Goal: Task Accomplishment & Management: Manage account settings

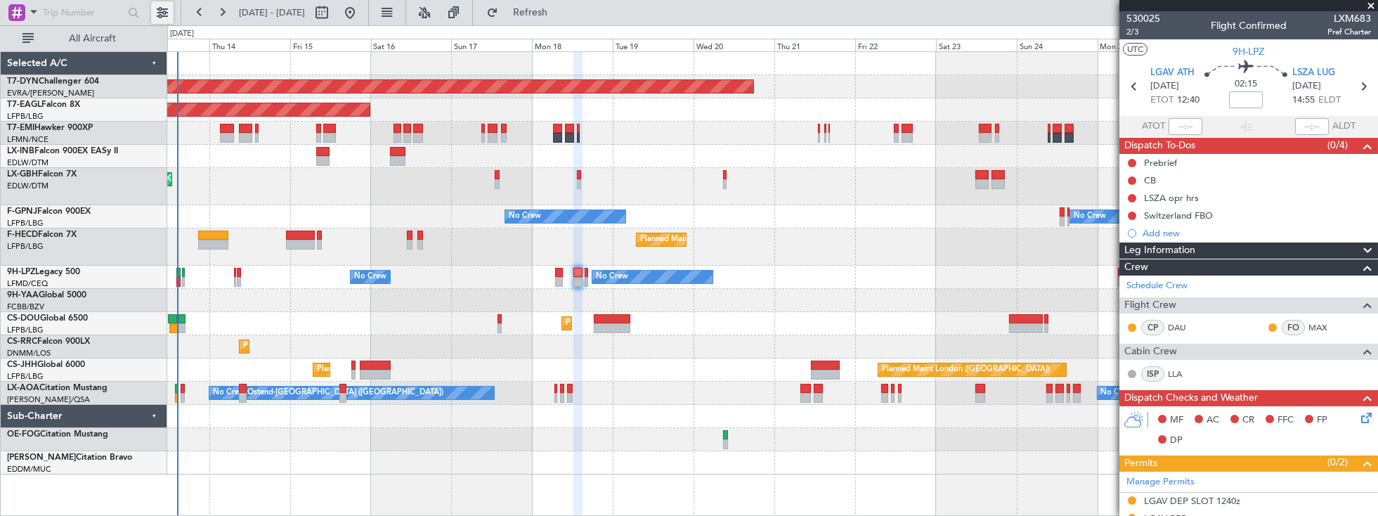
click at [163, 4] on button at bounding box center [162, 12] width 22 height 22
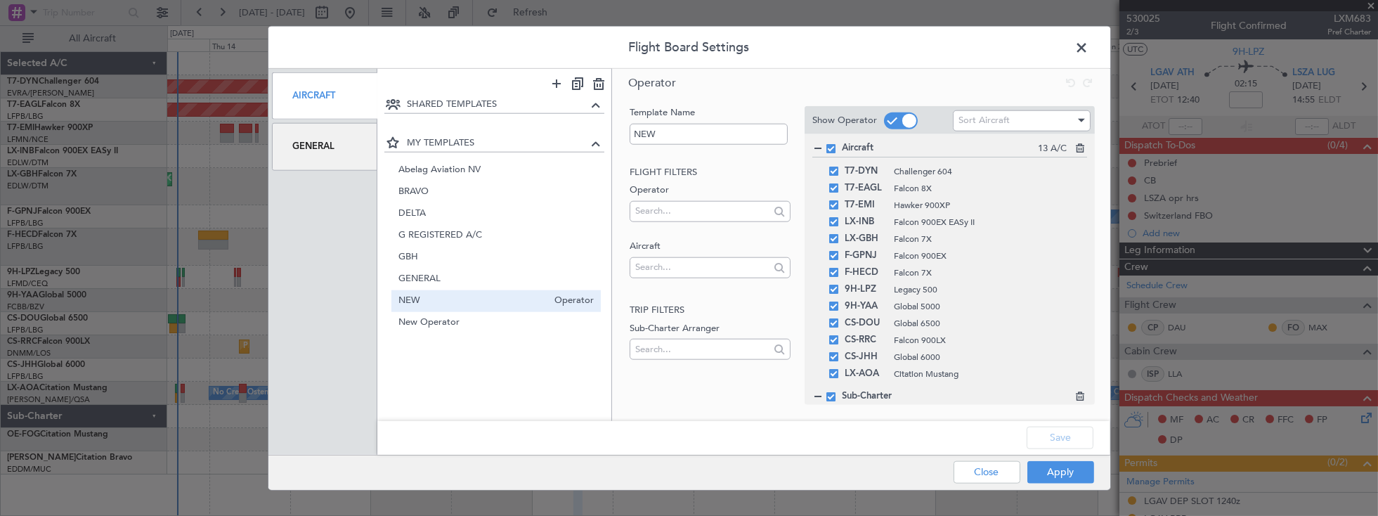
click at [1090, 44] on span at bounding box center [1090, 51] width 0 height 28
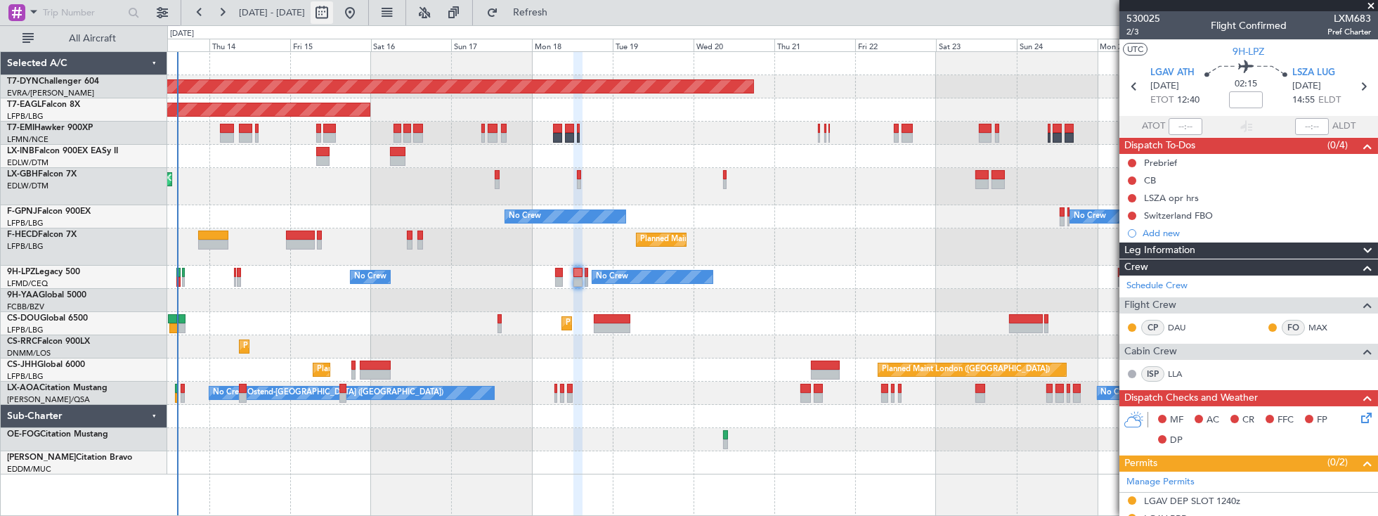
click at [333, 11] on button at bounding box center [322, 12] width 22 height 22
select select "8"
select select "2025"
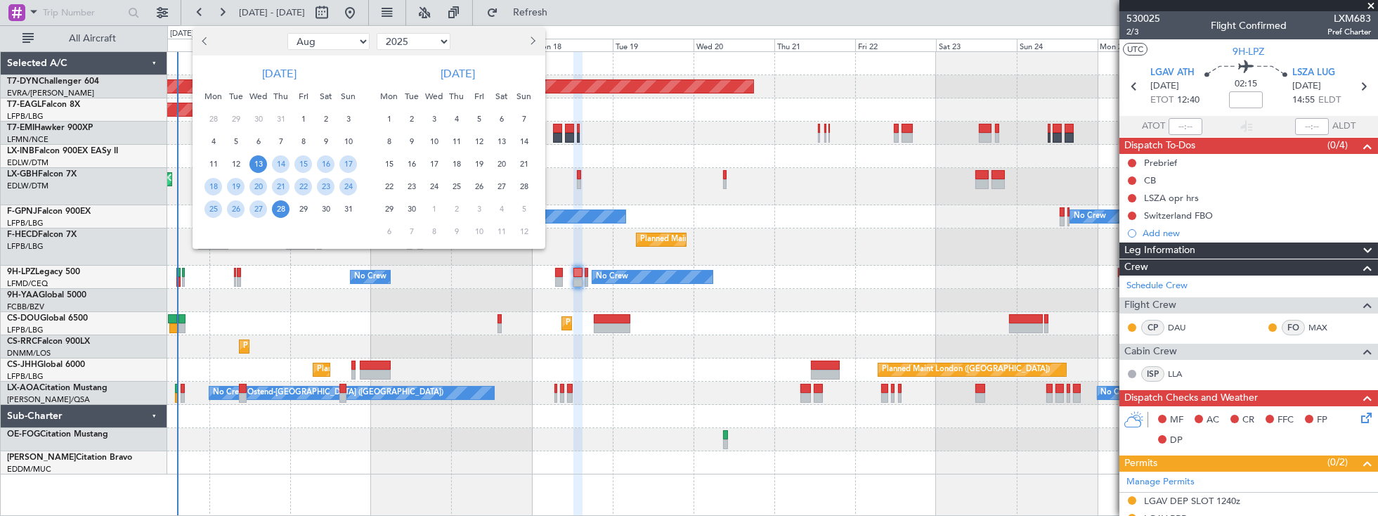
click at [325, 41] on select "Jan Feb Mar Apr May Jun Jul Aug Sep Oct Nov Dec" at bounding box center [328, 41] width 82 height 17
select select "9"
click at [287, 33] on select "Jan Feb Mar Apr May Jun Jul Aug Sep Oct Nov Dec" at bounding box center [328, 41] width 82 height 17
click at [281, 117] on span "4" at bounding box center [281, 119] width 18 height 18
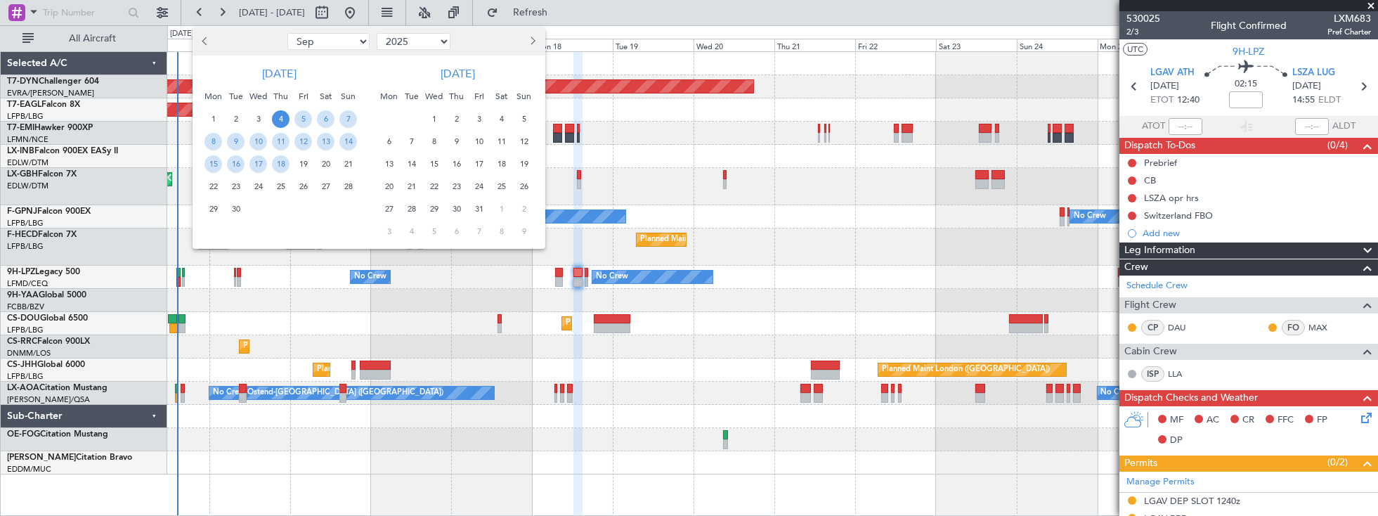
click at [281, 117] on span "4" at bounding box center [281, 119] width 18 height 18
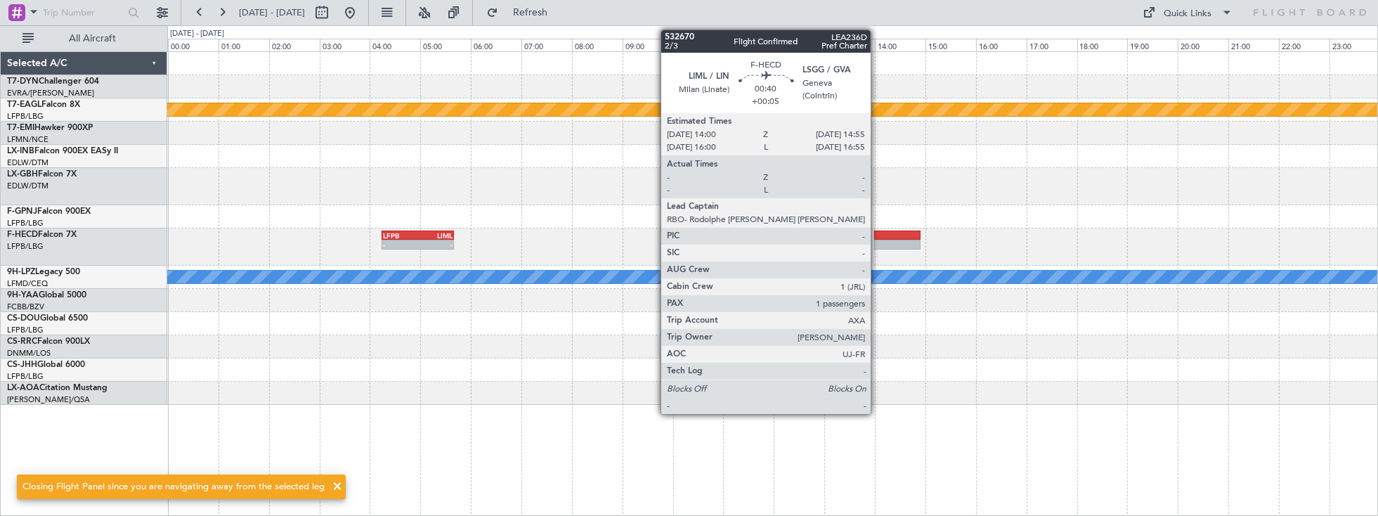
click at [878, 233] on div at bounding box center [897, 236] width 46 height 10
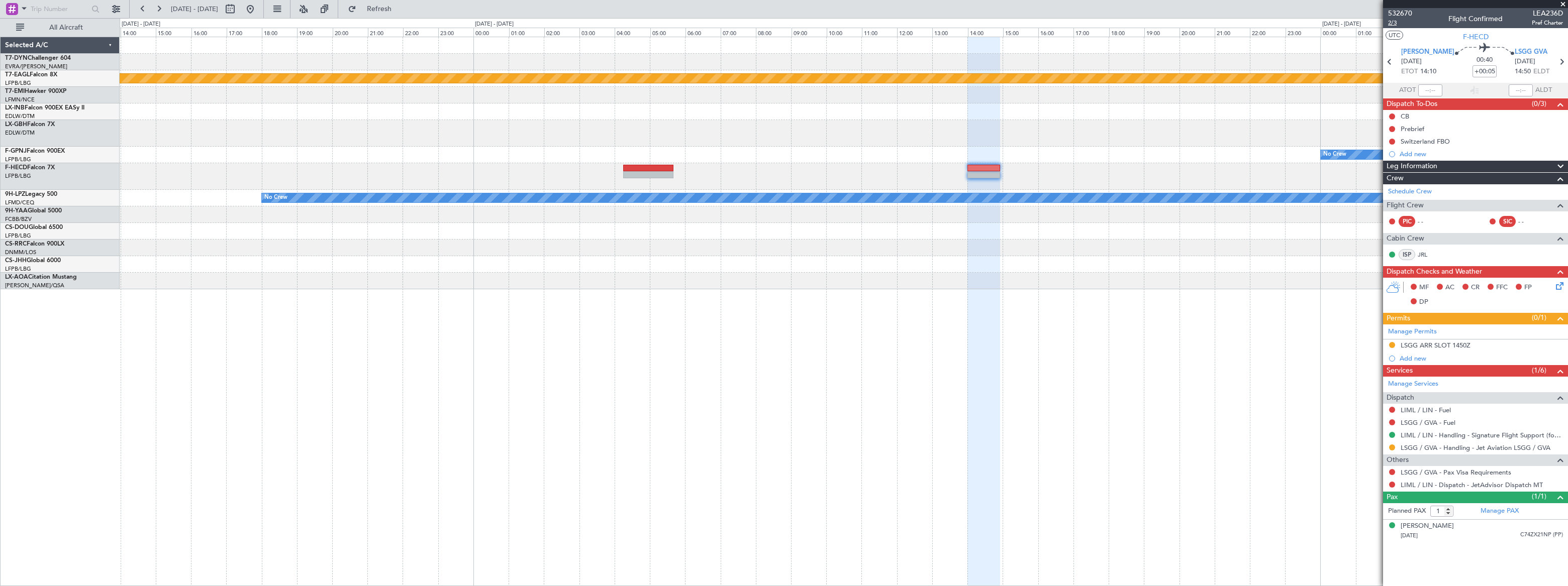
click at [985, 23] on span "2/3" at bounding box center [1400, 23] width 24 height 9
click at [400, 6] on span "Refresh" at bounding box center [379, 9] width 42 height 7
click at [400, 9] on span "Refresh" at bounding box center [379, 9] width 42 height 7
click at [985, 24] on span "2/3" at bounding box center [1400, 23] width 24 height 9
click at [258, 6] on button at bounding box center [250, 9] width 16 height 16
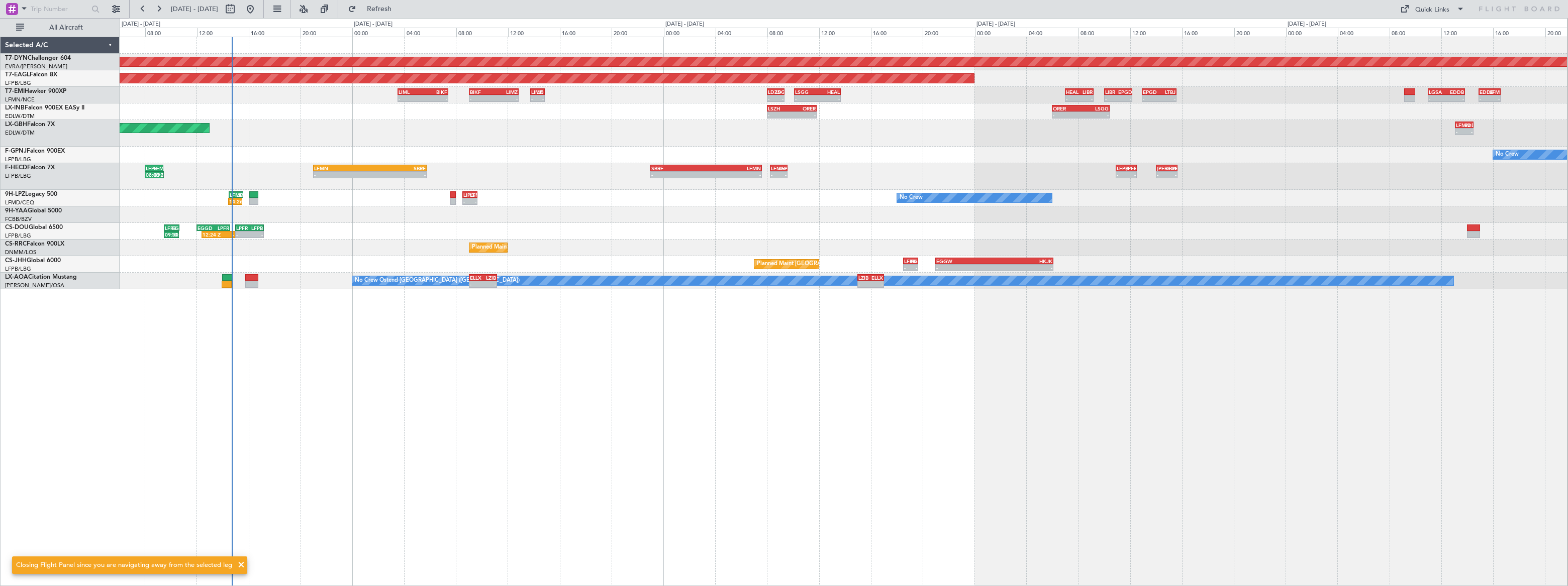
click at [293, 126] on div "Planned Maint Basel-Mulhouse Planned Maint New York (Teterboro) - - LIML 03:30 …" at bounding box center [843, 163] width 1447 height 252
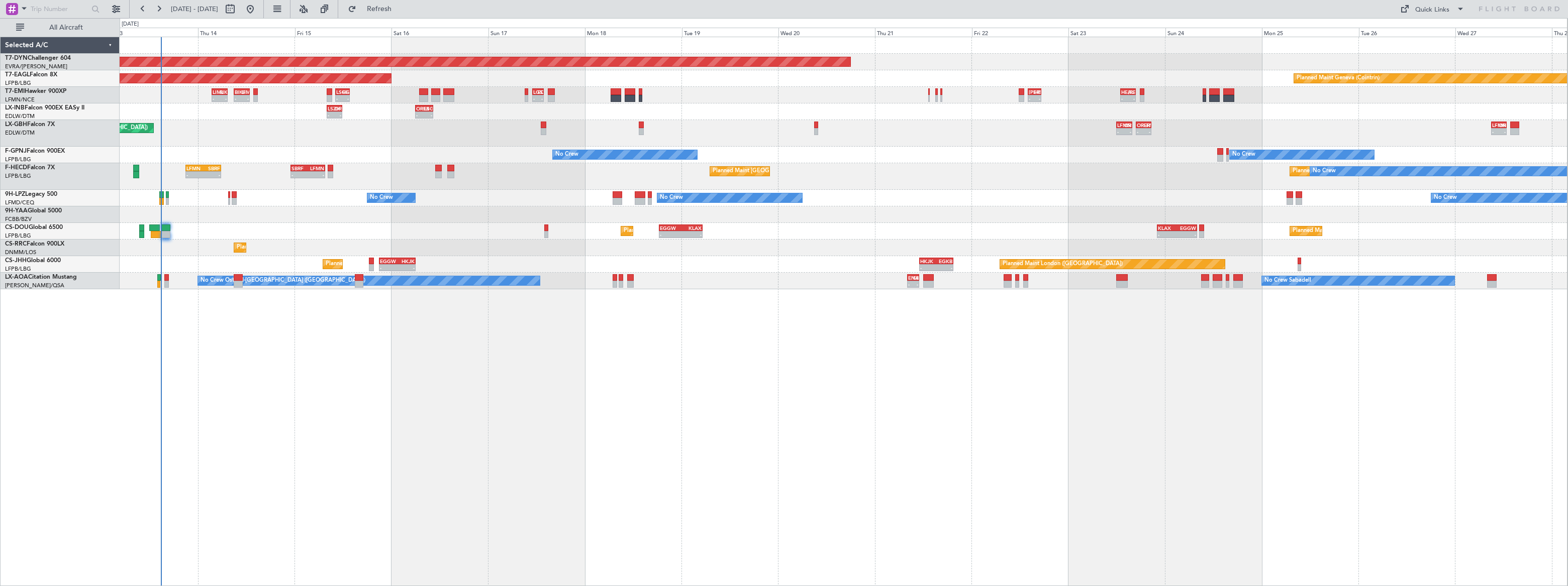
click at [257, 312] on div "Planned Maint Basel-Mulhouse Planned Maint New York (Teterboro) Planned Maint G…" at bounding box center [843, 311] width 1448 height 550
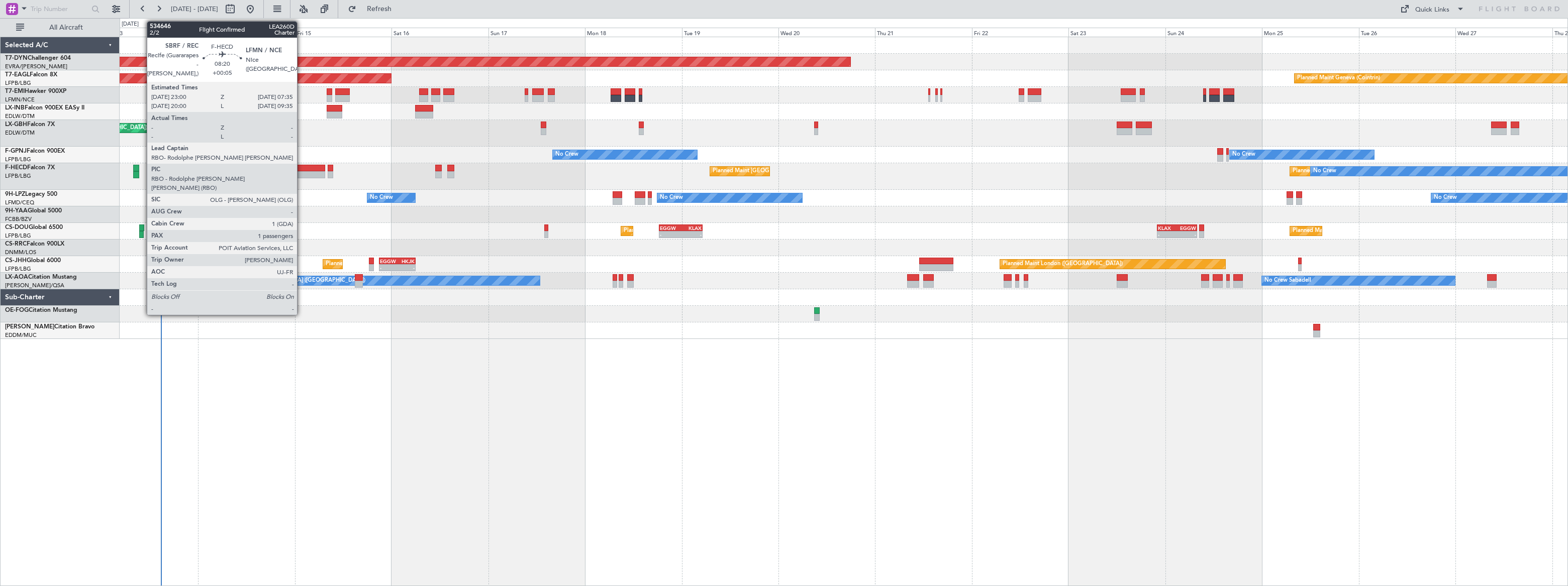
click at [302, 170] on div at bounding box center [307, 169] width 35 height 7
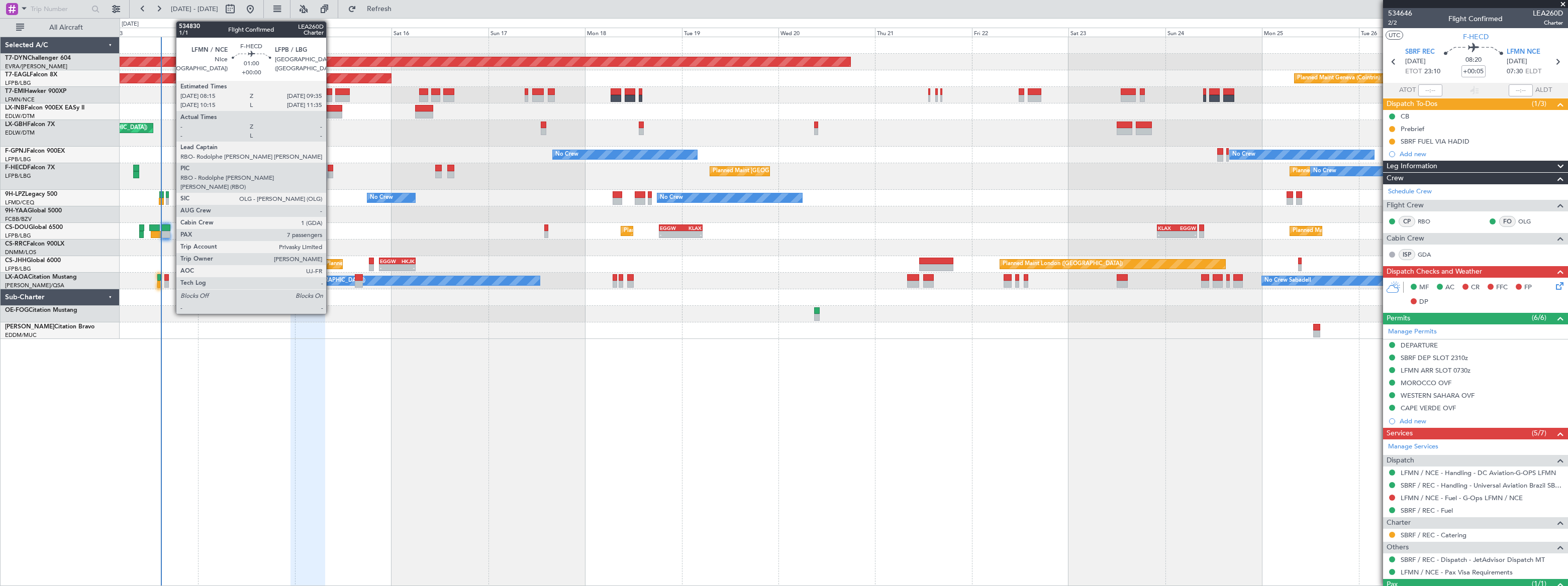
click at [331, 172] on div at bounding box center [330, 175] width 6 height 7
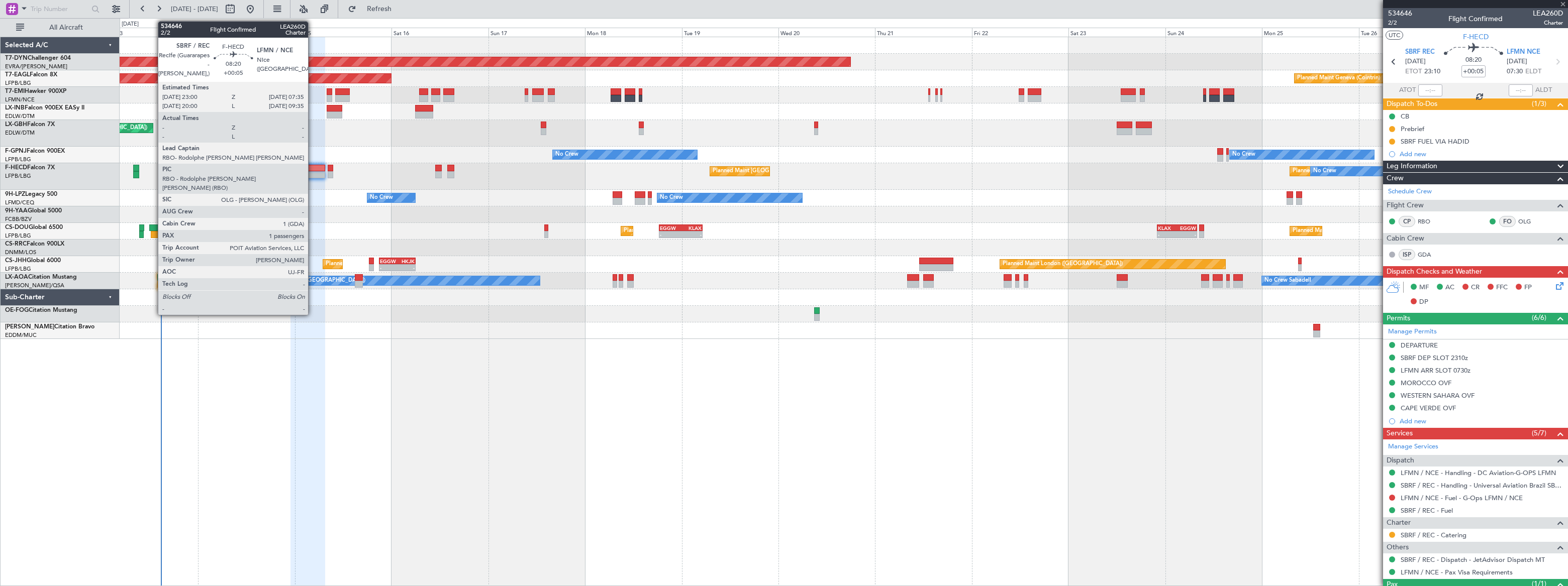
type input "7"
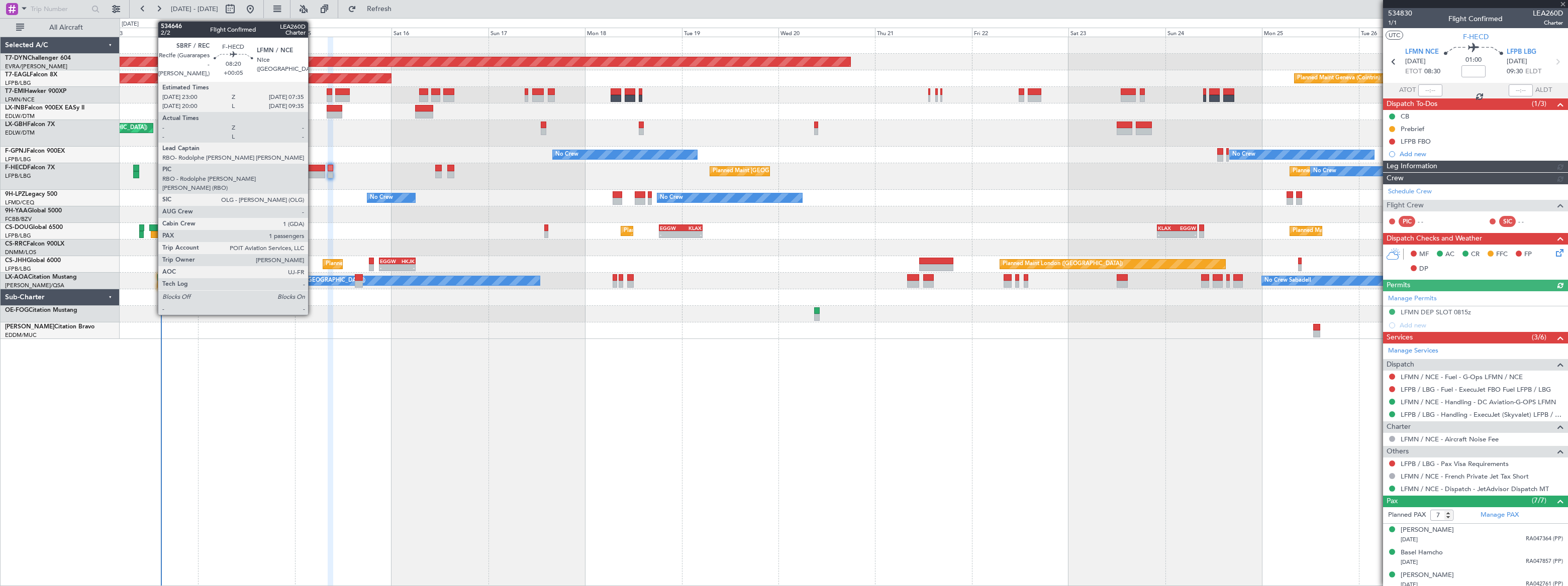
click at [312, 169] on div at bounding box center [307, 169] width 35 height 7
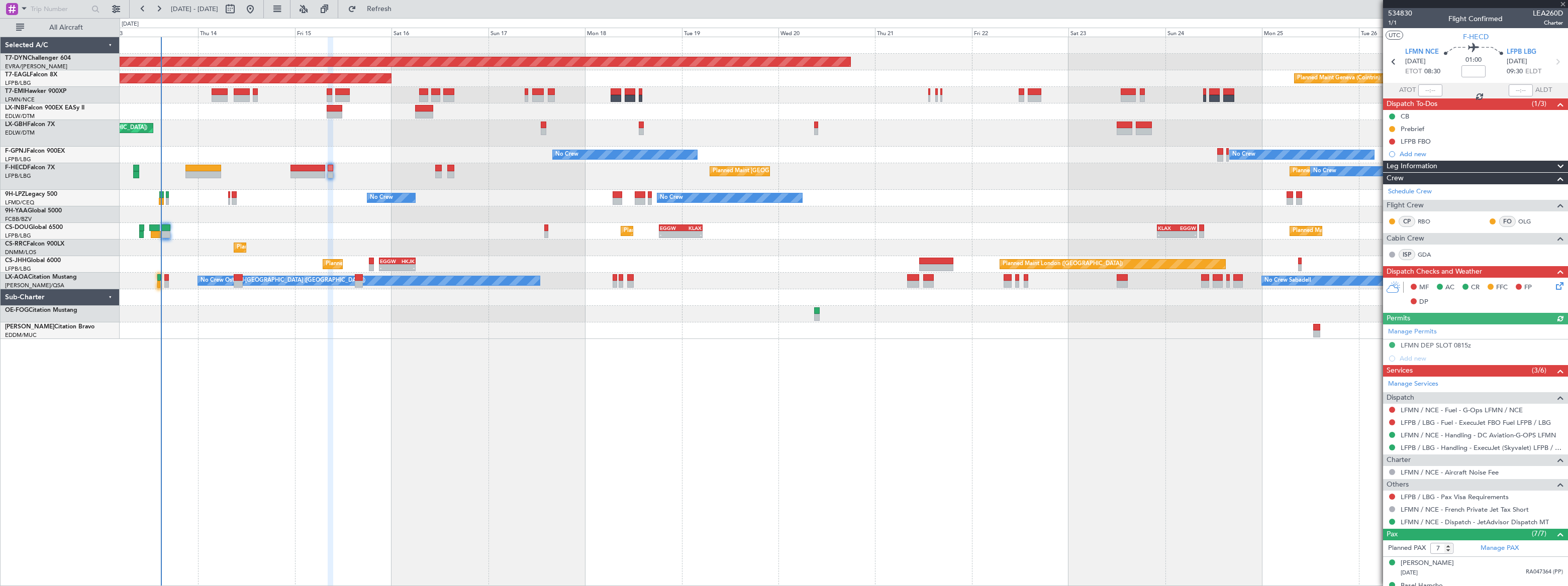
type input "+00:05"
type input "1"
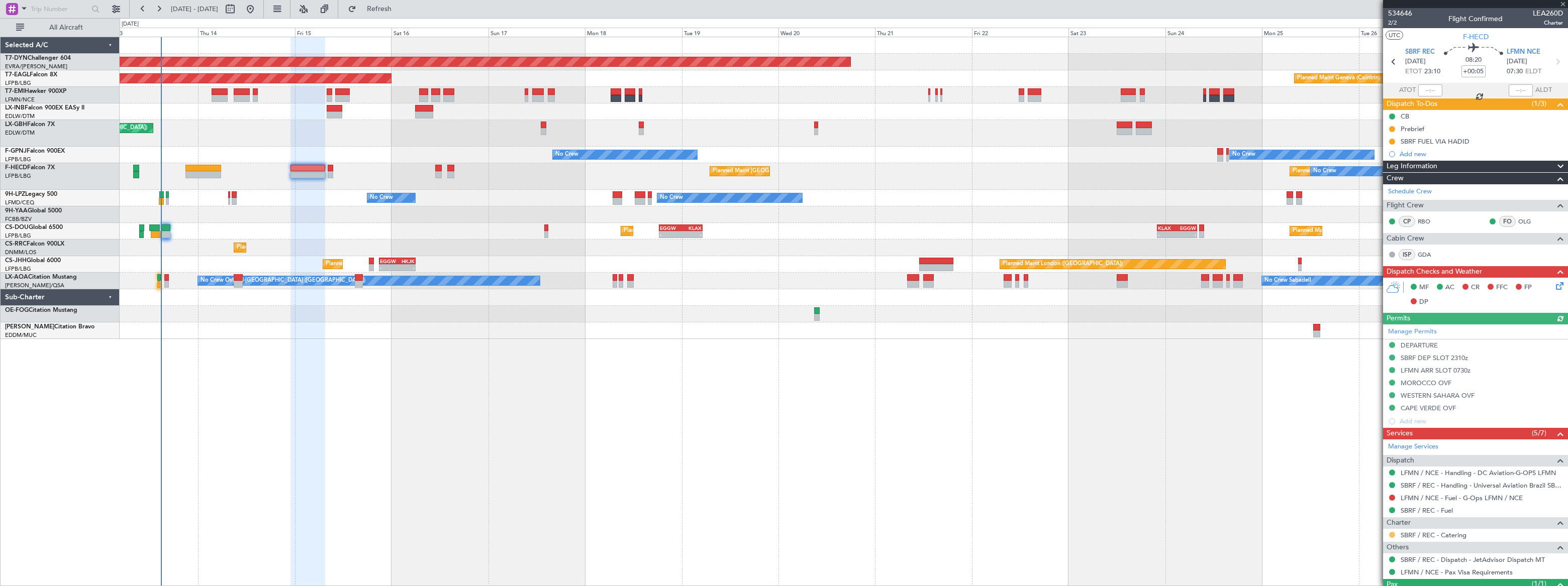
click at [985, 368] on button at bounding box center [1392, 535] width 6 height 6
click at [985, 368] on span "Confirmed" at bounding box center [1364, 520] width 31 height 10
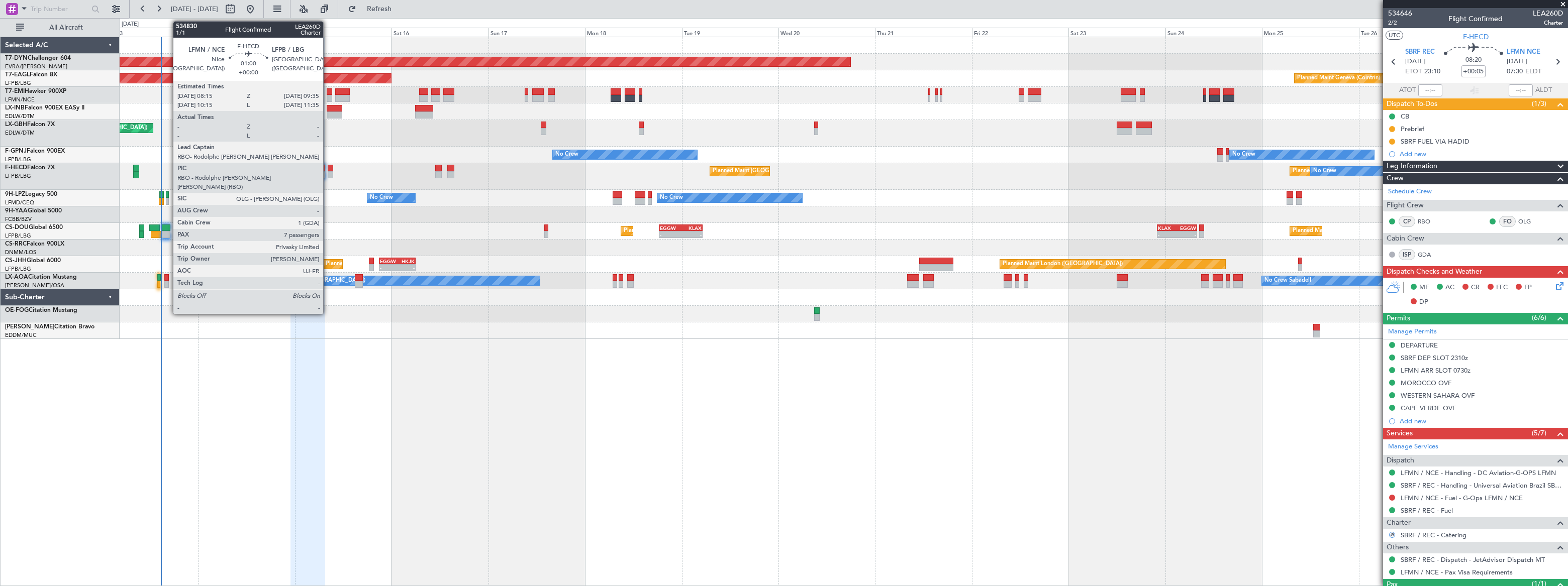
click at [327, 172] on div at bounding box center [330, 175] width 6 height 7
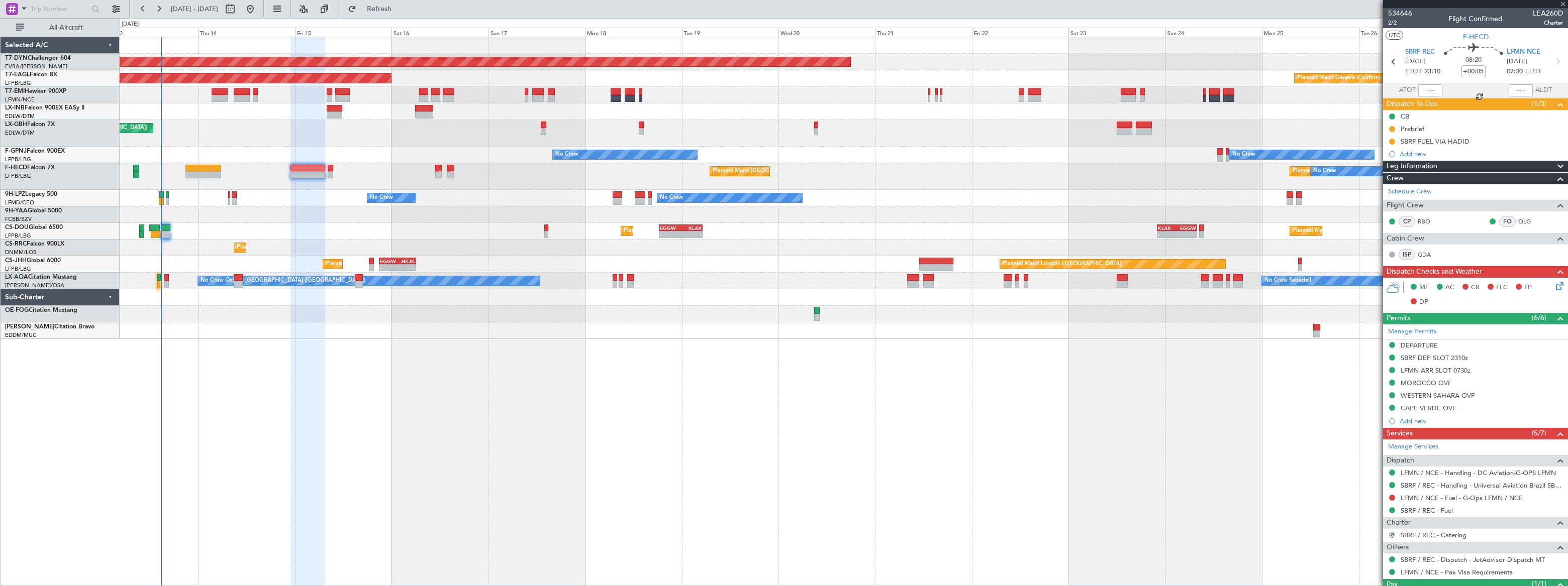
type input "7"
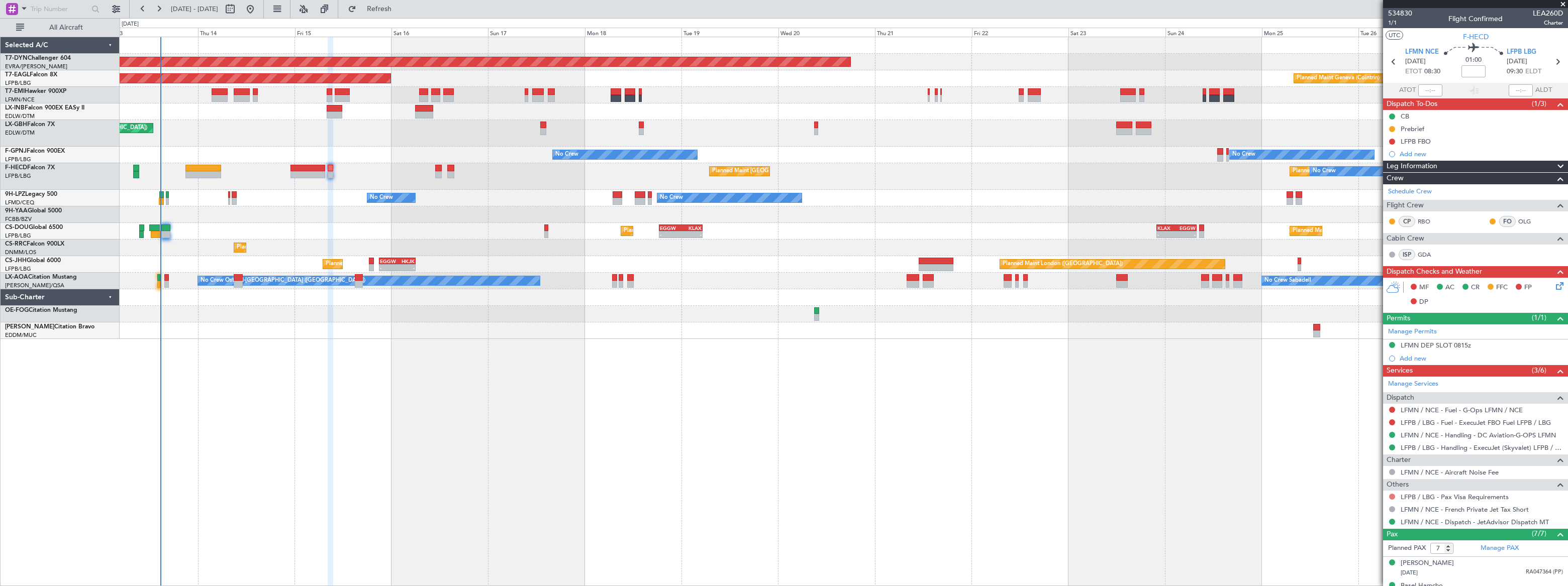
click at [985, 368] on button at bounding box center [1392, 497] width 6 height 6
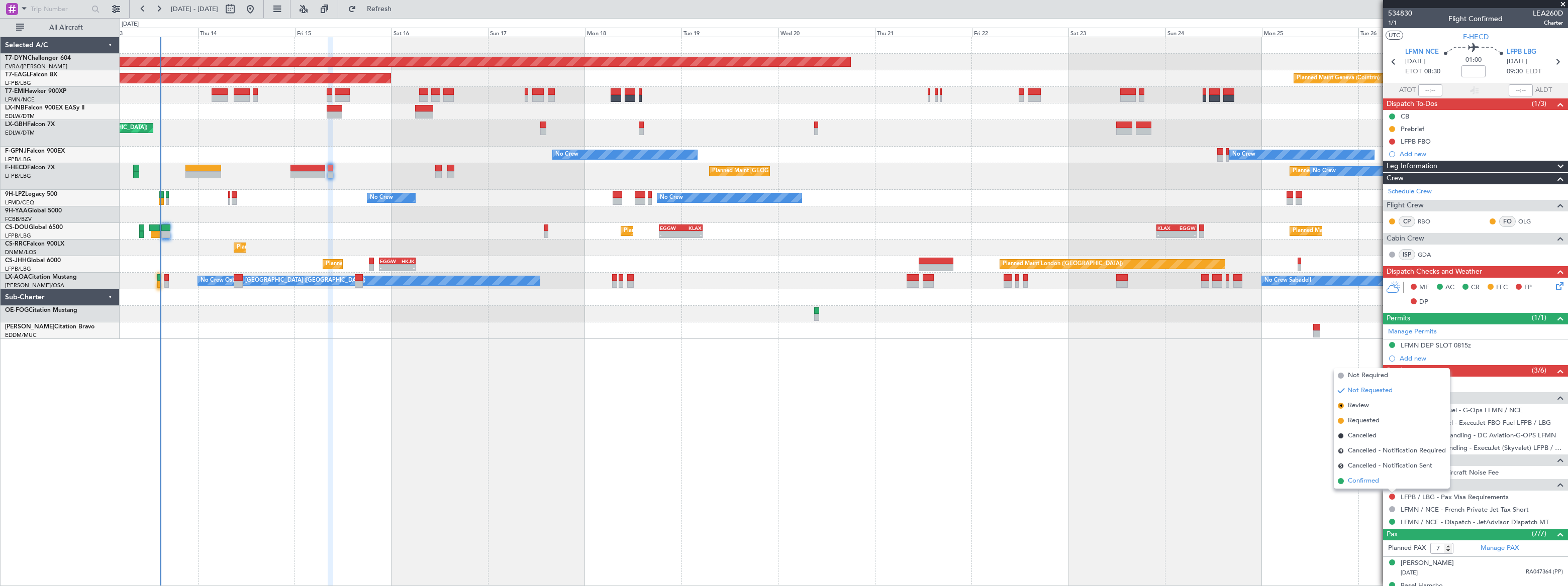
click at [985, 368] on span "Confirmed" at bounding box center [1364, 481] width 31 height 10
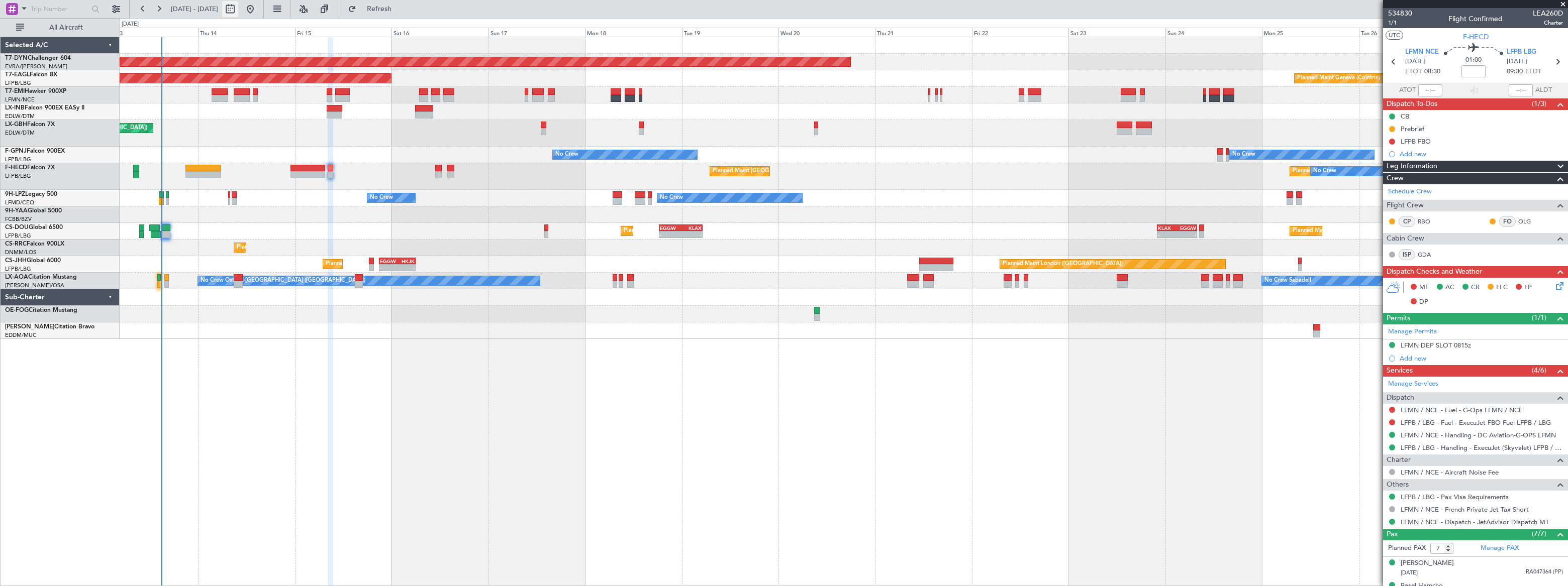
click at [238, 6] on button at bounding box center [230, 9] width 16 height 16
select select "8"
select select "2025"
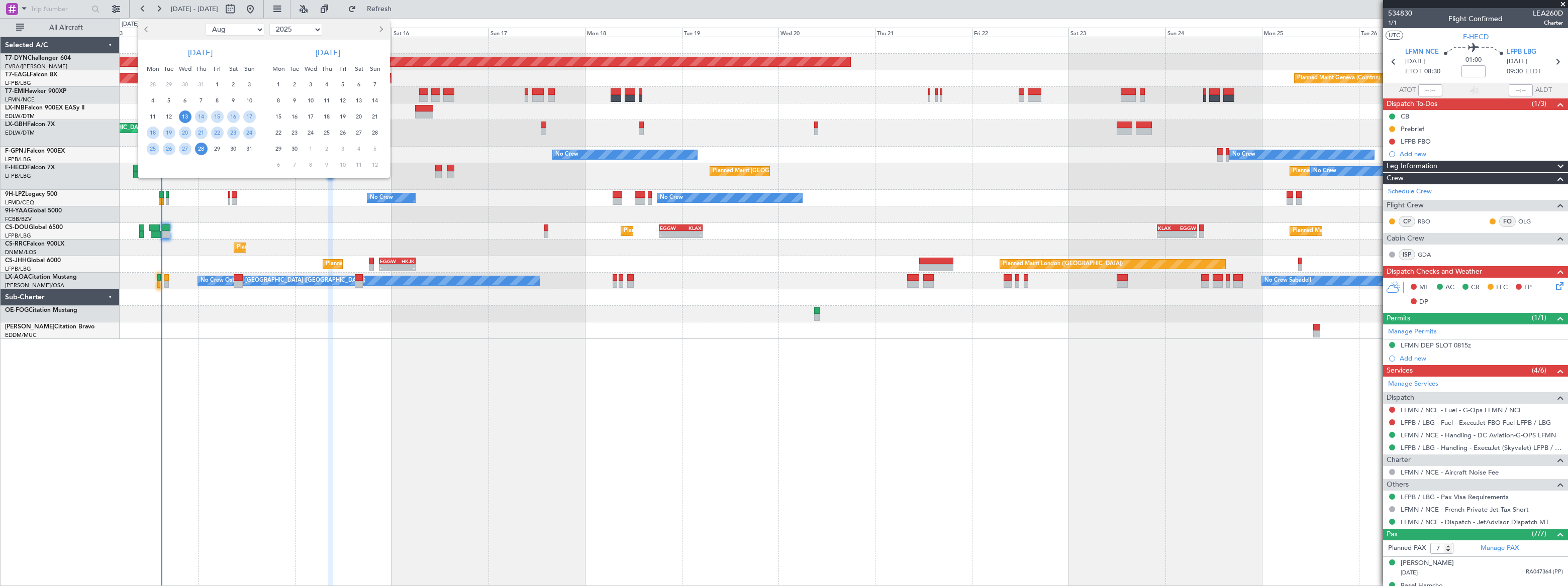
click at [236, 29] on select "Jan Feb Mar Apr May Jun Jul Aug Sep Oct Nov Dec" at bounding box center [235, 29] width 59 height 12
select select "9"
click at [205, 24] on select "Jan Feb Mar Apr May Jun Jul Aug Sep Oct Nov Dec" at bounding box center [235, 29] width 59 height 12
click at [197, 82] on span "4" at bounding box center [202, 85] width 13 height 13
click at [201, 82] on span "4" at bounding box center [202, 85] width 13 height 13
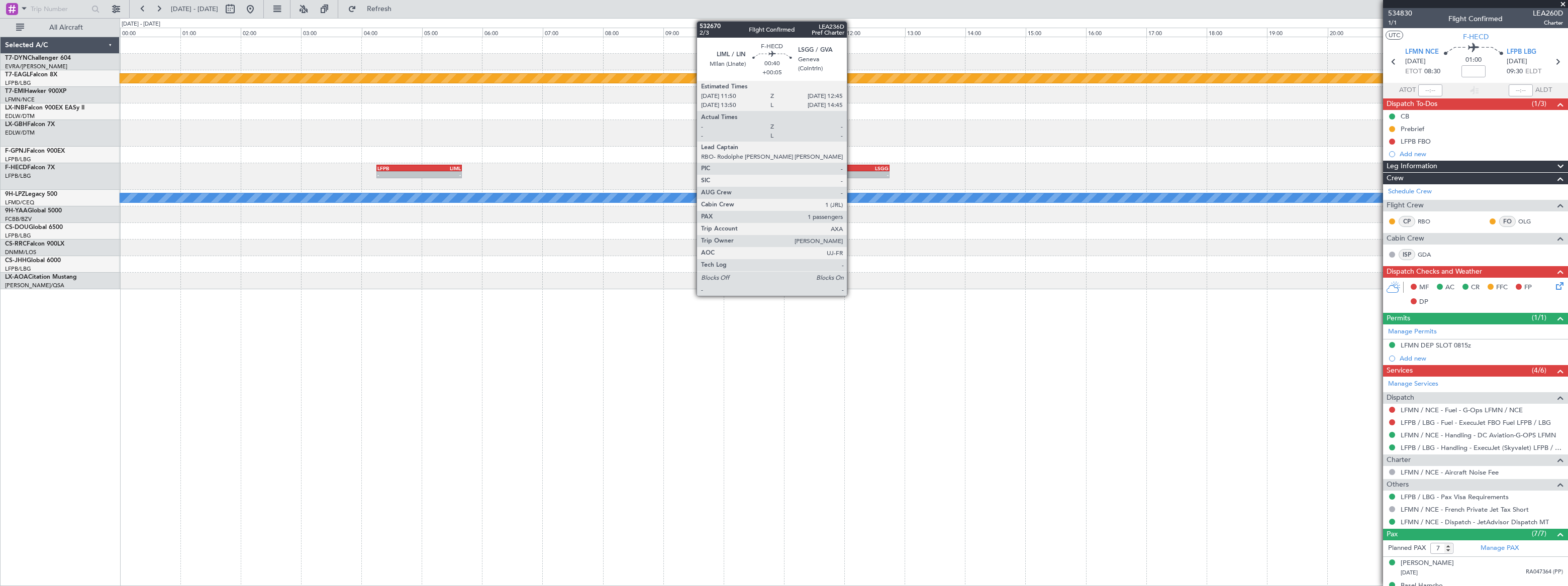
click at [852, 174] on div "-" at bounding box center [848, 174] width 26 height 6
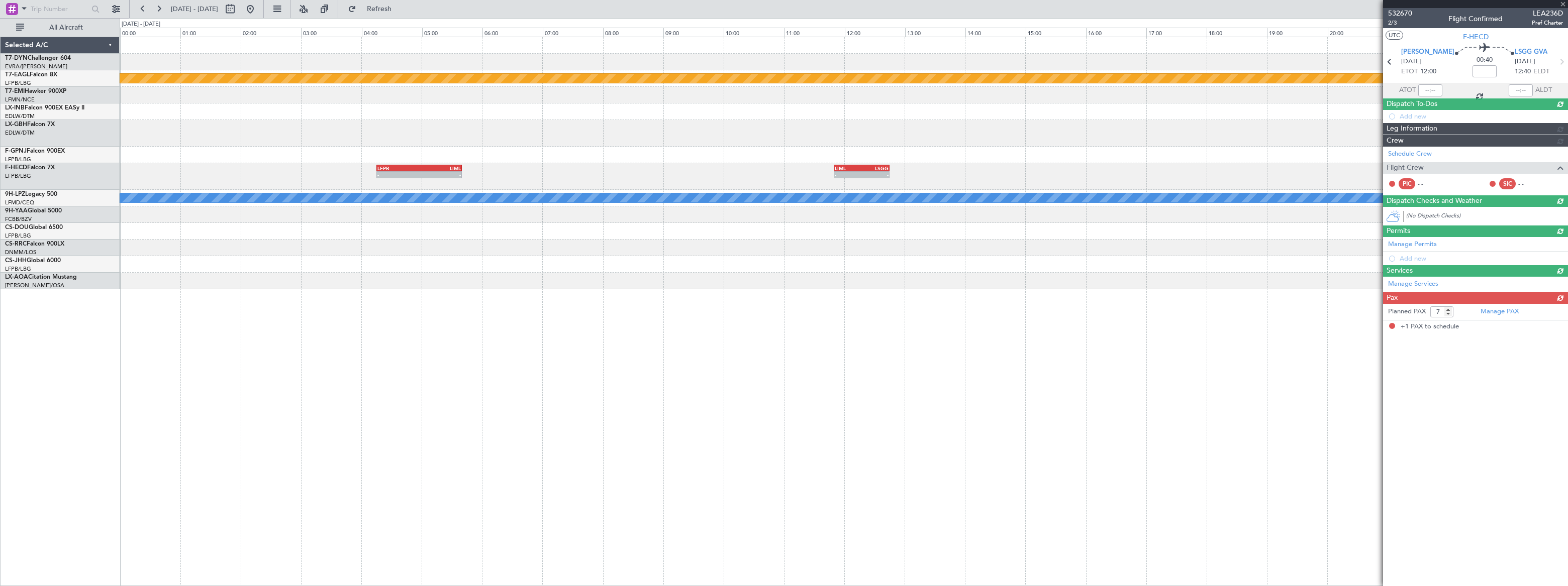
type input "+00:05"
type input "1"
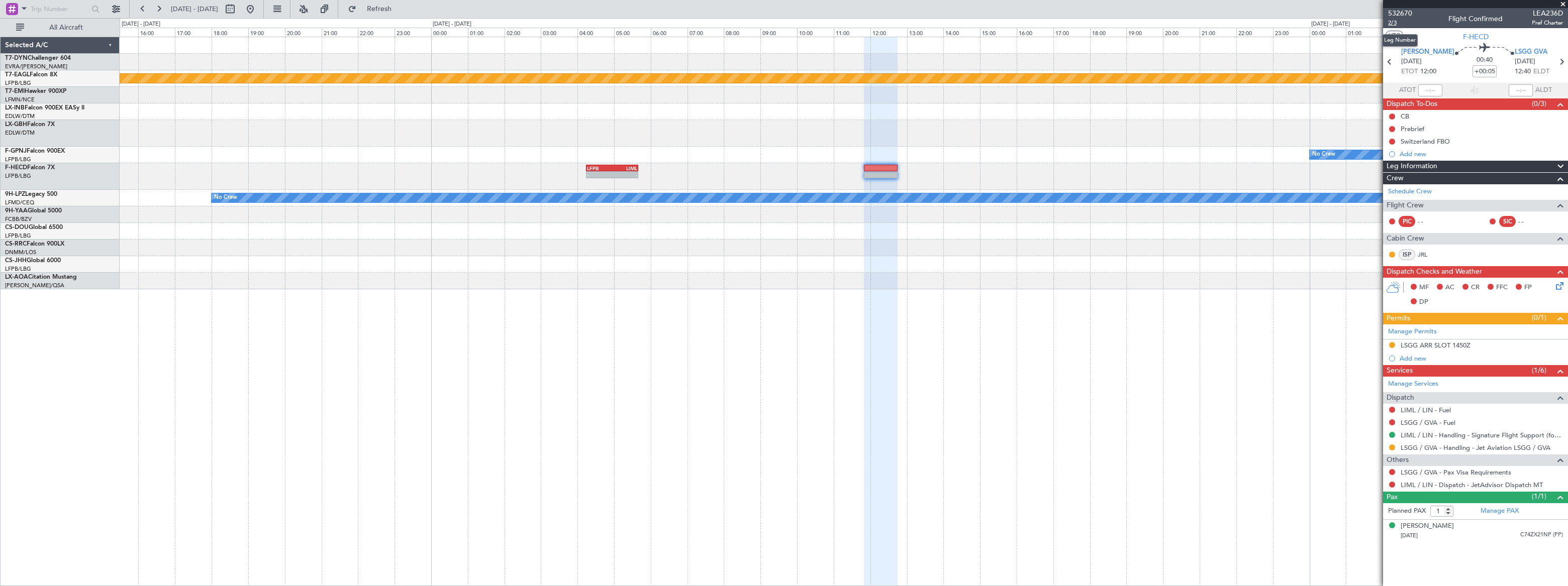
click at [985, 24] on span "2/3" at bounding box center [1400, 23] width 24 height 9
click at [400, 8] on span "Refresh" at bounding box center [379, 9] width 42 height 7
click at [400, 8] on span "Refreshing..." at bounding box center [379, 9] width 42 height 7
click at [985, 16] on span "532670" at bounding box center [1400, 13] width 24 height 11
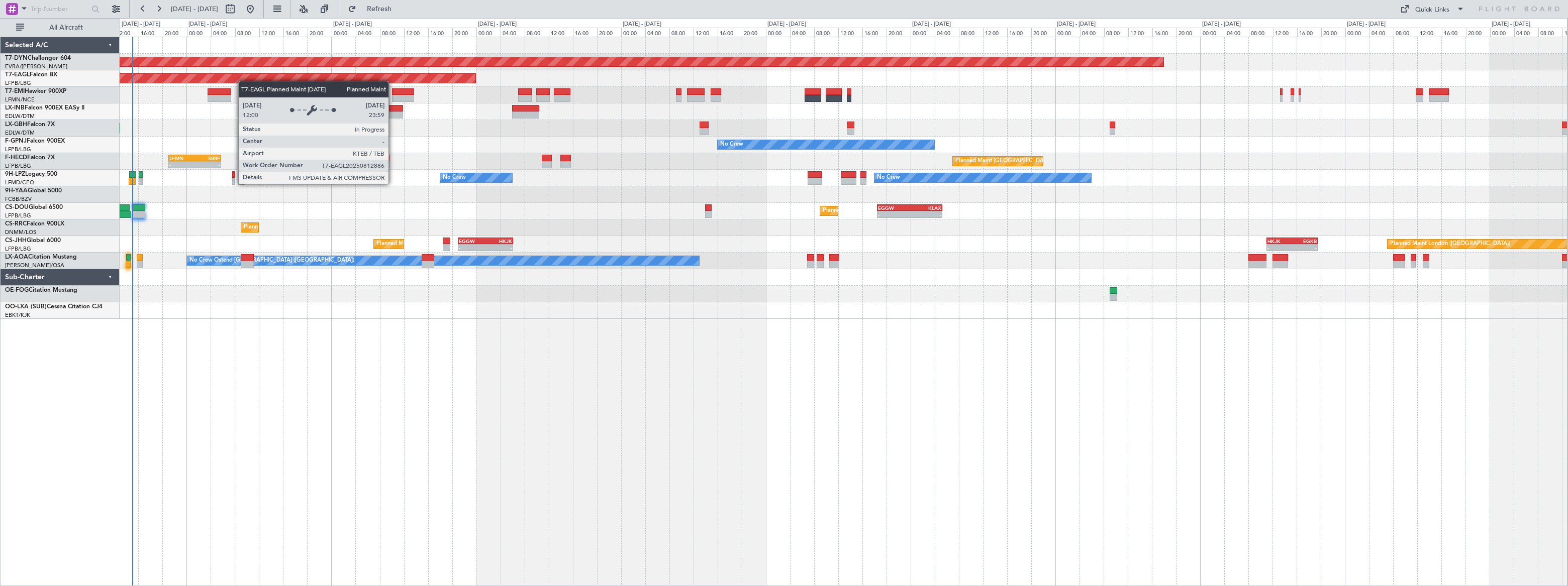
click at [205, 76] on div "Planned Maint [GEOGRAPHIC_DATA]-[GEOGRAPHIC_DATA] Planned Maint [US_STATE] ([GE…" at bounding box center [843, 178] width 1447 height 282
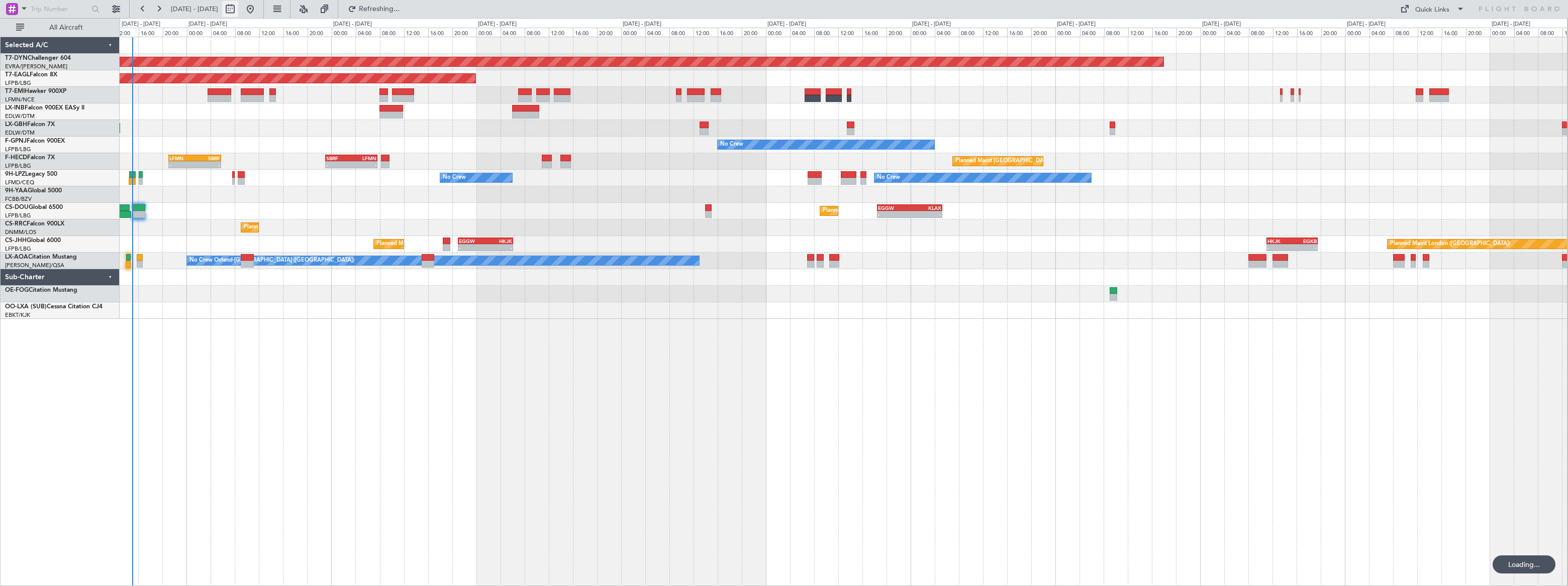
click at [238, 9] on button at bounding box center [230, 9] width 16 height 16
select select "8"
select select "2025"
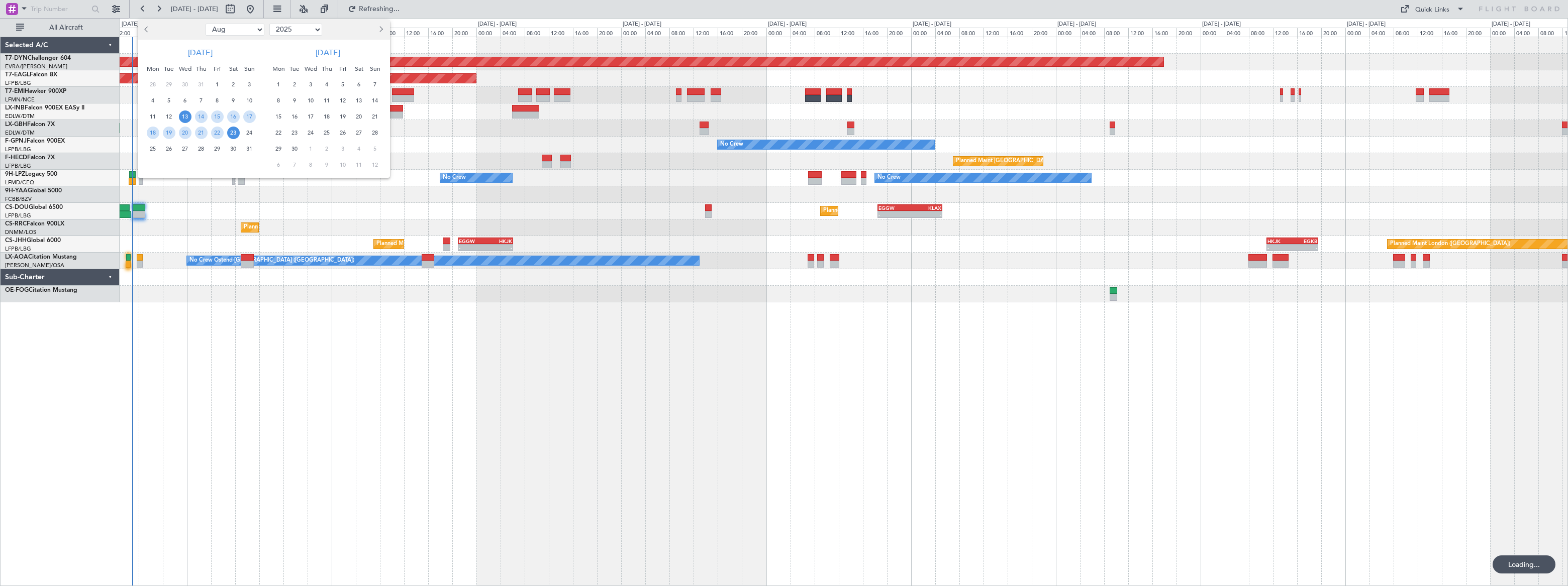
click at [242, 29] on select "Jan Feb Mar Apr May Jun Jul Aug Sep Oct Nov Dec" at bounding box center [235, 29] width 59 height 12
select select "9"
click at [205, 24] on select "Jan Feb Mar Apr May Jun Jul Aug Sep Oct Nov Dec" at bounding box center [235, 29] width 59 height 12
click at [197, 80] on span "4" at bounding box center [202, 85] width 13 height 13
click at [202, 85] on span "4" at bounding box center [202, 85] width 13 height 13
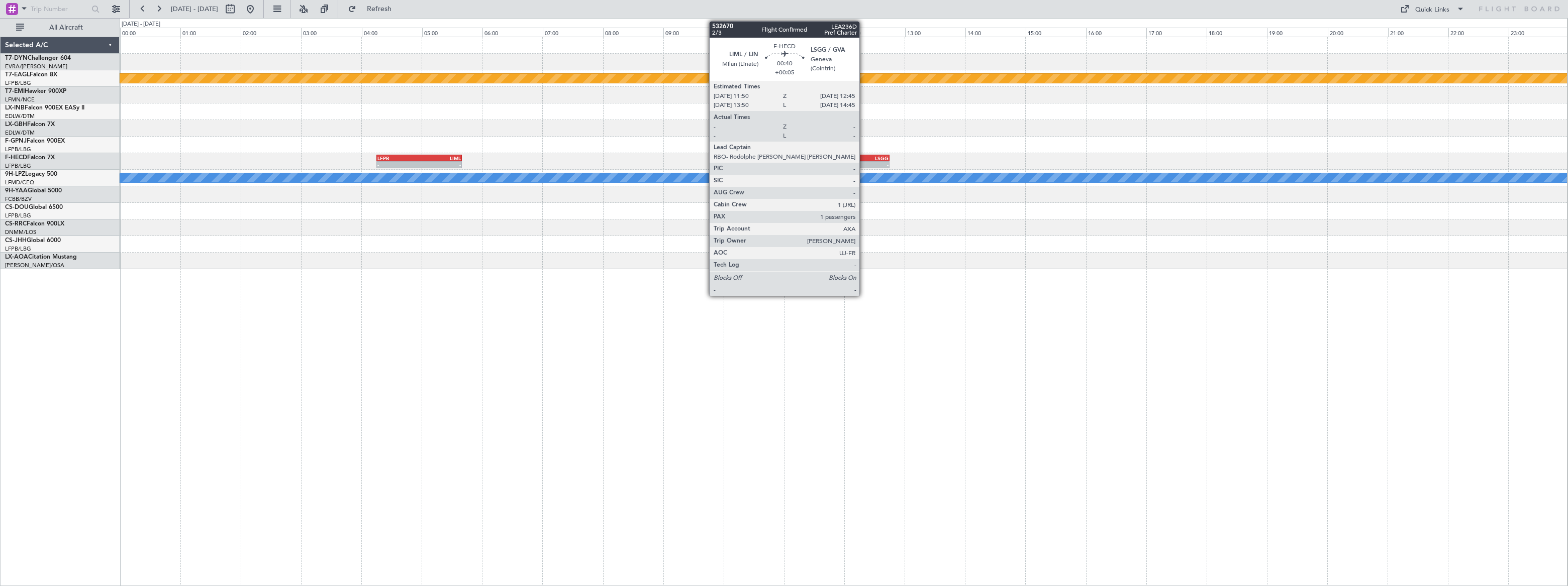
click at [864, 156] on div "LSGG" at bounding box center [874, 158] width 26 height 6
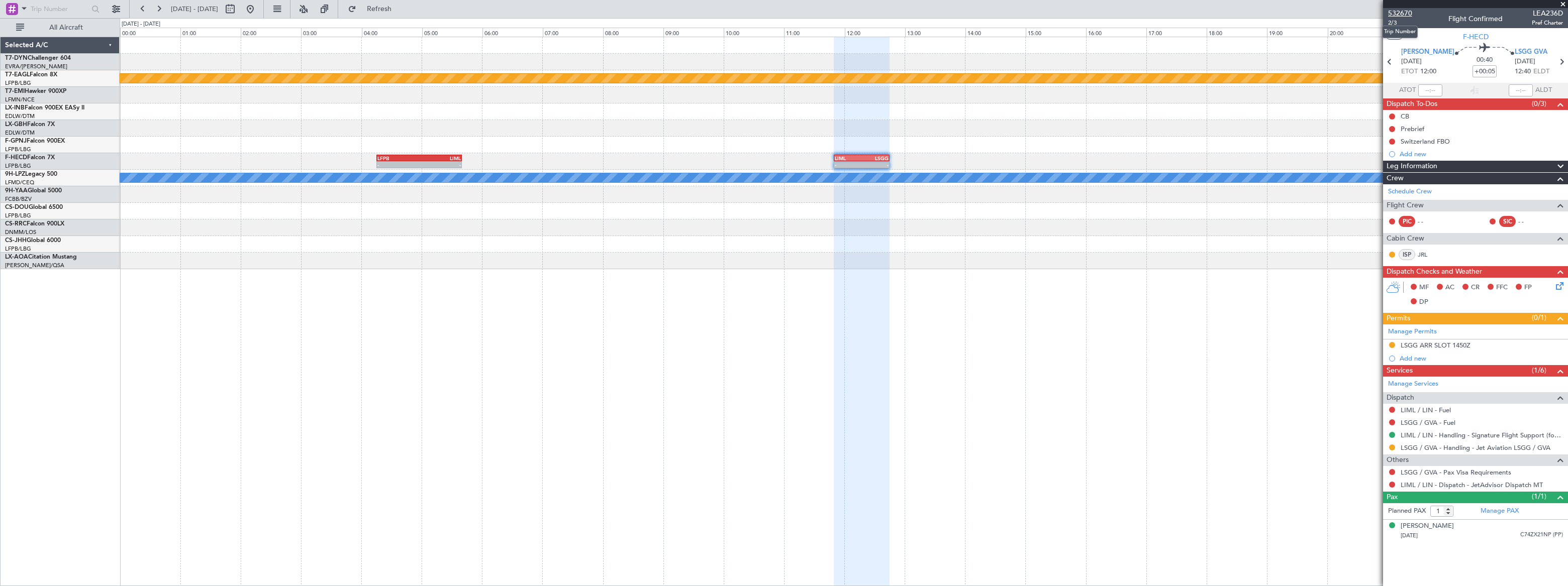
click at [1401, 9] on span "532670" at bounding box center [1400, 13] width 24 height 11
click at [400, 6] on span "Refresh" at bounding box center [379, 9] width 42 height 7
click at [400, 6] on span "Refreshing..." at bounding box center [379, 9] width 42 height 7
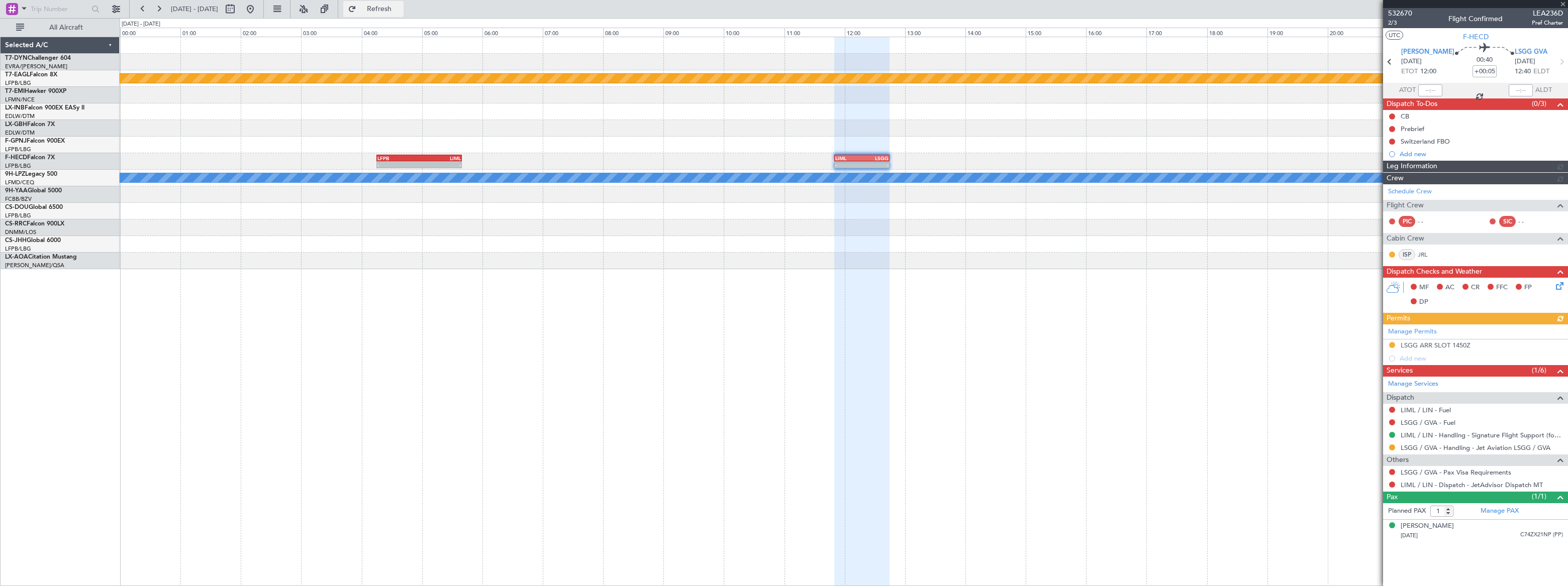
click at [400, 6] on span "Refresh" at bounding box center [379, 9] width 42 height 7
click at [400, 6] on span "Refreshing..." at bounding box center [379, 9] width 42 height 7
click at [400, 6] on span "Refresh" at bounding box center [379, 9] width 42 height 7
click at [400, 8] on span "Refresh" at bounding box center [379, 9] width 42 height 7
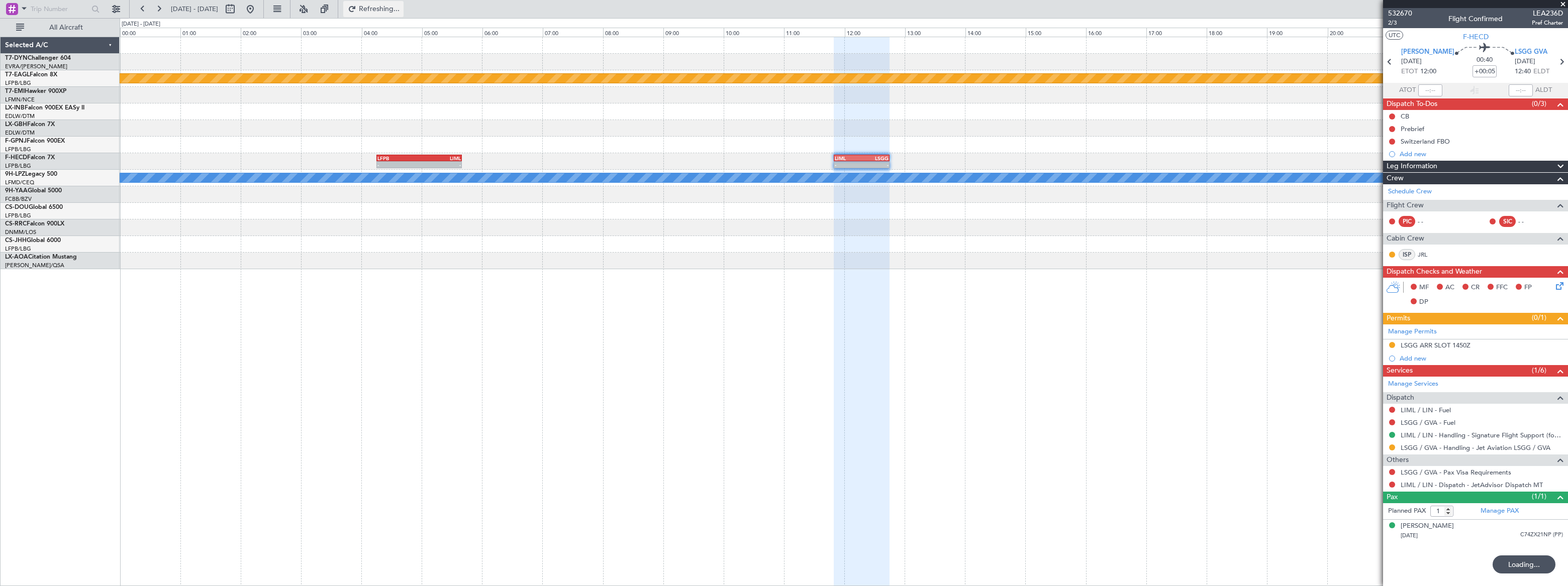
click at [400, 8] on span "Refreshing..." at bounding box center [379, 9] width 42 height 7
click at [258, 10] on button at bounding box center [250, 9] width 16 height 16
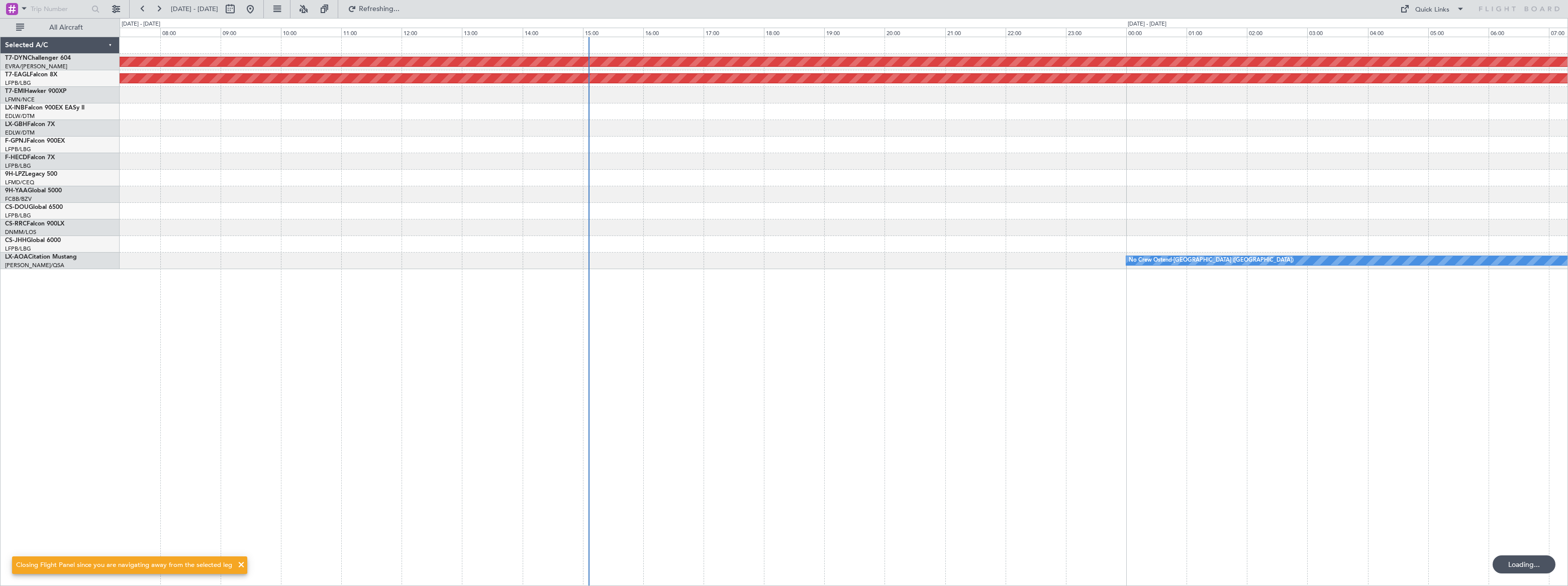
click at [605, 256] on div "No Crew Ostend-[GEOGRAPHIC_DATA] ([GEOGRAPHIC_DATA])" at bounding box center [843, 261] width 1448 height 16
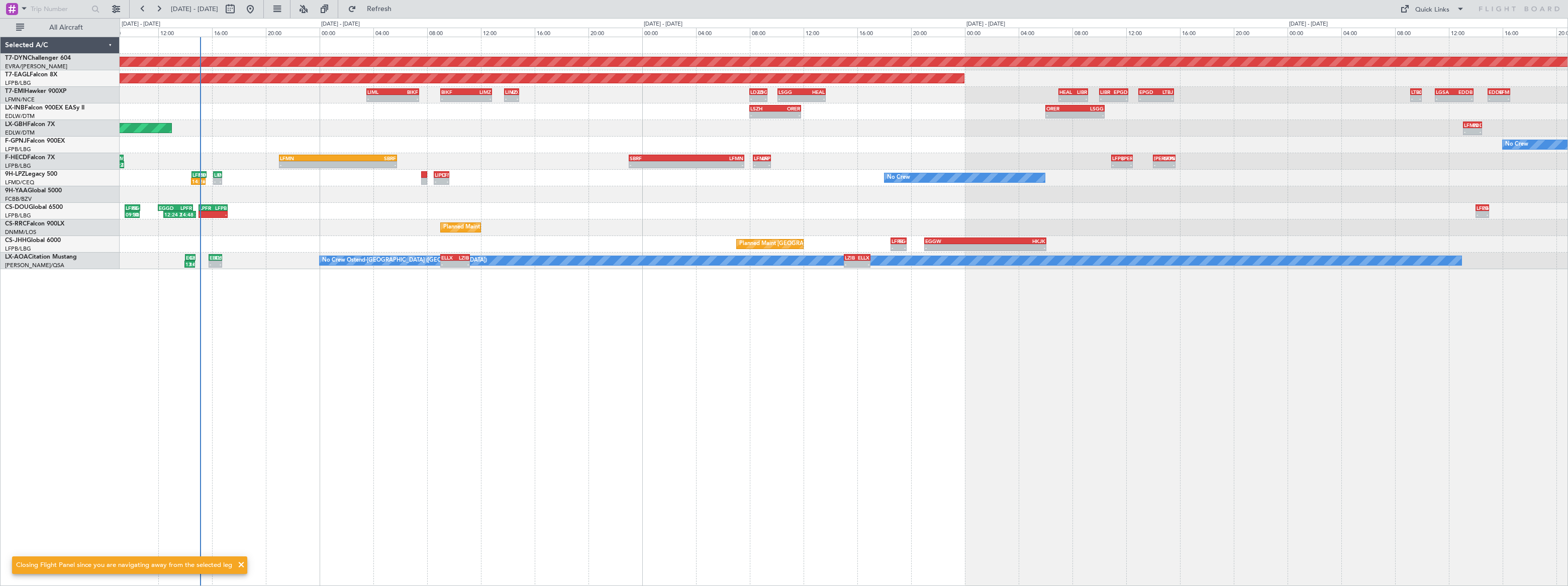
click at [233, 268] on div "Planned Maint Basel-Mulhouse Planned Maint New York (Teterboro) - - LIML 03:30 …" at bounding box center [844, 311] width 1449 height 550
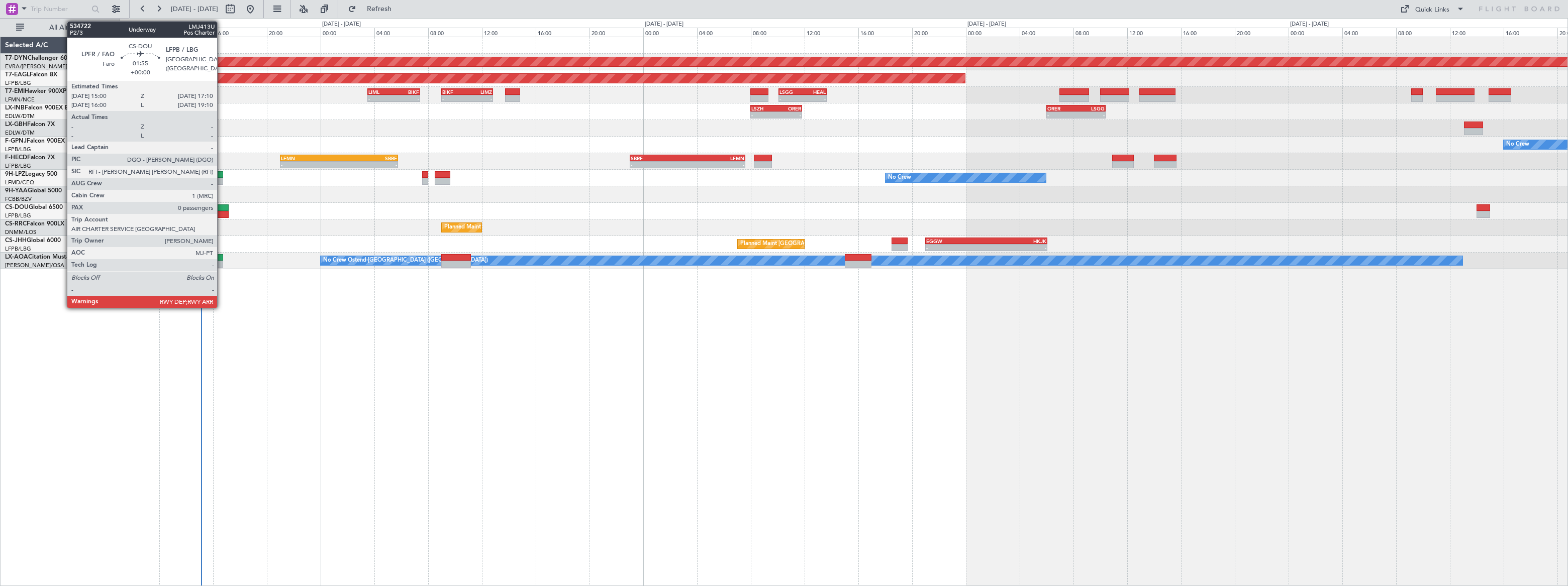
click at [222, 207] on div at bounding box center [214, 208] width 29 height 7
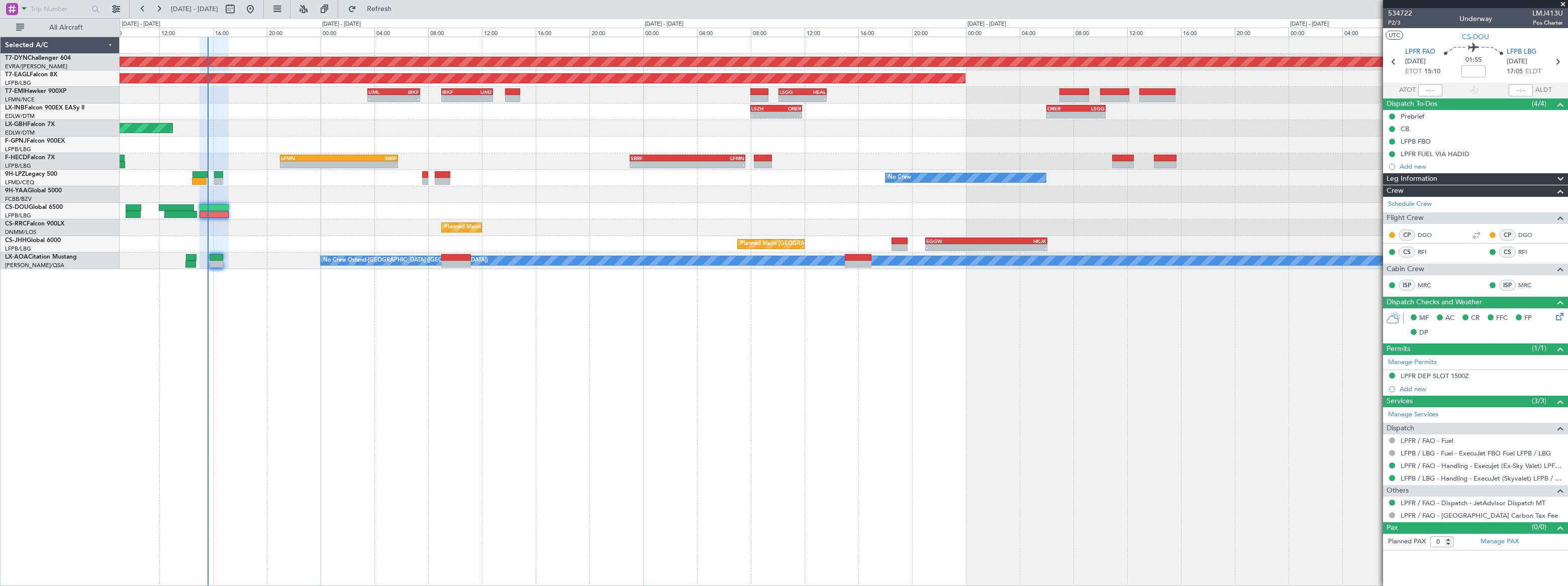
type input "15:25"
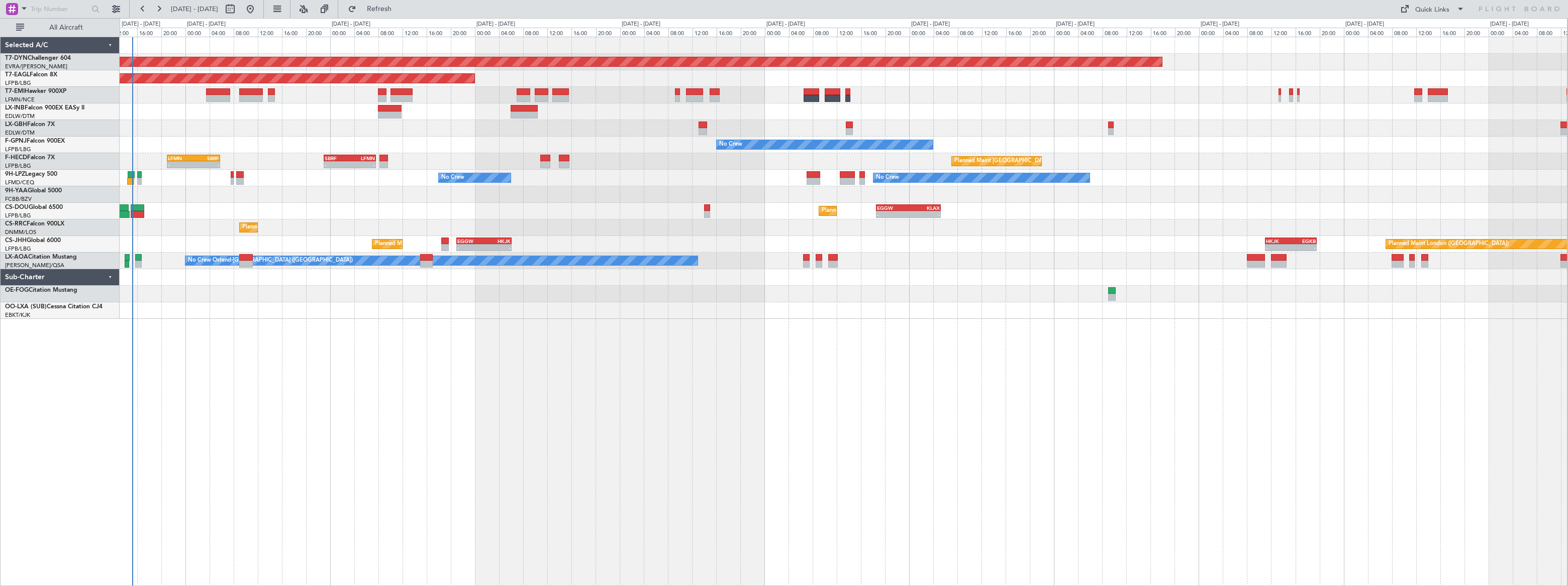
click at [241, 293] on div "Planned Maint [GEOGRAPHIC_DATA]-[GEOGRAPHIC_DATA] Planned Maint [US_STATE] ([GE…" at bounding box center [843, 311] width 1448 height 550
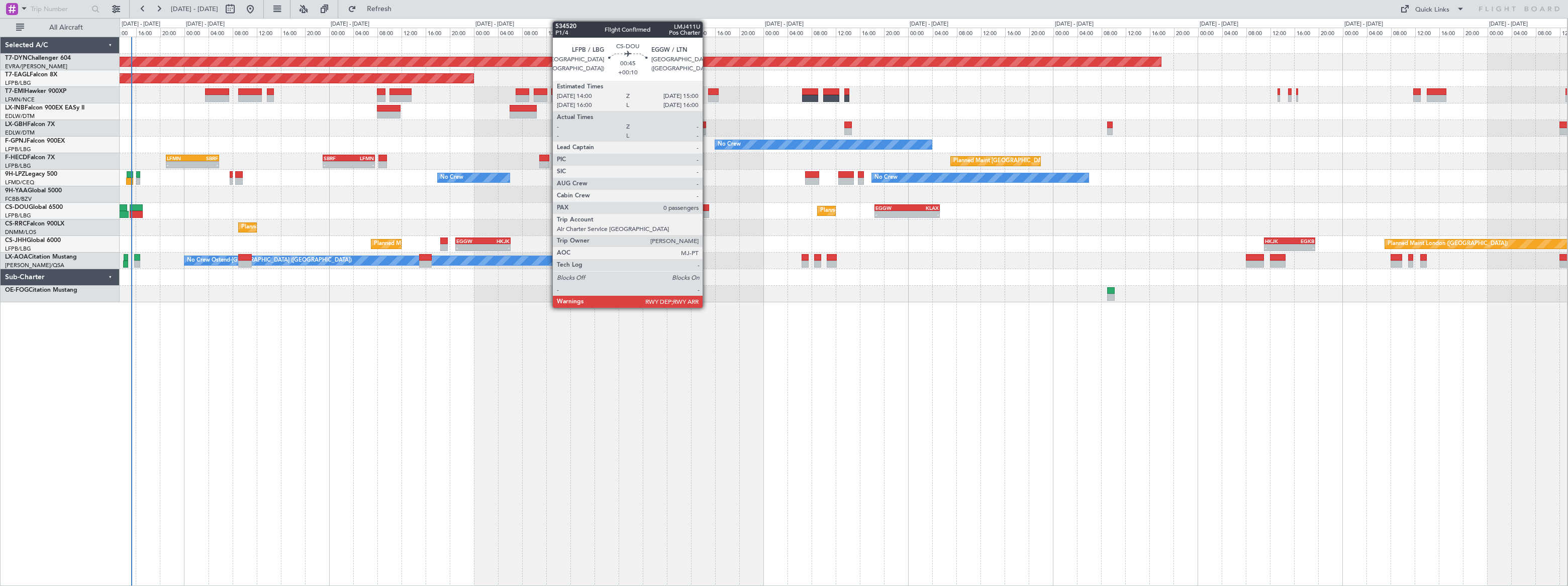
click at [707, 210] on div at bounding box center [706, 208] width 6 height 7
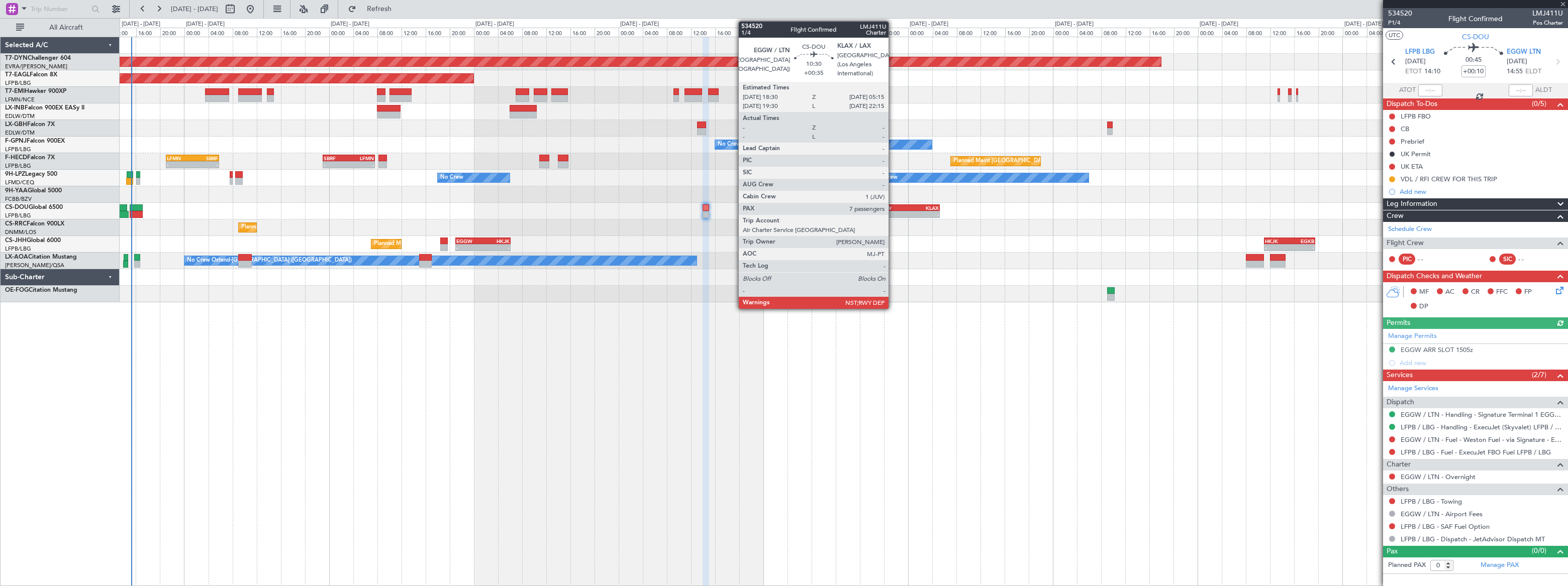
click at [894, 209] on div "EGGW" at bounding box center [891, 208] width 31 height 6
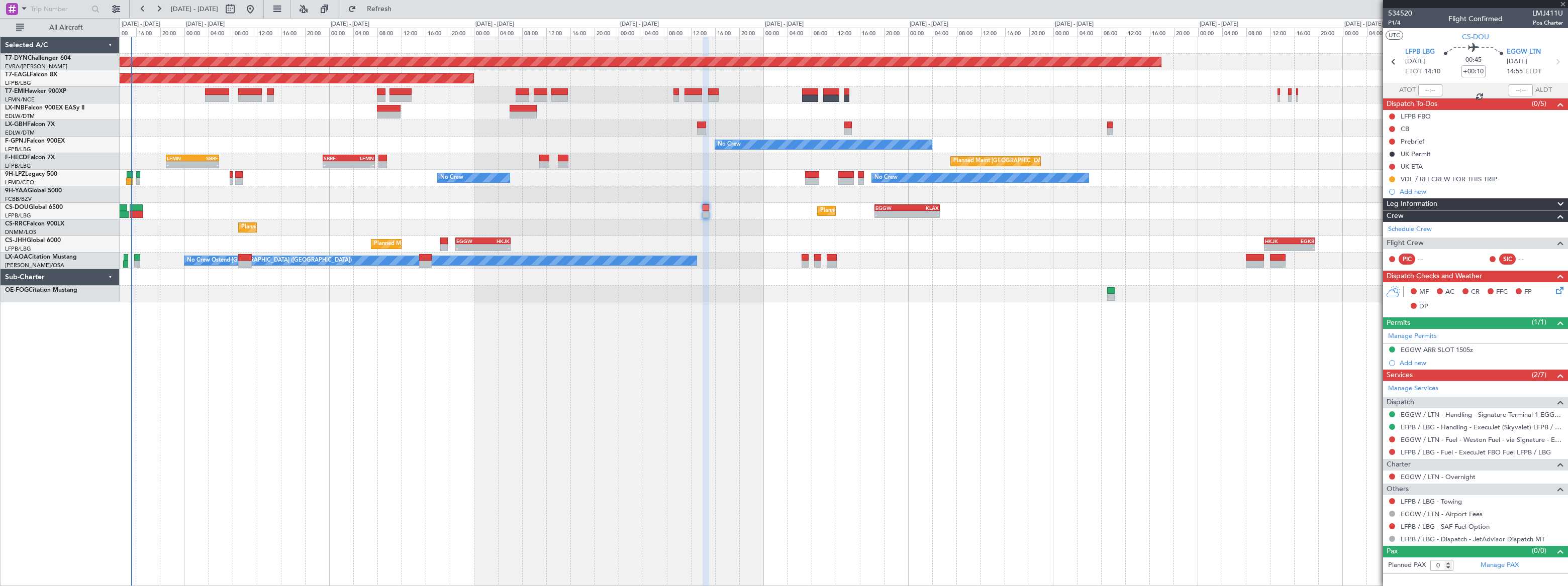
type input "+00:35"
type input "7"
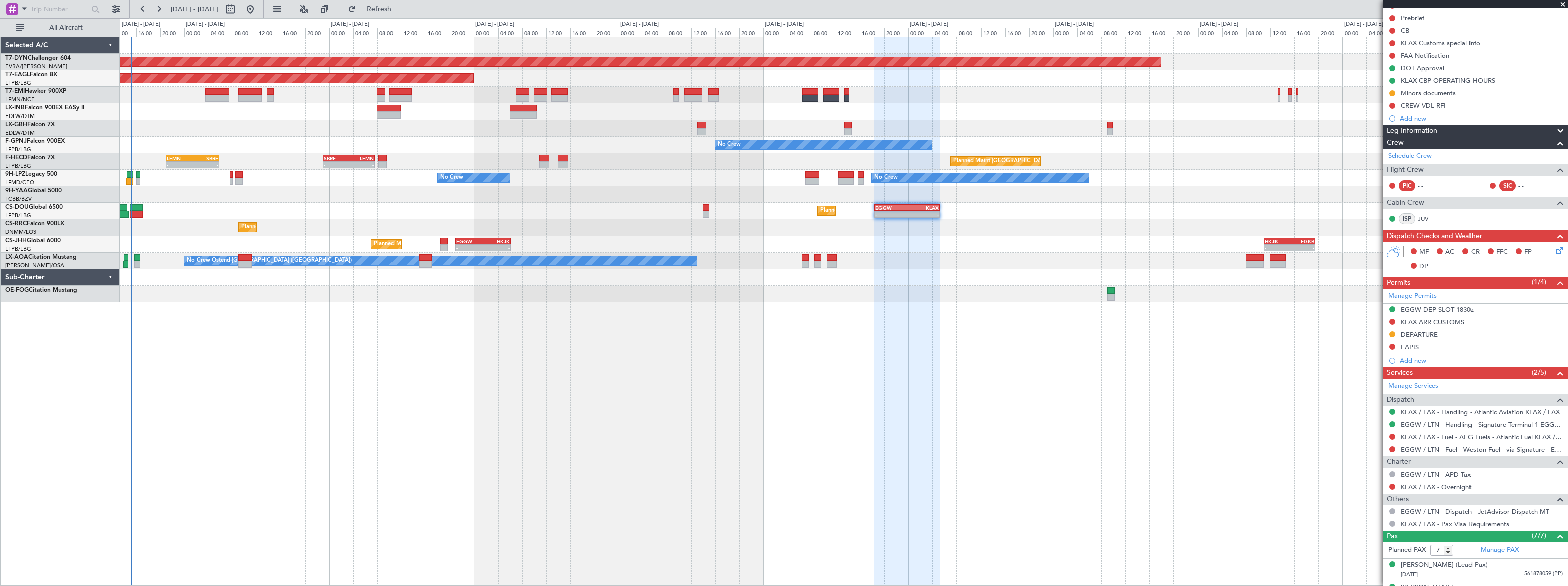
scroll to position [12, 0]
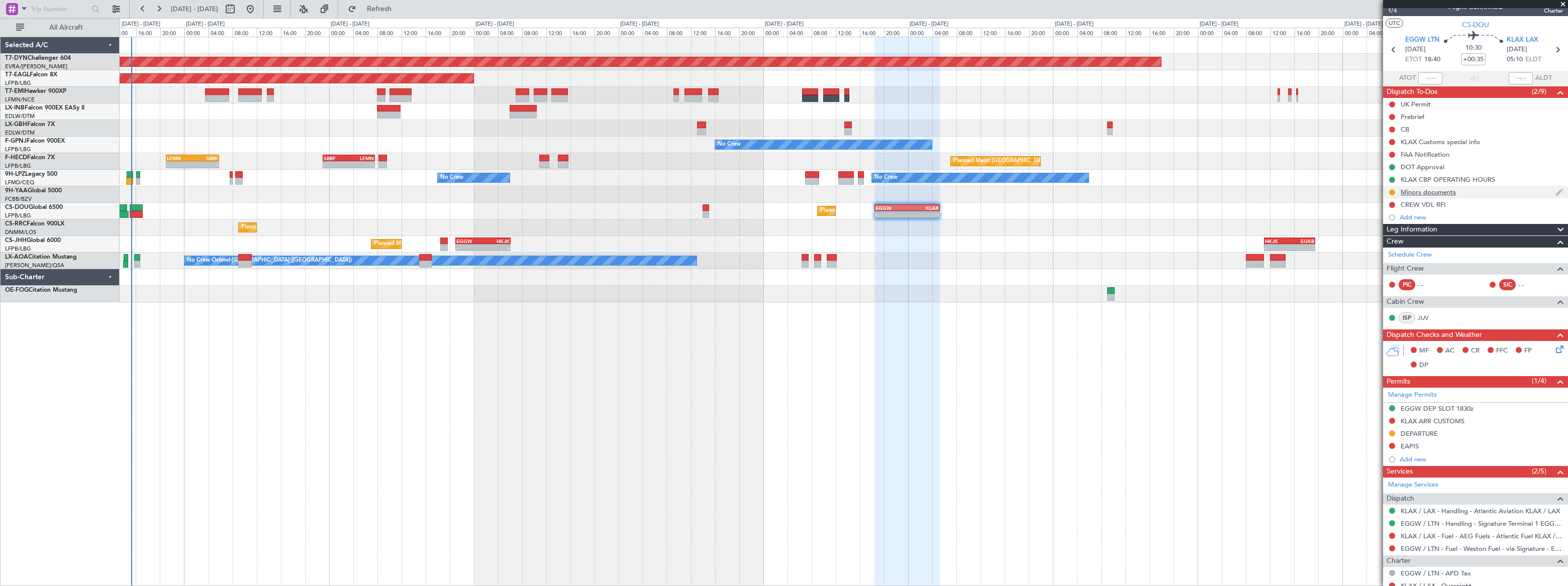
click at [1482, 189] on div "Minors documents" at bounding box center [1475, 192] width 185 height 13
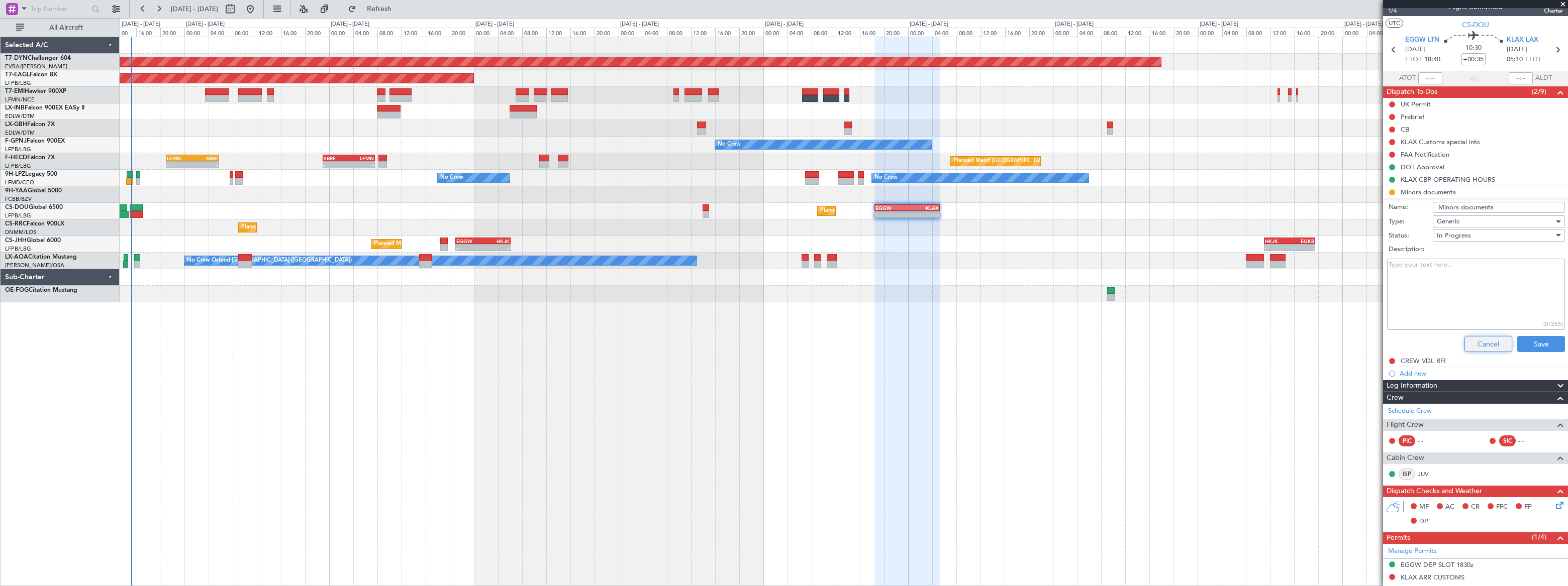
click at [1491, 347] on button "Cancel" at bounding box center [1488, 344] width 48 height 16
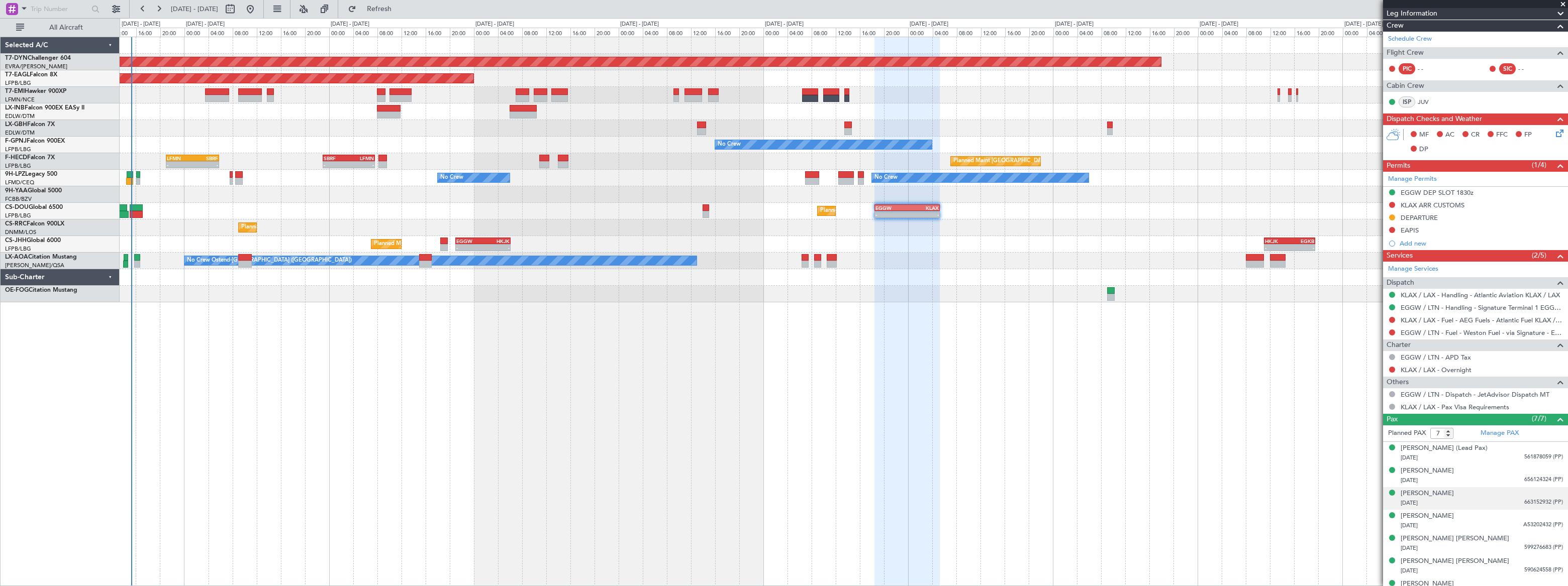
scroll to position [241, 0]
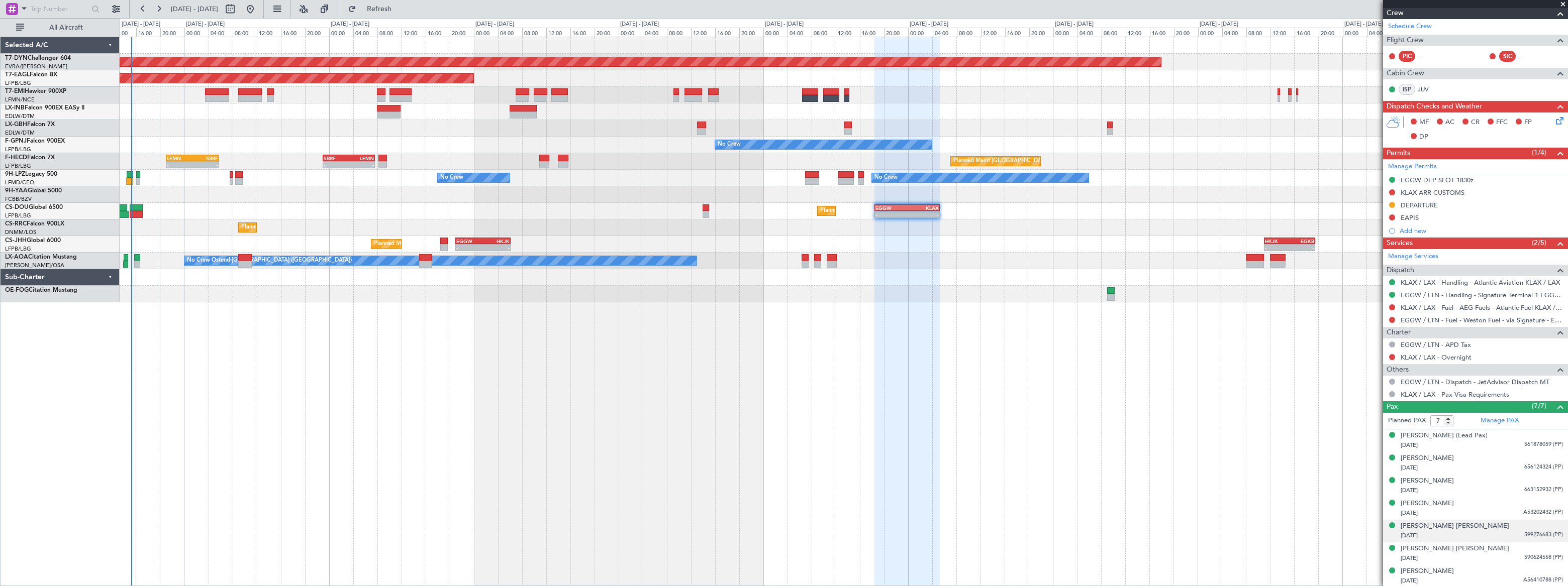
click at [1524, 534] on span "599276683 (PP)" at bounding box center [1544, 535] width 39 height 9
click at [1504, 575] on div "Peter David Weireter 14/07/1953 590624558 (PP)" at bounding box center [1481, 578] width 162 height 19
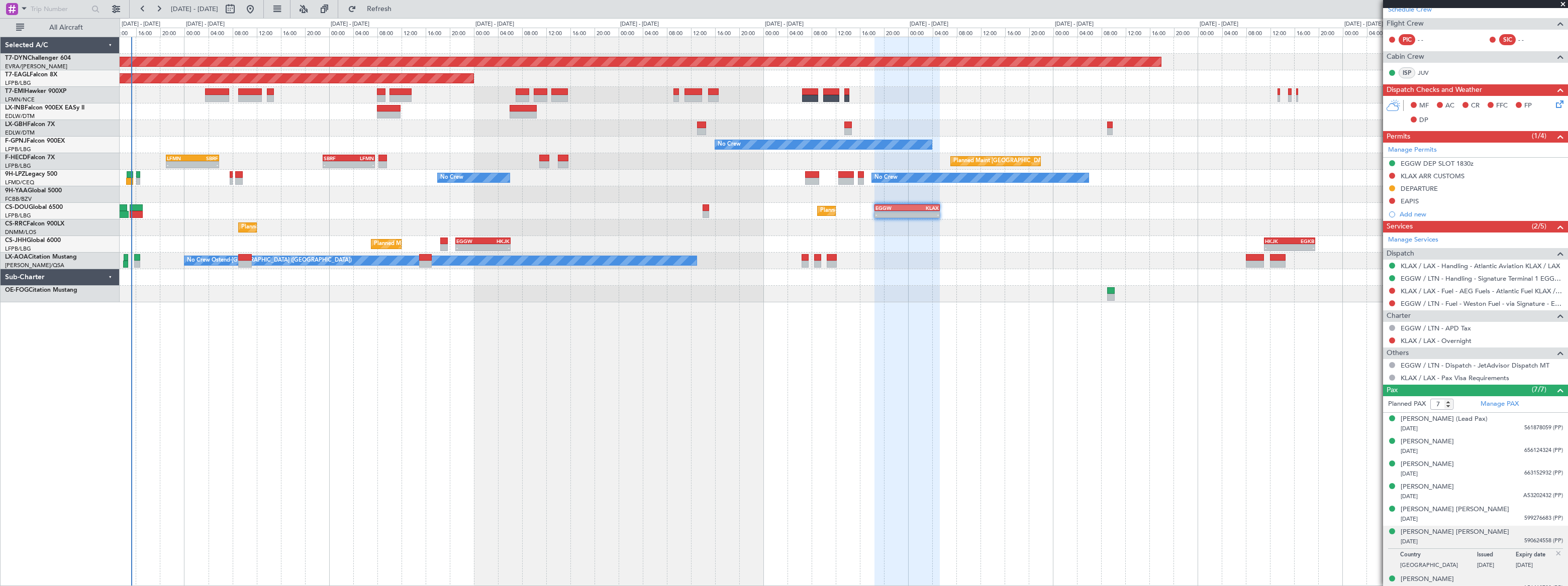
scroll to position [265, 0]
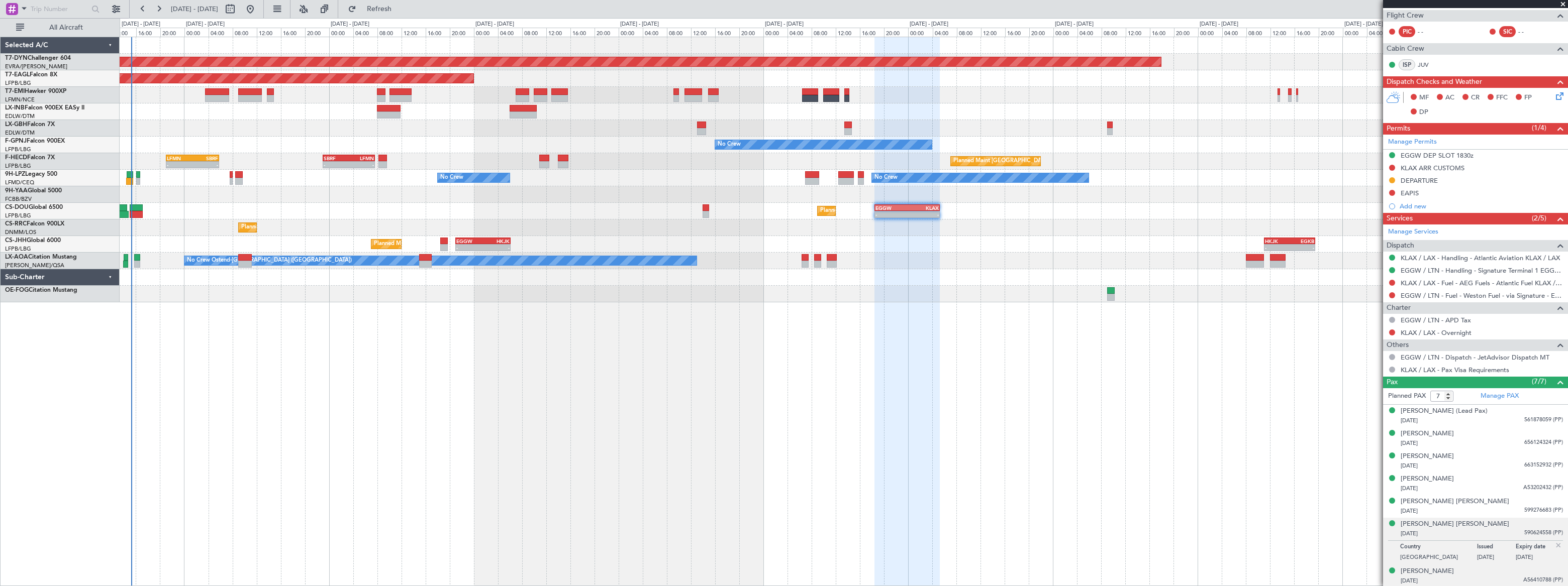
click at [1493, 573] on div "Toni Rae Weireter 10/11/1955 A56410788 (PP)" at bounding box center [1481, 576] width 162 height 19
click at [1489, 532] on div "14/07/1953 590624558 (PP)" at bounding box center [1481, 534] width 162 height 10
click at [1488, 508] on div "25/02/1977 599276683 (PP)" at bounding box center [1481, 512] width 162 height 10
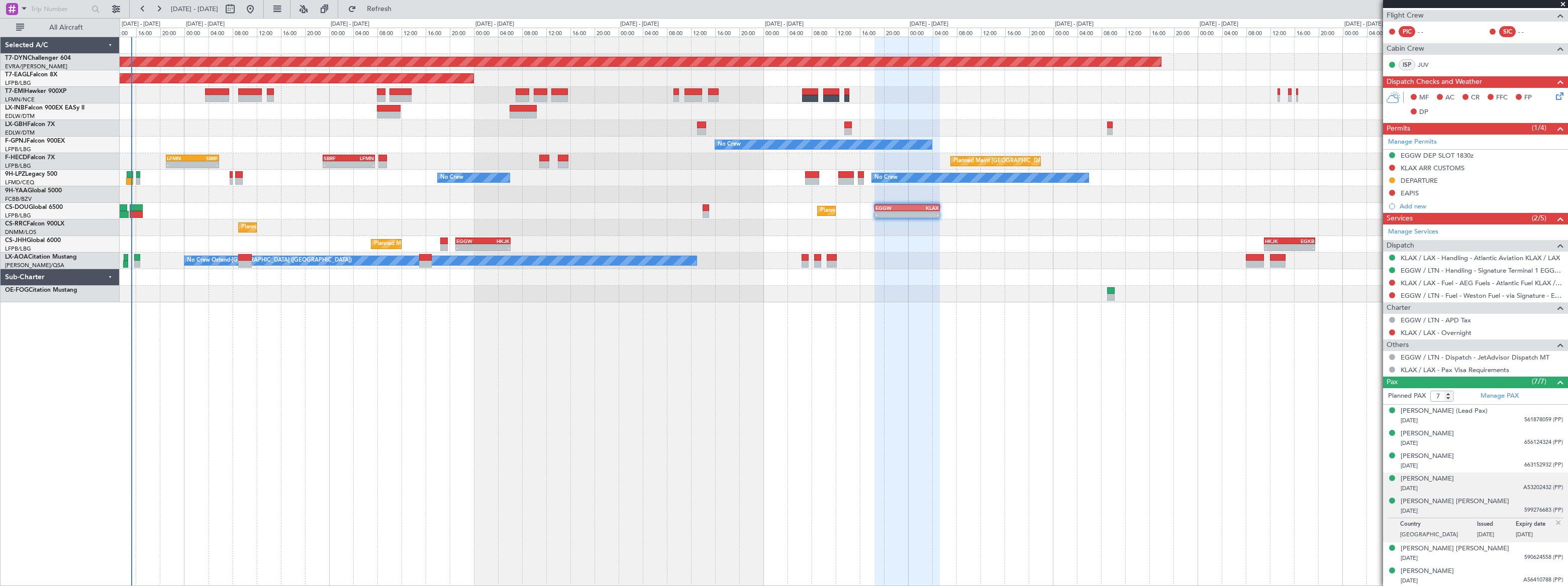
click at [1486, 485] on div "21/12/2009 A53202432 (PP)" at bounding box center [1481, 489] width 162 height 10
click at [1488, 457] on div "Laila Asiel Bullock 30/01/2013 663152932 (PP)" at bounding box center [1481, 461] width 162 height 19
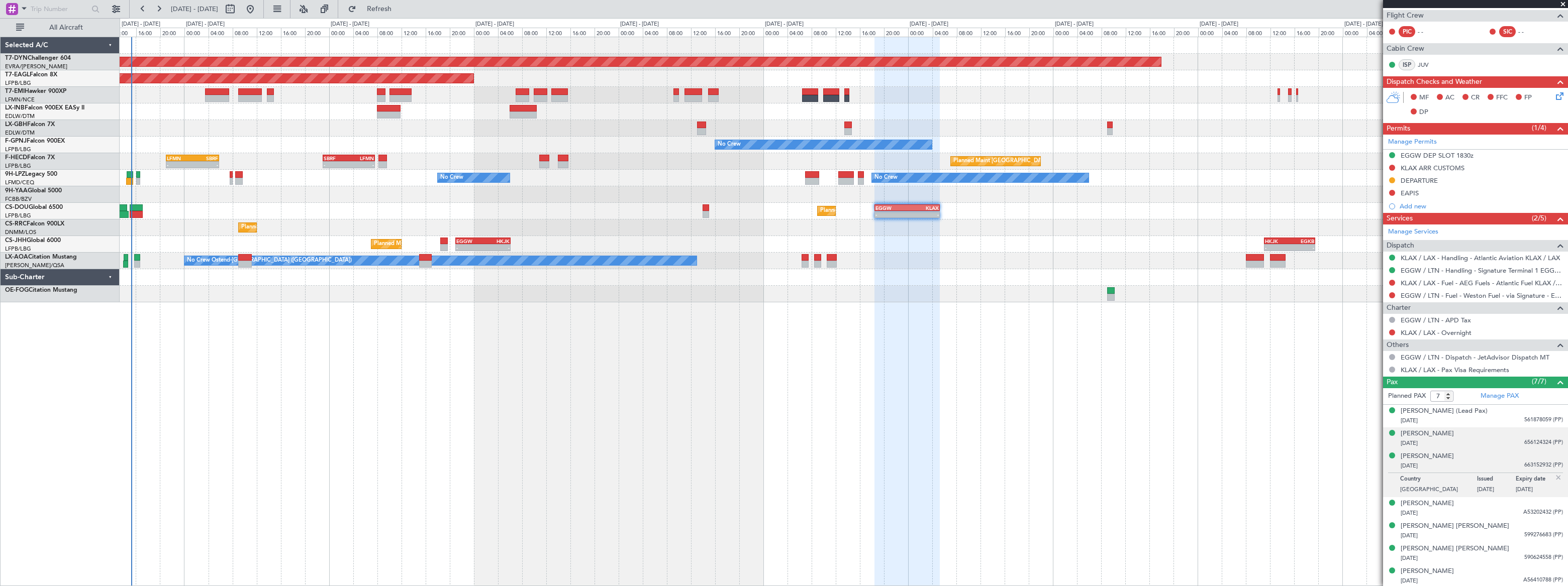
click at [1486, 440] on div "29/10/1957 656124324 (PP)" at bounding box center [1481, 444] width 162 height 10
click at [1486, 417] on div "26/07/1964 561878059 (PP)" at bounding box center [1481, 421] width 162 height 10
click at [904, 203] on div "Planned Maint London (Luton) - - EGGW 18:30 Z KLAX 05:15 Z Planned Maint Paris …" at bounding box center [843, 211] width 1448 height 16
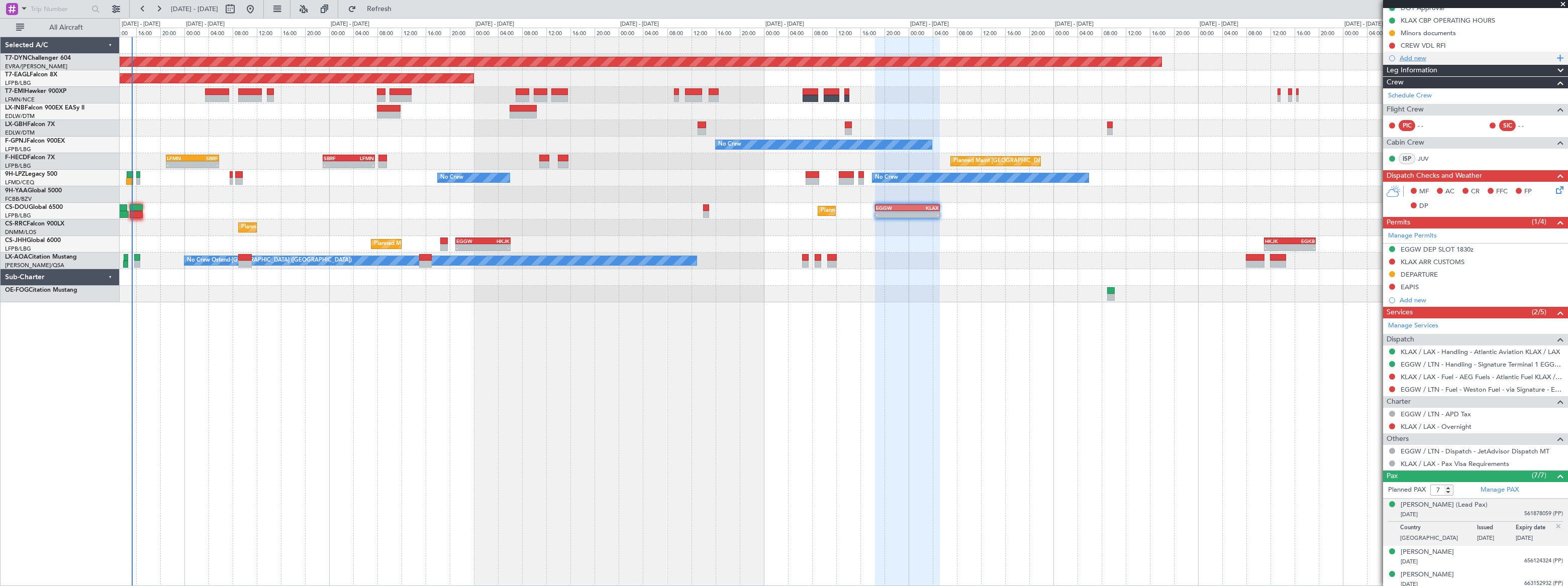
scroll to position [0, 0]
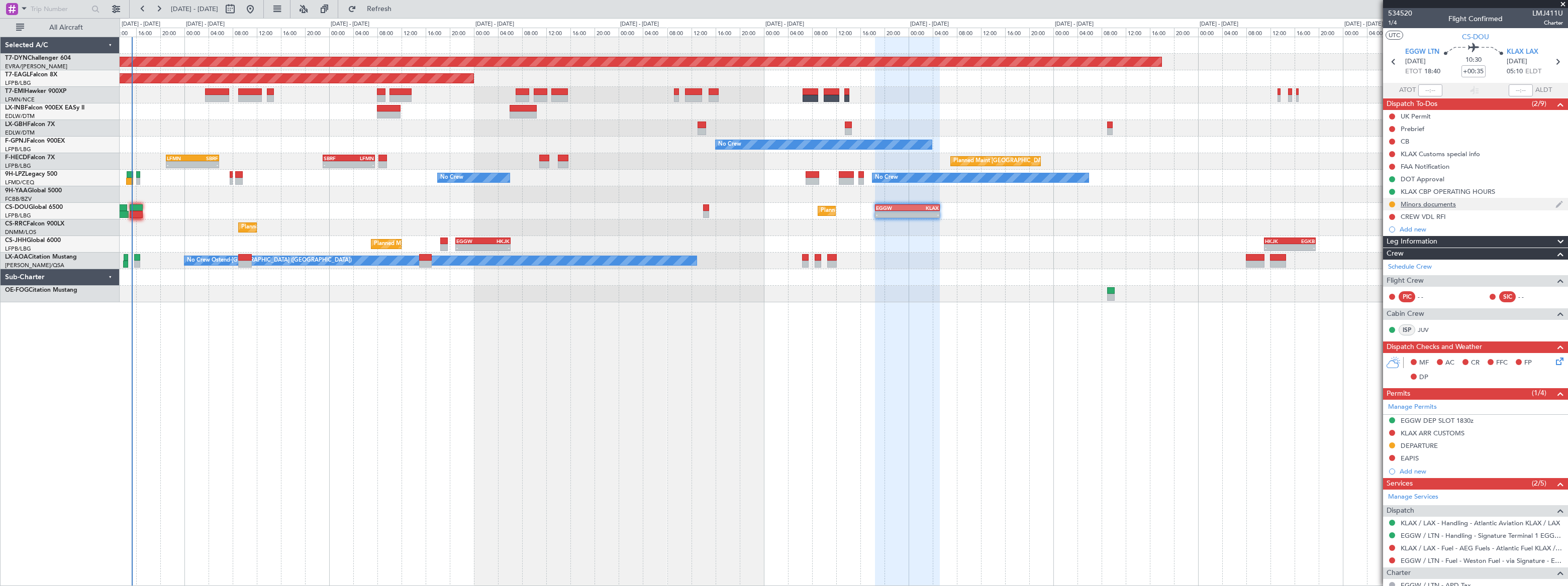
click at [1476, 199] on div "Minors documents" at bounding box center [1475, 204] width 185 height 13
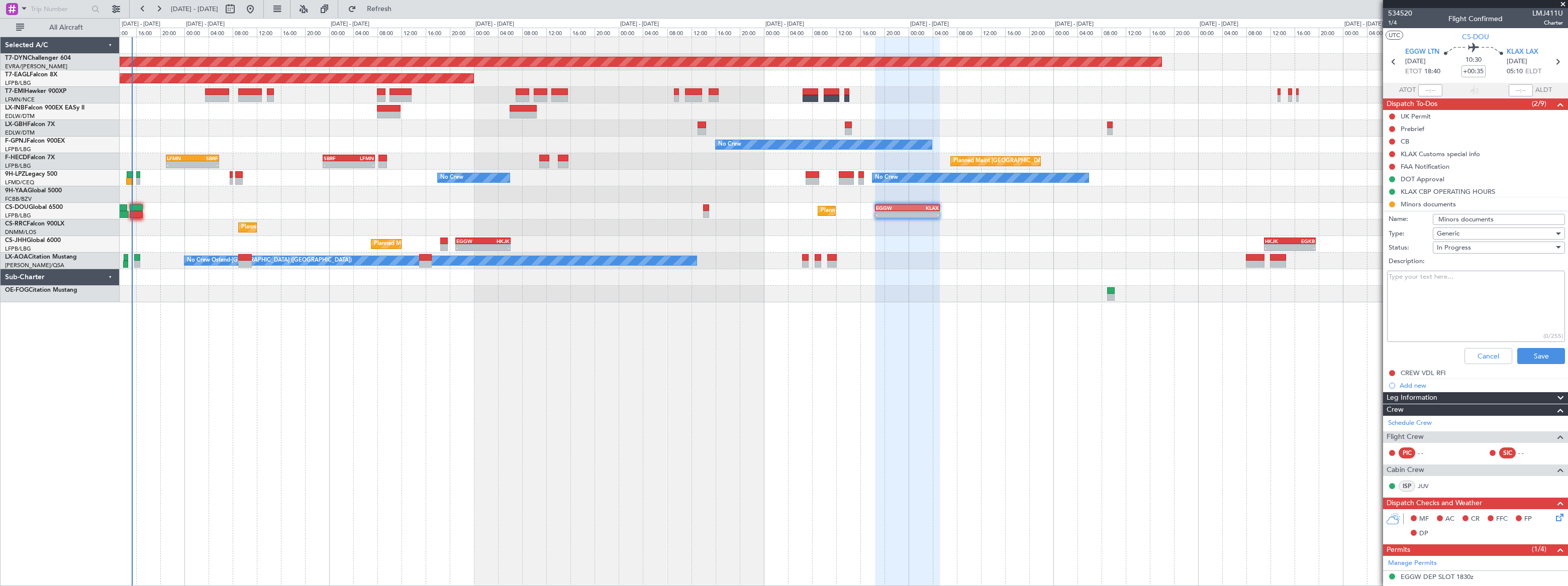
click at [1408, 311] on textarea "Description:" at bounding box center [1476, 307] width 178 height 72
paste textarea "please note that handlers in KLAX have advised that besides the standard requir…"
drag, startPoint x: 1552, startPoint y: 284, endPoint x: 1407, endPoint y: 287, distance: 145.0
click at [1407, 287] on textarea "KLAX-please note that handlers in KLAX have advised that besides the standard r…" at bounding box center [1476, 307] width 178 height 72
type textarea "KLAX-that besides the standard required documentation( their passports), the mo…"
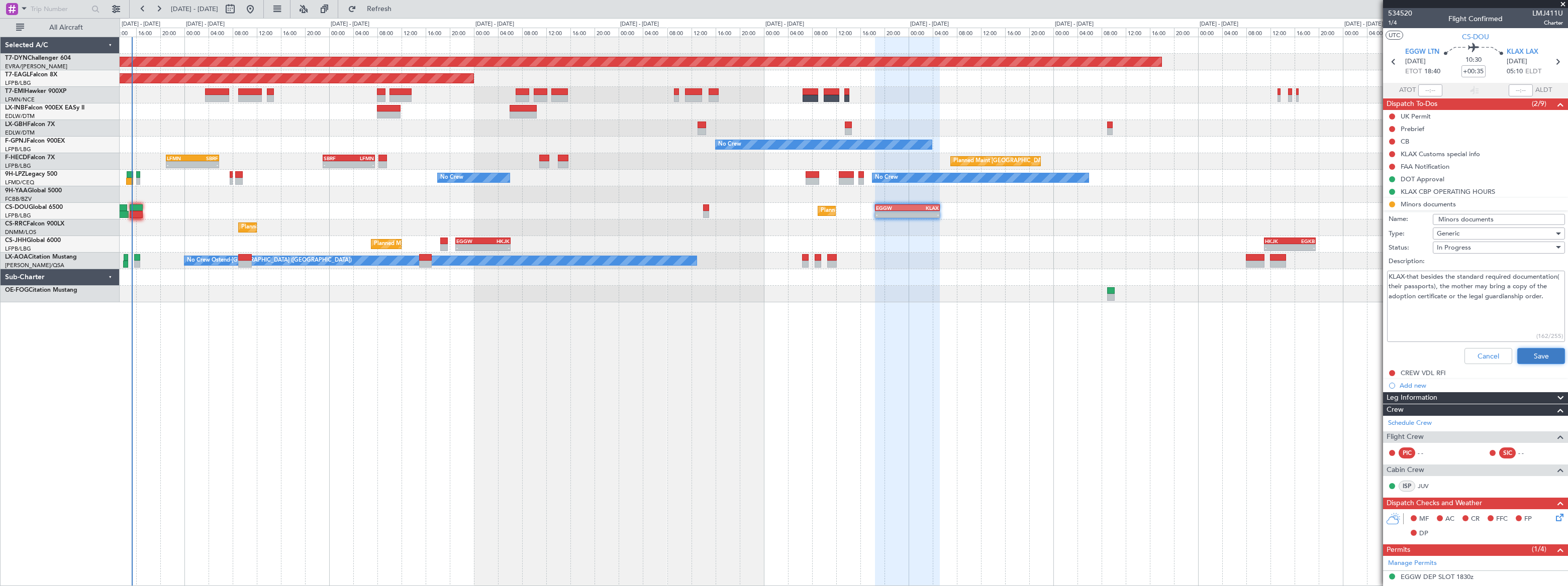
click at [1532, 359] on button "Save" at bounding box center [1541, 356] width 48 height 16
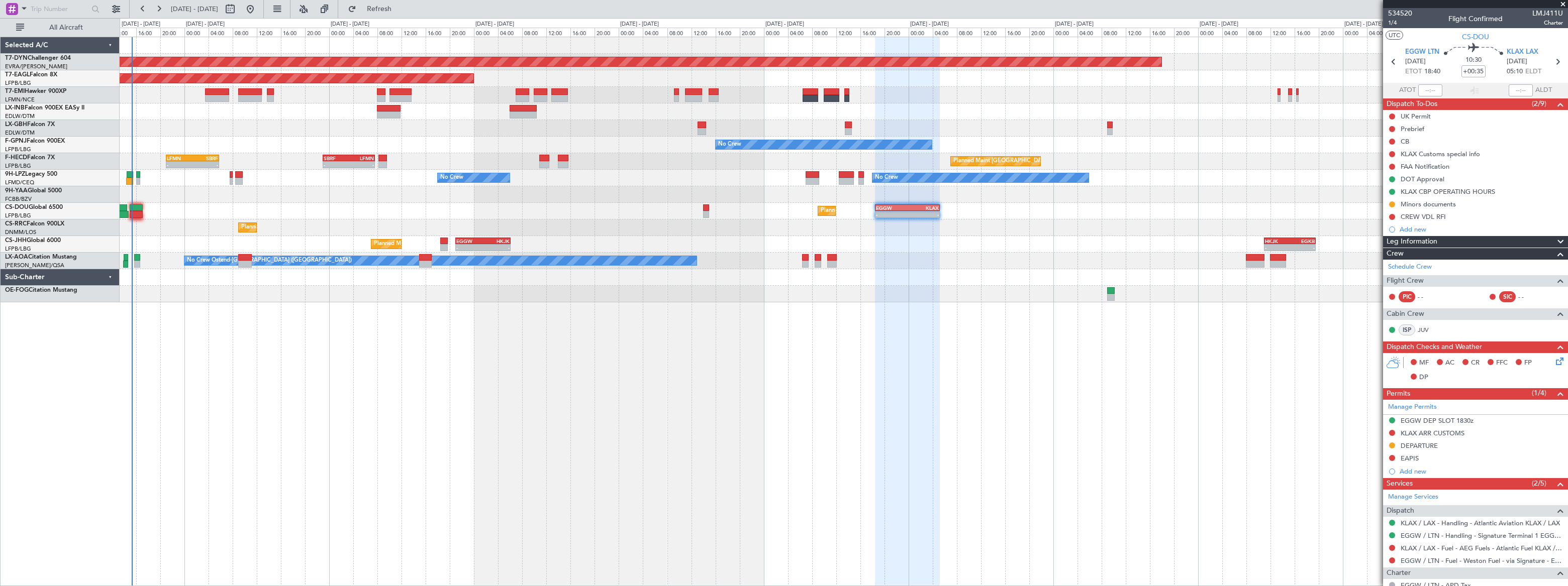
click at [1468, 207] on mat-tooltip-component "KLAX CBP OPERATING HOURS" at bounding box center [1449, 208] width 99 height 26
click at [1471, 205] on div "Minors documents" at bounding box center [1475, 204] width 185 height 13
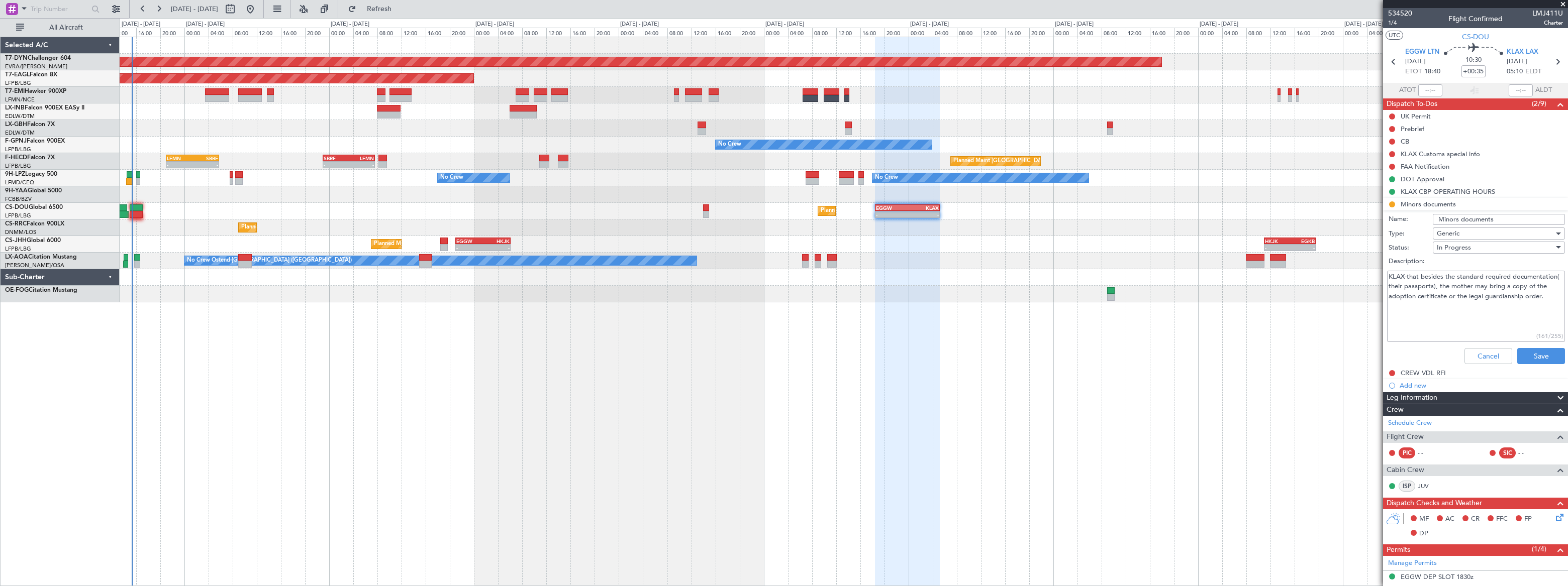
click at [1451, 307] on textarea "KLAX-that besides the standard required documentation( their passports), the mo…" at bounding box center [1476, 307] width 178 height 72
paste textarea "1. Proof of legal Guardianship"
click at [1519, 326] on textarea "KLAX-that besides the standard required documentation( their passports), the mo…" at bounding box center [1476, 307] width 178 height 72
paste textarea "A notarized letter of consent for travel"
click at [1460, 334] on textarea "KLAX-that besides the standard required documentation( their passports), the mo…" at bounding box center [1476, 307] width 178 height 72
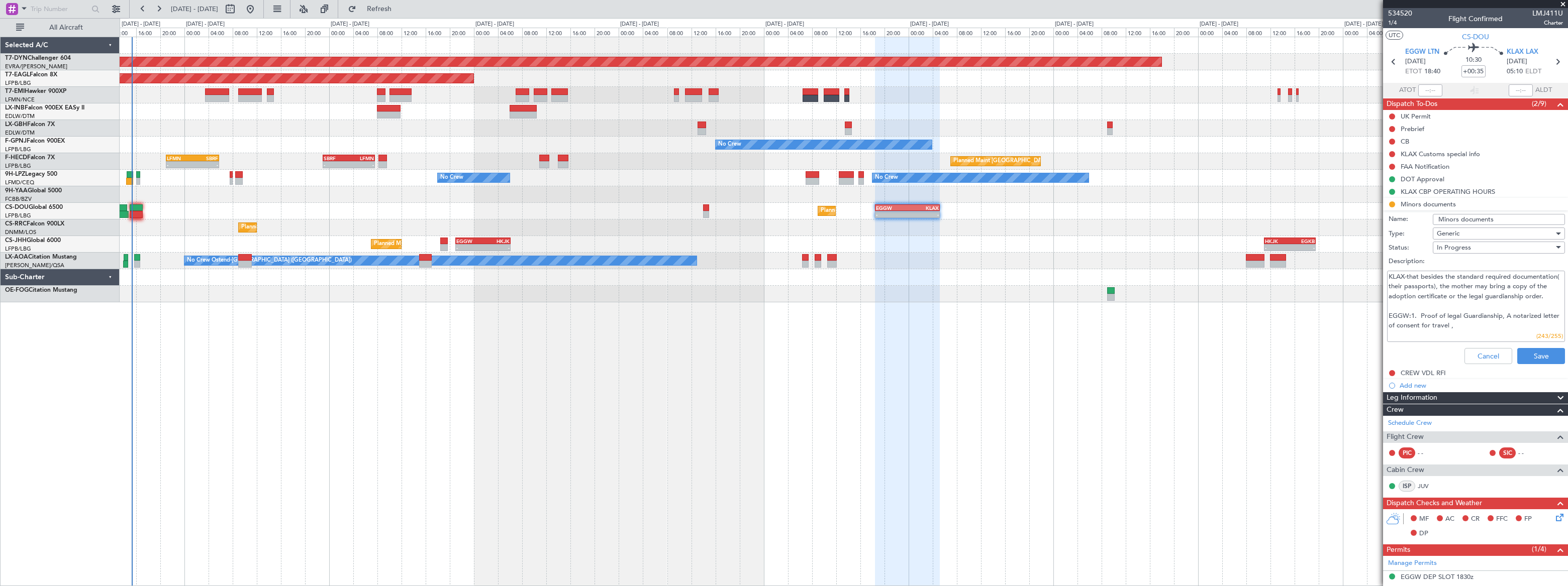
paste textarea "- Copies of any relevant court orders confirming sole legal custody"
click at [1434, 310] on textarea "KLAX-that besides the standard required documentation( their passports), the mo…" at bounding box center [1476, 307] width 178 height 72
click at [1489, 307] on textarea "KLAX-that besides the standard required documentation( their passports), the mo…" at bounding box center [1476, 307] width 178 height 72
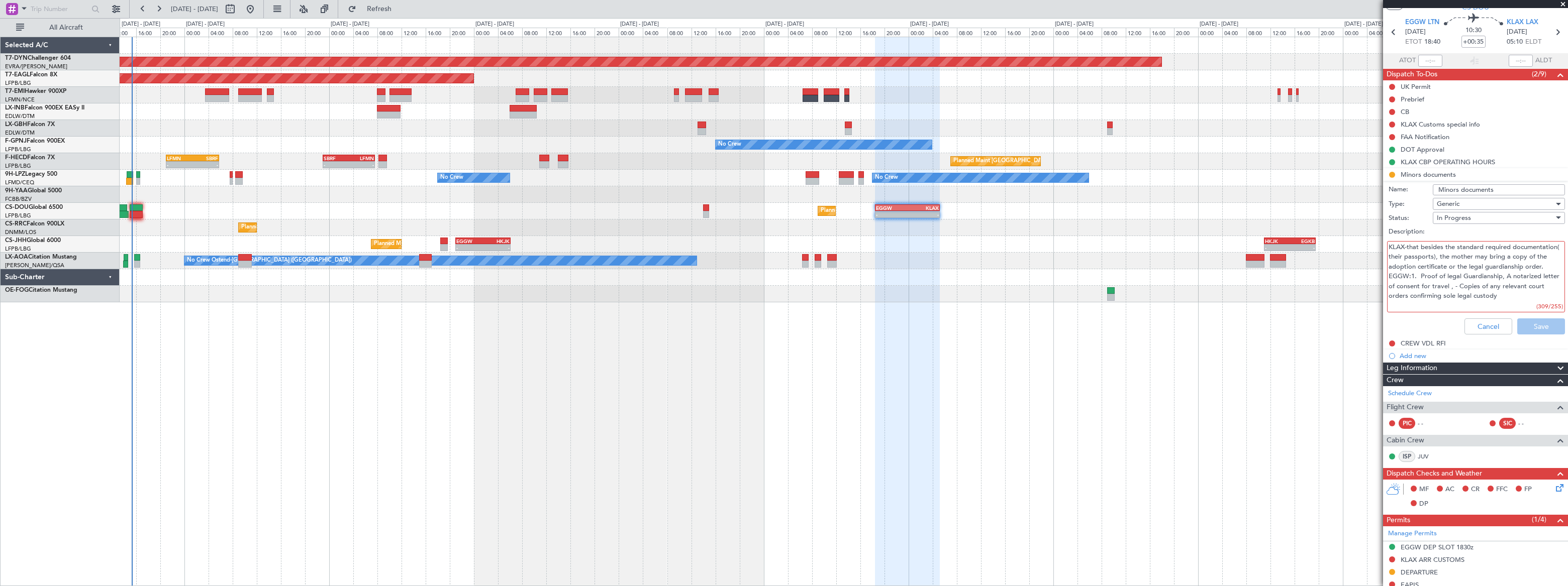
scroll to position [45, 0]
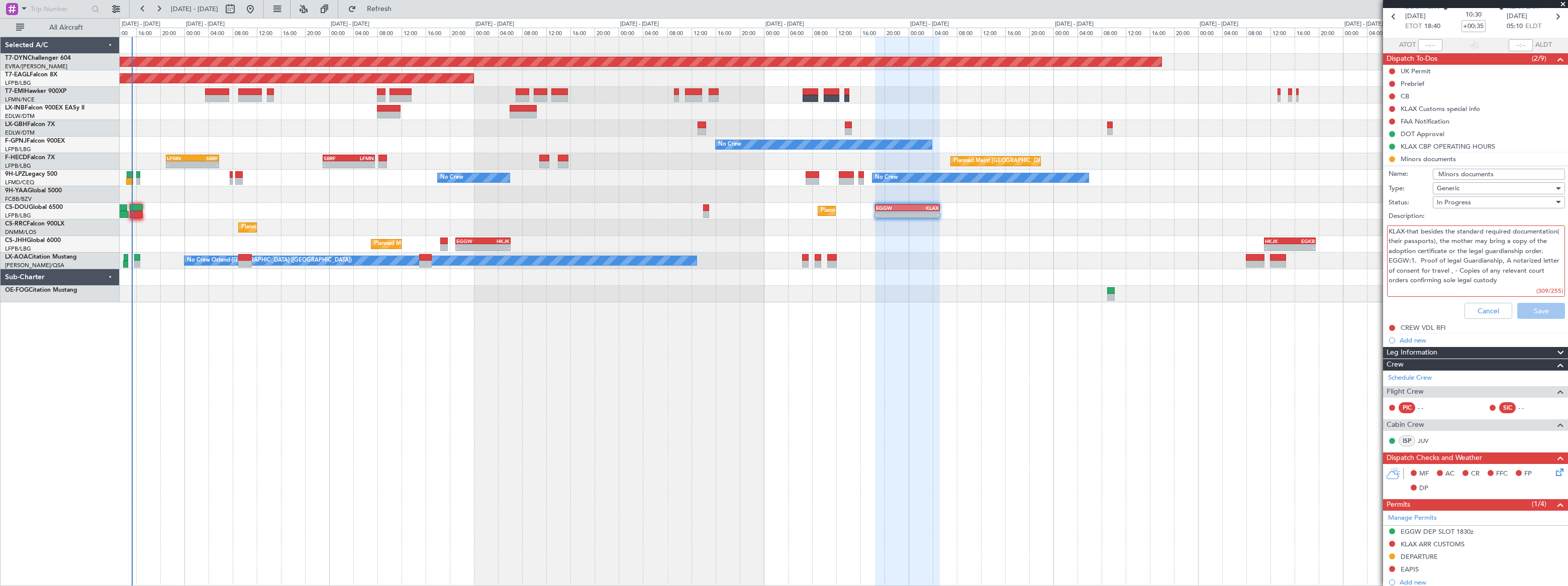
click at [1459, 282] on textarea "KLAX-that besides the standard required documentation( their passports), the mo…" at bounding box center [1476, 262] width 178 height 72
drag, startPoint x: 1502, startPoint y: 290, endPoint x: 1388, endPoint y: 292, distance: 114.0
click at [1388, 292] on textarea "KLAX-that besides the standard required documentation( their passports), the mo…" at bounding box center [1476, 262] width 178 height 72
click at [1467, 287] on textarea "KLAX-that besides the standard required documentation( their passports), the mo…" at bounding box center [1476, 262] width 178 height 72
drag, startPoint x: 1449, startPoint y: 279, endPoint x: 1520, endPoint y: 283, distance: 71.1
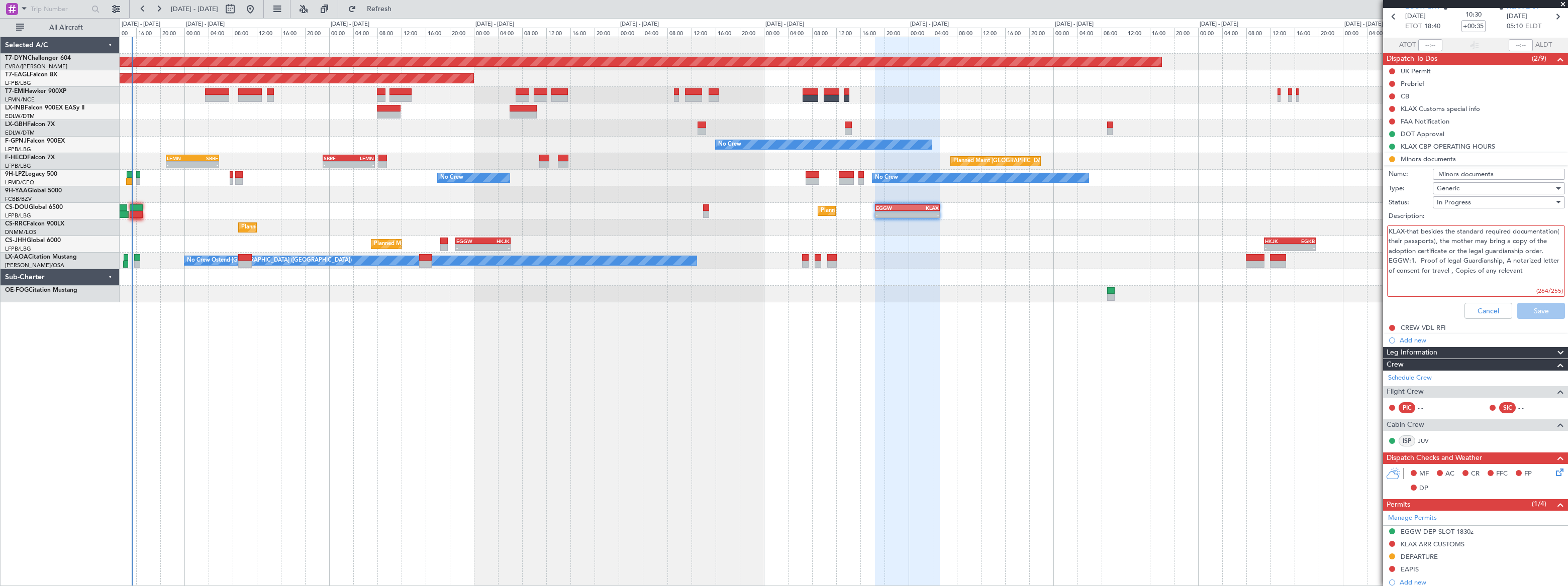
click at [1520, 283] on textarea "KLAX-that besides the standard required documentation( their passports), the mo…" at bounding box center [1476, 262] width 178 height 72
type textarea "KLAX-that besides the standard required documentation( their passports), the mo…"
click at [1533, 312] on button "Save" at bounding box center [1541, 311] width 48 height 16
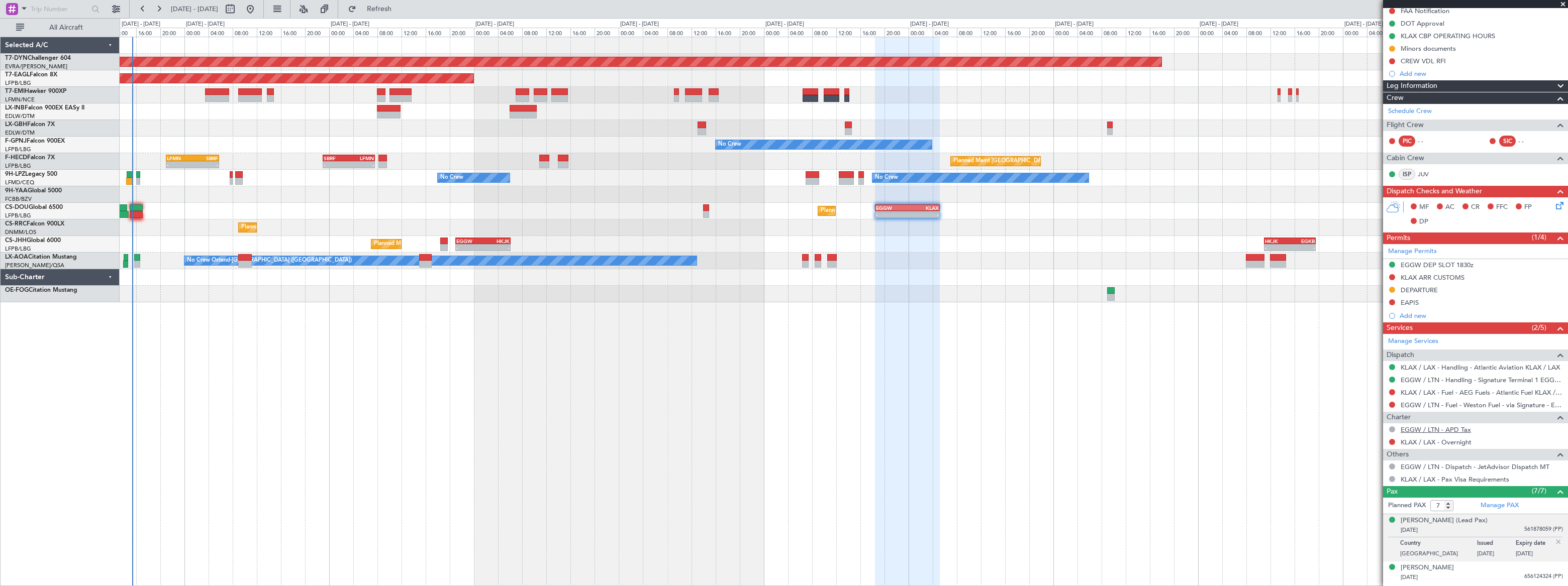
scroll to position [36, 0]
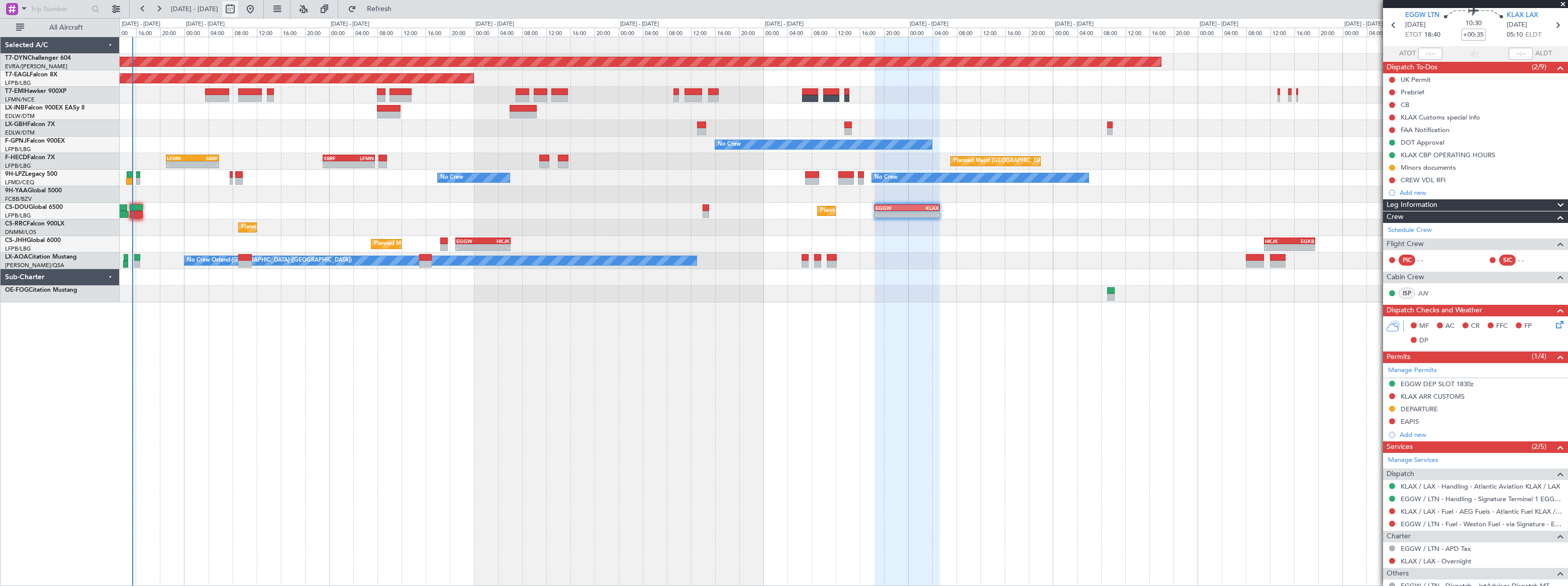
click at [238, 8] on button at bounding box center [230, 9] width 16 height 16
select select "8"
select select "2025"
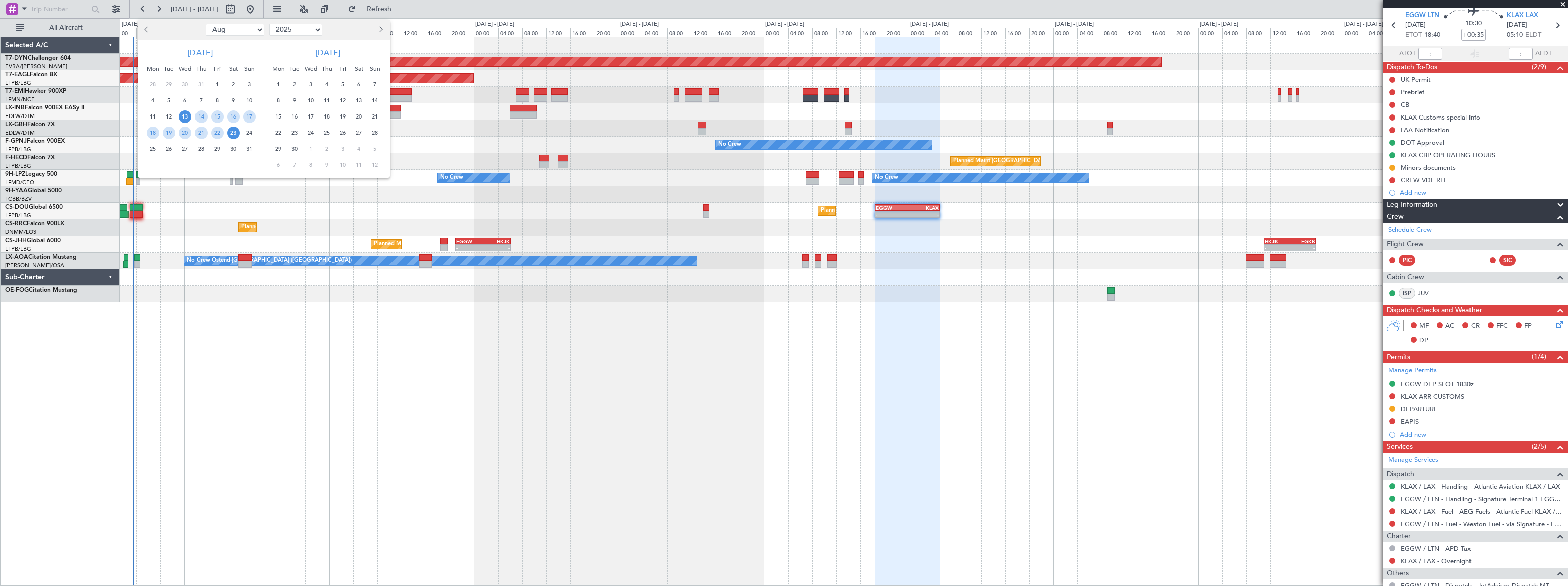
click at [170, 228] on div at bounding box center [784, 293] width 1568 height 586
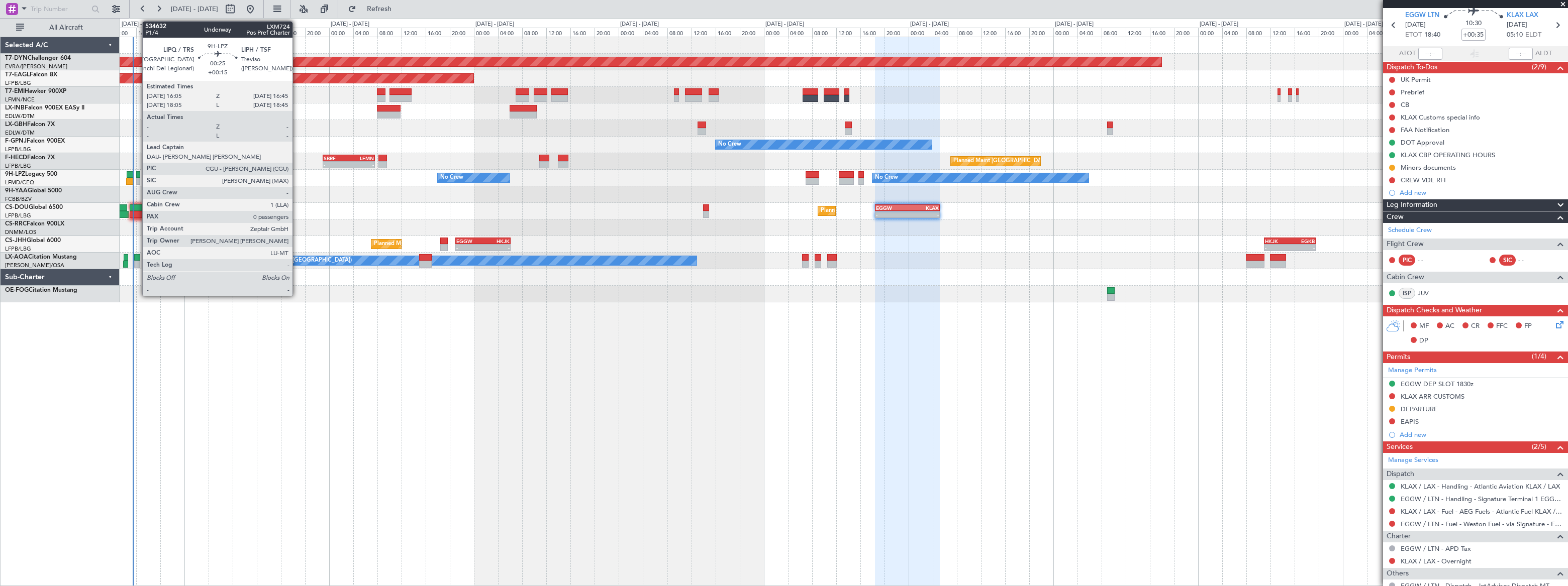
click at [137, 174] on div at bounding box center [138, 175] width 4 height 7
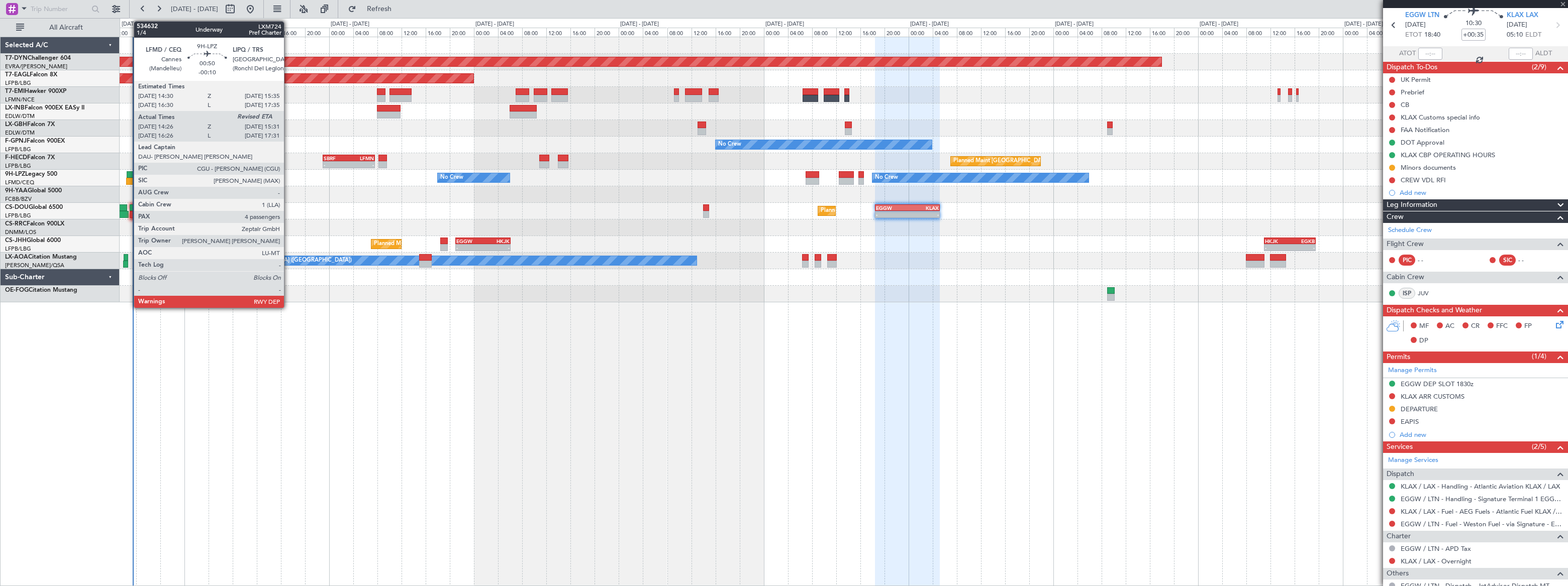
type input "+00:15"
type input "0"
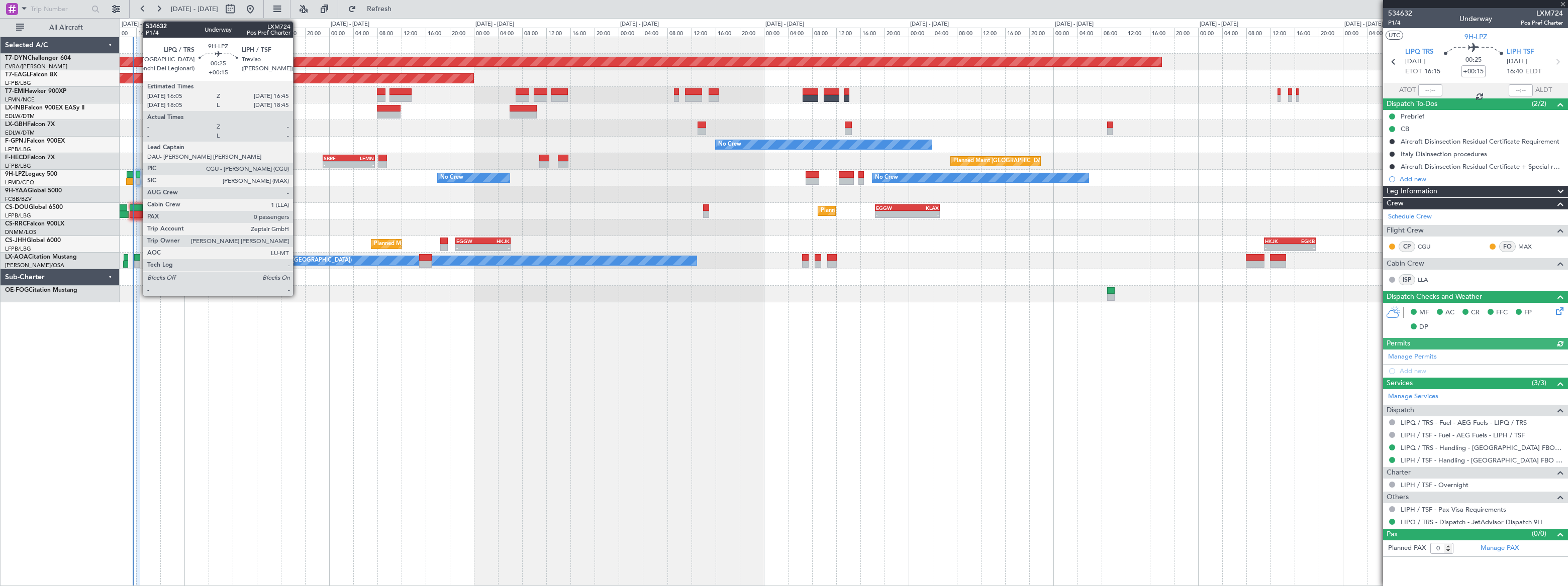
click at [138, 175] on div at bounding box center [138, 175] width 4 height 7
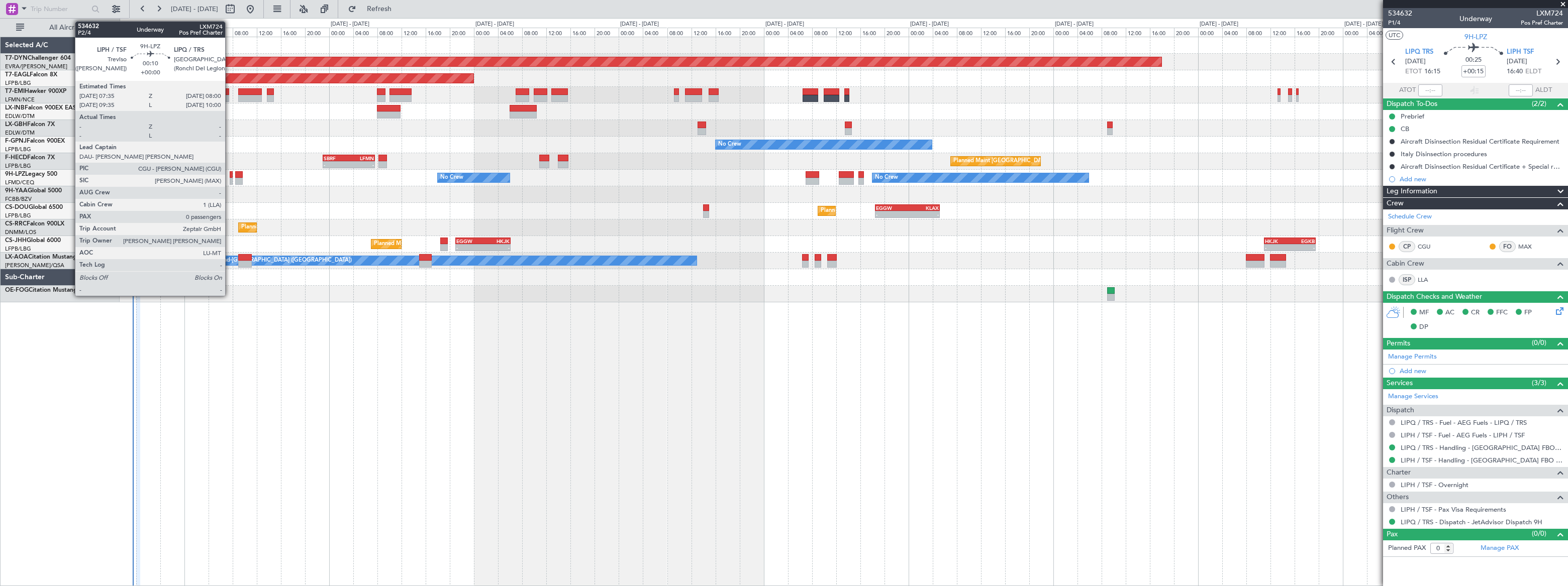
click at [230, 178] on div at bounding box center [231, 182] width 3 height 7
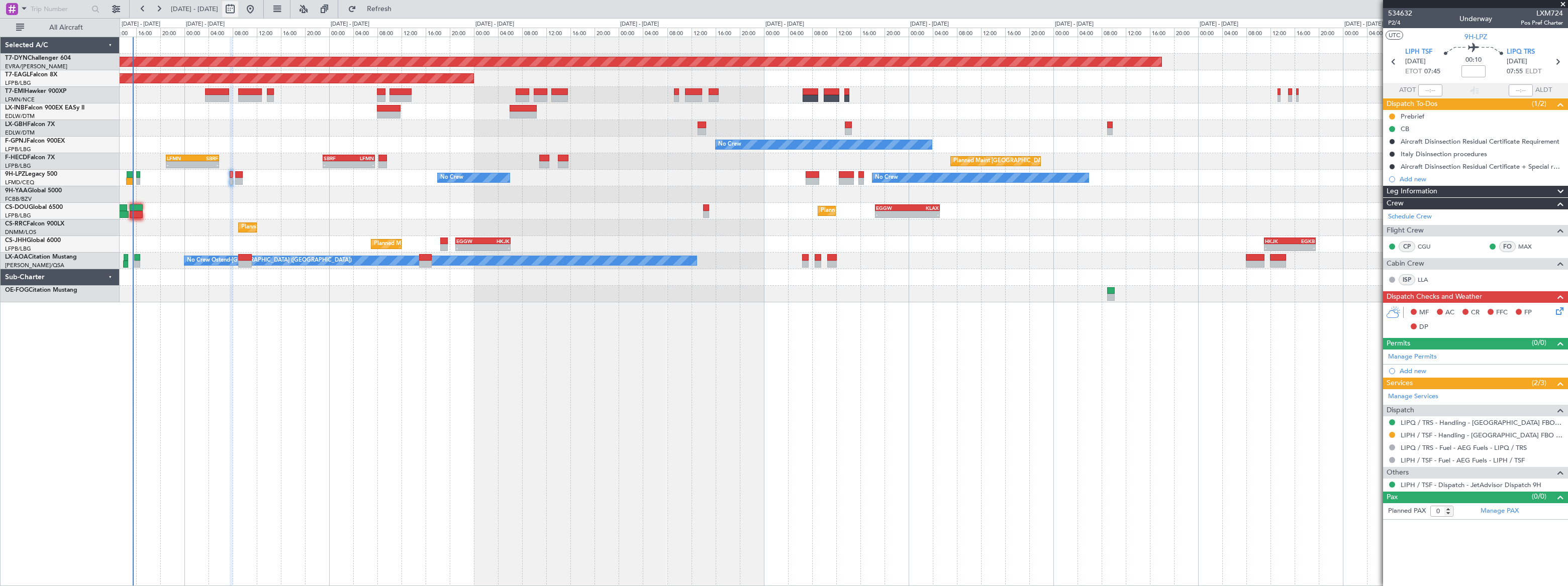
click at [238, 9] on button at bounding box center [230, 9] width 16 height 16
select select "8"
select select "2025"
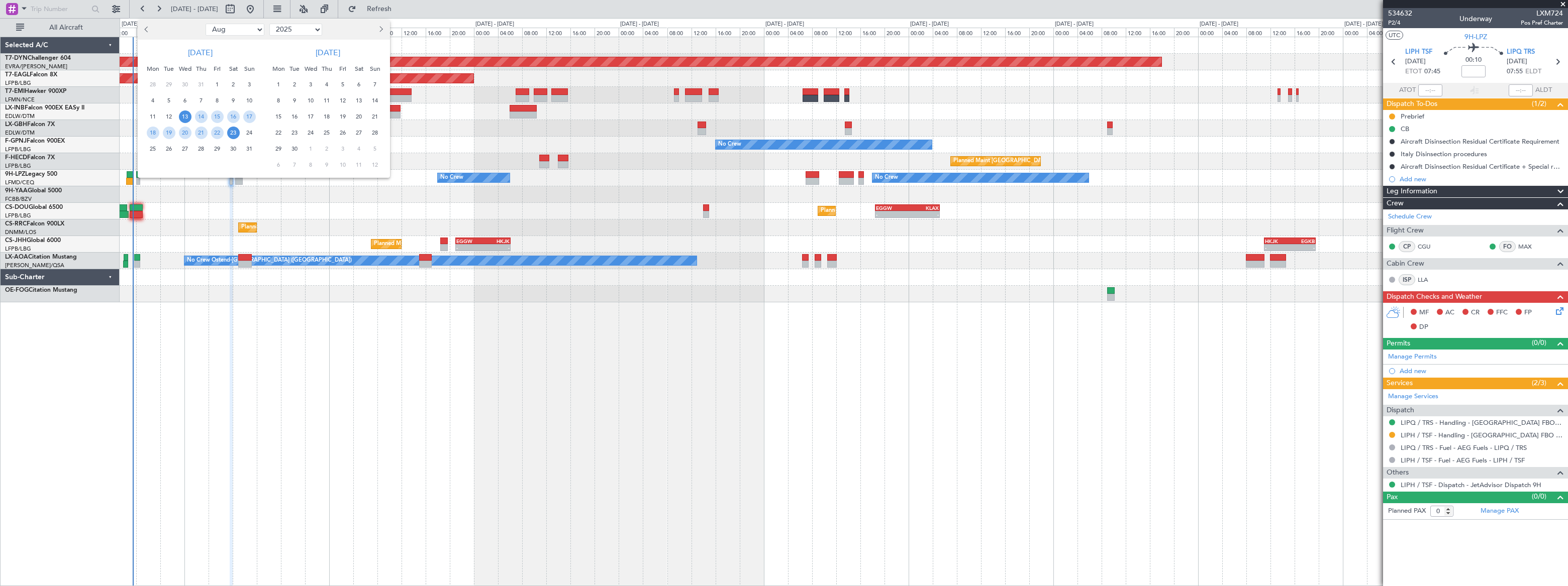
click at [250, 133] on span "24" at bounding box center [250, 133] width 13 height 13
click at [249, 133] on span "24" at bounding box center [250, 133] width 13 height 13
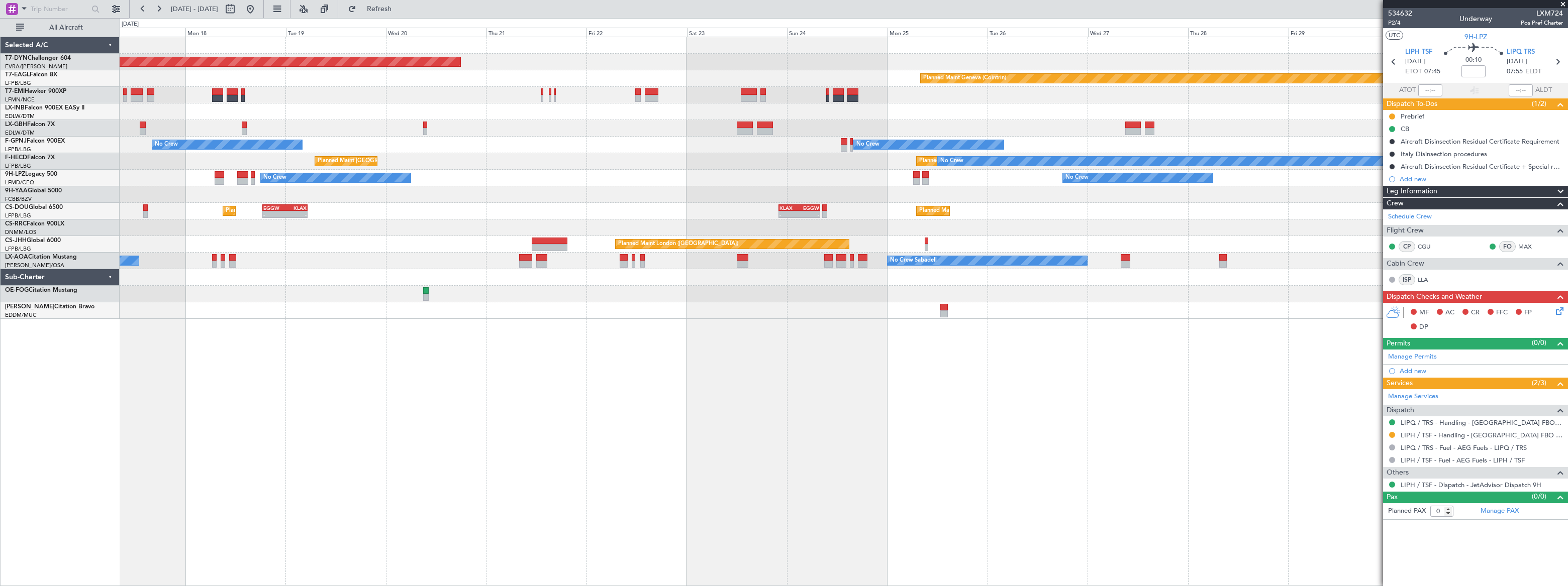
click at [543, 221] on div "Planned Maint Basel-Mulhouse Planned Maint Geneva (Cointrin) Planned Maint New …" at bounding box center [843, 178] width 1447 height 282
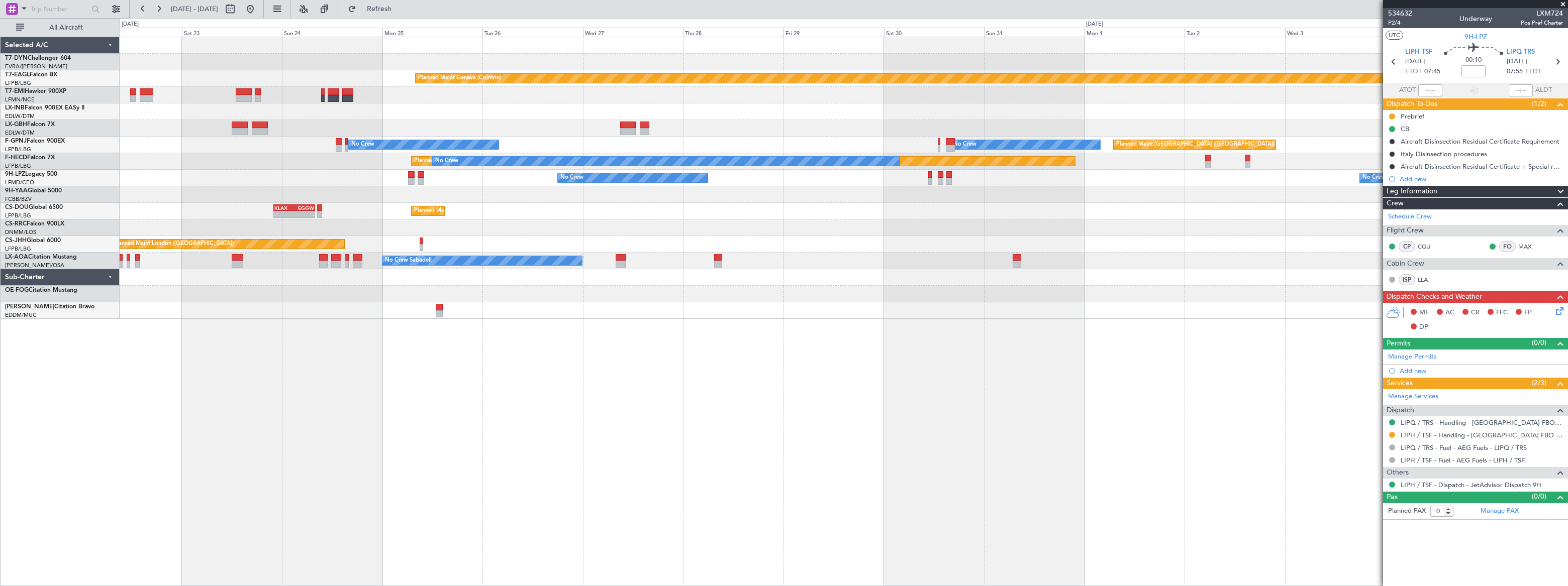
click at [654, 231] on div at bounding box center [843, 227] width 1448 height 16
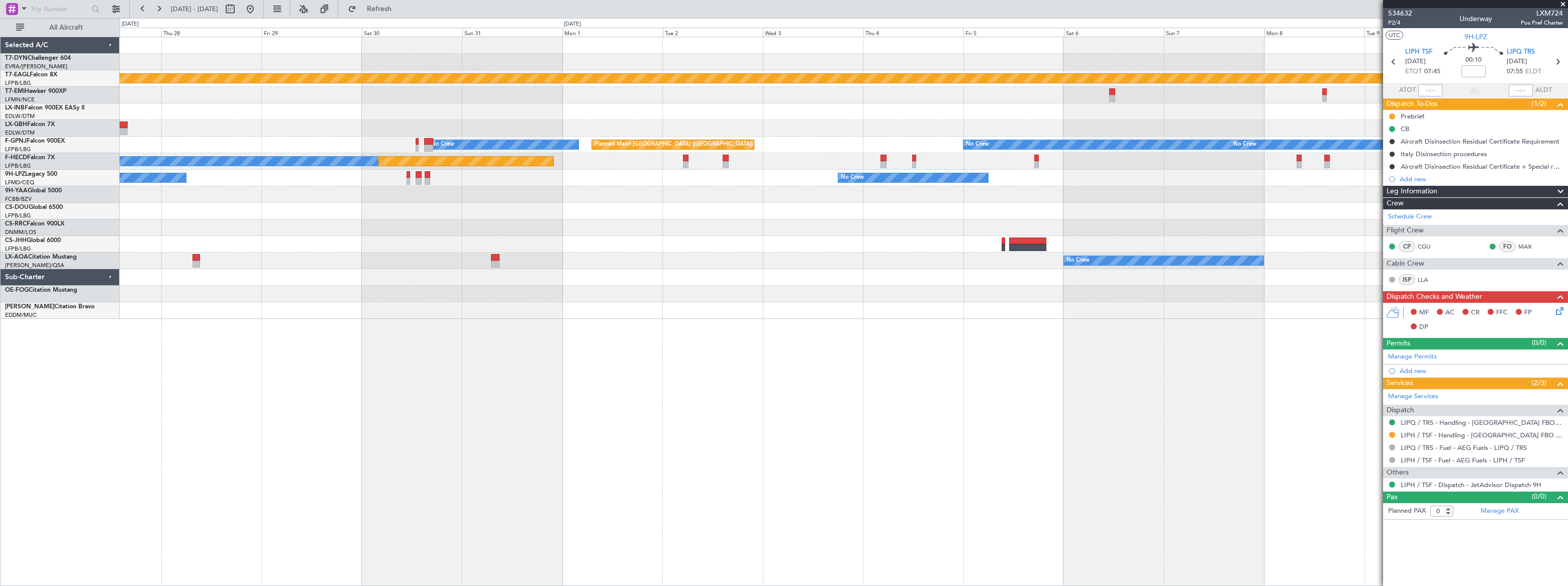
click at [569, 262] on div "No Crew No Crew Sabadell" at bounding box center [843, 261] width 1447 height 16
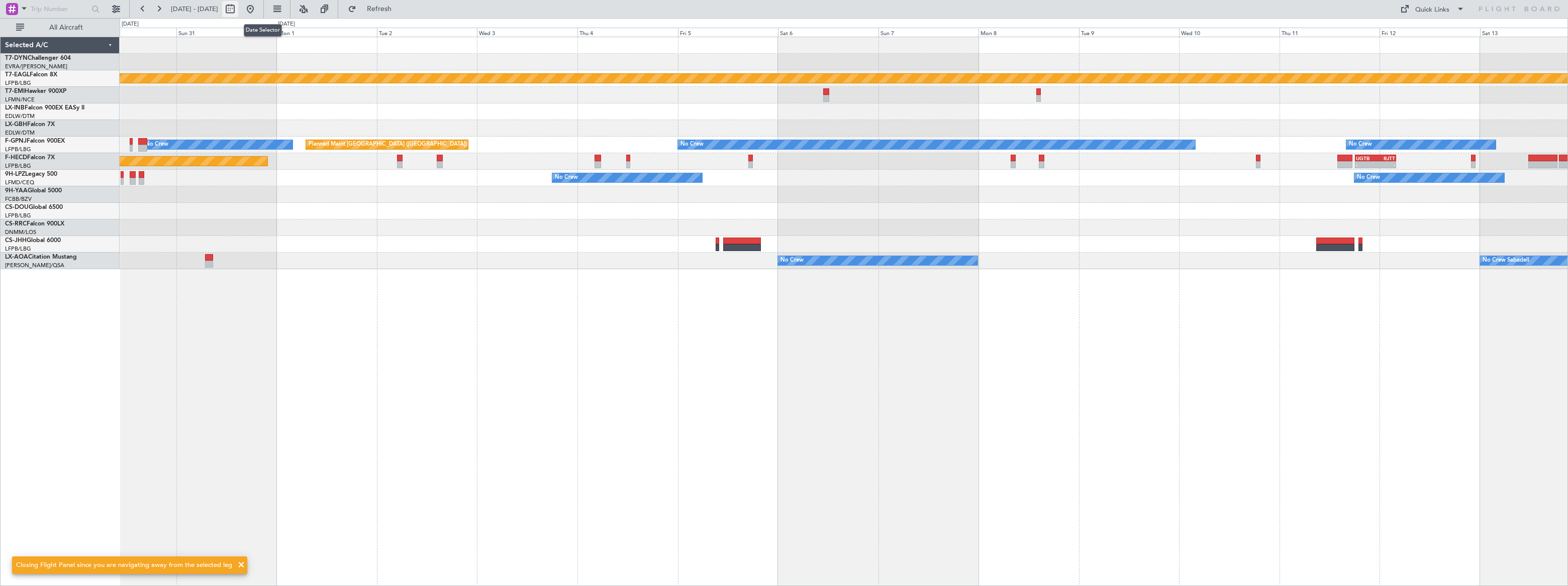
click at [238, 6] on button at bounding box center [230, 9] width 16 height 16
select select "8"
select select "2025"
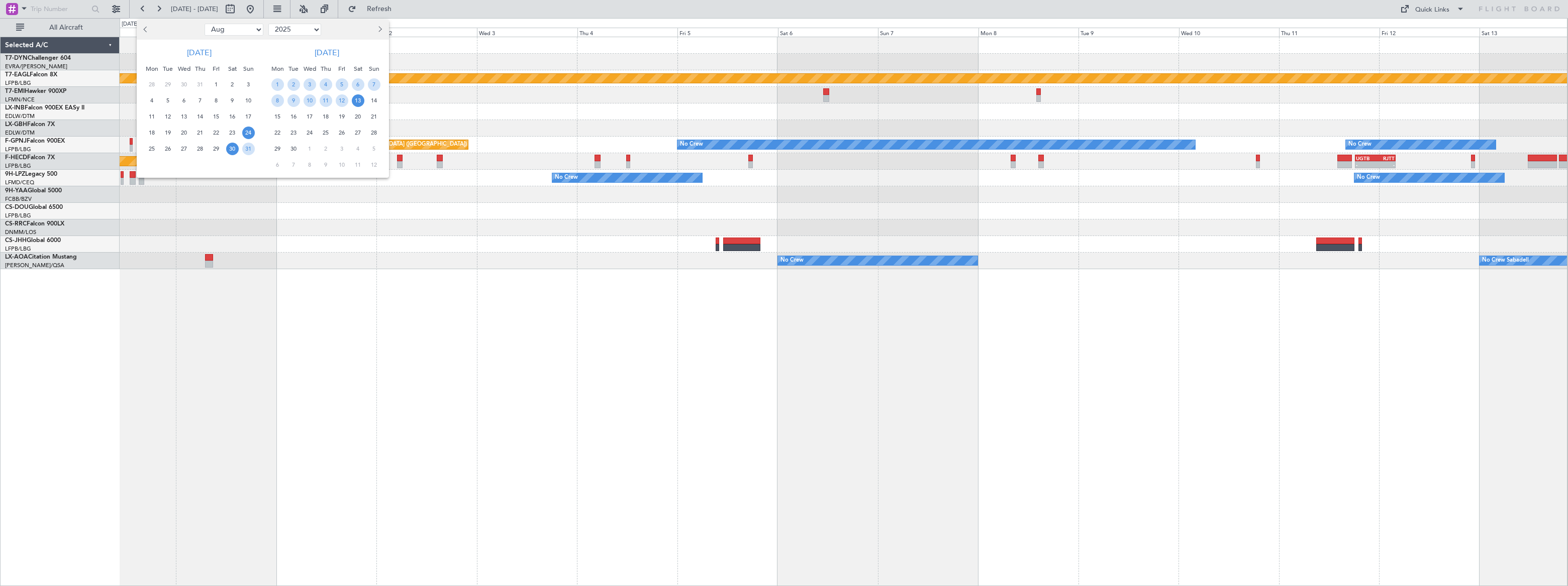
click at [247, 128] on span "24" at bounding box center [249, 133] width 13 height 13
click at [250, 133] on span "24" at bounding box center [249, 133] width 13 height 13
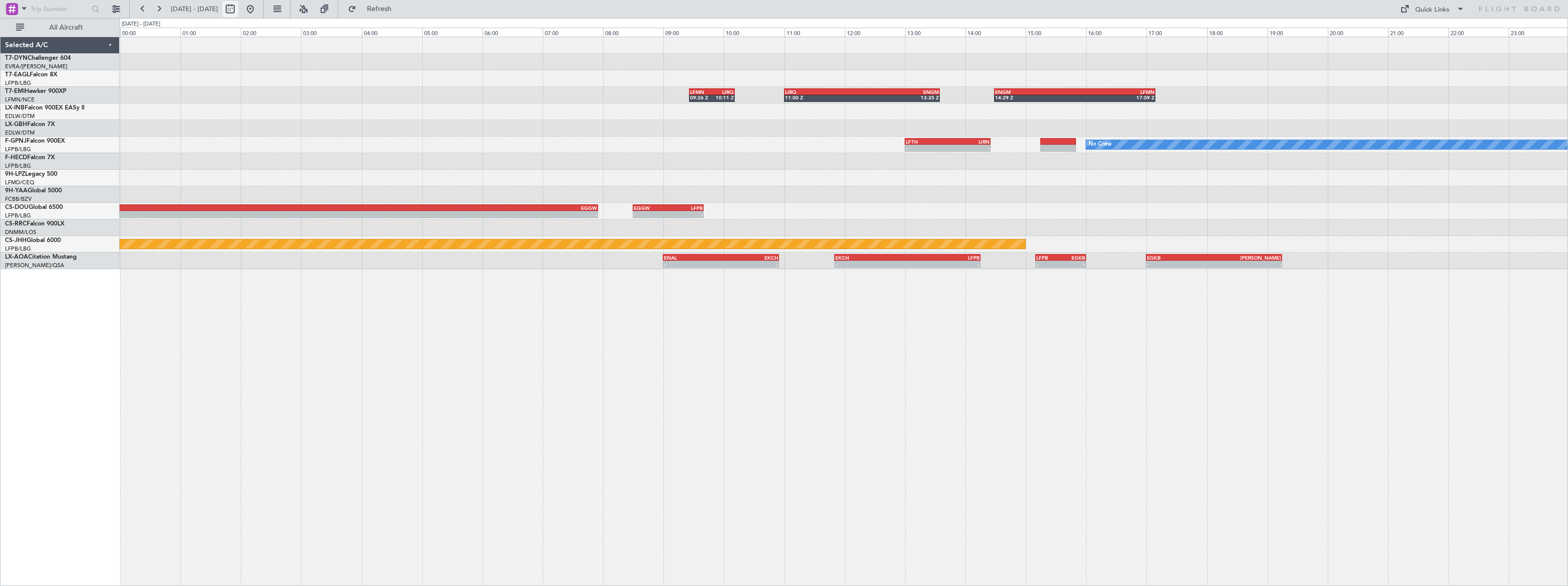
click at [238, 7] on button at bounding box center [230, 9] width 16 height 16
select select "8"
select select "2025"
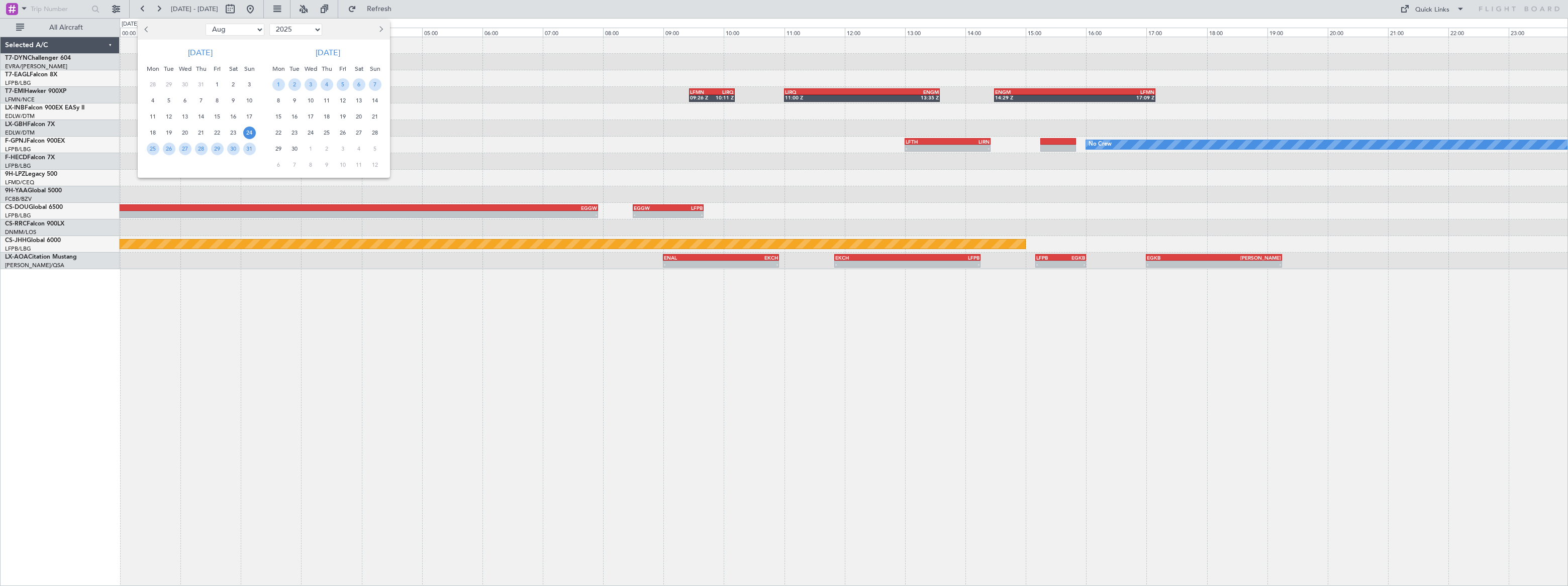
drag, startPoint x: 551, startPoint y: 85, endPoint x: 542, endPoint y: 86, distance: 9.1
click at [548, 87] on div at bounding box center [784, 293] width 1568 height 586
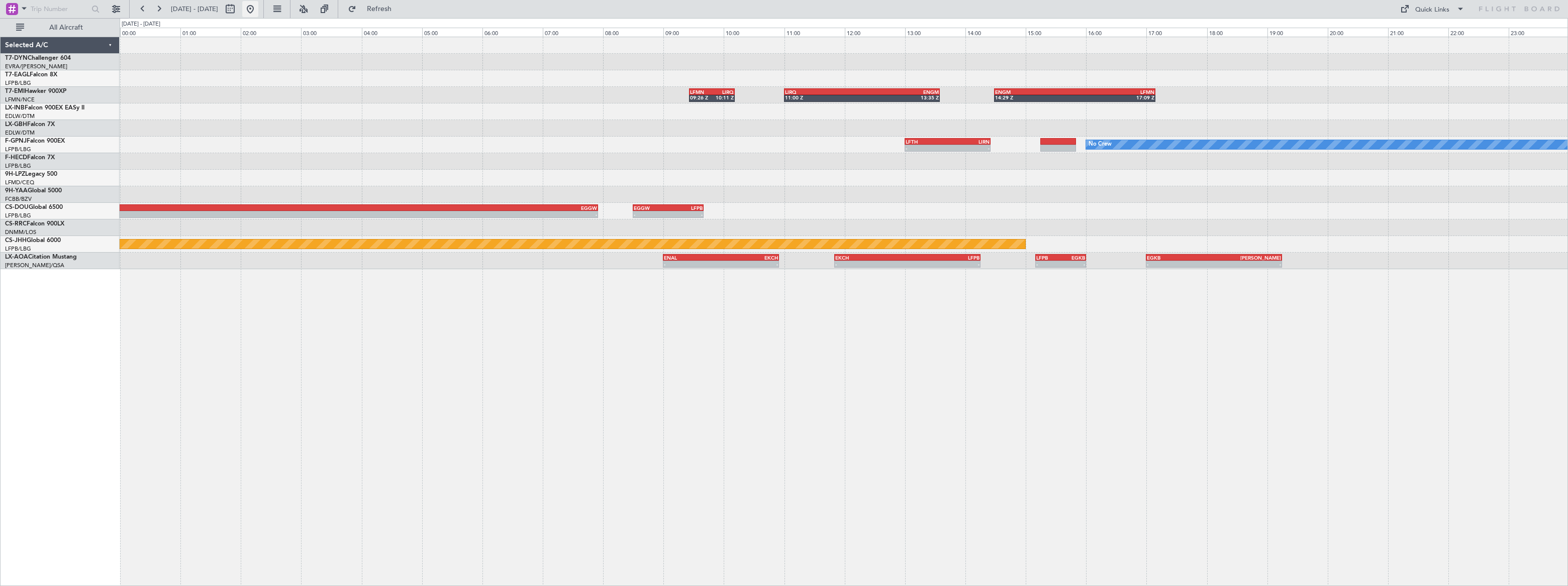
click at [258, 6] on button at bounding box center [250, 9] width 16 height 16
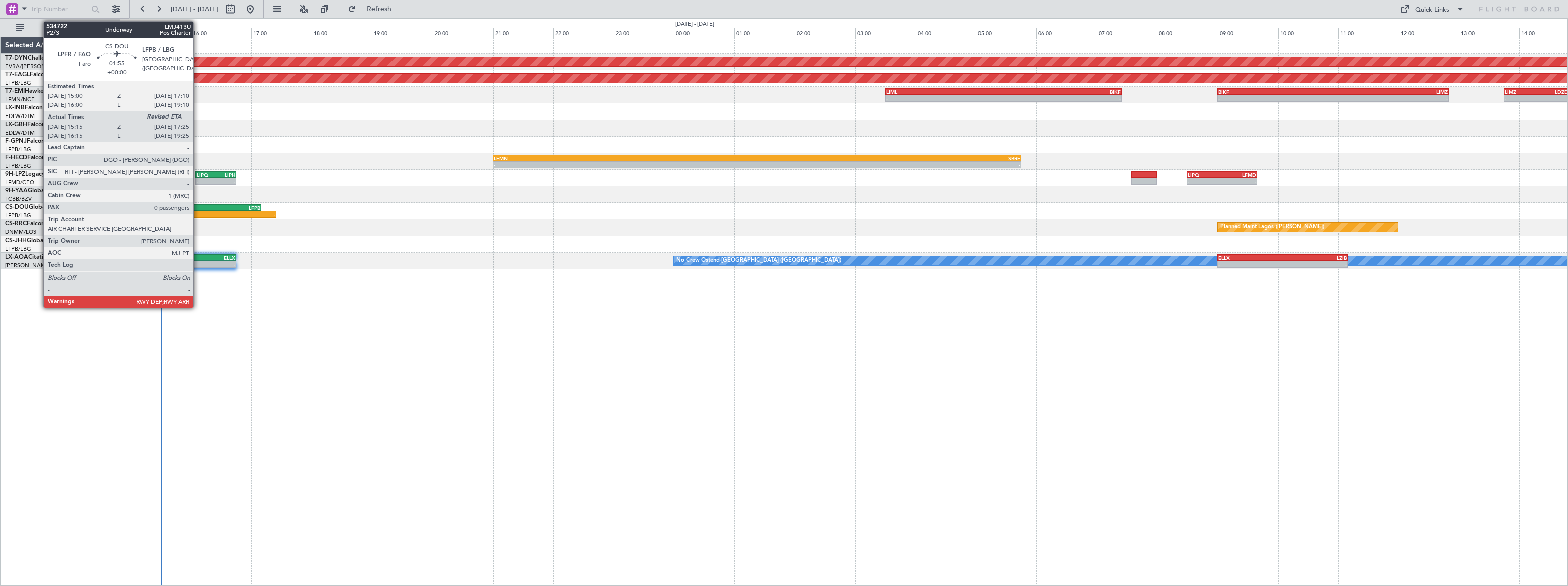
click at [199, 206] on div "LFPB" at bounding box center [227, 208] width 64 height 6
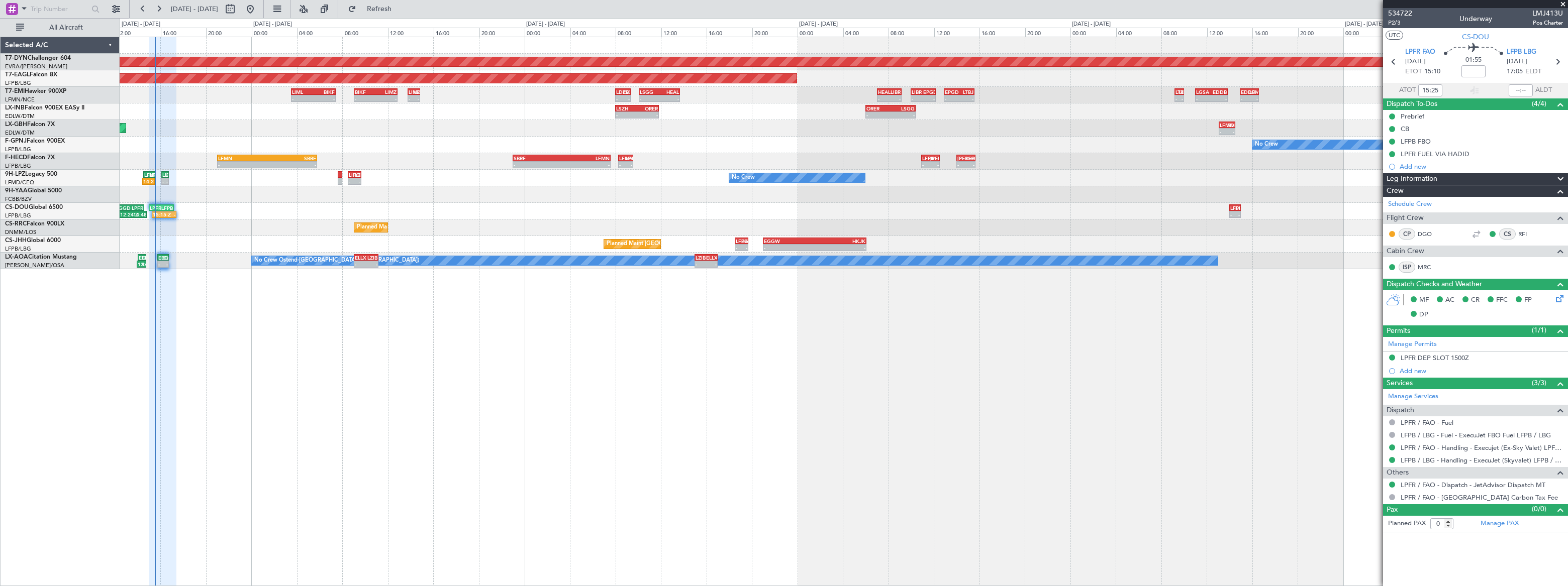
click at [232, 317] on div "Planned Maint Basel-Mulhouse Planned Maint New York (Teterboro) - - LIML 03:30 …" at bounding box center [843, 311] width 1448 height 550
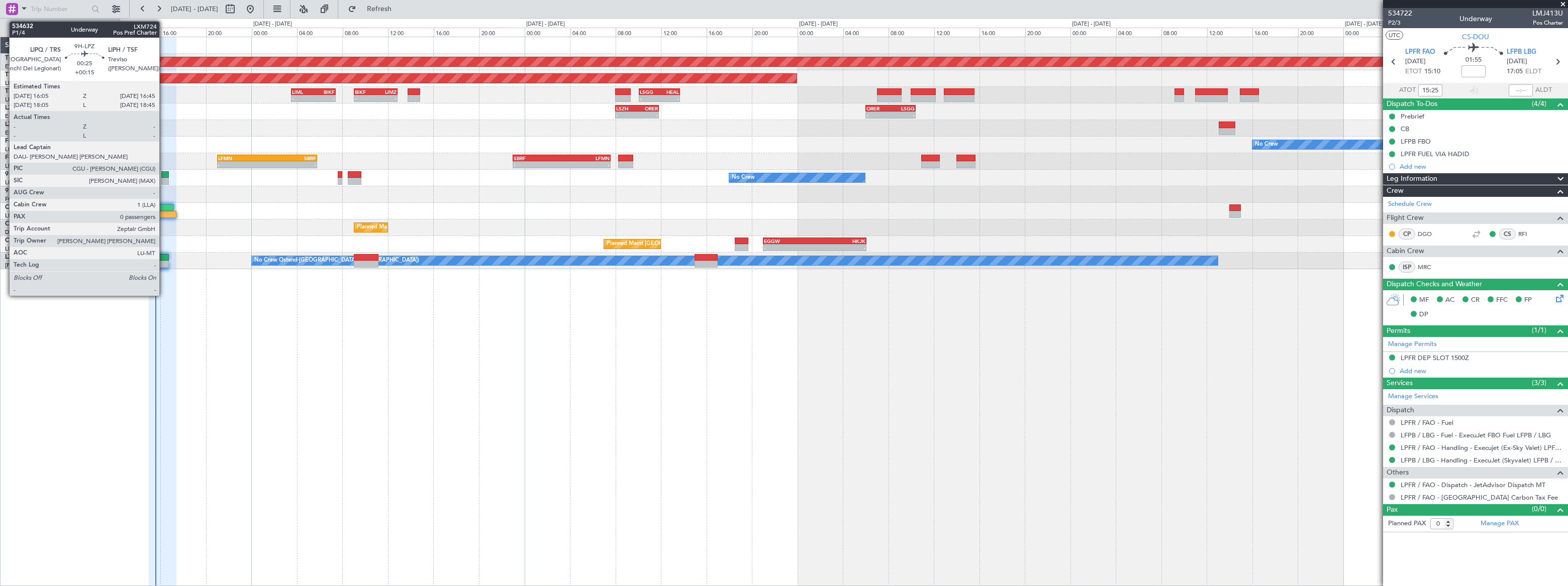
click at [164, 175] on div at bounding box center [165, 175] width 8 height 7
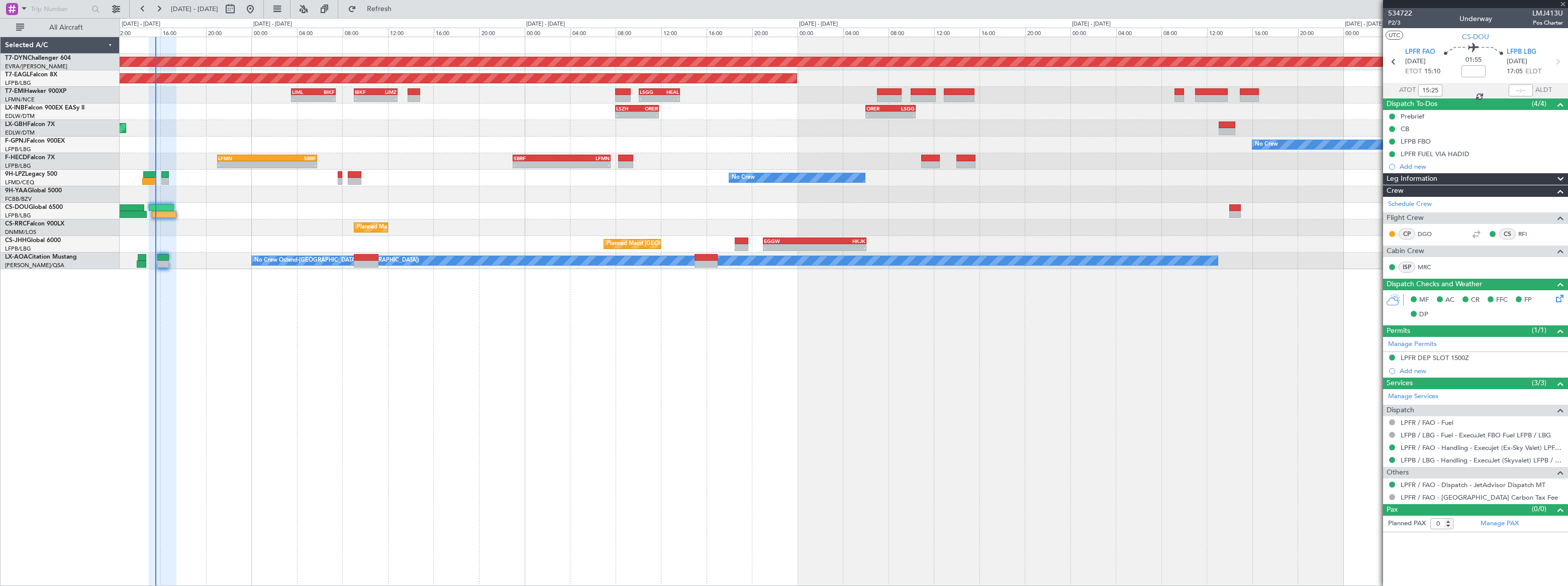
click at [166, 176] on div at bounding box center [165, 175] width 8 height 7
type input "+00:15"
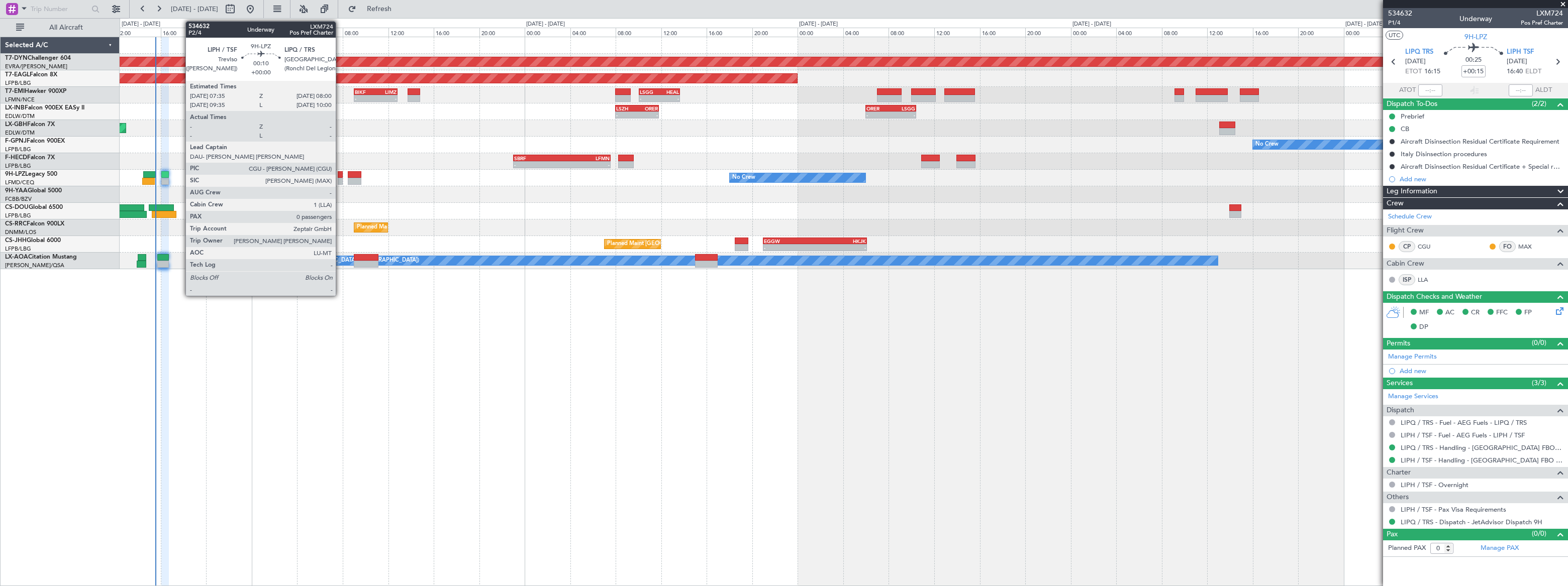
click at [340, 174] on div at bounding box center [340, 175] width 5 height 7
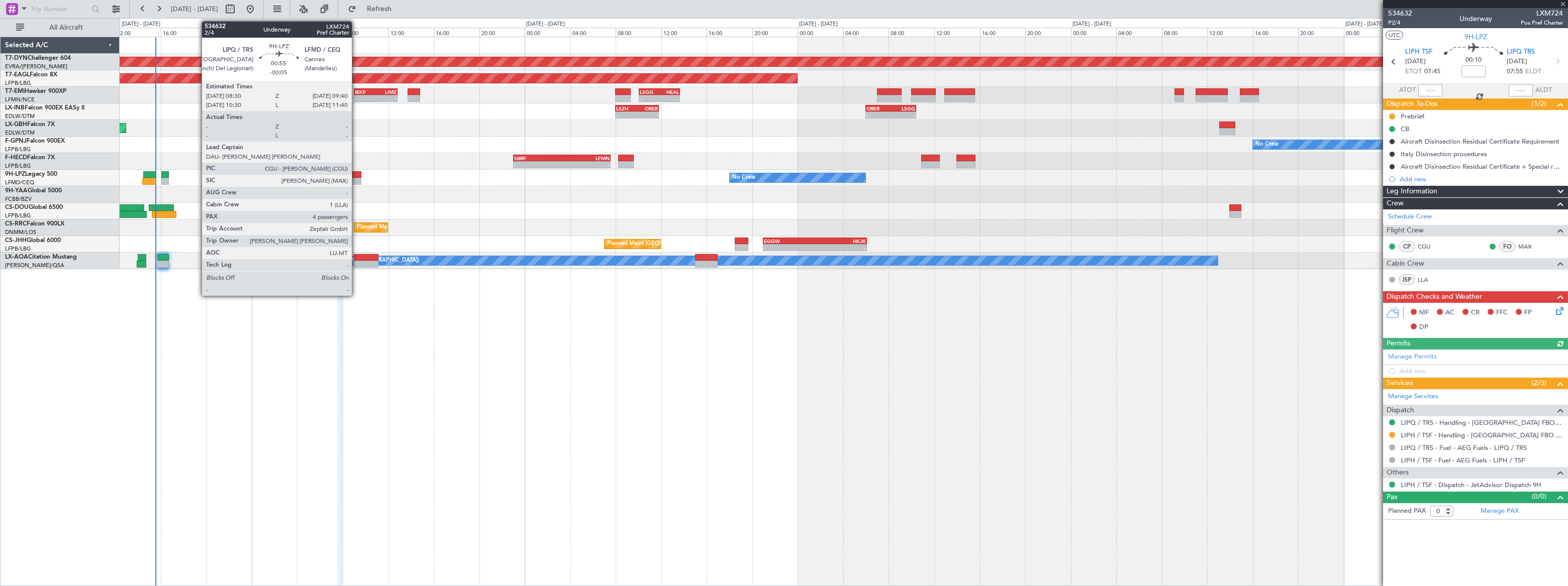
click at [356, 176] on div at bounding box center [354, 175] width 14 height 7
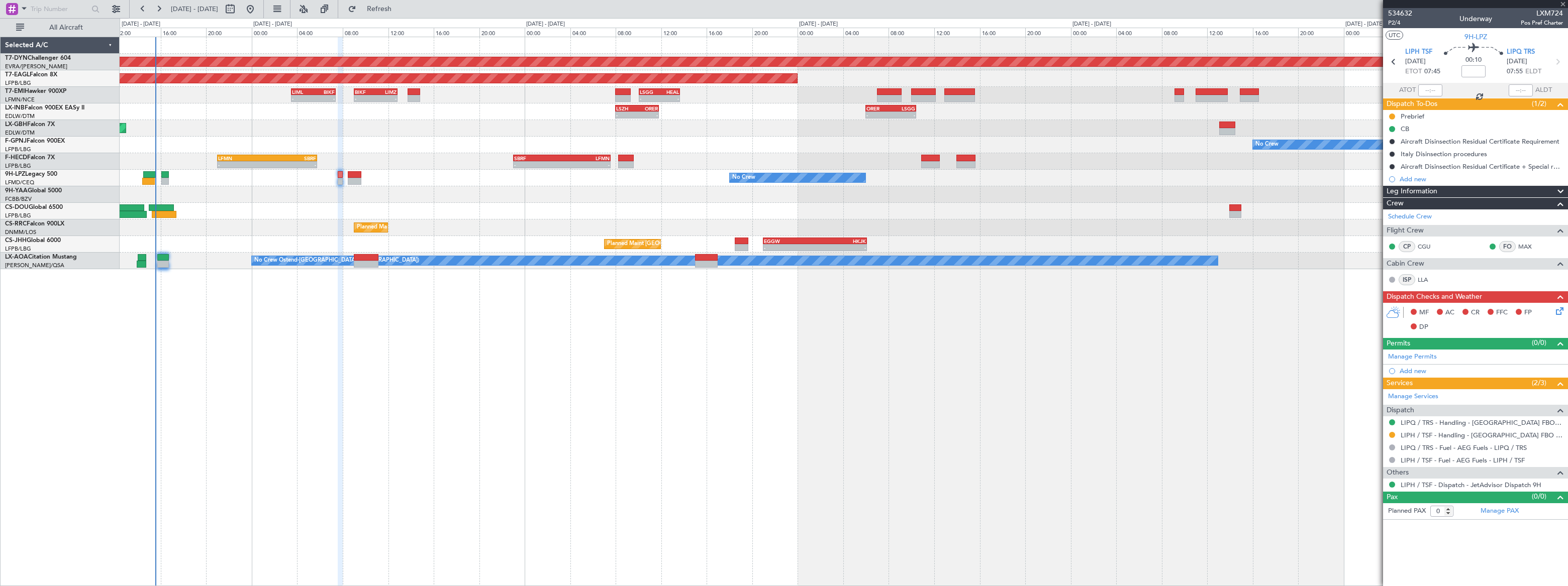
type input "-00:05"
type input "4"
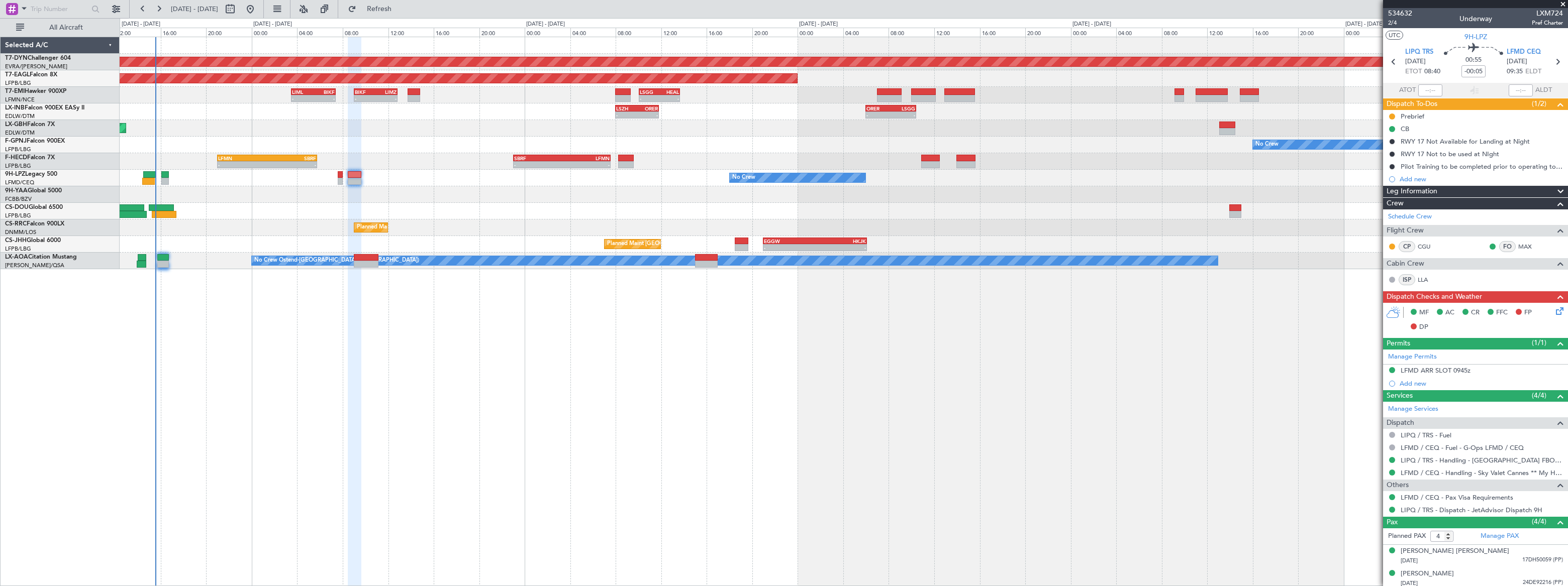
scroll to position [48, 0]
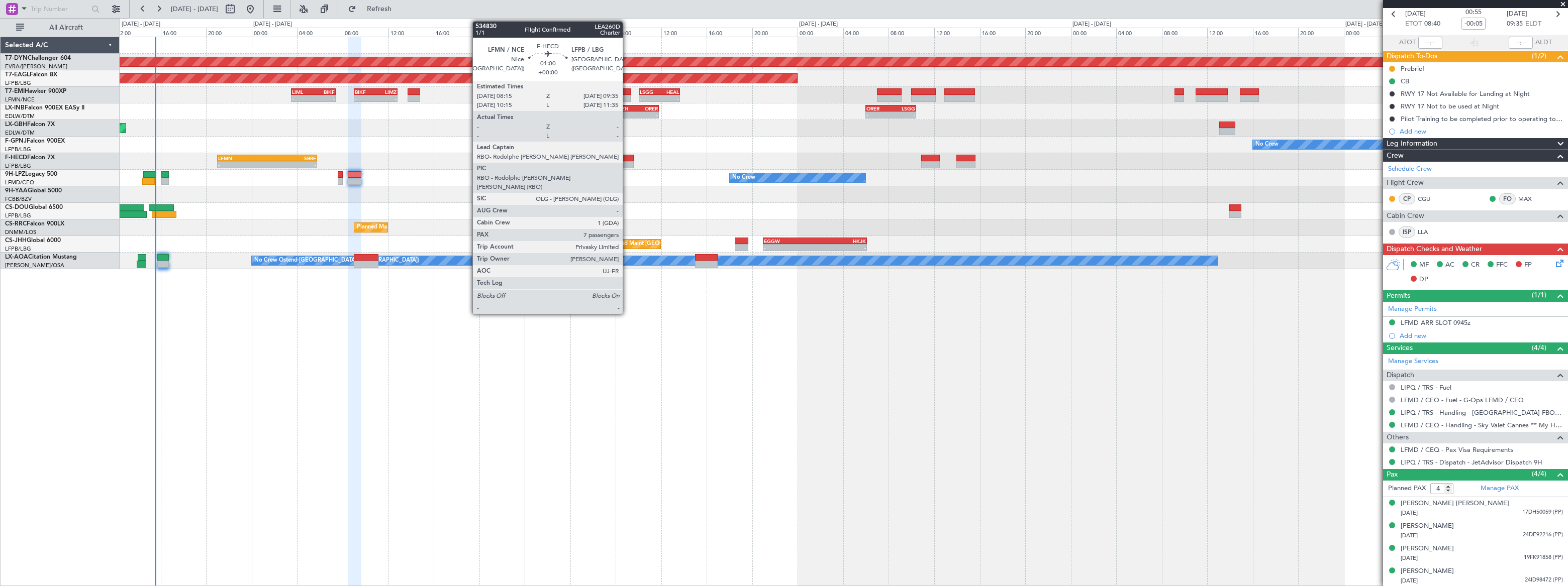
click at [627, 162] on div at bounding box center [626, 165] width 16 height 7
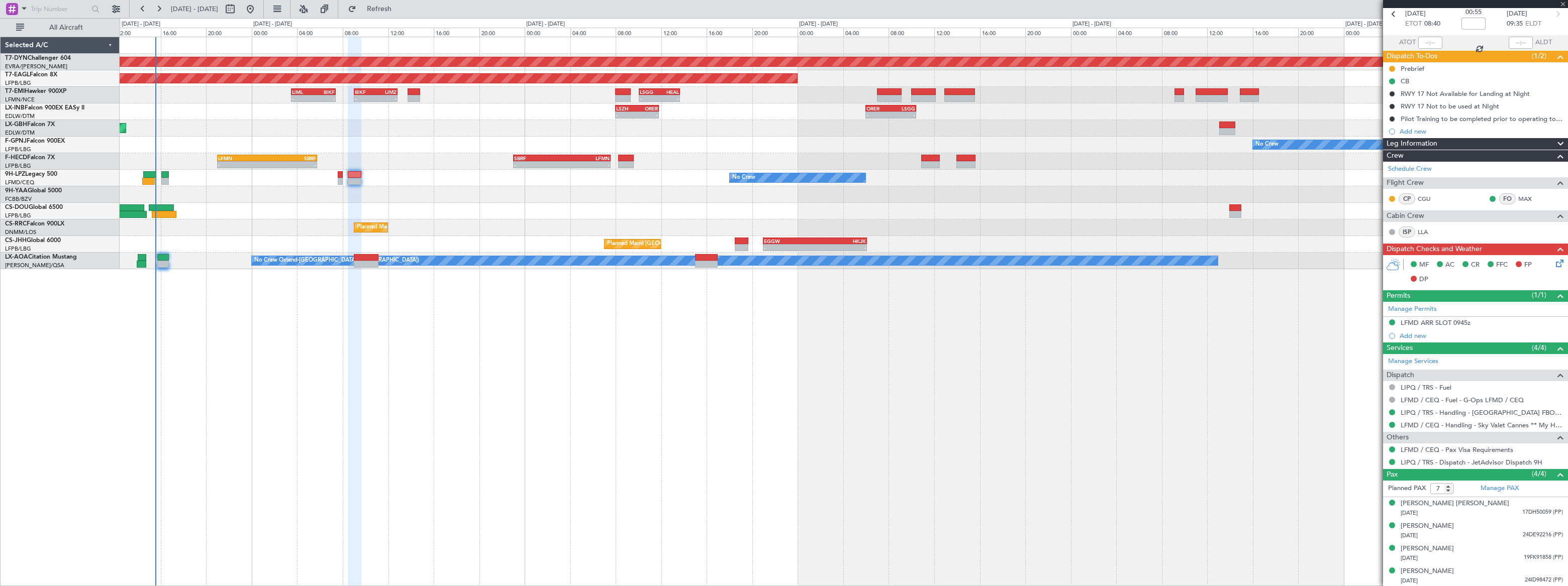
scroll to position [0, 0]
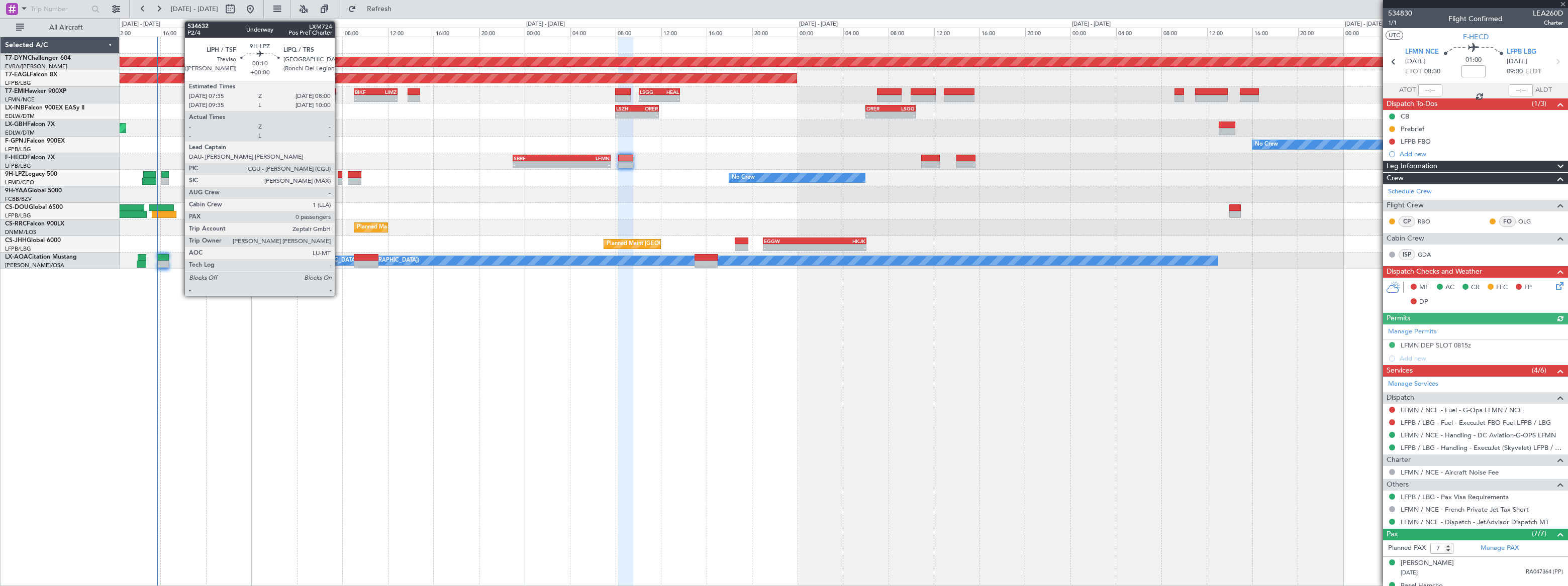
click at [339, 176] on div at bounding box center [340, 175] width 5 height 7
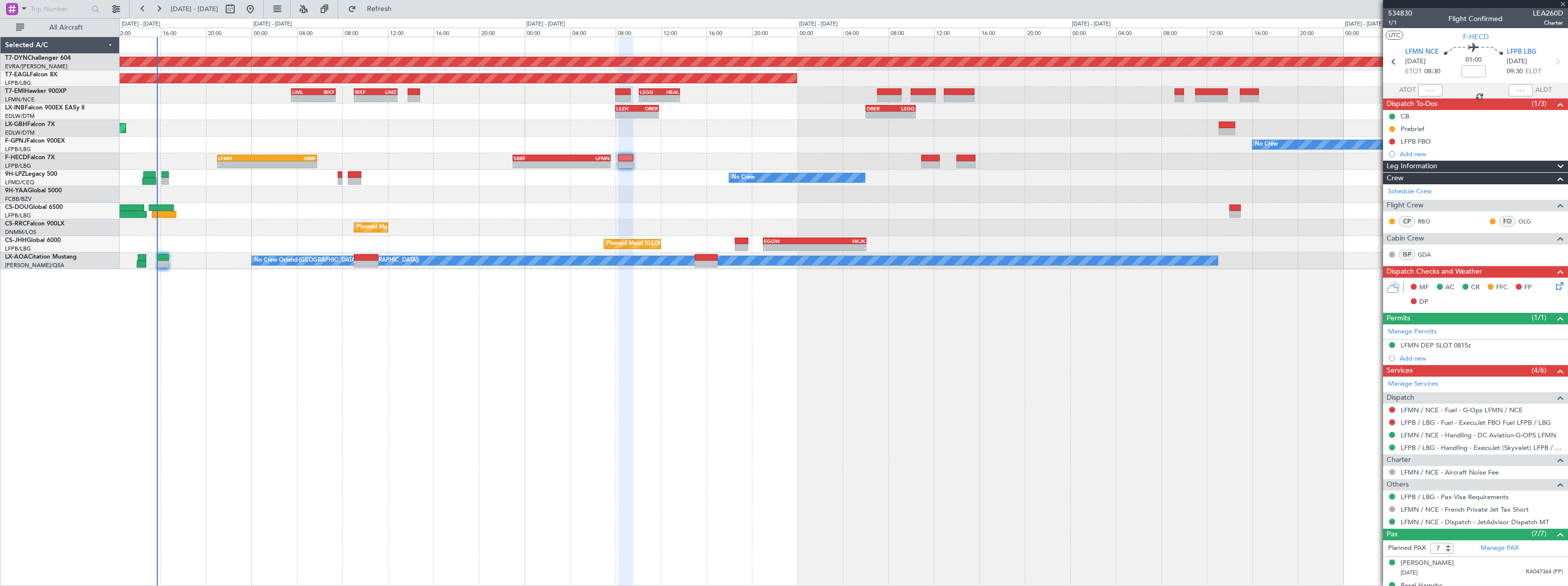
type input "0"
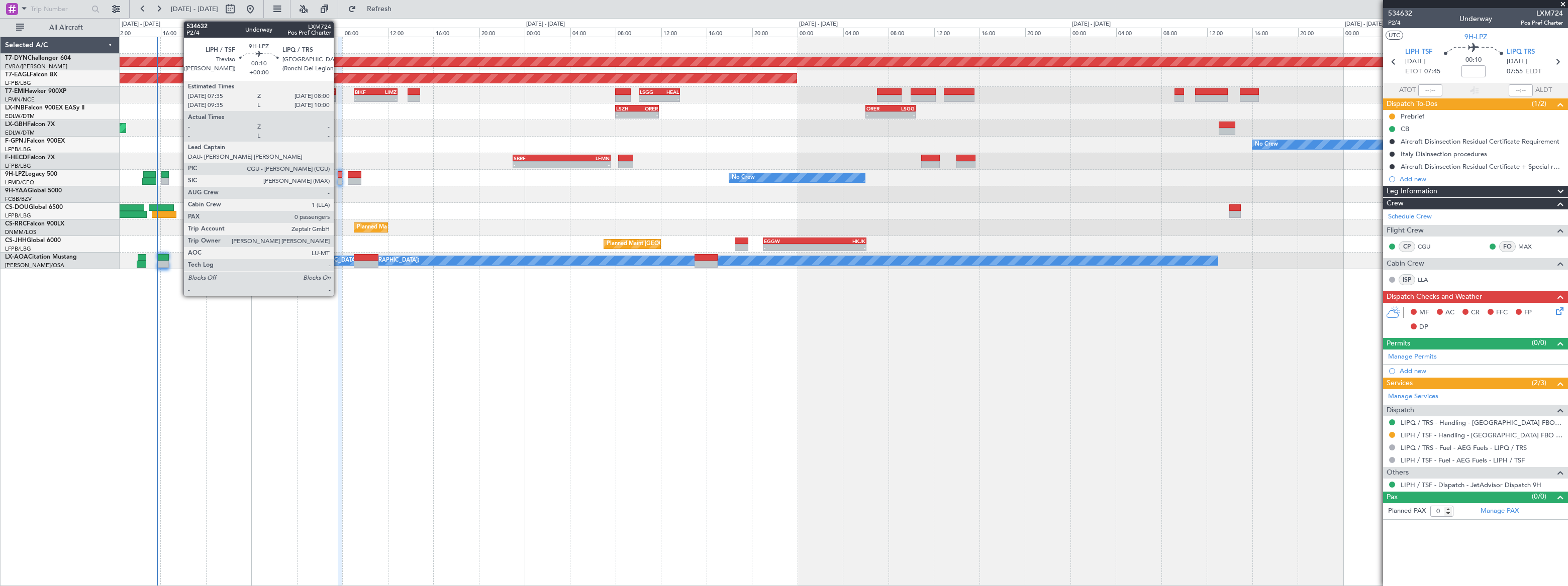
click at [338, 175] on div at bounding box center [340, 175] width 5 height 7
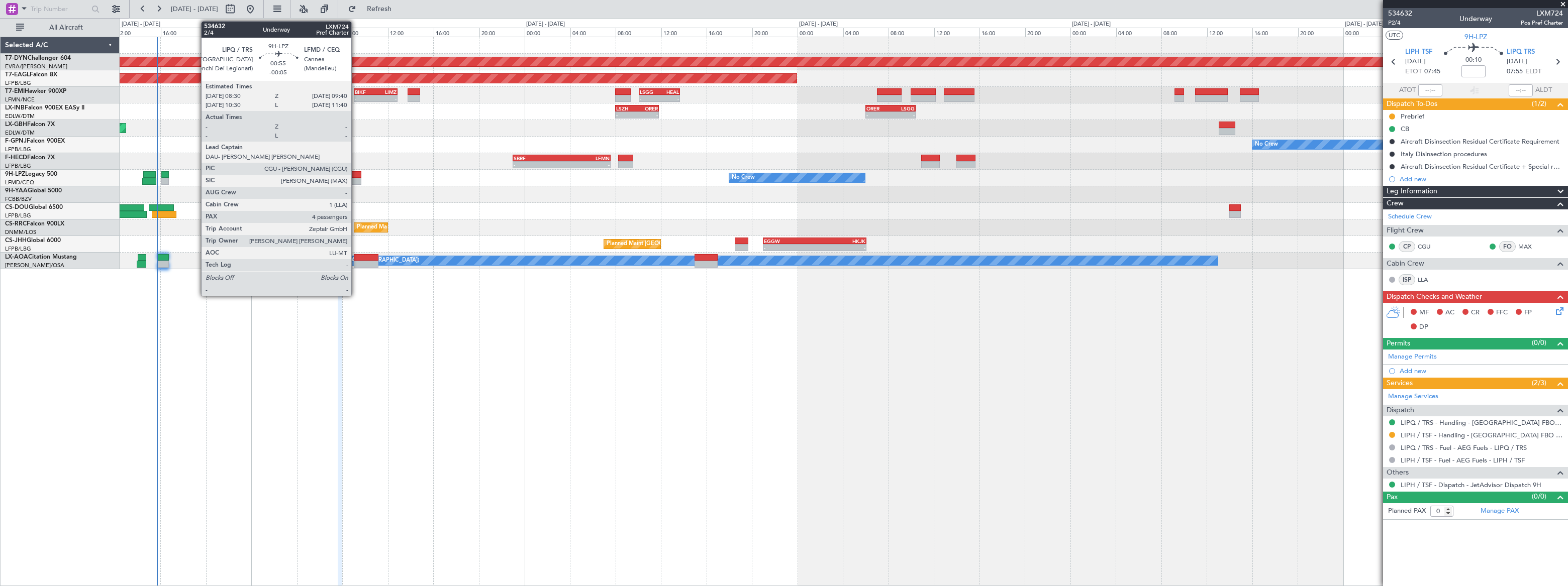
click at [356, 174] on div at bounding box center [354, 175] width 14 height 7
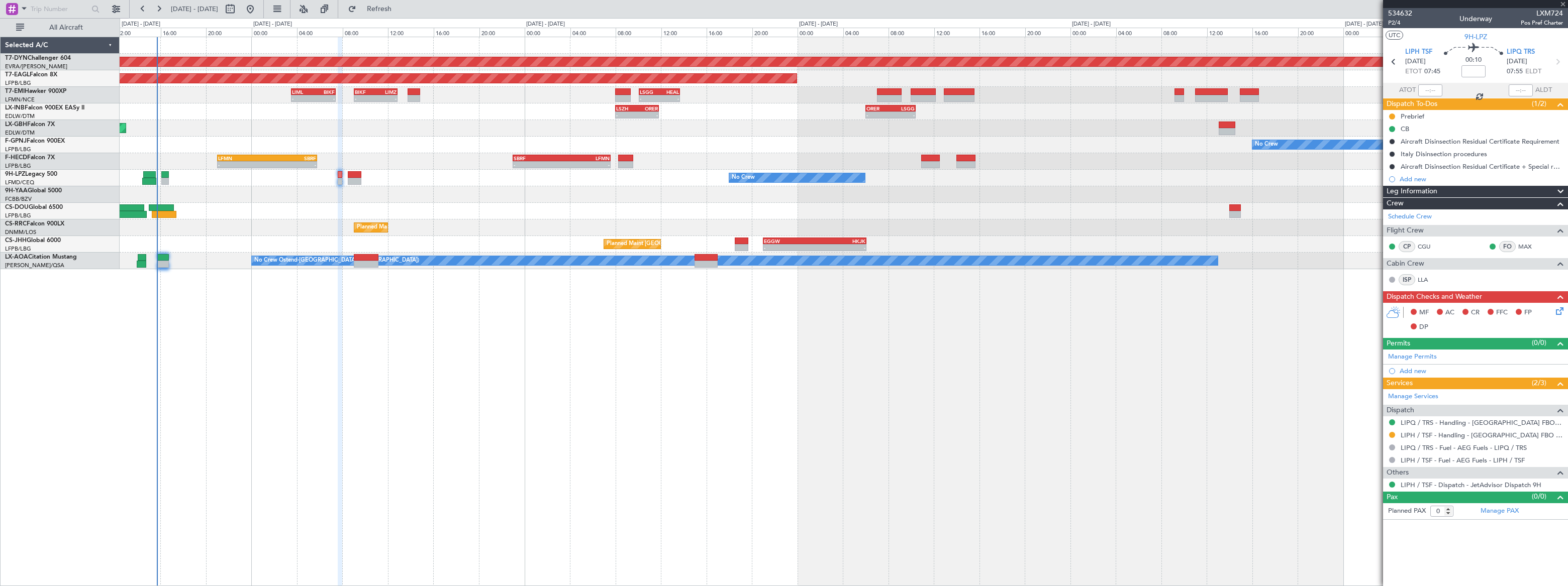
type input "-00:05"
type input "4"
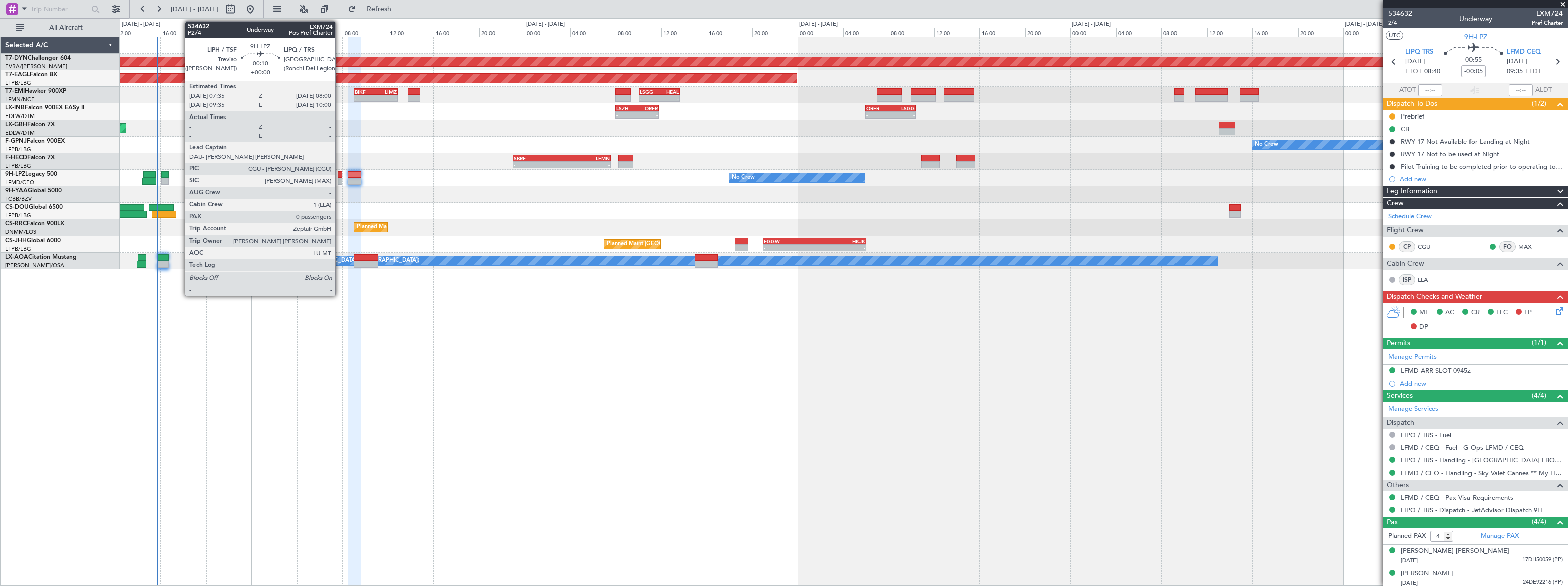
click at [340, 179] on div at bounding box center [340, 182] width 5 height 7
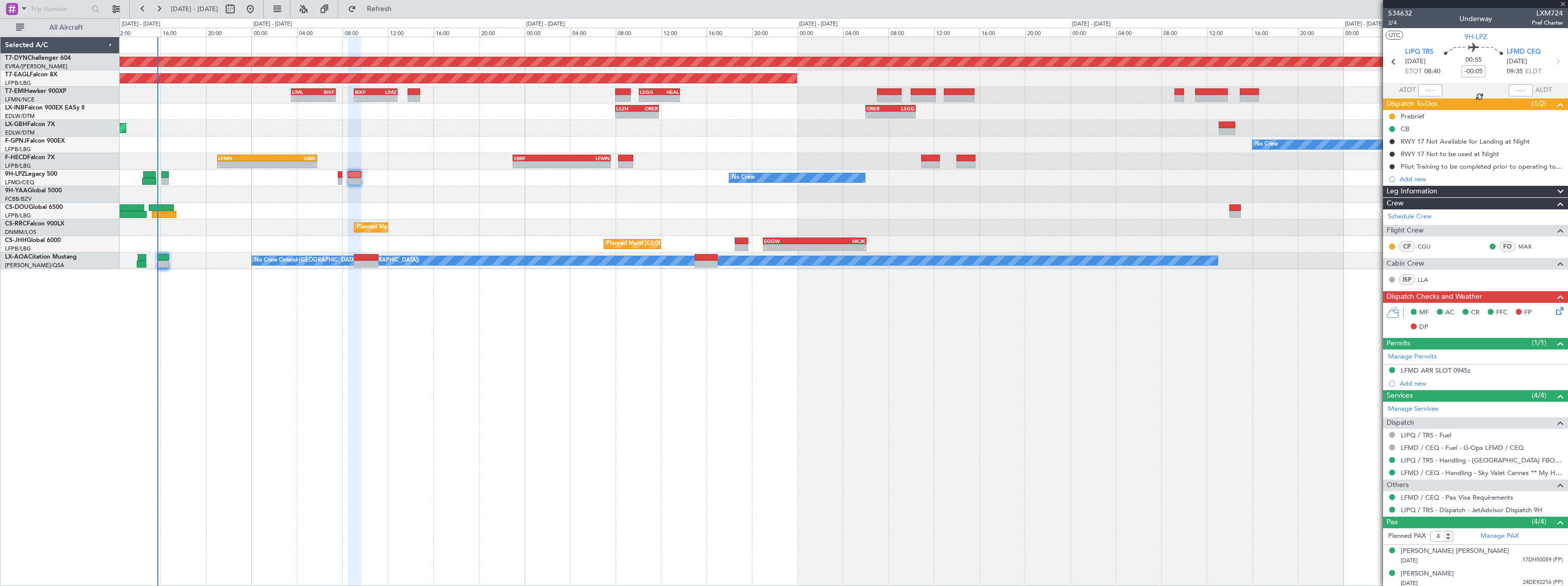
type input "0"
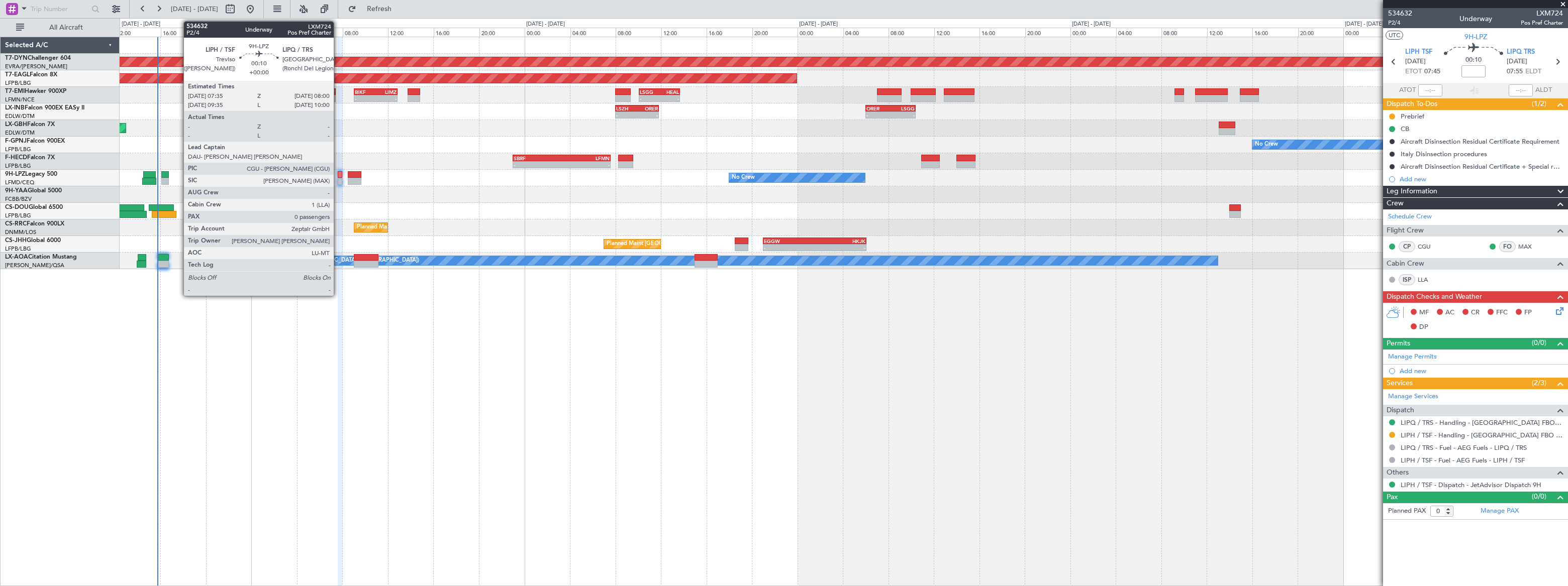
click at [338, 175] on div at bounding box center [340, 175] width 5 height 7
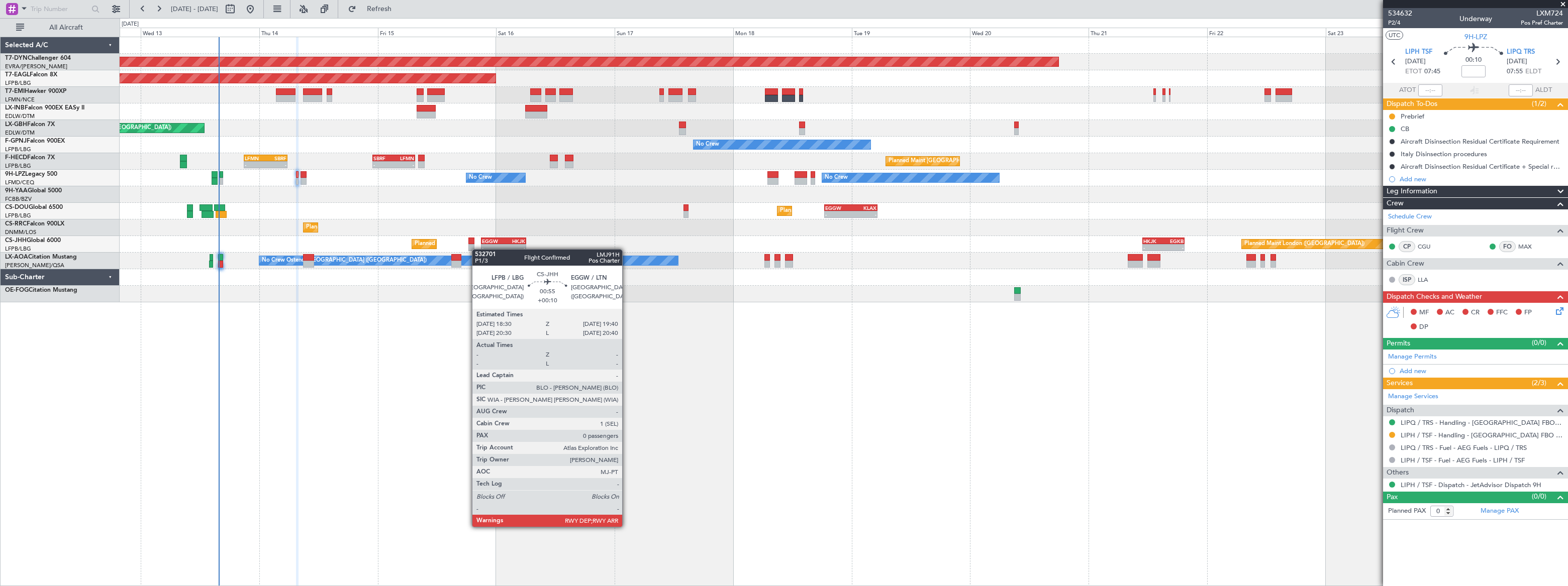
click at [459, 246] on div "Planned Maint Basel-Mulhouse Planned Maint New York (Teterboro) Planned Maint G…" at bounding box center [843, 169] width 1448 height 265
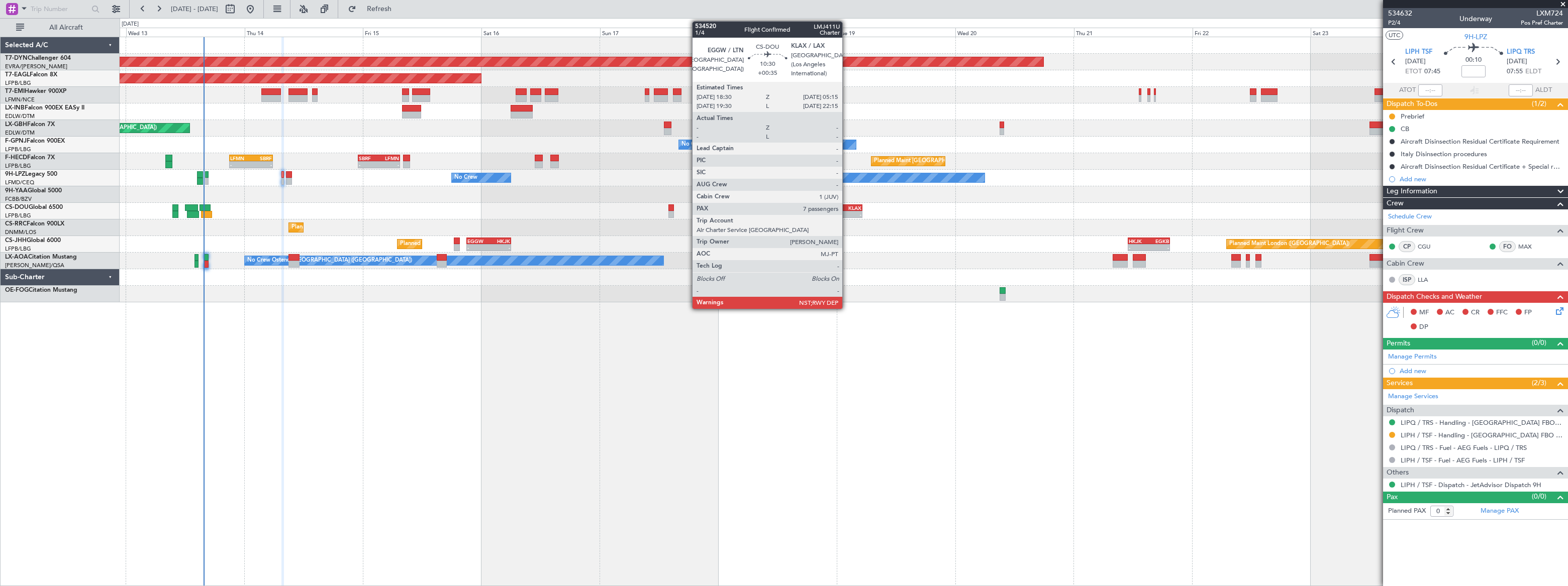
click at [847, 211] on div "05:15 Z" at bounding box center [849, 214] width 26 height 6
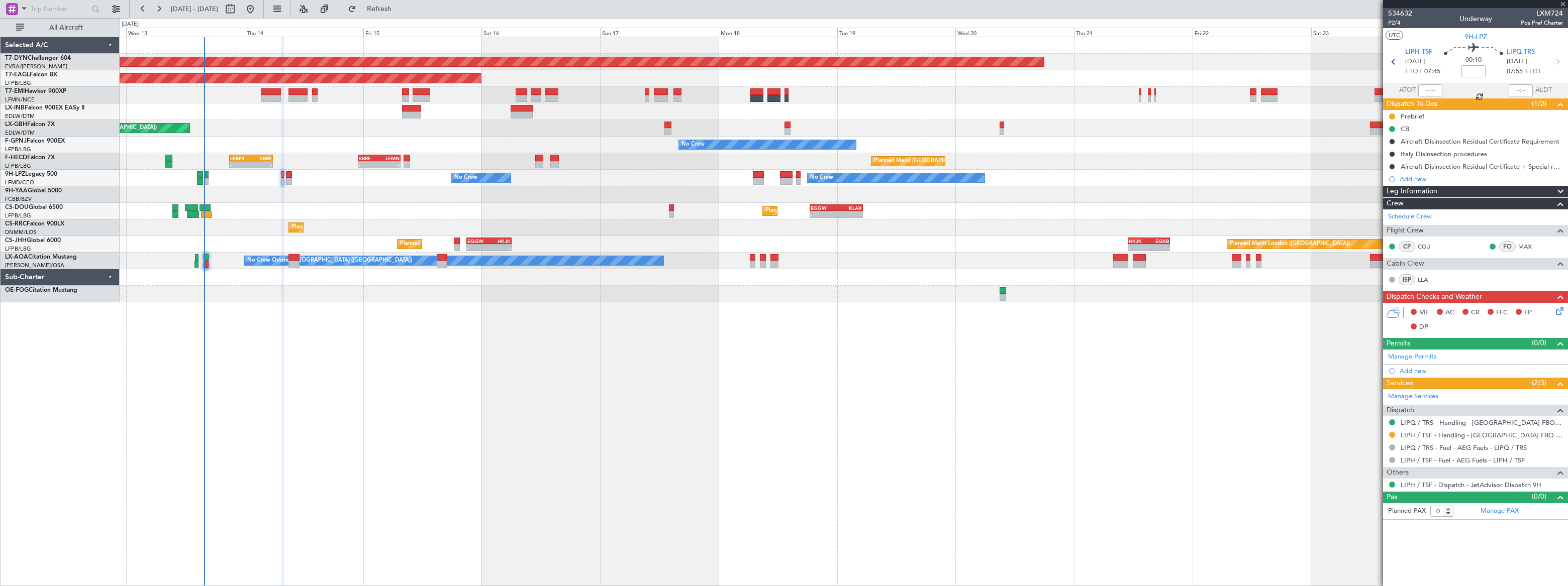
type input "+00:35"
type input "7"
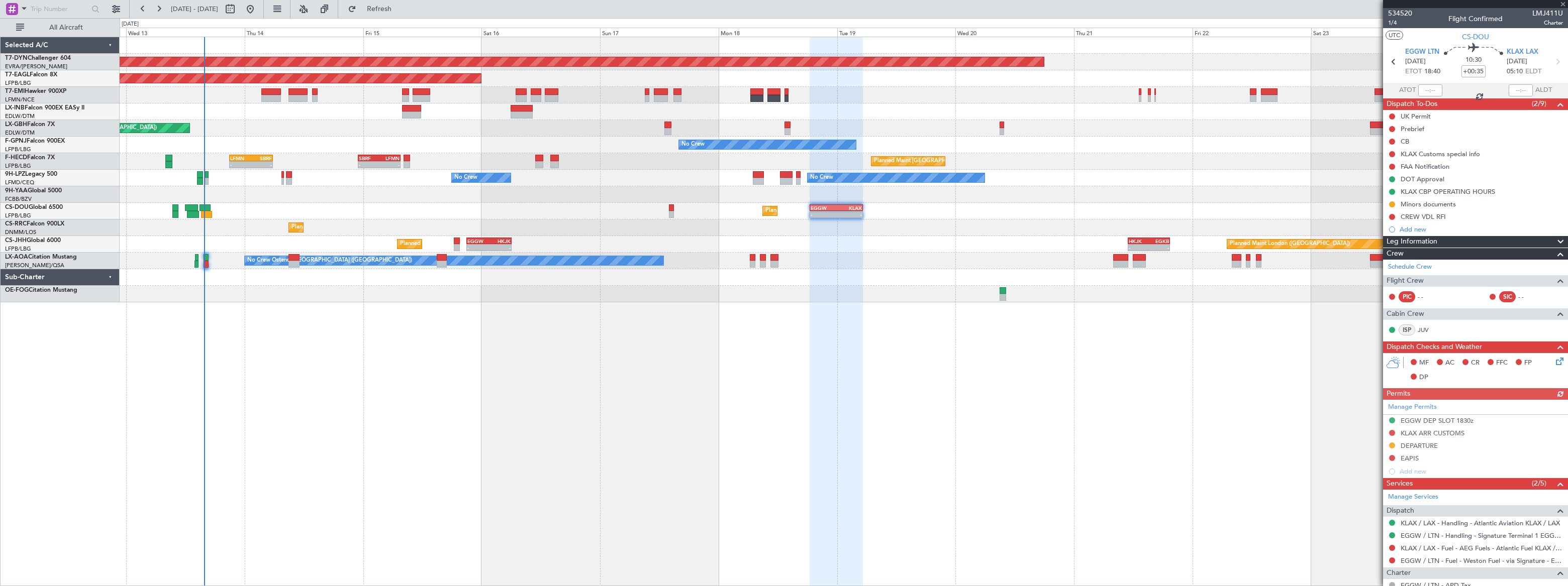
drag, startPoint x: 1392, startPoint y: 202, endPoint x: 1391, endPoint y: 212, distance: 10.0
click at [1392, 202] on button at bounding box center [1392, 204] width 6 height 6
click at [1377, 249] on li "Completed" at bounding box center [1392, 248] width 54 height 15
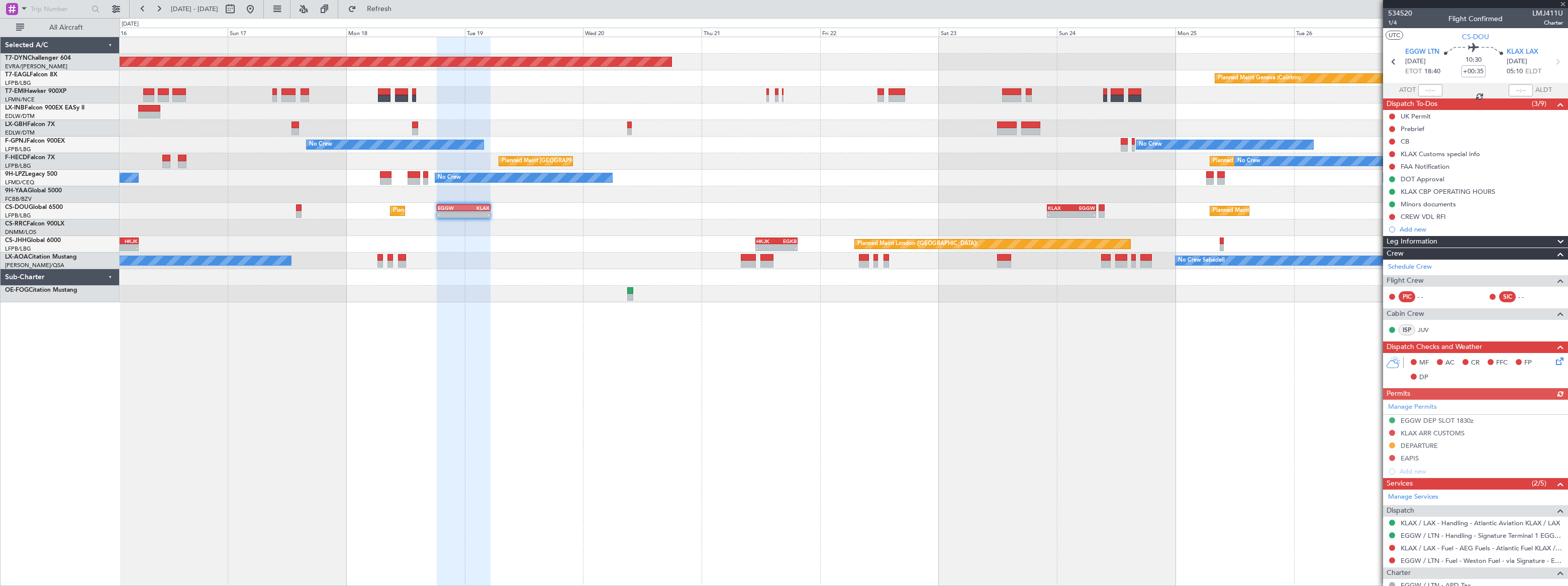
click at [874, 202] on div "Planned Maint Basel-Mulhouse Planned Maint Geneva (Cointrin) Planned Maint New …" at bounding box center [843, 169] width 1448 height 265
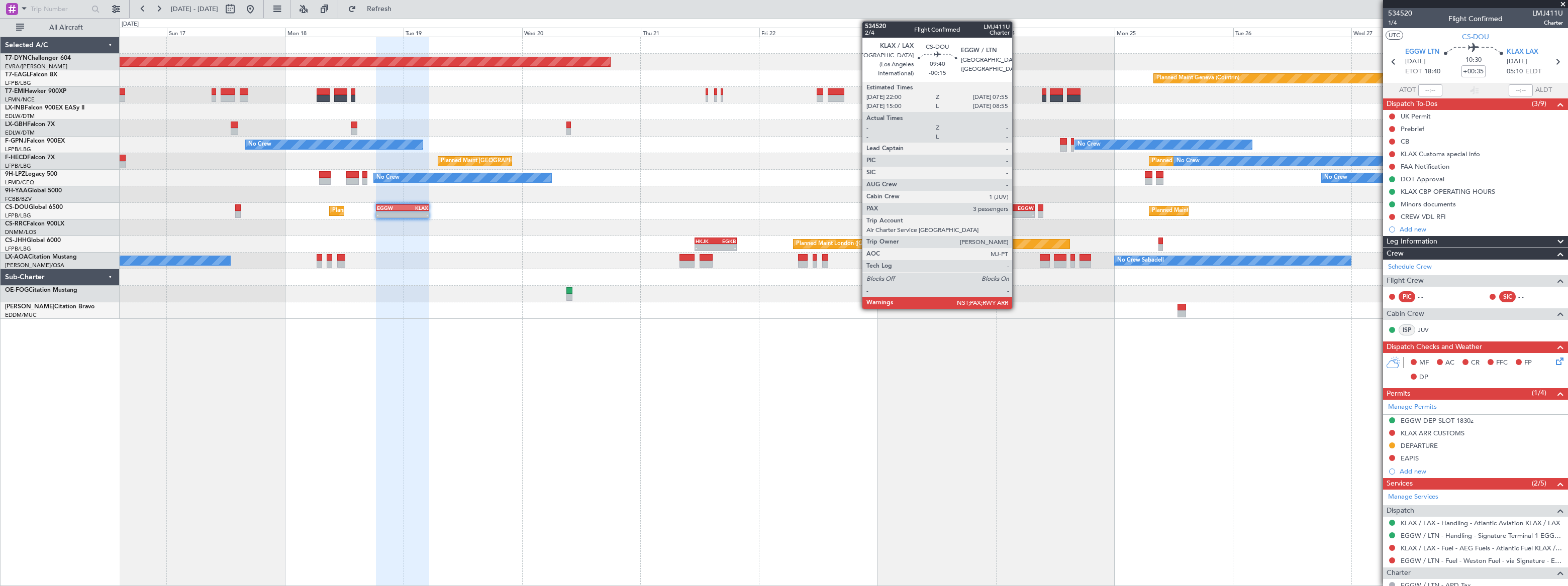
click at [1017, 205] on div "EGGW" at bounding box center [1022, 208] width 24 height 6
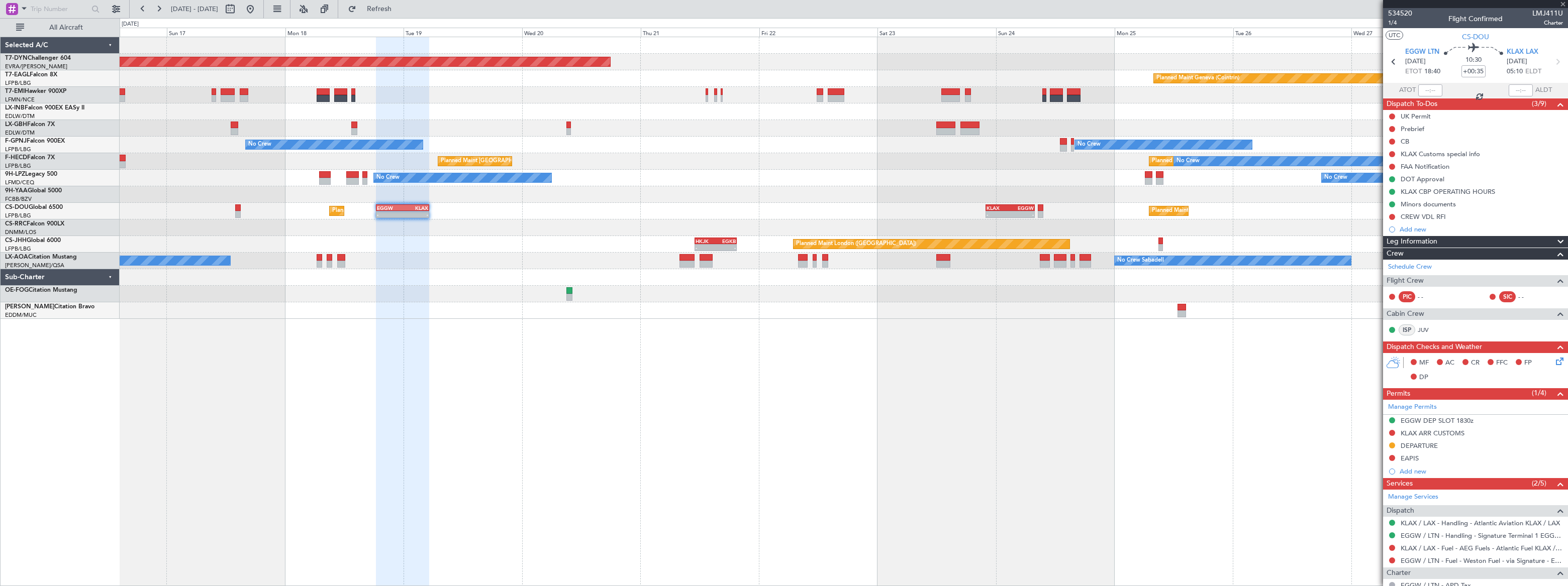
type input "-00:15"
type input "3"
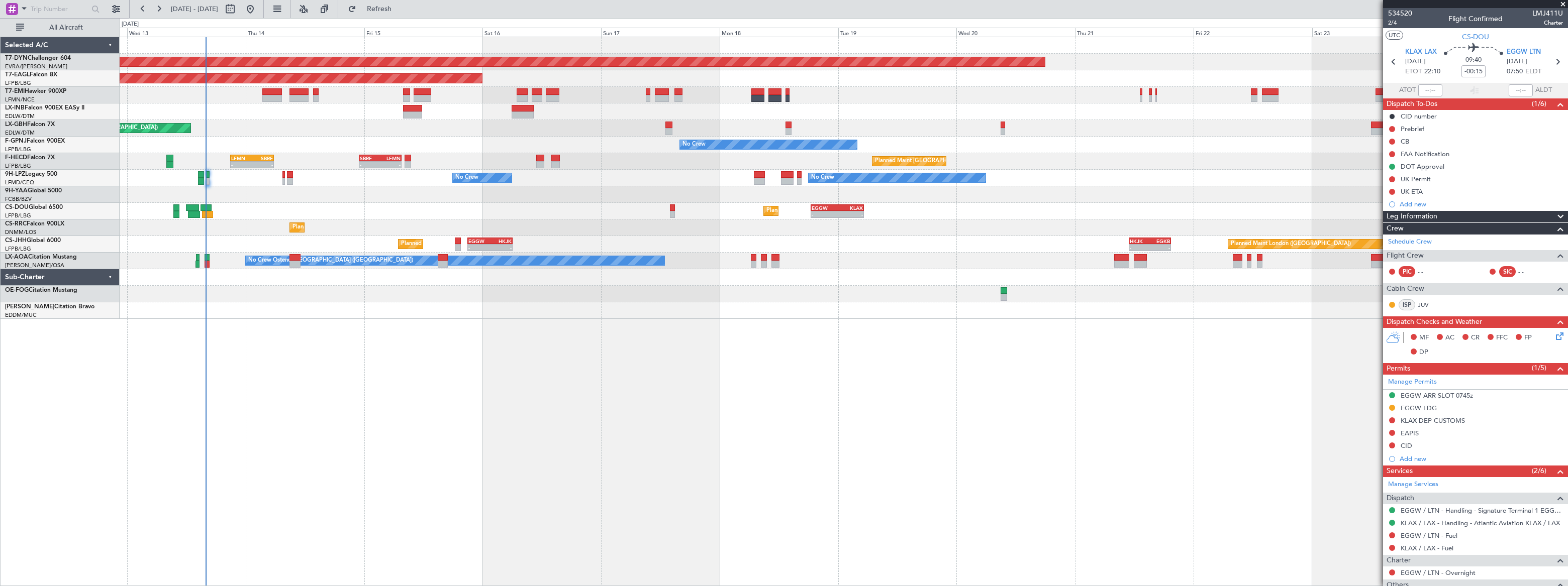
click at [764, 190] on div "Planned Maint [GEOGRAPHIC_DATA]-[GEOGRAPHIC_DATA] Planned Maint [US_STATE] ([GE…" at bounding box center [843, 178] width 1448 height 282
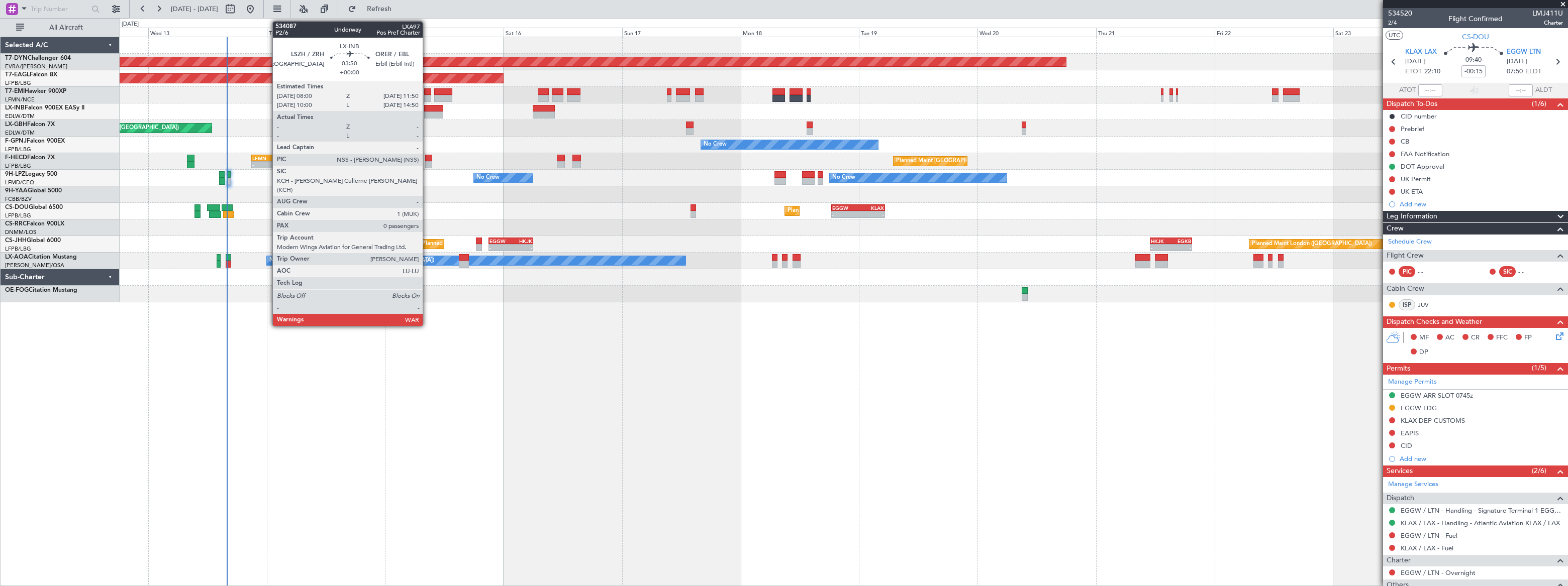
click at [427, 109] on div at bounding box center [433, 109] width 19 height 7
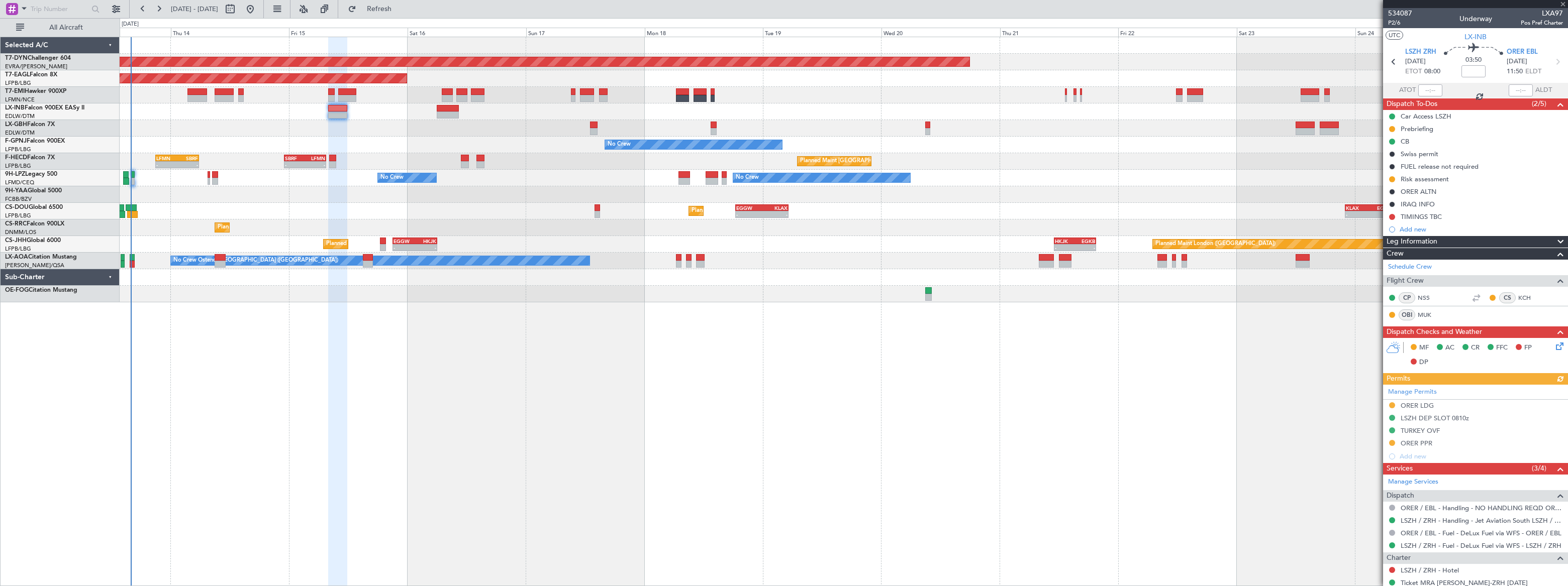
click at [285, 111] on div at bounding box center [843, 111] width 1447 height 16
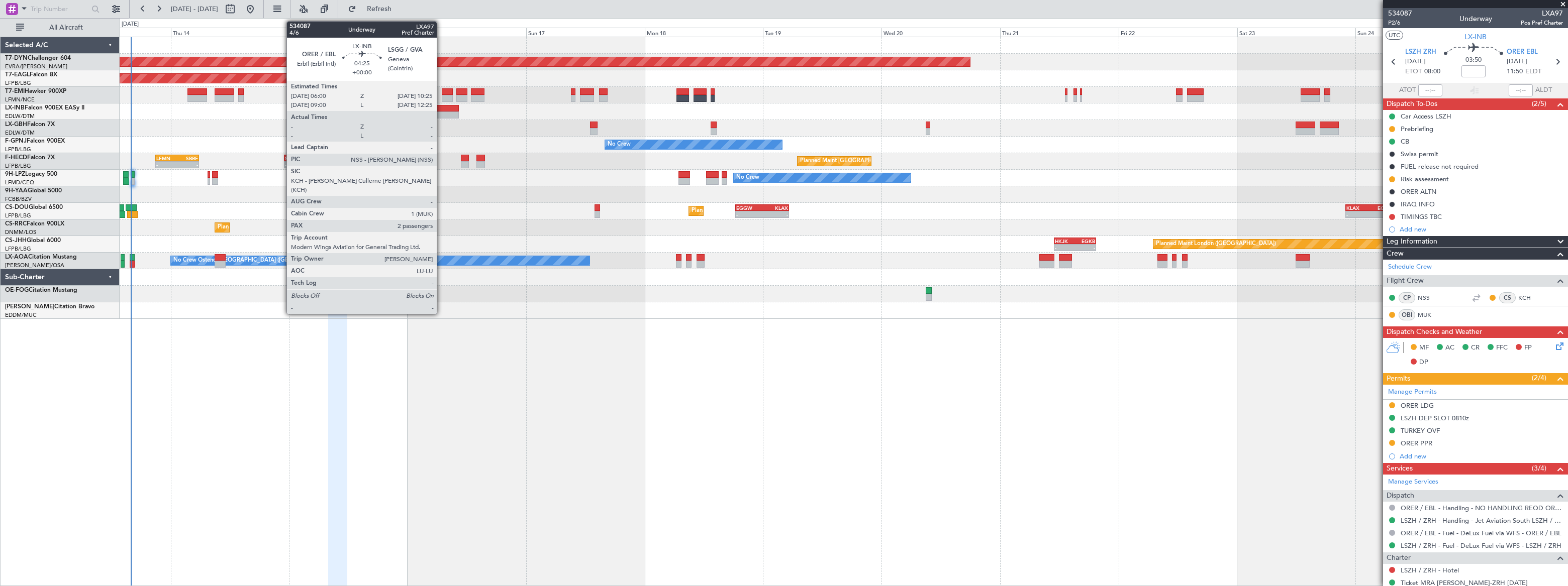
click at [441, 109] on div at bounding box center [448, 109] width 22 height 7
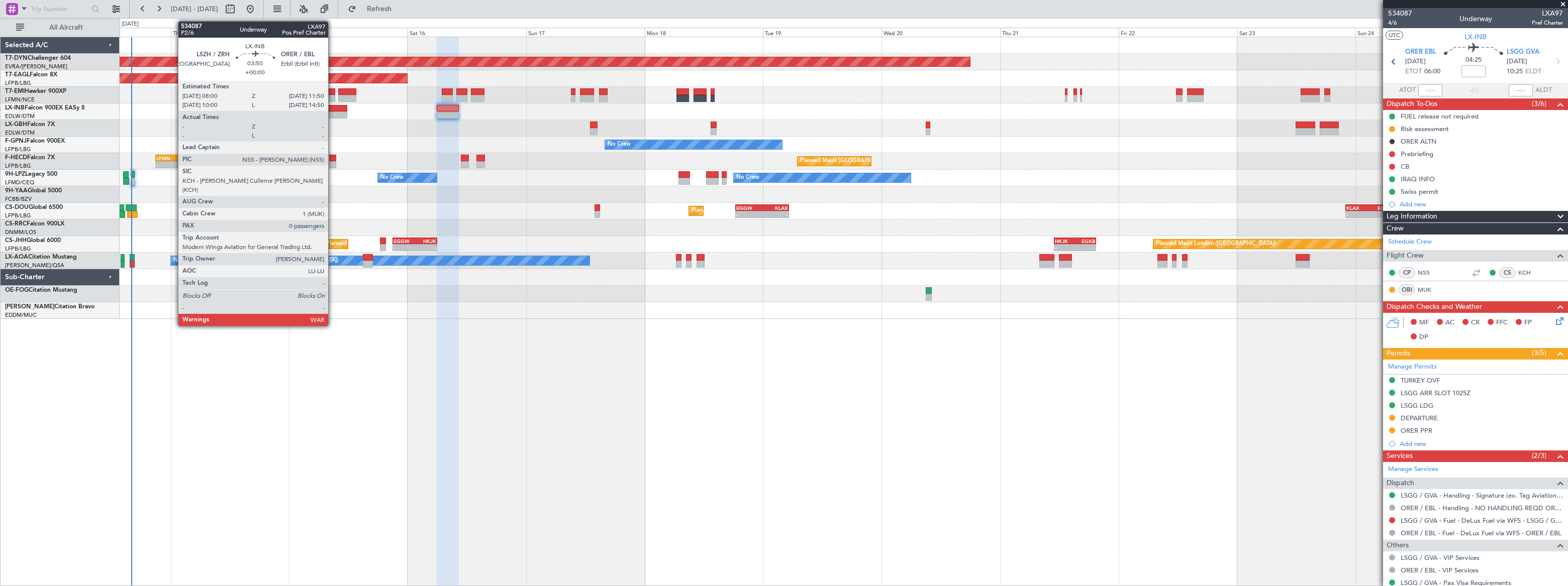
click at [332, 113] on div at bounding box center [337, 115] width 19 height 7
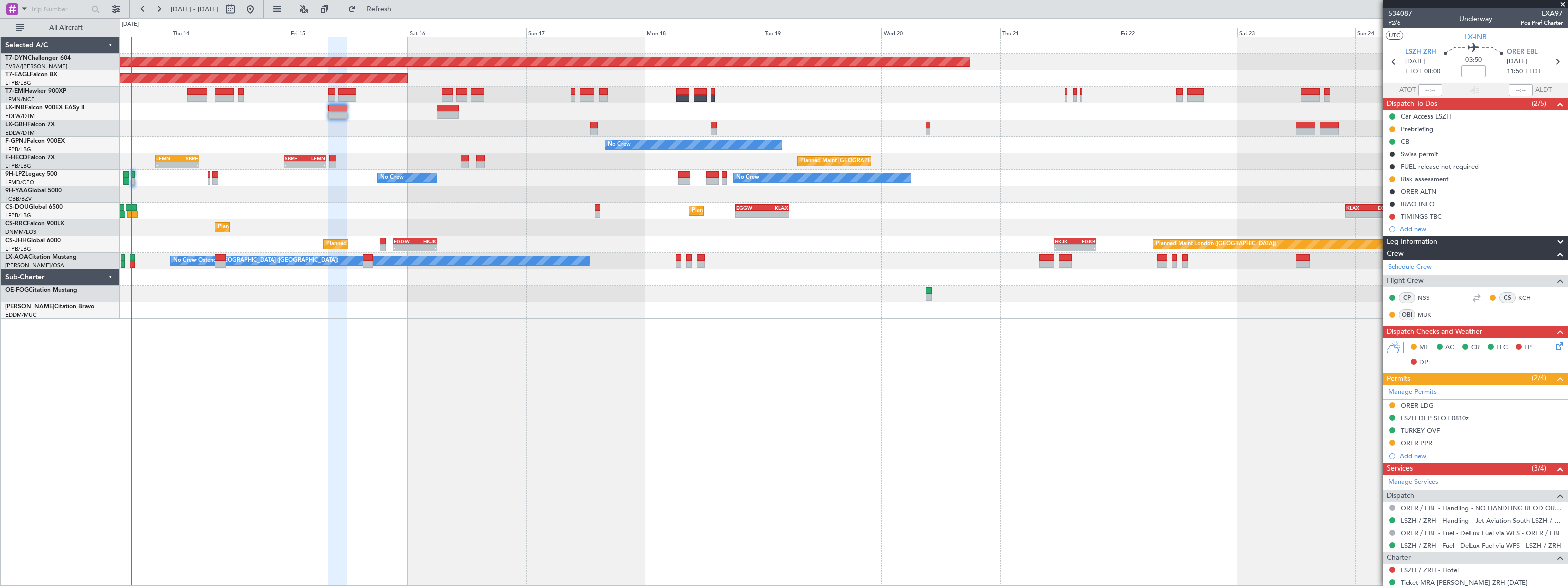
click at [1554, 344] on icon at bounding box center [1557, 344] width 8 height 8
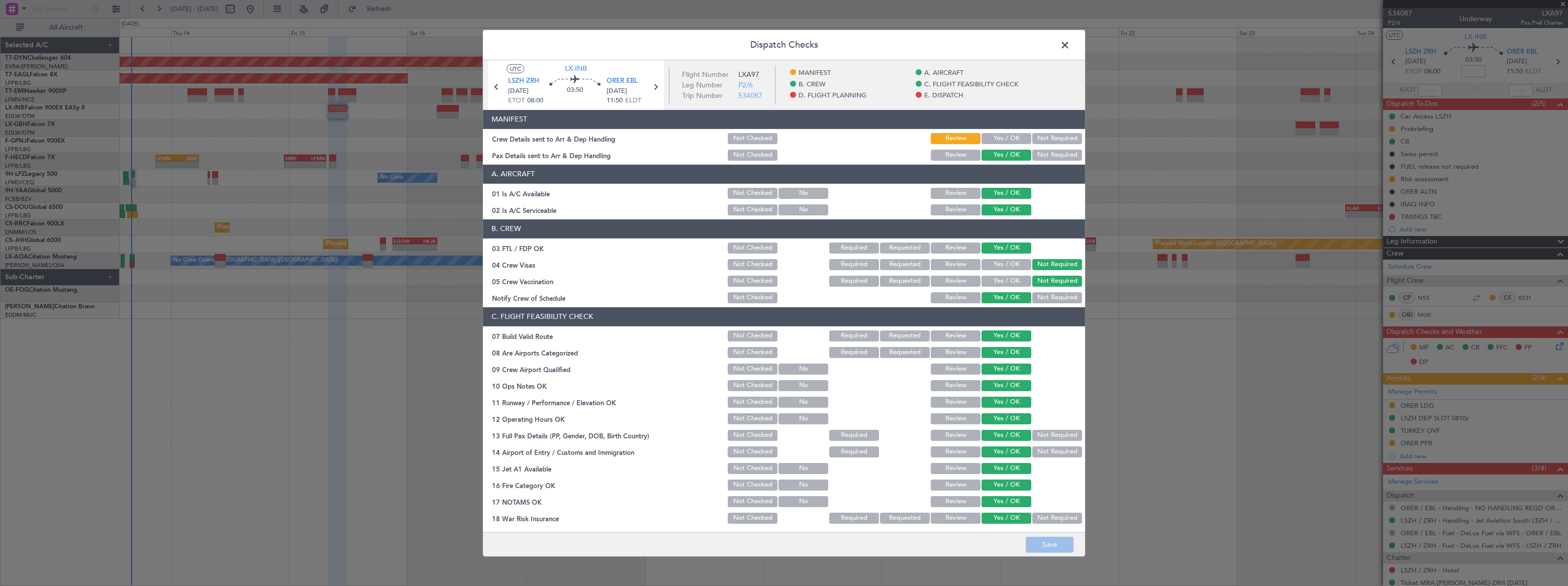
click at [1070, 46] on span at bounding box center [1070, 47] width 0 height 20
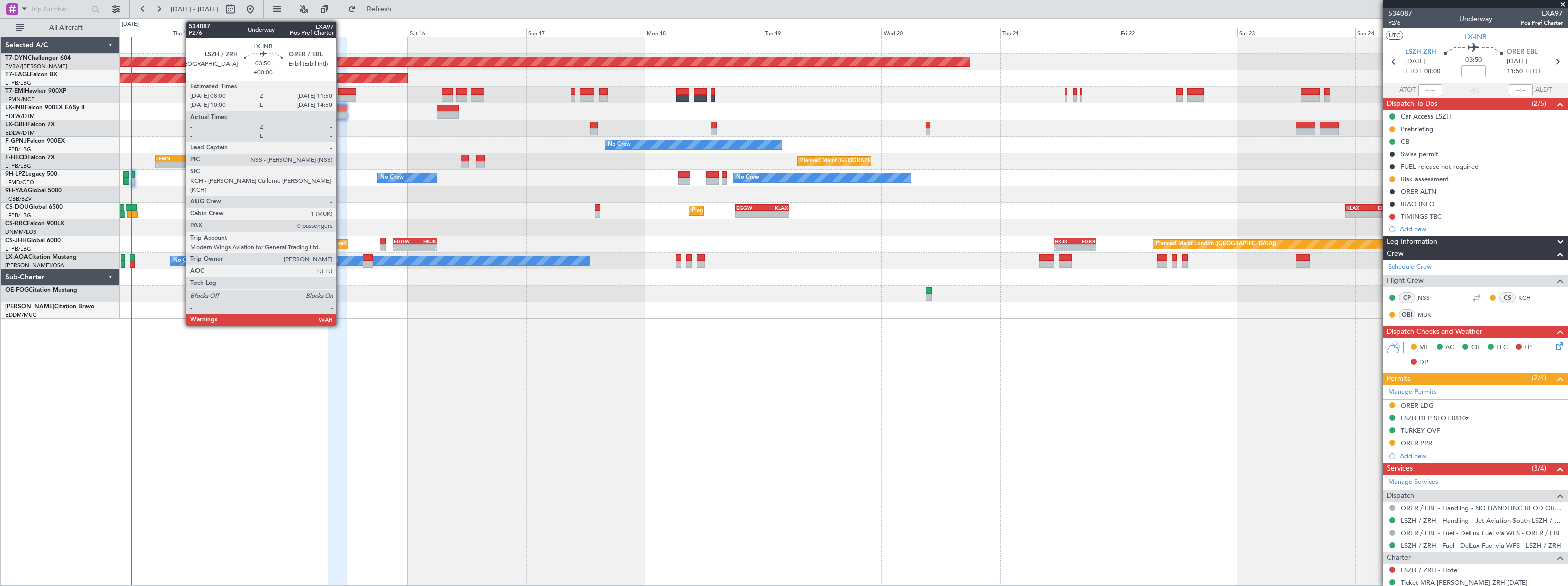
click at [341, 109] on div at bounding box center [337, 109] width 19 height 7
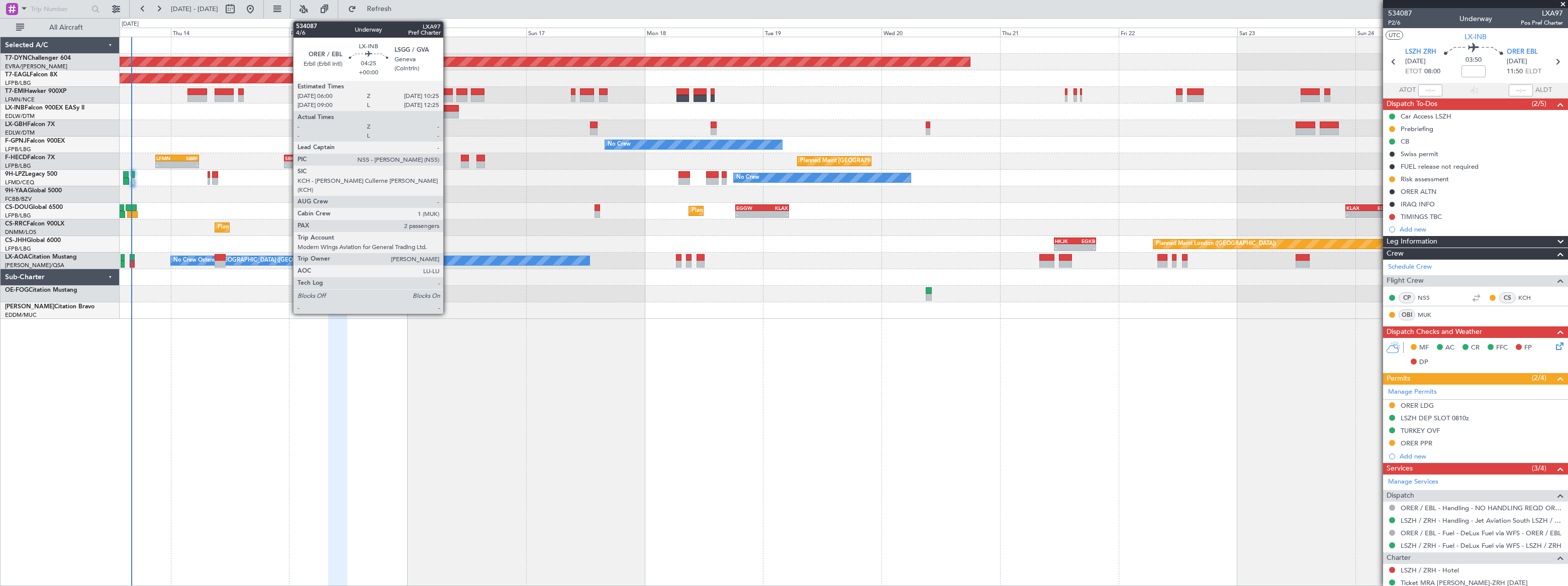
click at [448, 107] on div at bounding box center [448, 109] width 22 height 7
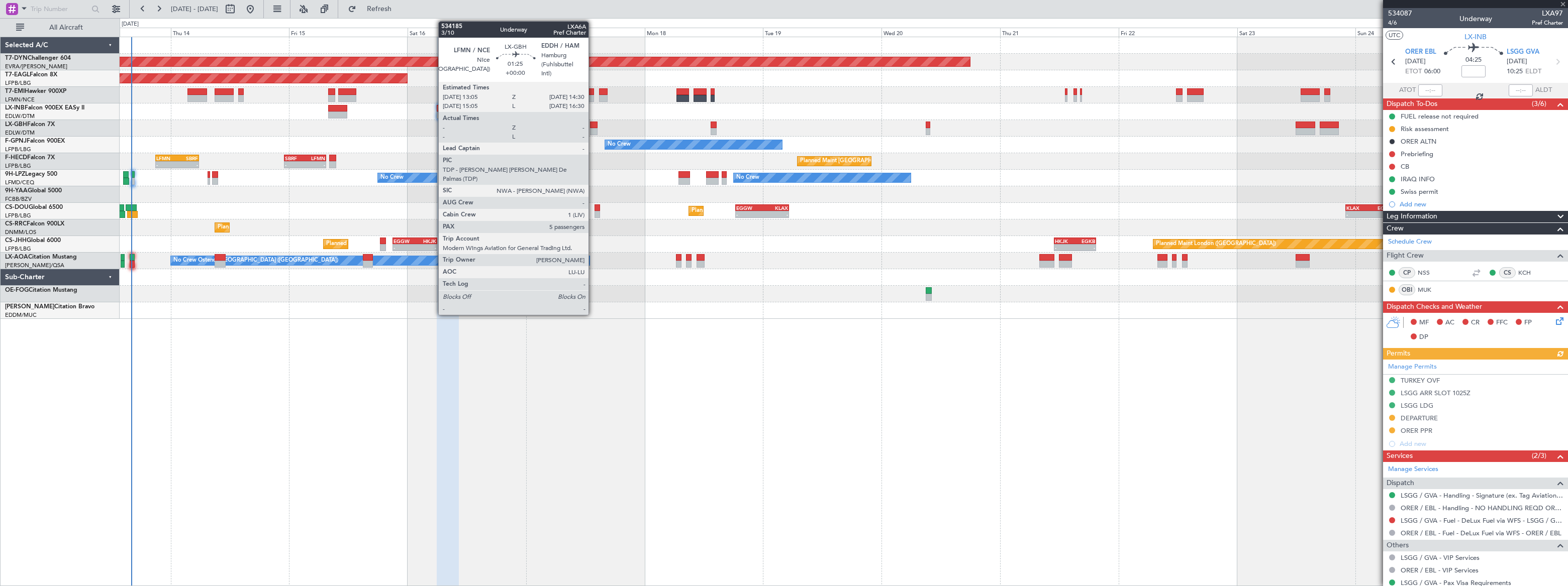
click at [593, 131] on div at bounding box center [593, 131] width 7 height 7
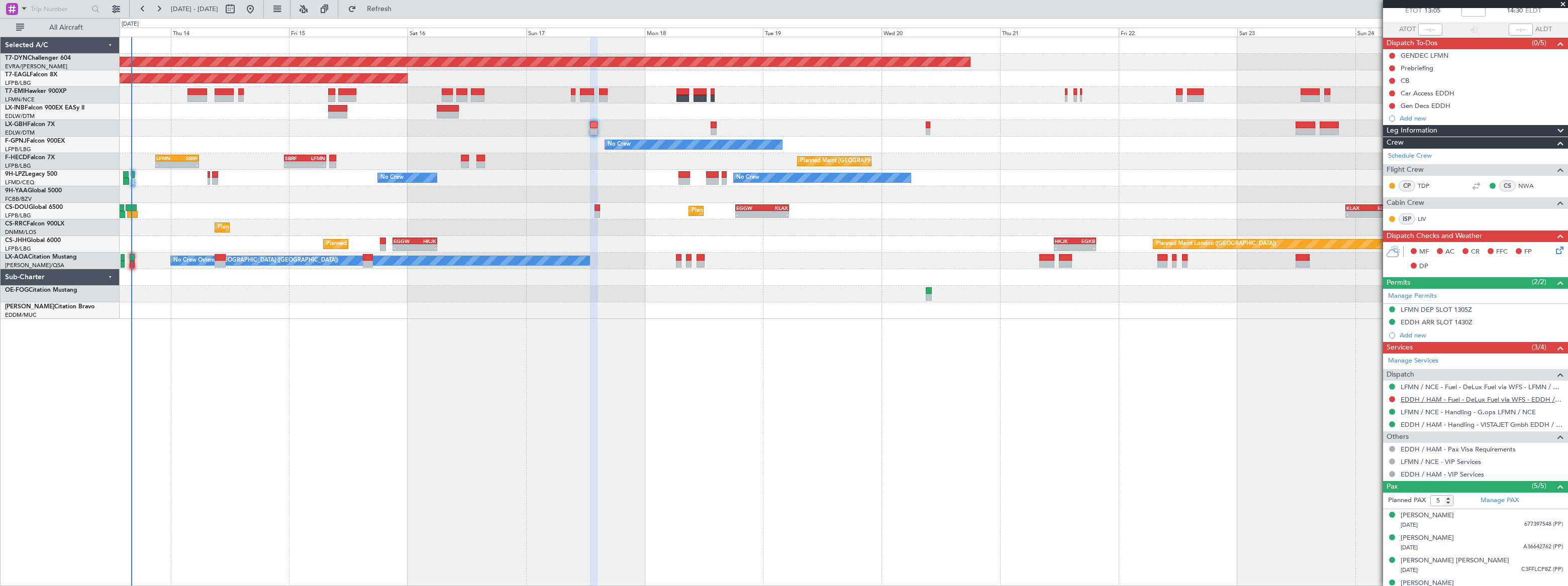
scroll to position [96, 0]
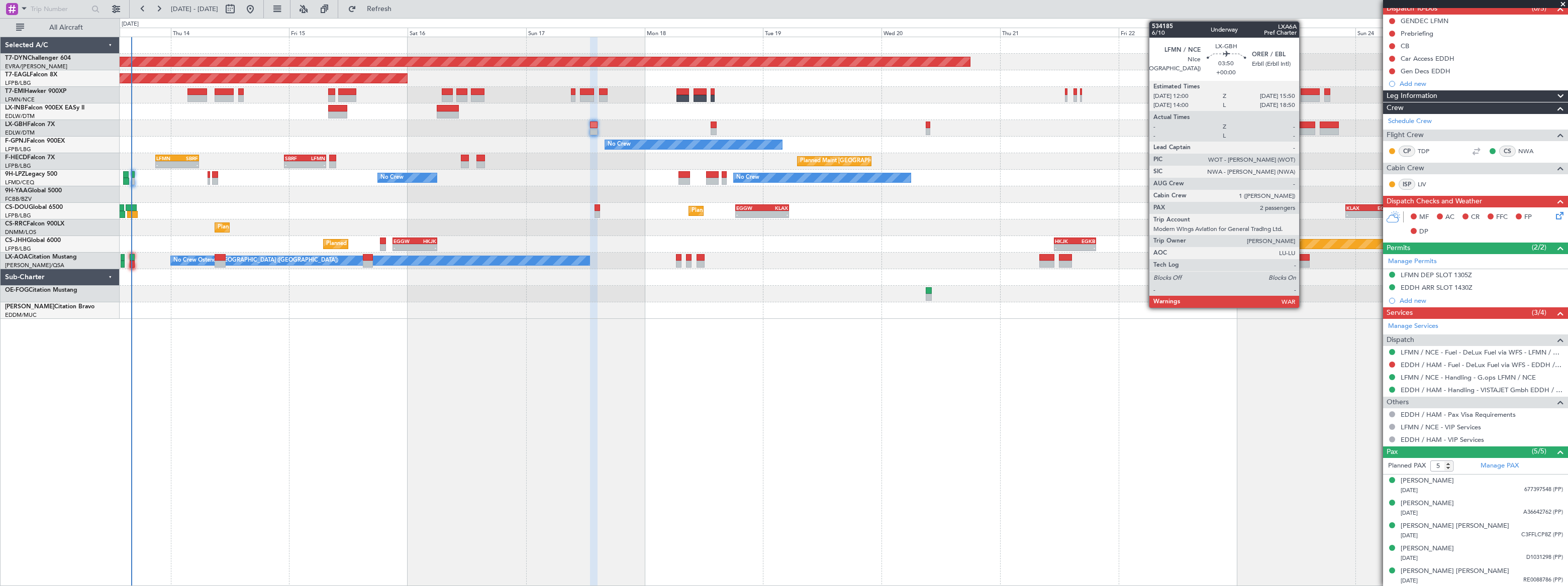
click at [1303, 127] on div at bounding box center [1305, 125] width 19 height 7
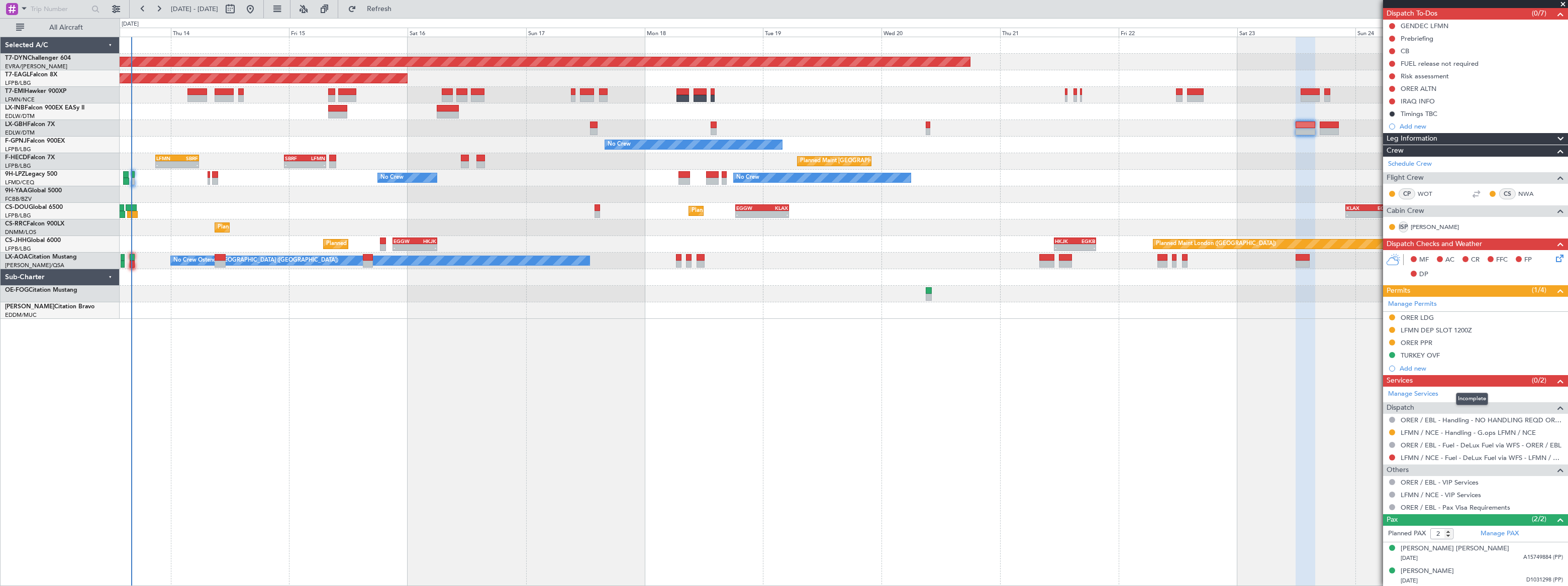
scroll to position [0, 0]
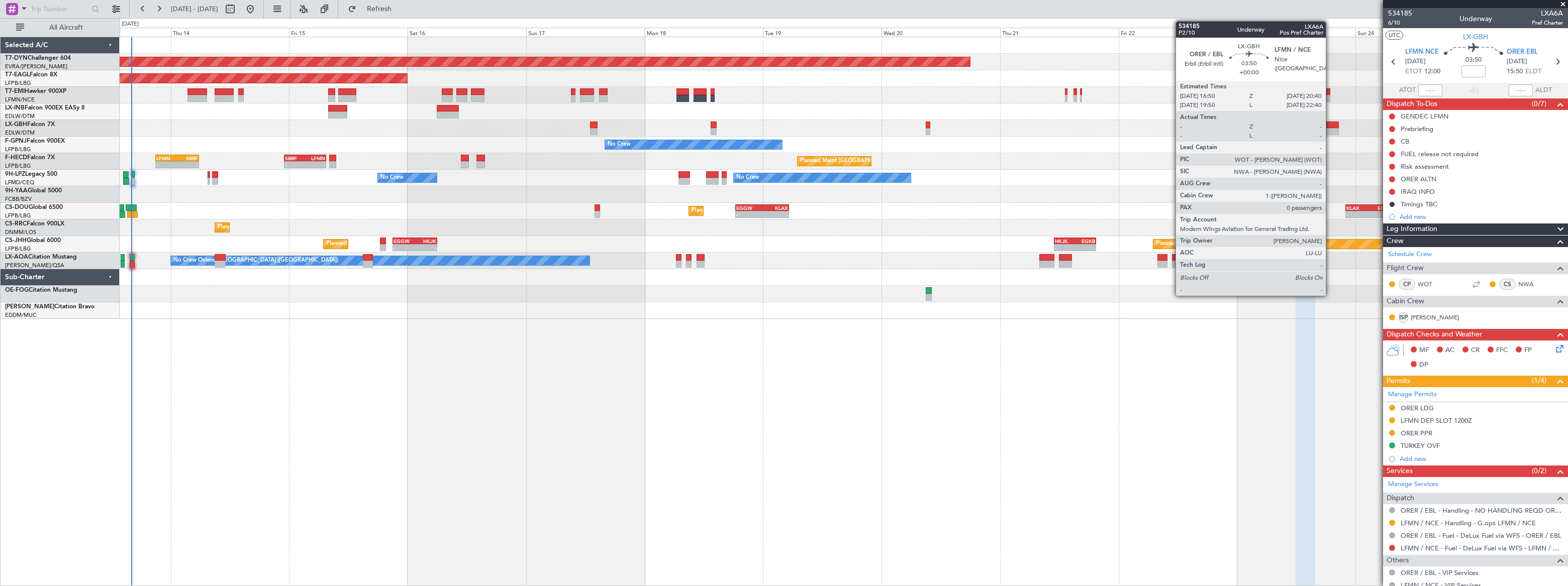
click at [1331, 125] on div at bounding box center [1329, 125] width 19 height 7
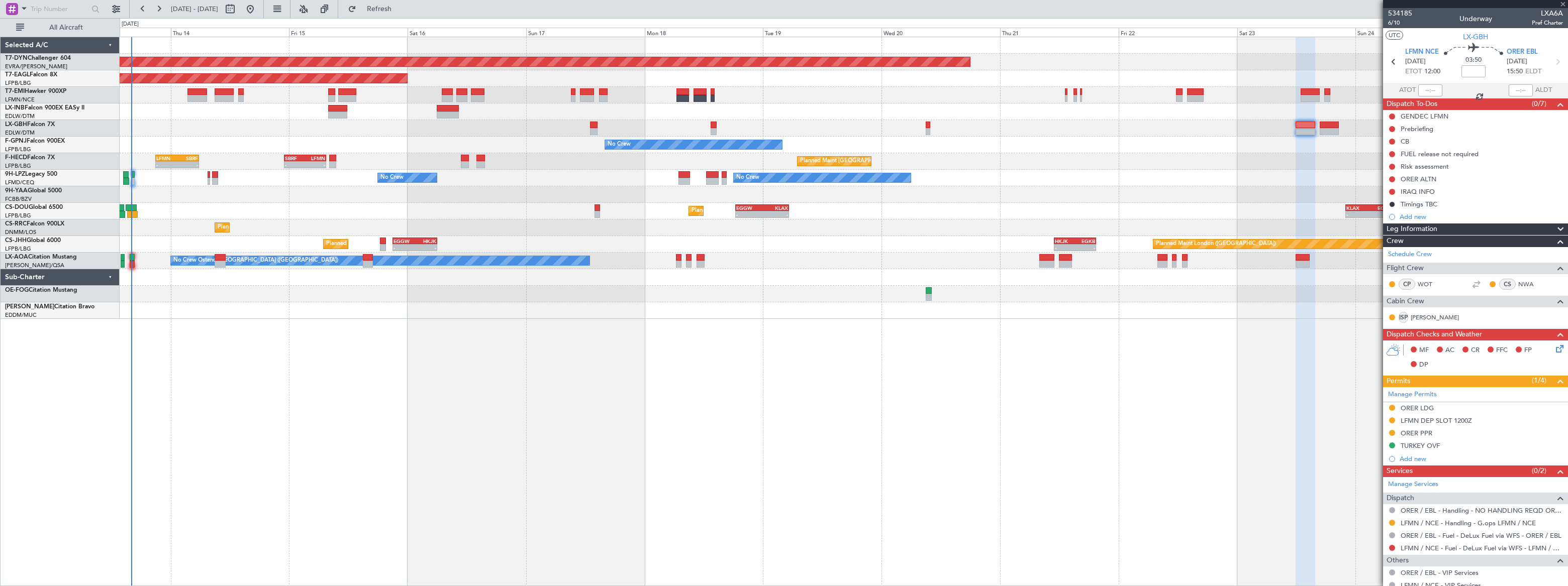
type input "0"
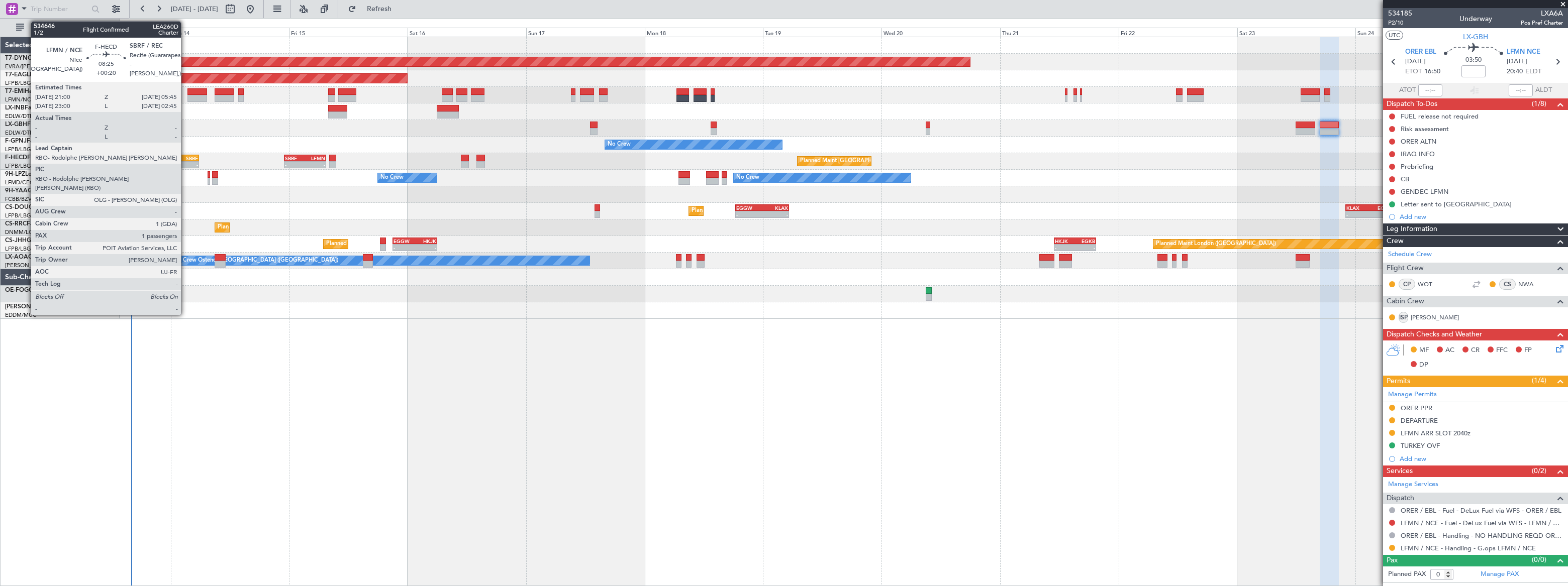
click at [185, 160] on div "SBRF" at bounding box center [187, 158] width 21 height 6
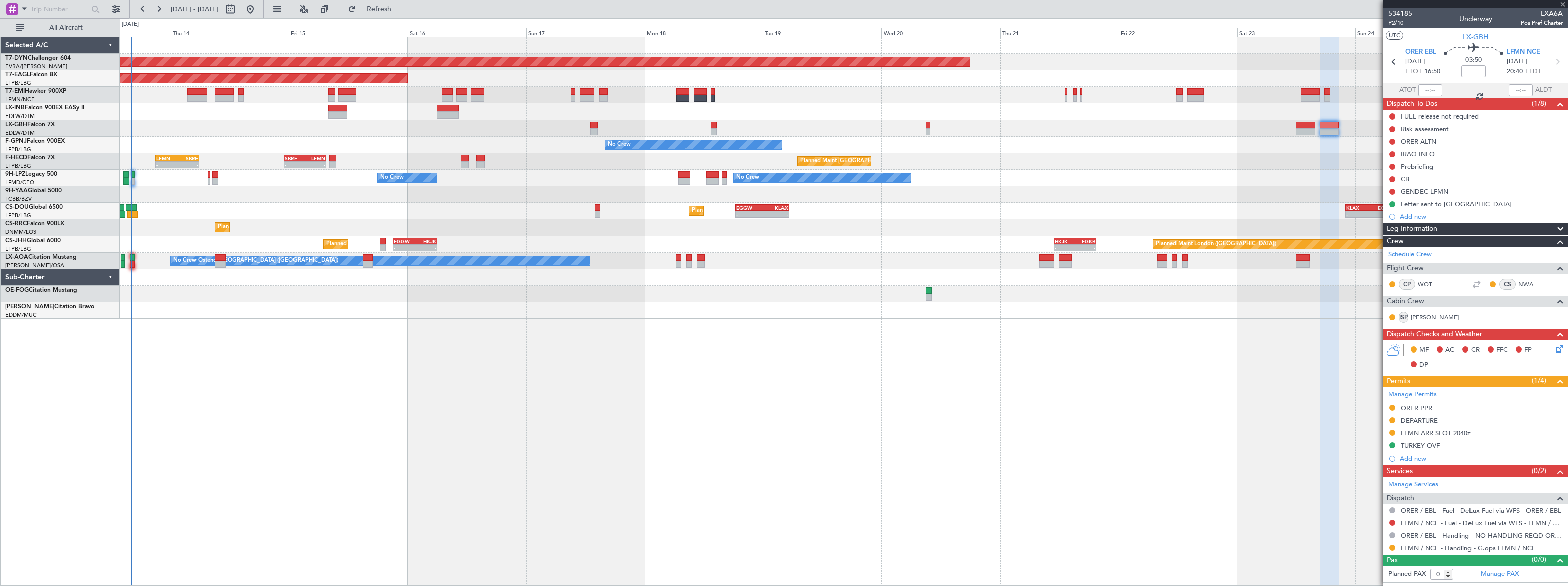
type input "+00:20"
type input "1"
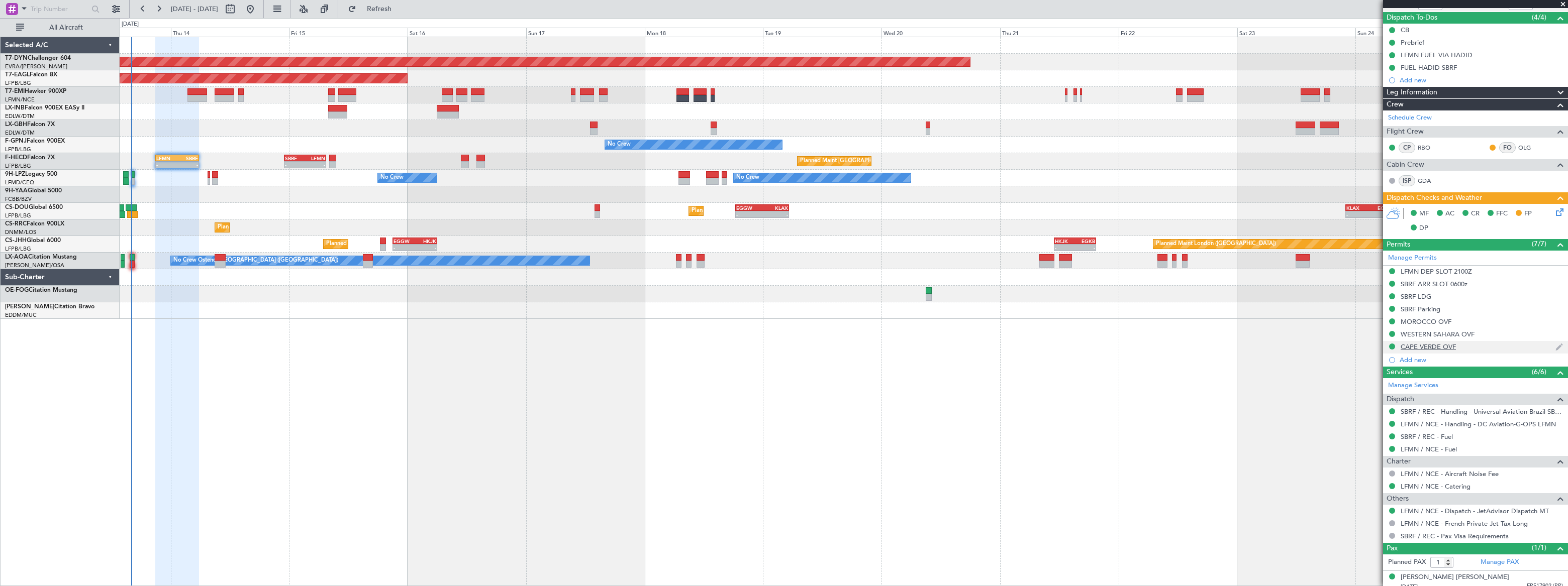
scroll to position [92, 0]
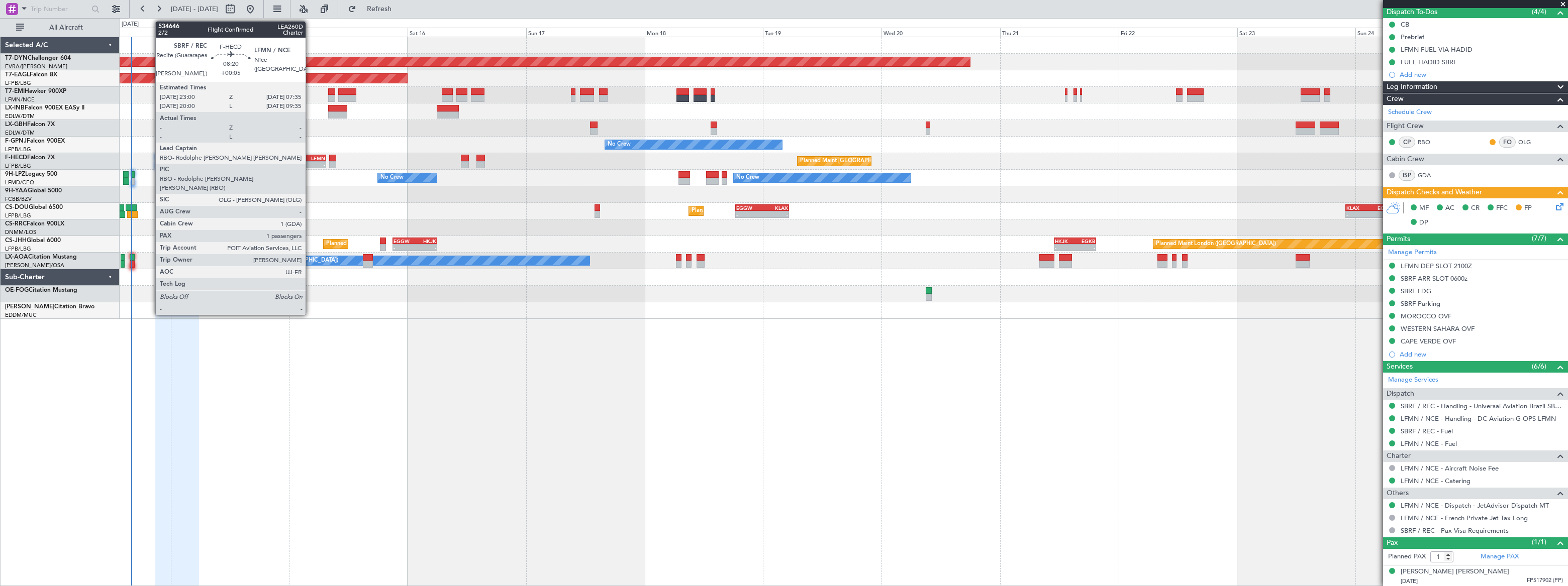
click at [310, 162] on div "- -" at bounding box center [305, 165] width 43 height 7
type input "+00:05"
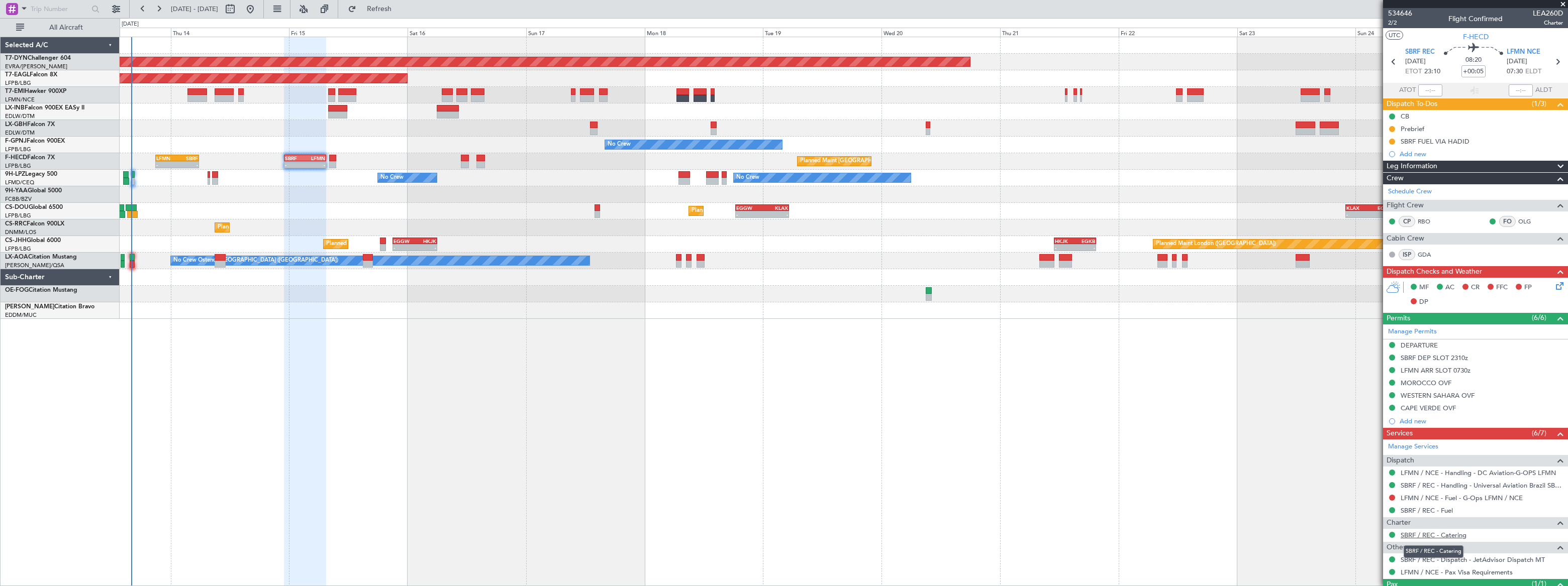
click at [1441, 535] on link "SBRF / REC - Catering" at bounding box center [1434, 535] width 66 height 9
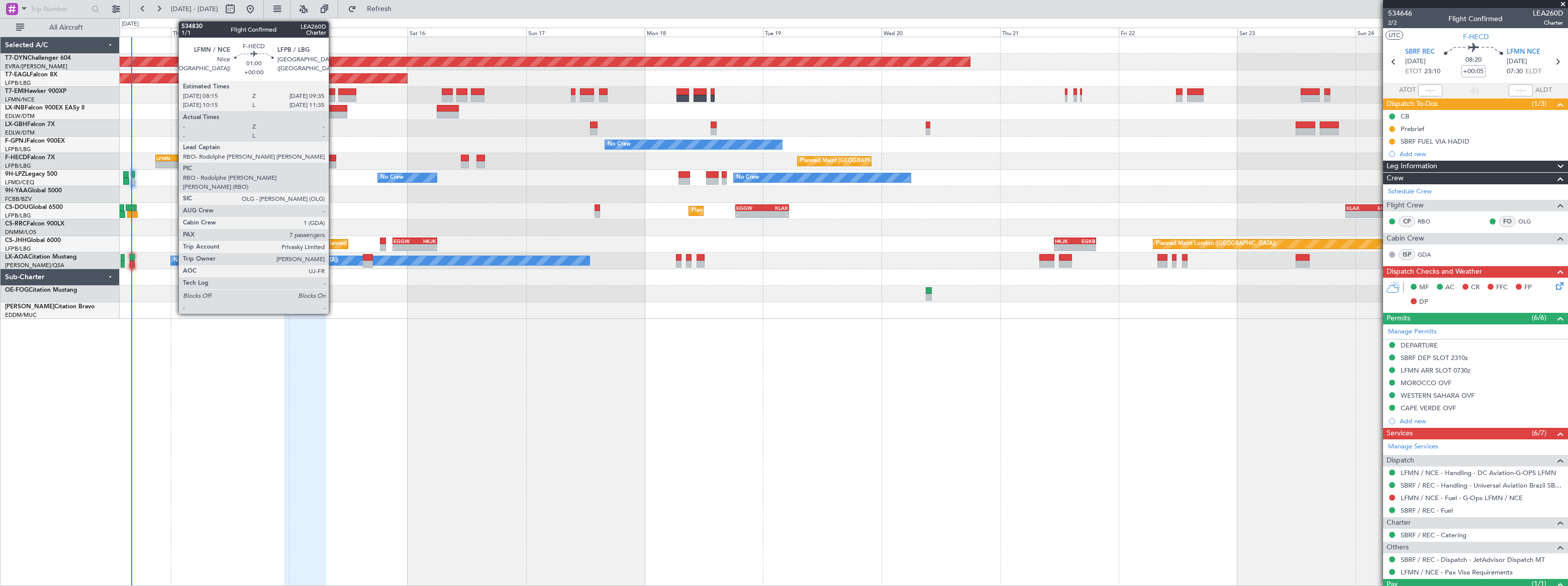
click at [333, 156] on div at bounding box center [332, 158] width 7 height 7
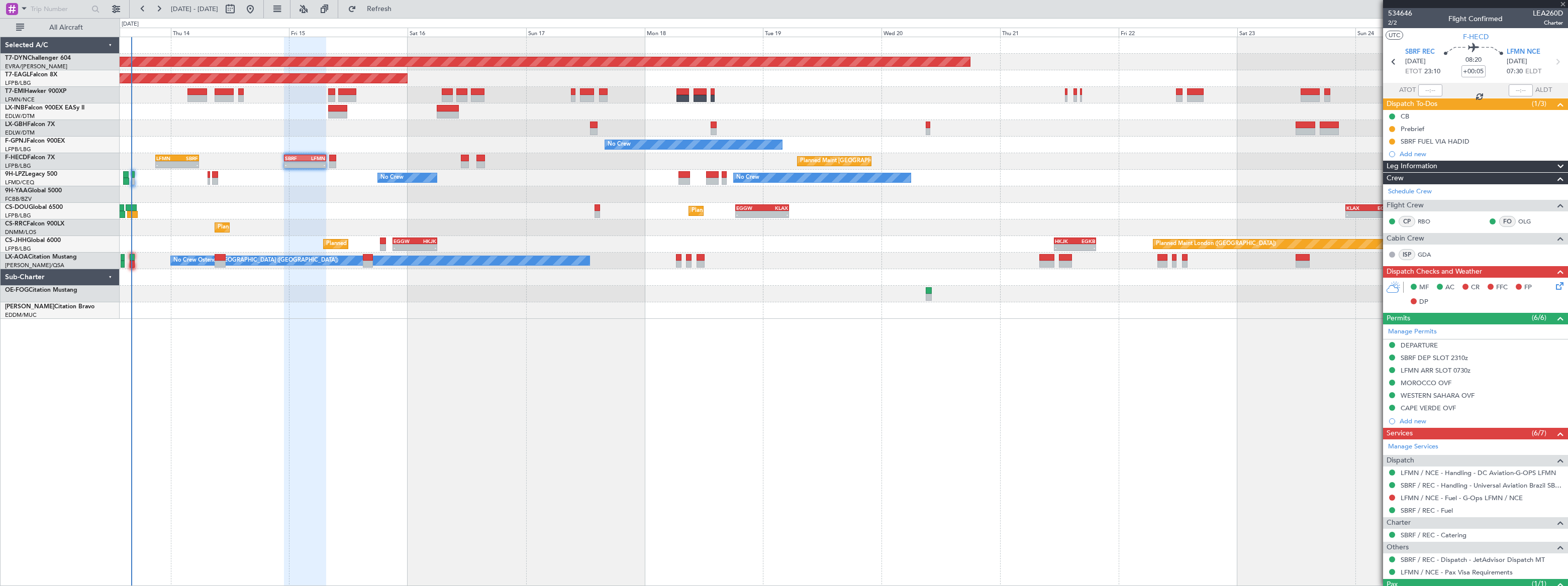
type input "7"
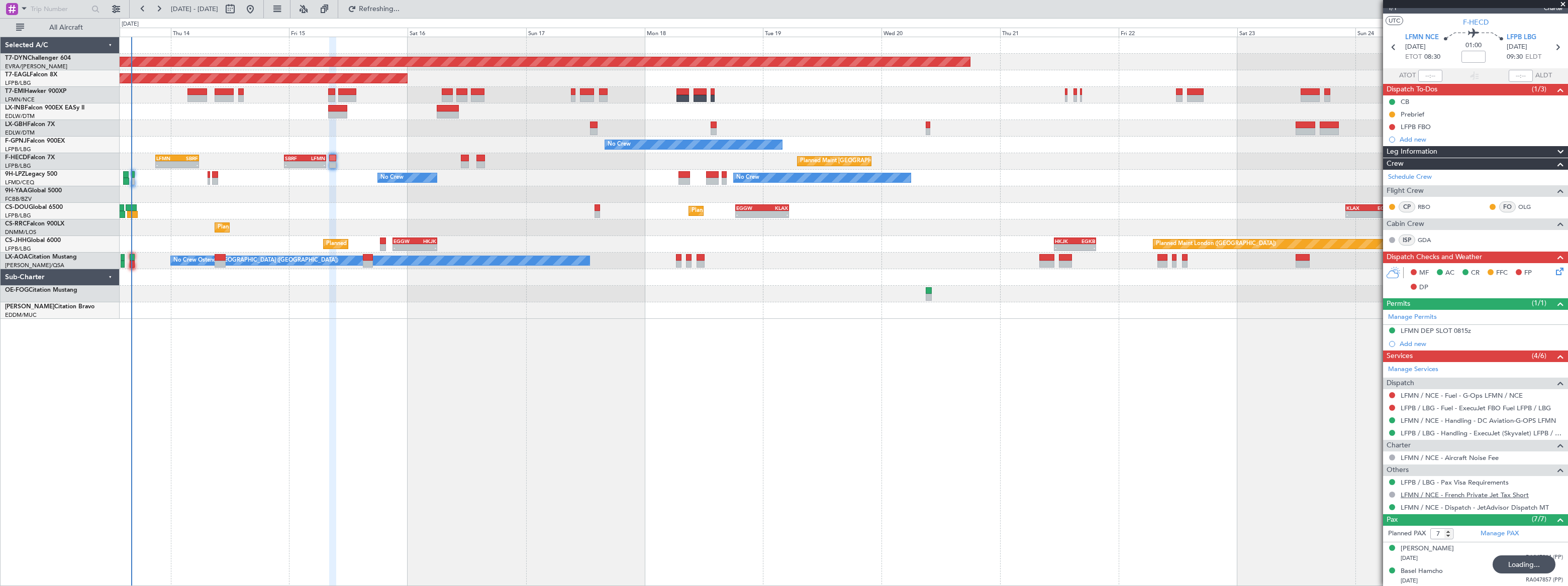
scroll to position [127, 0]
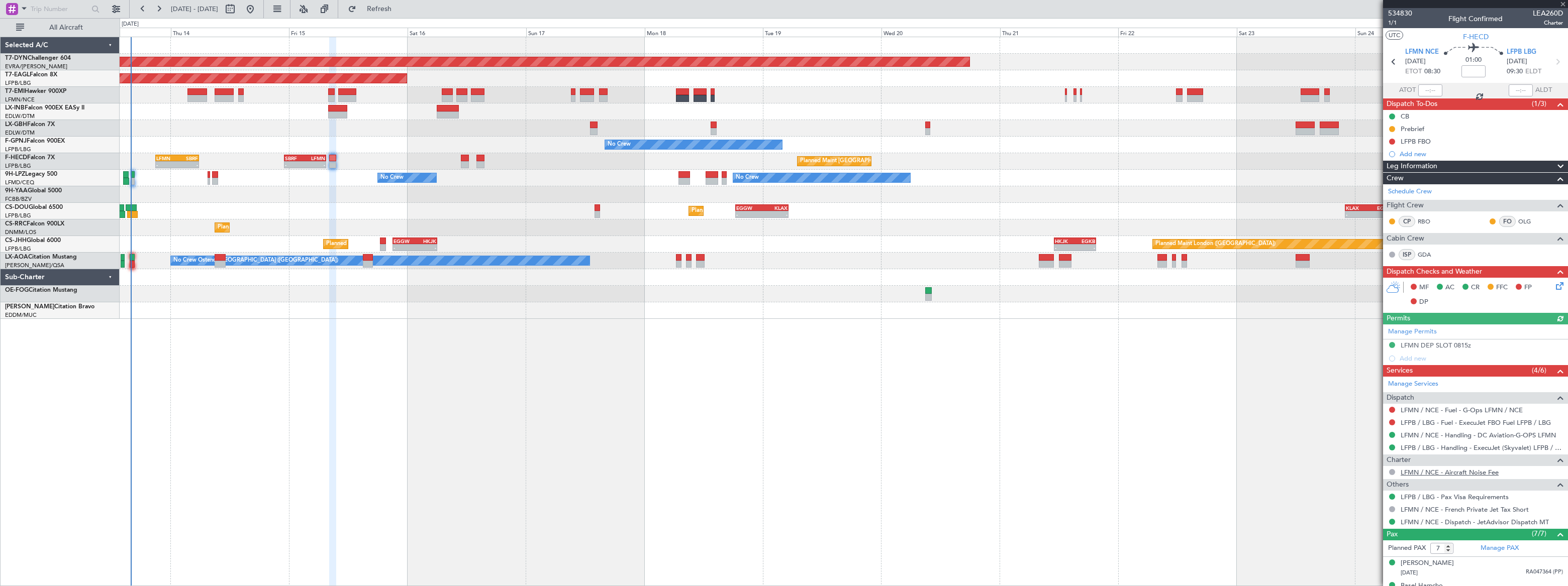
scroll to position [127, 0]
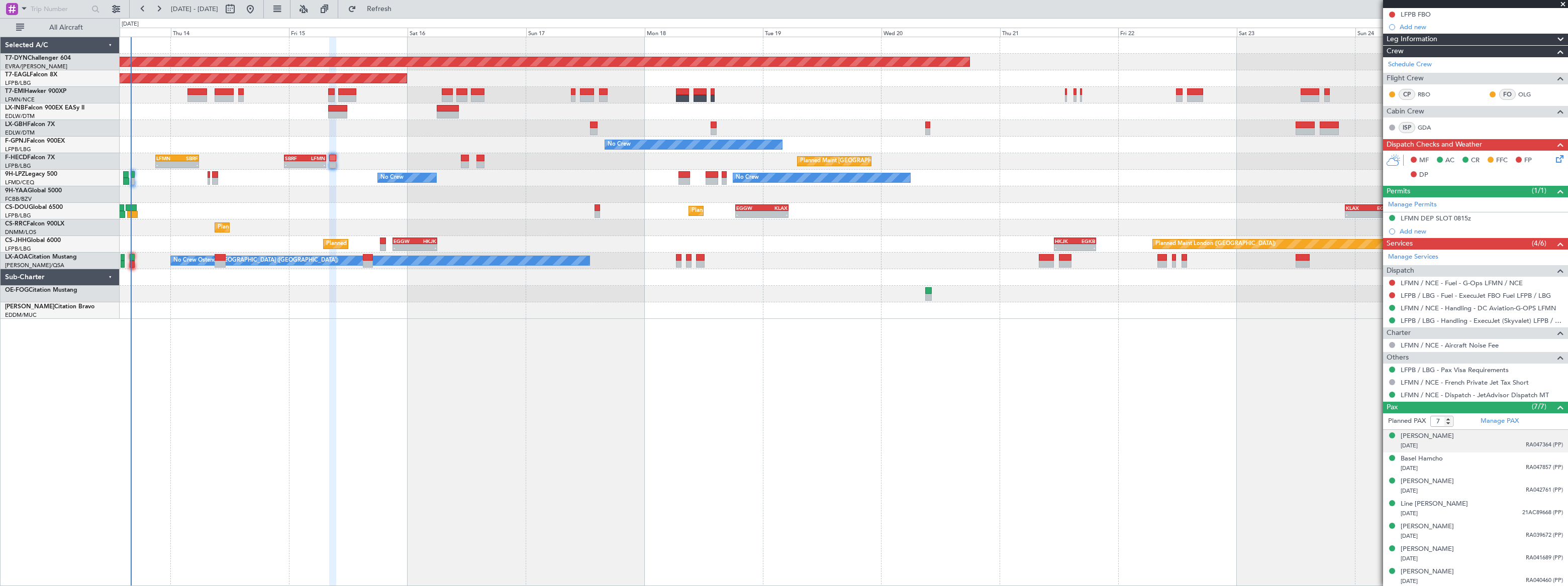
click at [1469, 441] on div "[DATE] RA047364 (PP)" at bounding box center [1481, 446] width 162 height 10
click at [1476, 488] on div "[DATE] RA047857 (PP)" at bounding box center [1481, 493] width 162 height 10
click at [1471, 508] on div "[PERSON_NAME] [DATE] RA042761 (PP)" at bounding box center [1481, 511] width 162 height 19
click at [1474, 533] on div "[DATE] 21AC89668 (PP)" at bounding box center [1481, 538] width 162 height 10
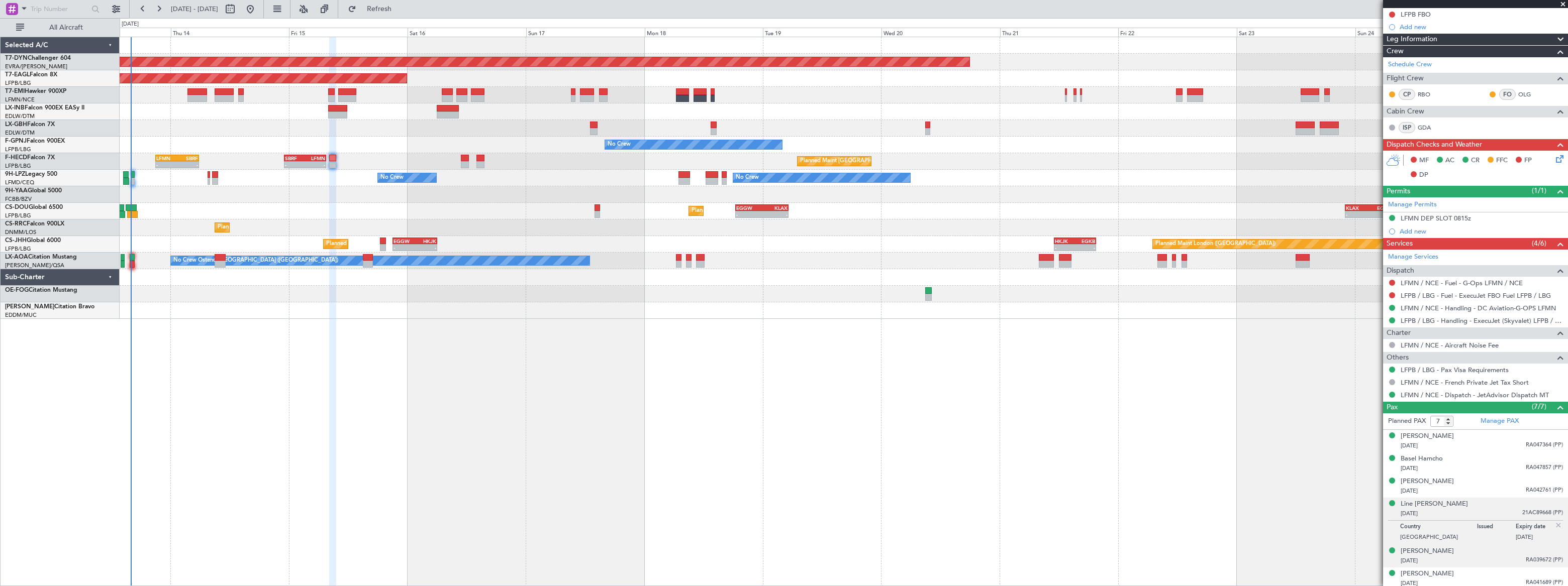
click at [1478, 548] on div "[PERSON_NAME] [DATE] RA039672 (PP)" at bounding box center [1481, 556] width 162 height 19
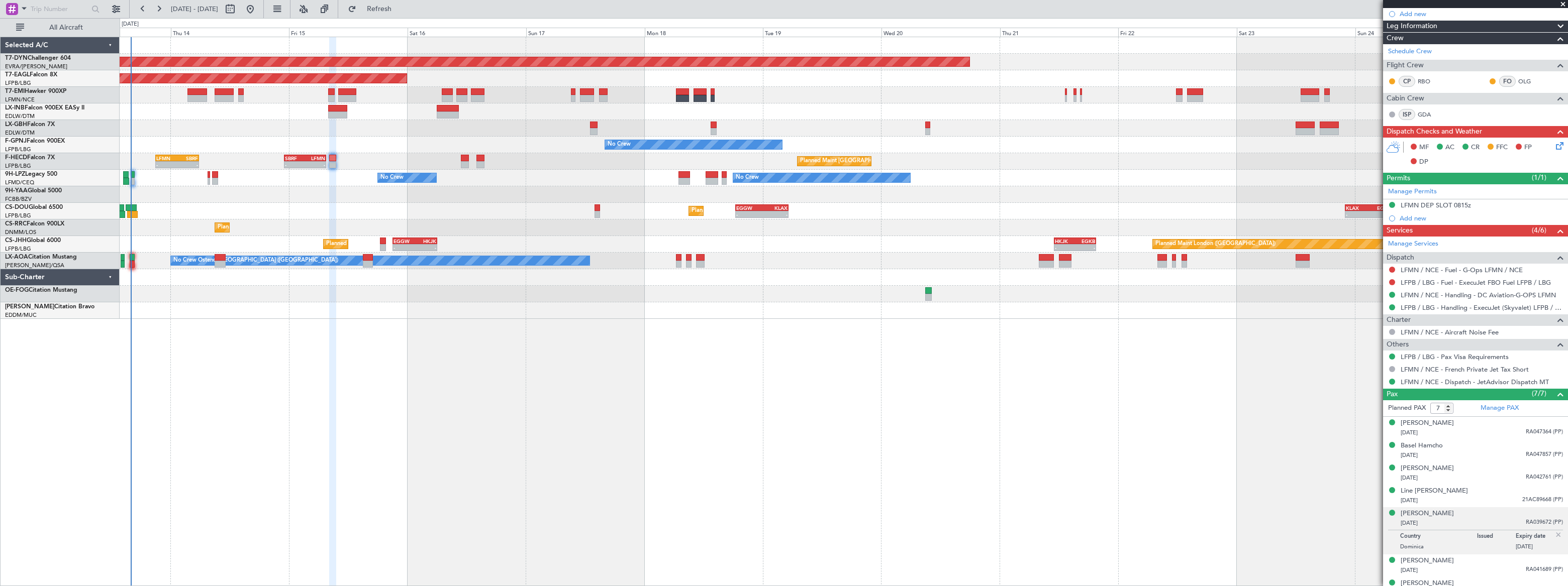
scroll to position [152, 0]
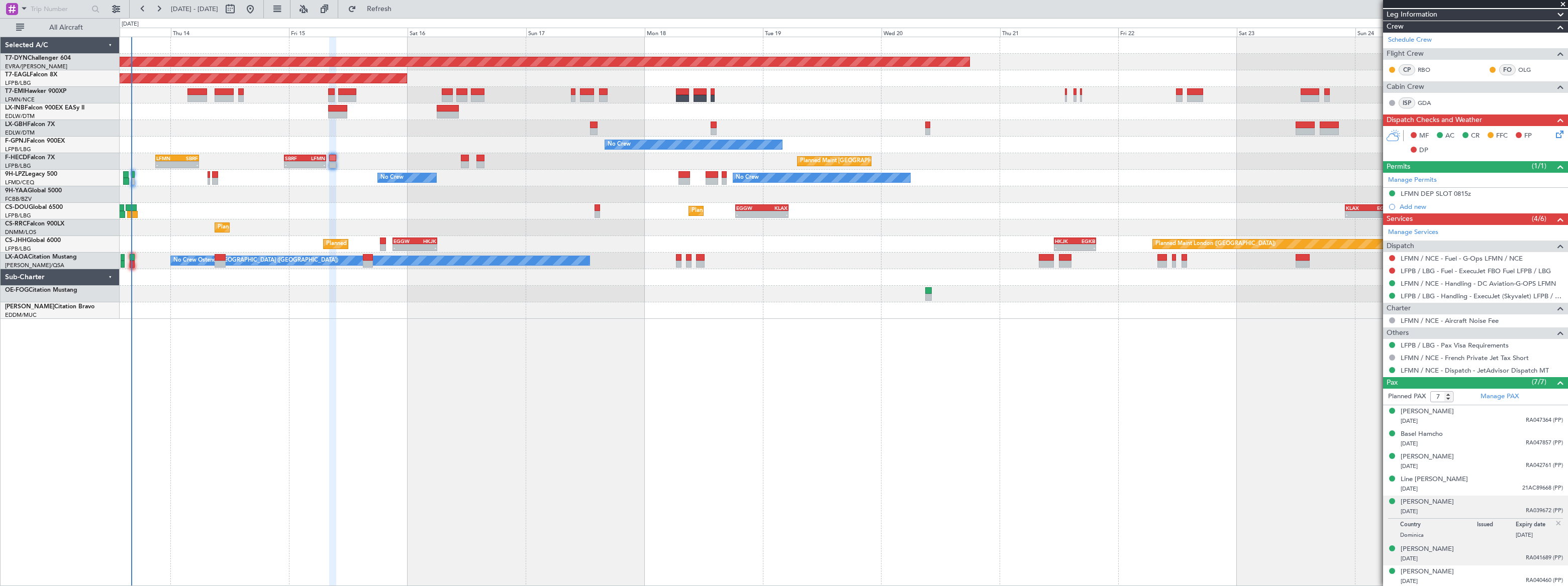
click at [1474, 555] on div "[DATE] RA041689 (PP)" at bounding box center [1481, 559] width 162 height 10
click at [1467, 572] on div "[PERSON_NAME] [DATE] RA040460 (PP)" at bounding box center [1481, 577] width 162 height 19
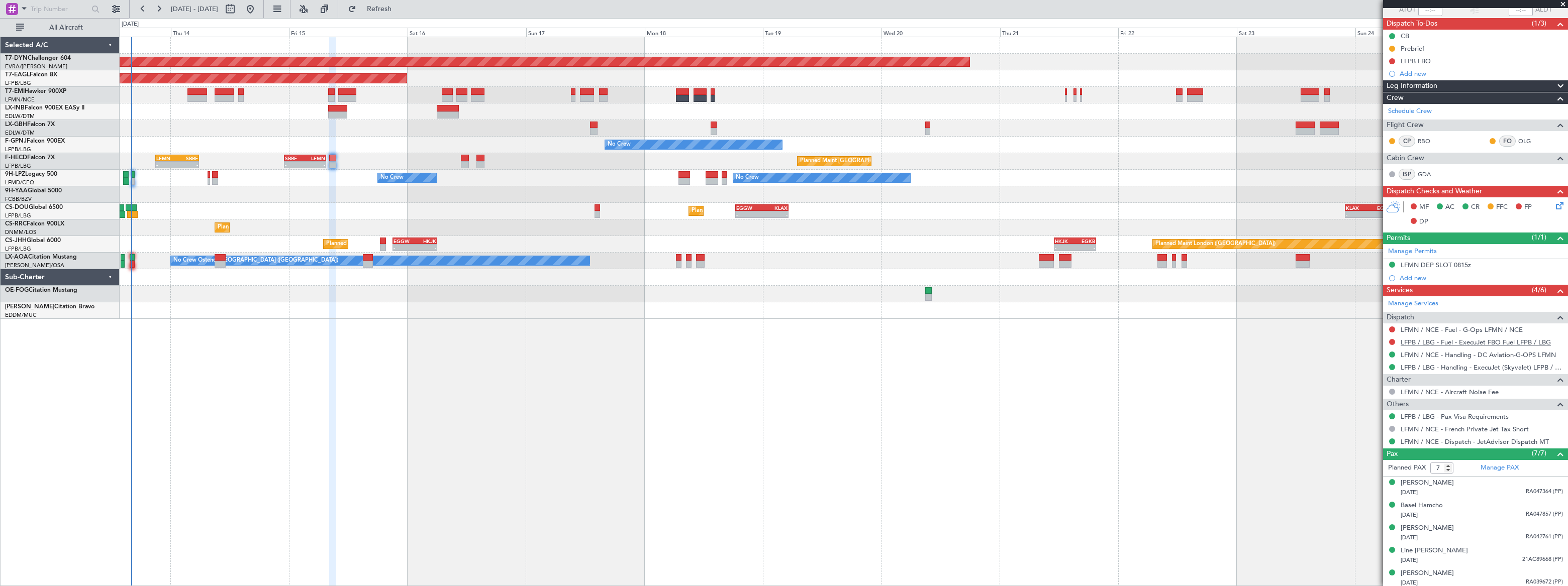
scroll to position [0, 0]
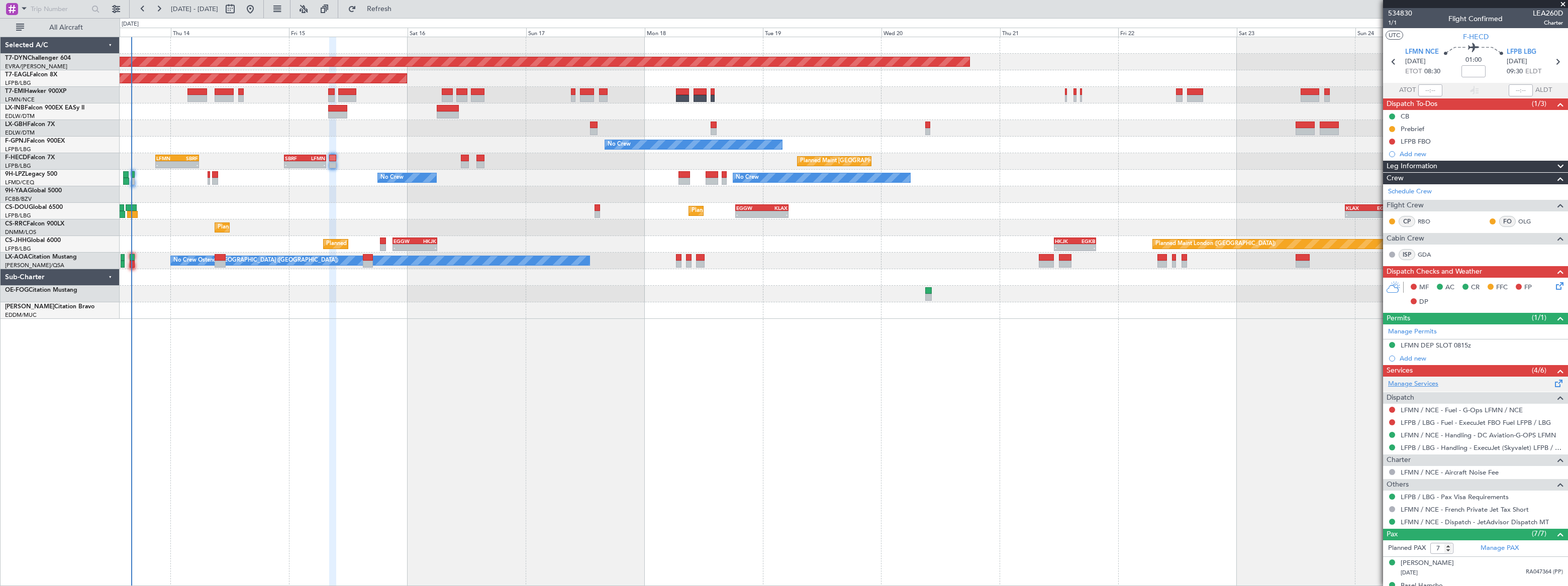
click at [1424, 384] on link "Manage Services" at bounding box center [1413, 384] width 50 height 10
click at [400, 11] on span "Refresh" at bounding box center [379, 9] width 42 height 7
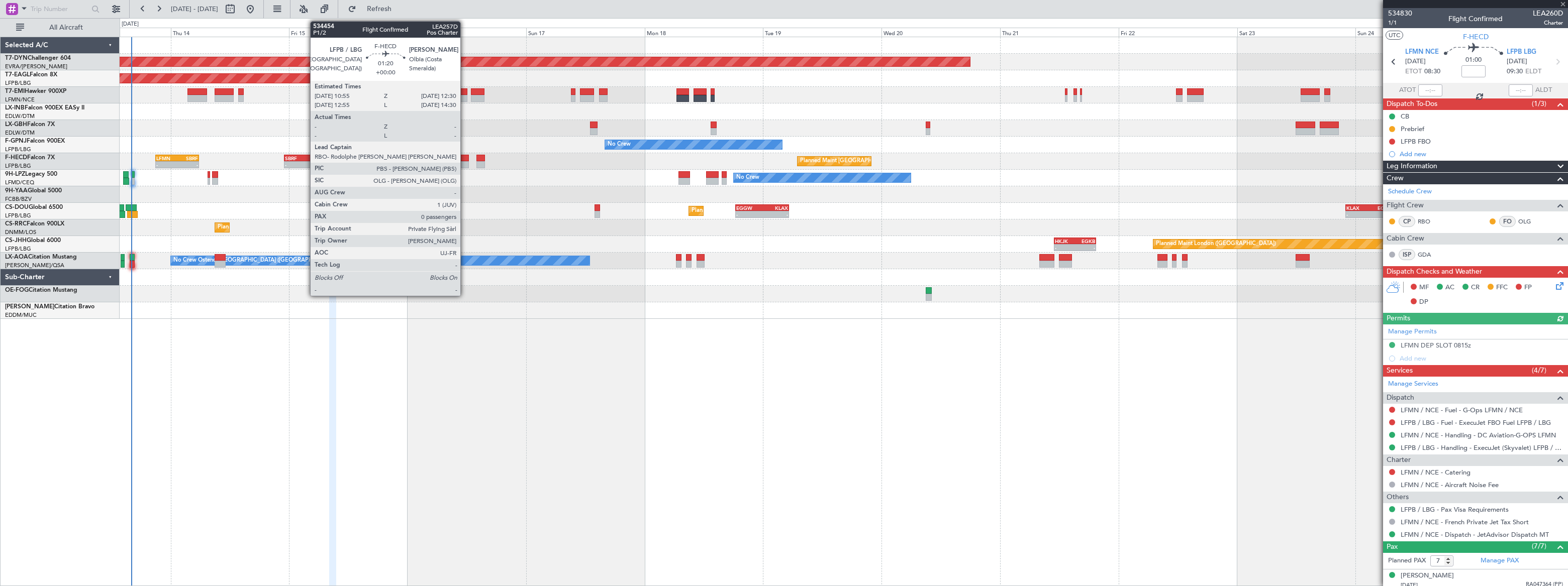
click at [465, 162] on div at bounding box center [465, 165] width 8 height 7
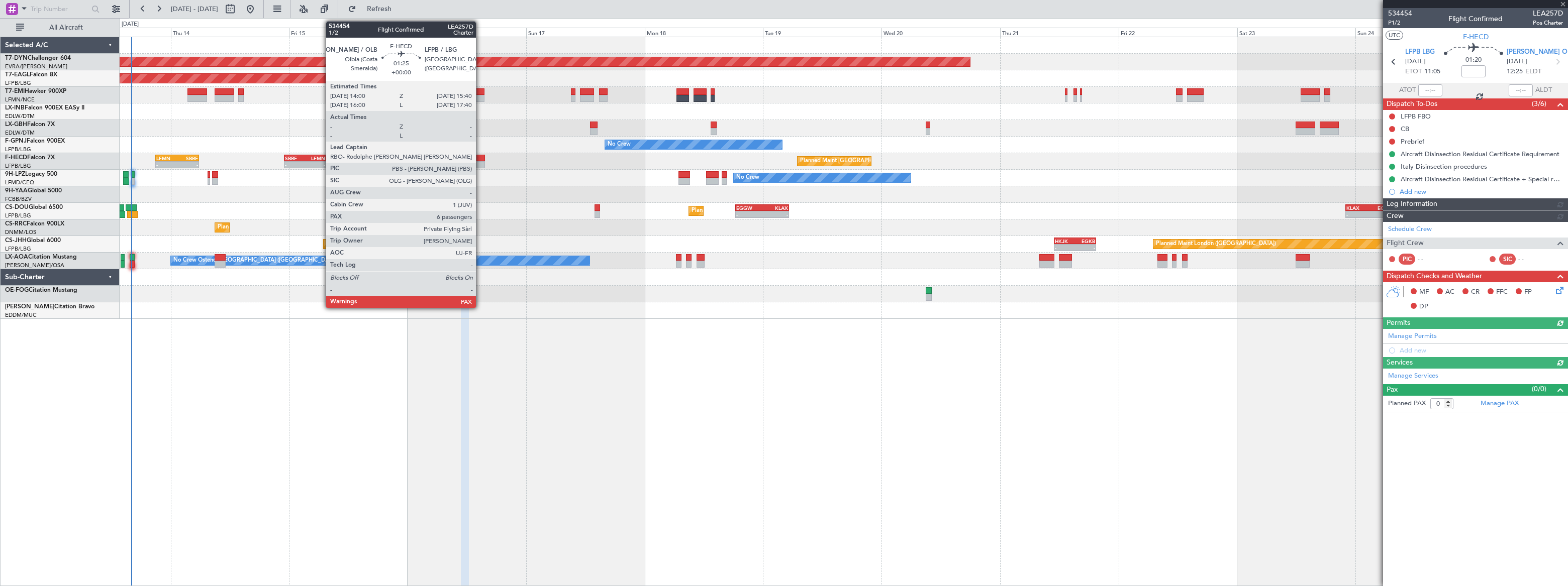
click at [480, 162] on div at bounding box center [480, 165] width 9 height 7
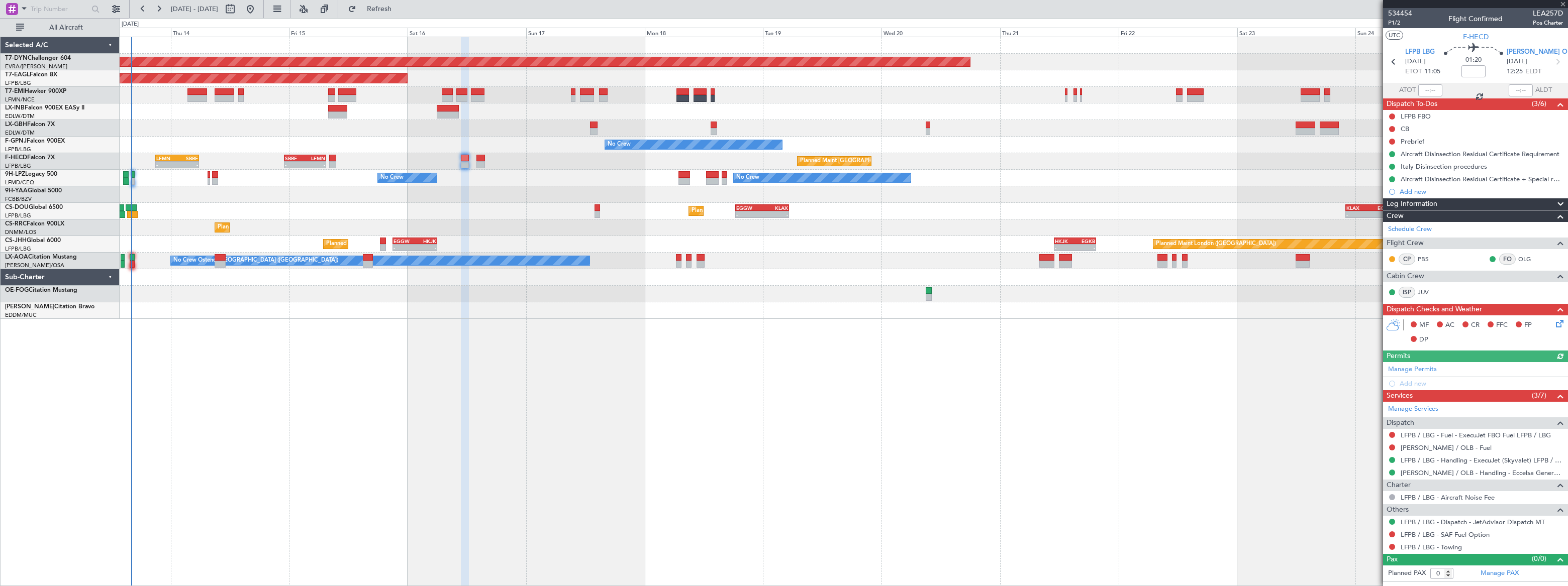
type input "6"
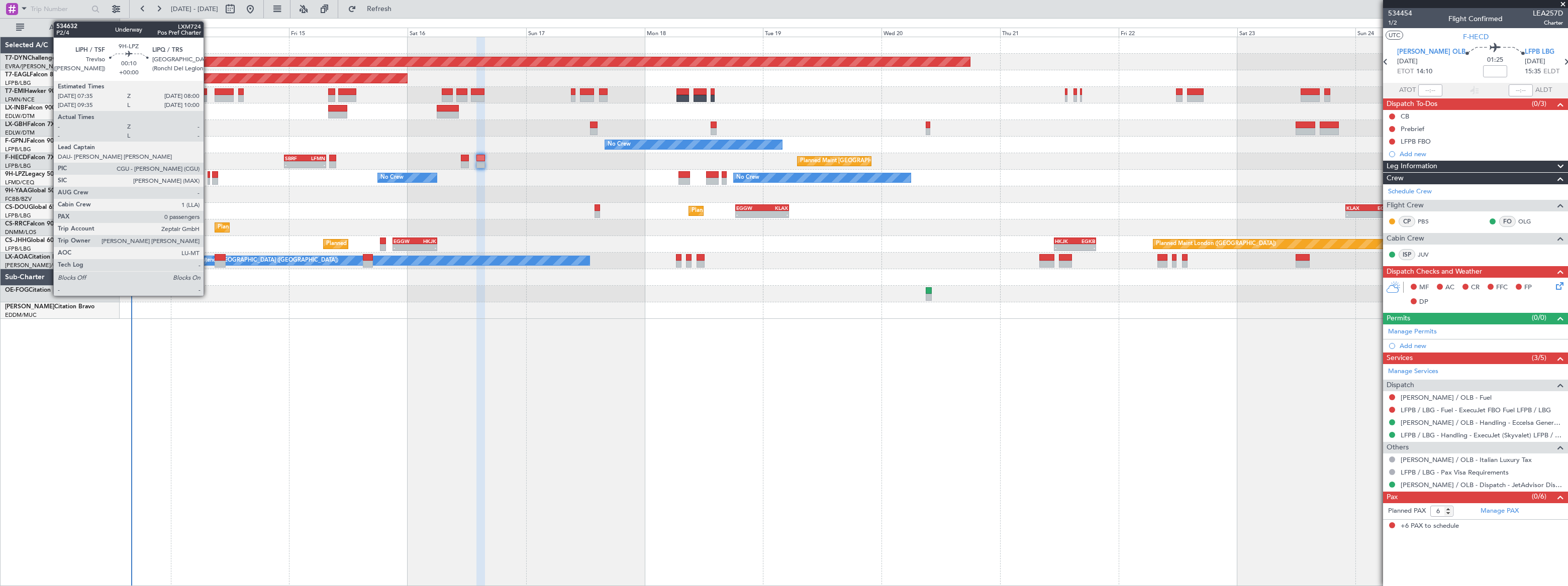
click at [208, 180] on div at bounding box center [209, 182] width 3 height 7
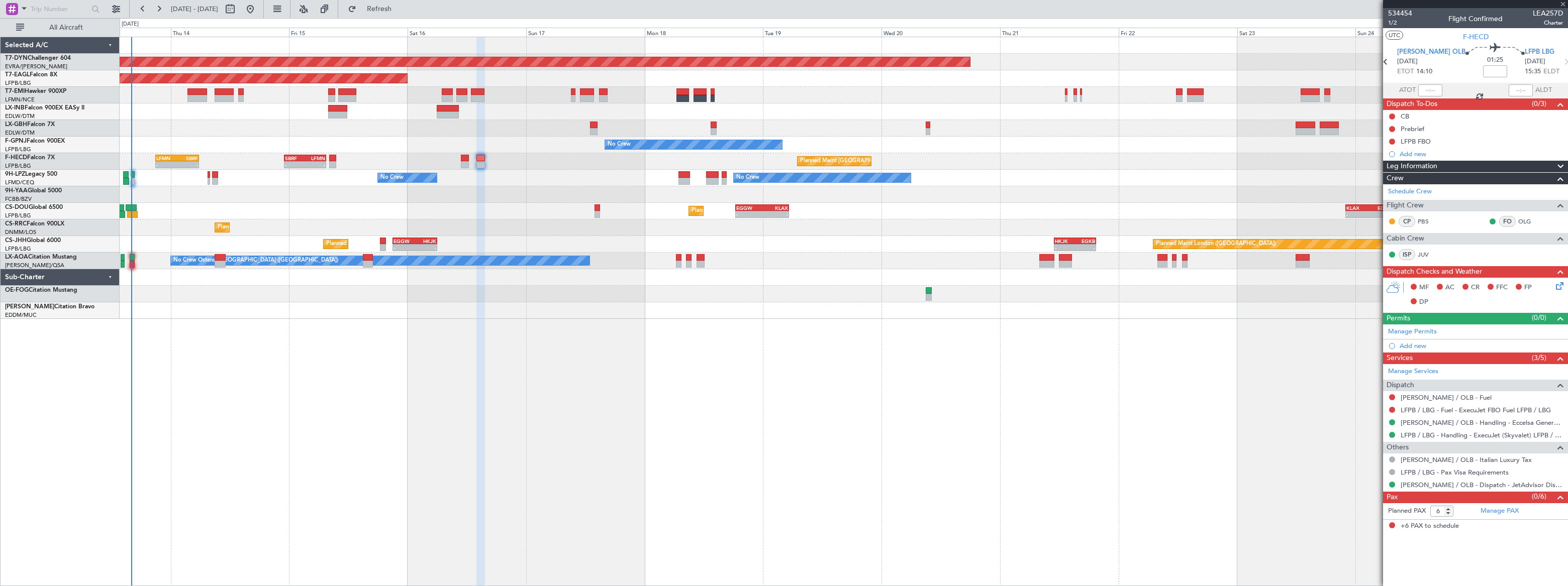
type input "0"
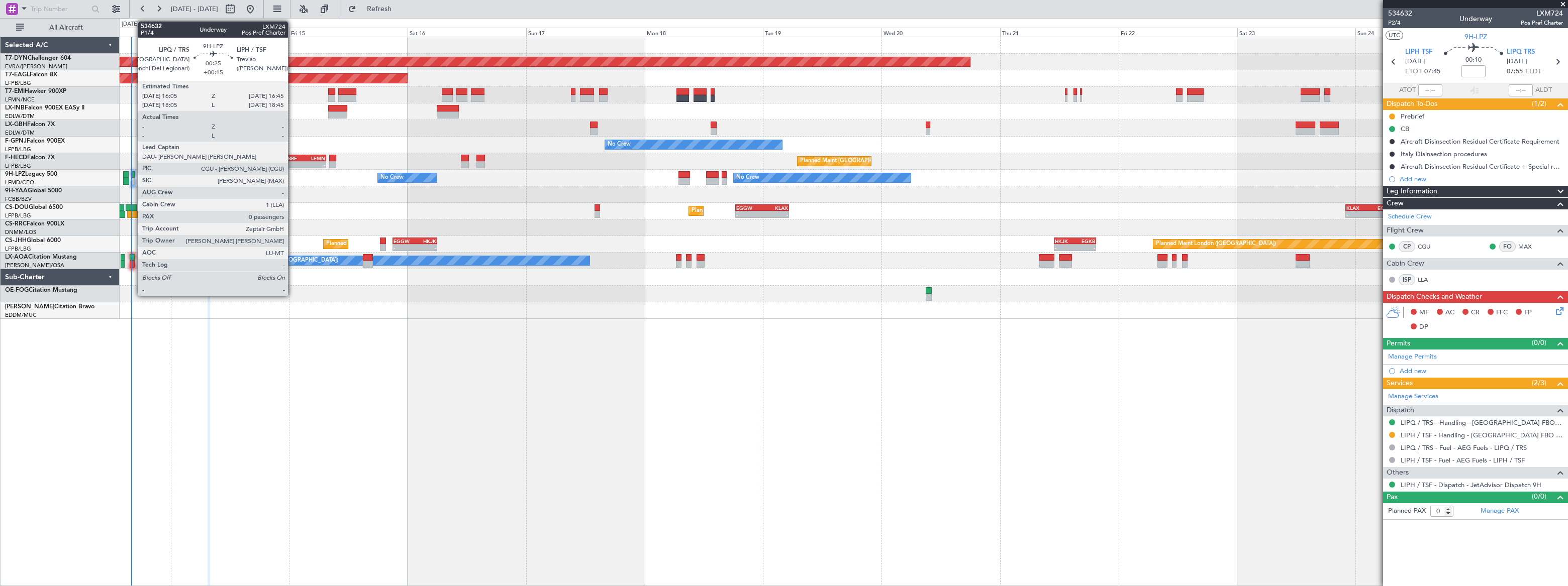
click at [133, 179] on div at bounding box center [132, 182] width 4 height 7
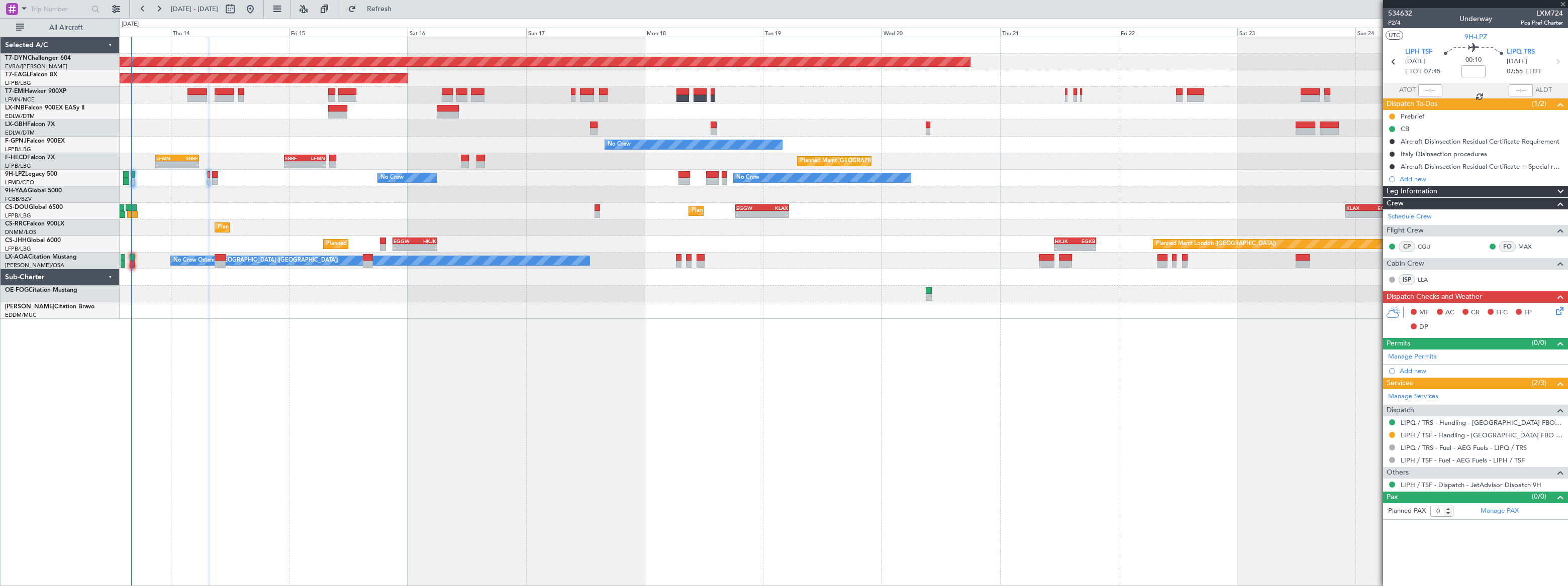
type input "+00:15"
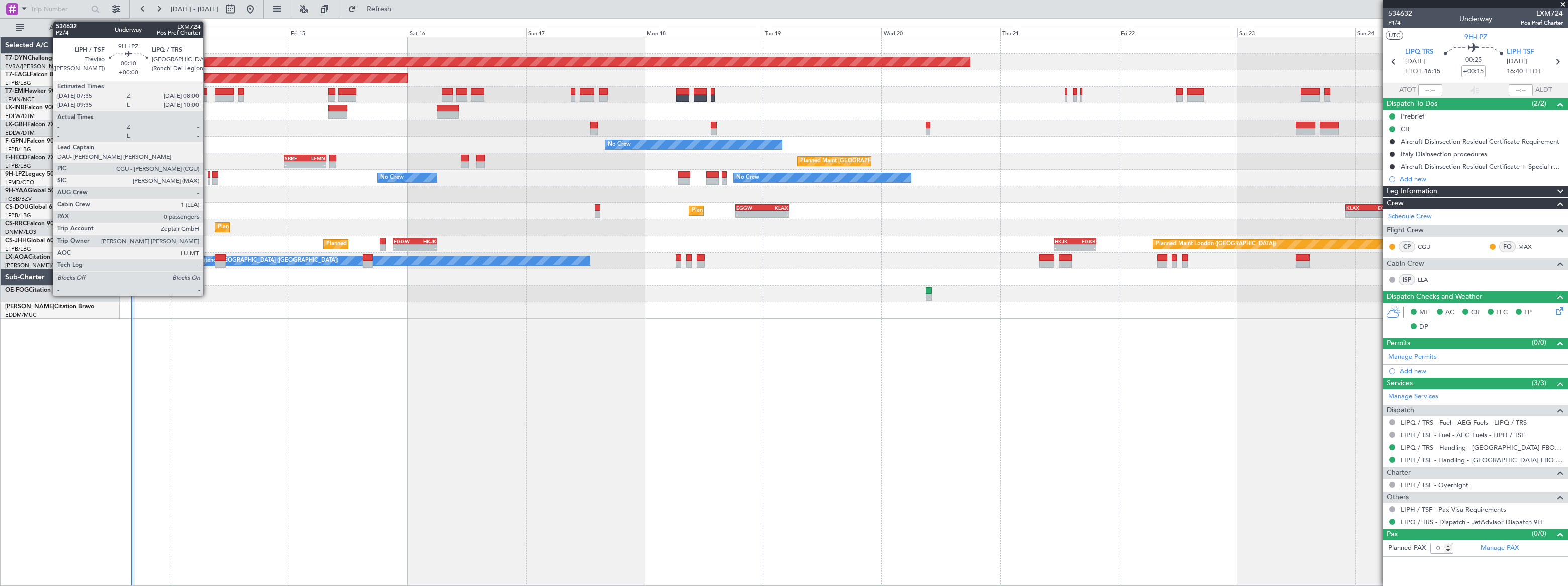
click at [207, 179] on div at bounding box center [209, 182] width 3 height 7
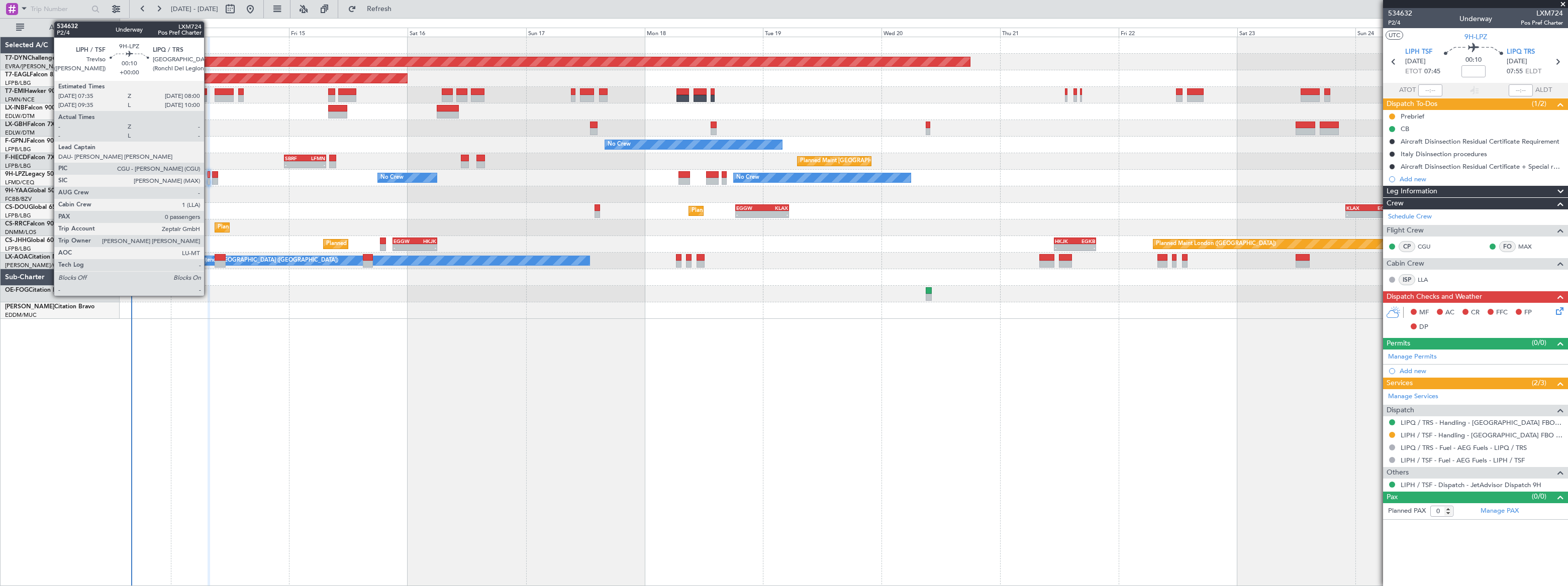
click at [209, 178] on div at bounding box center [209, 182] width 3 height 7
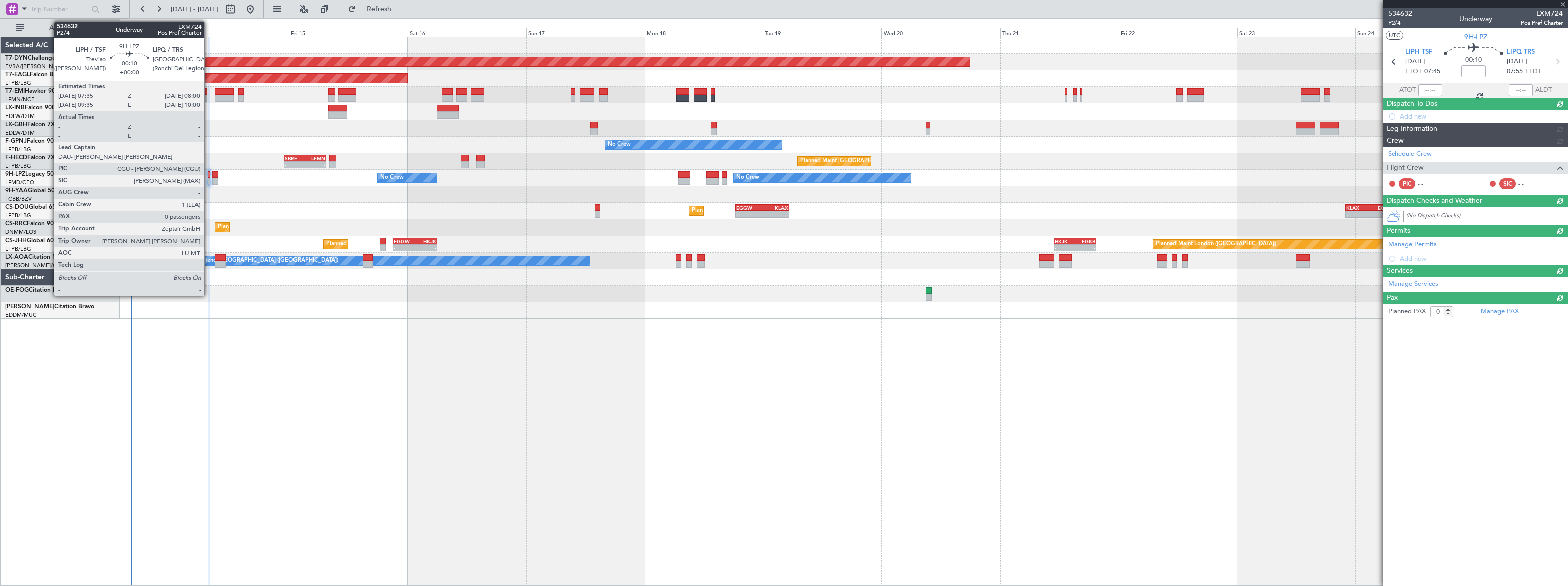
click at [209, 175] on div at bounding box center [209, 175] width 3 height 7
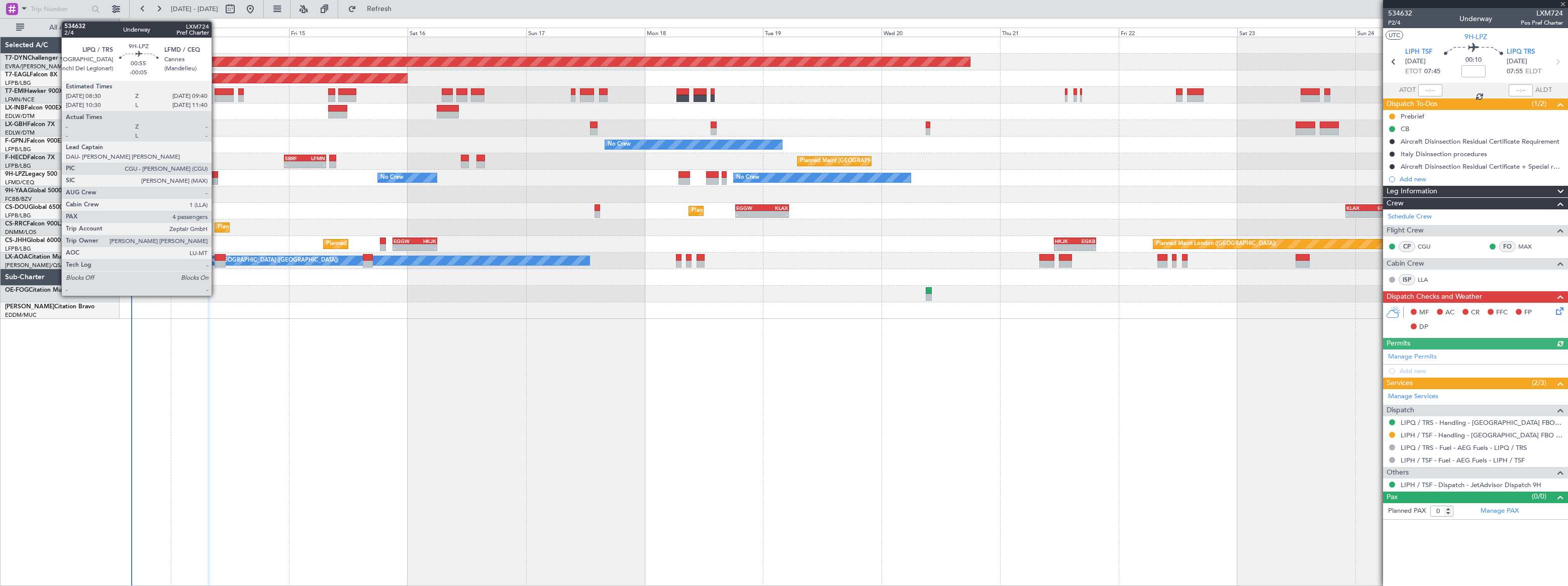
click at [216, 176] on div at bounding box center [215, 175] width 6 height 7
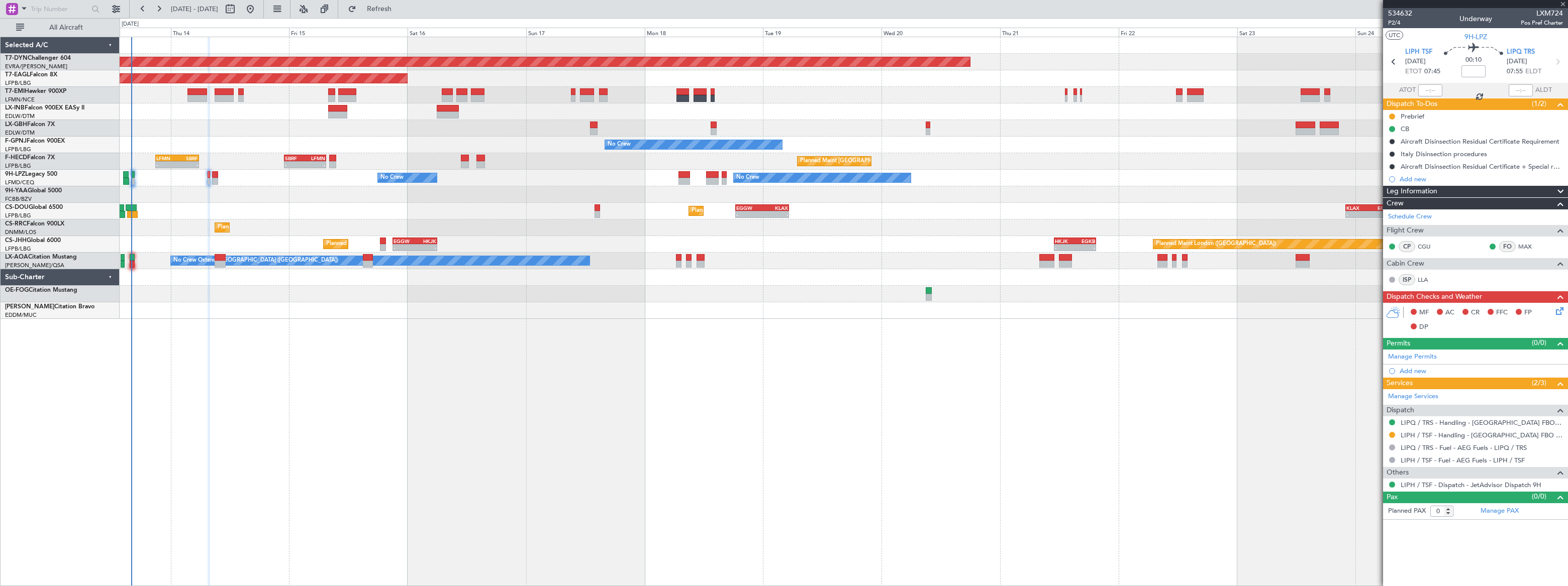
type input "-00:05"
type input "4"
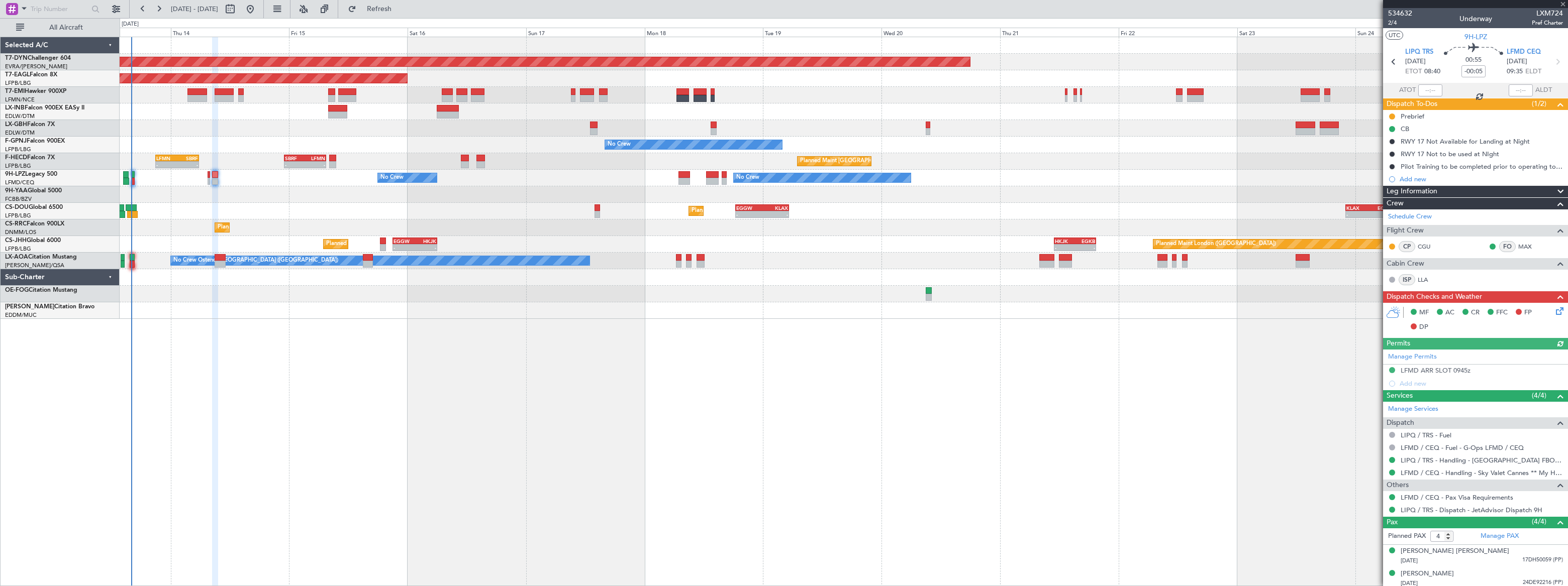
click at [207, 177] on div "No Crew No Crew No Crew" at bounding box center [843, 178] width 1448 height 16
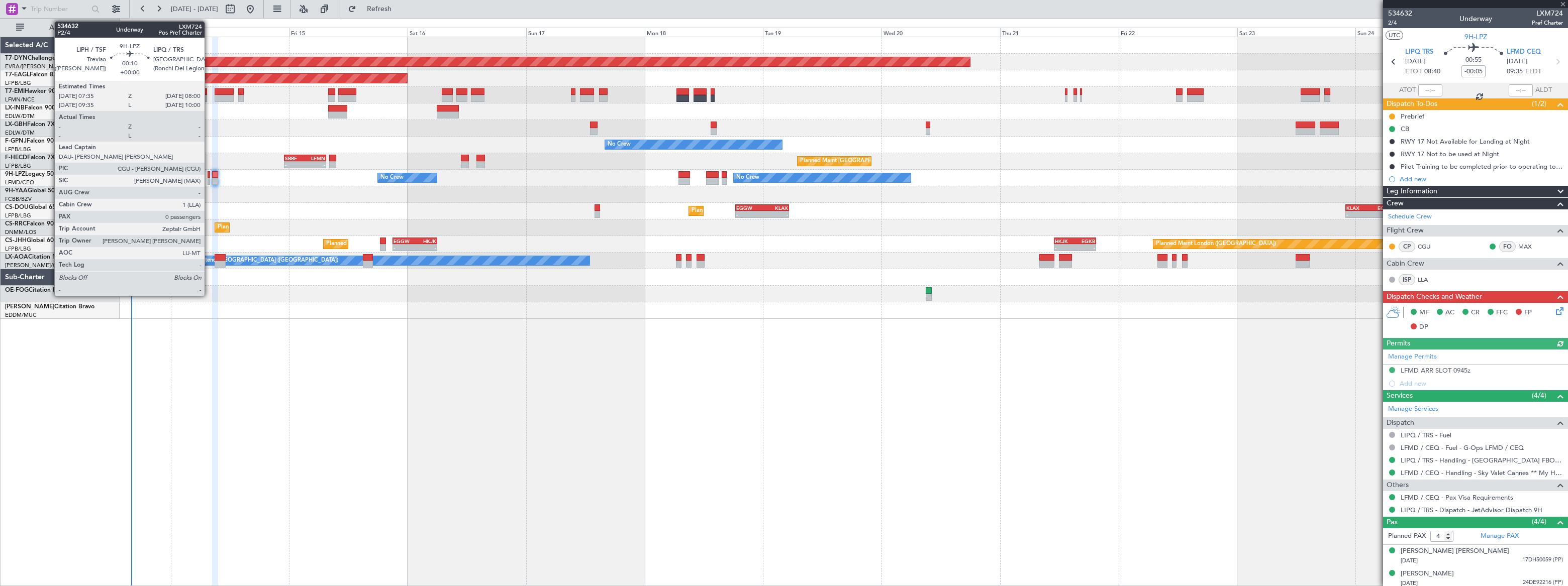
click at [209, 179] on div at bounding box center [209, 182] width 3 height 7
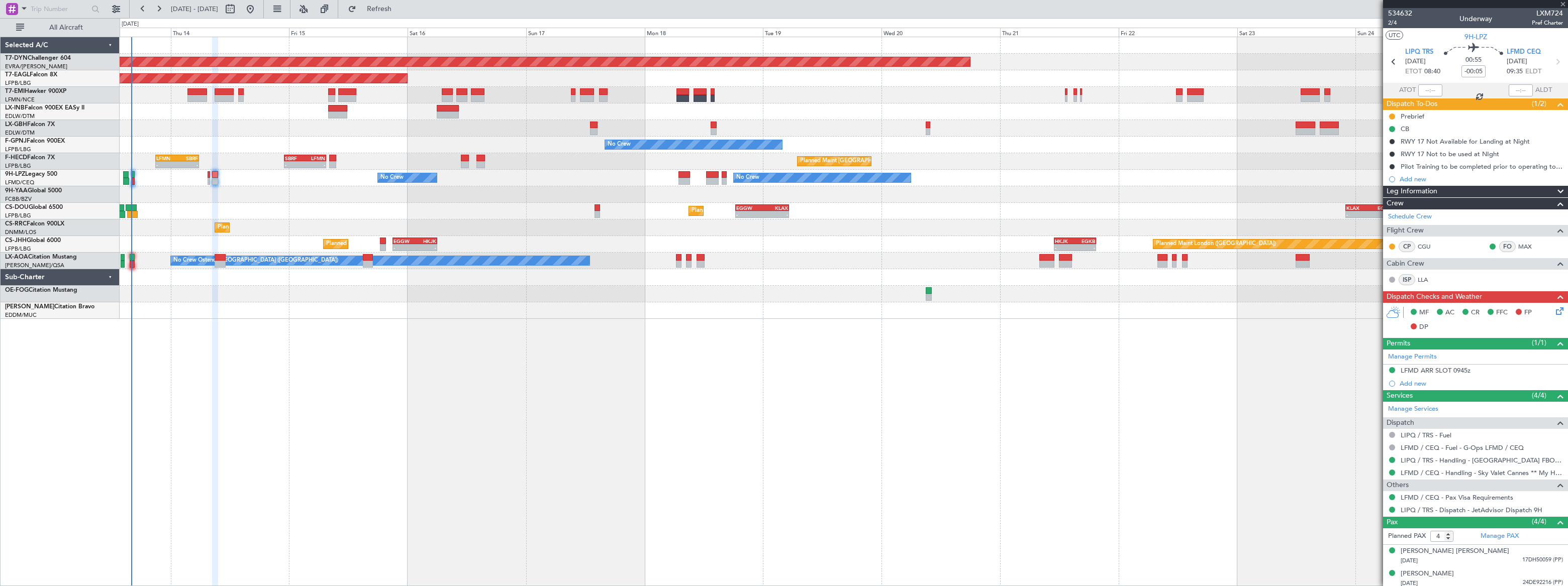
type input "0"
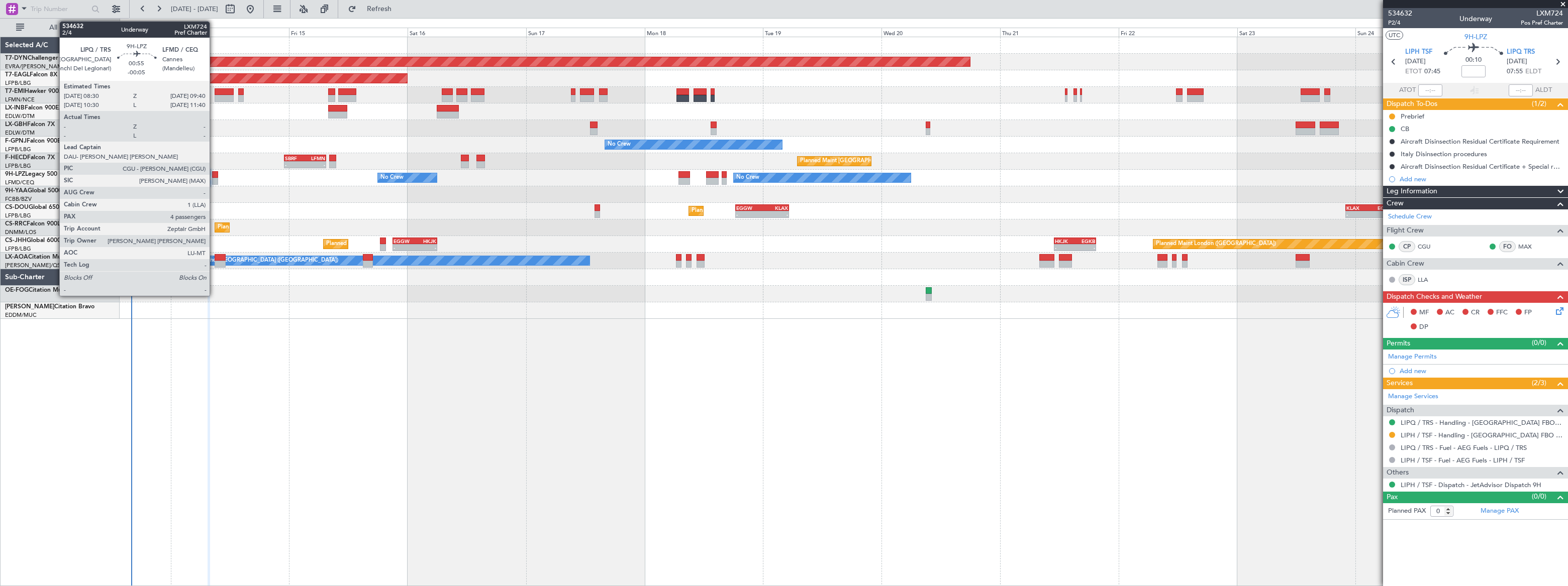
click at [214, 176] on div at bounding box center [215, 175] width 6 height 7
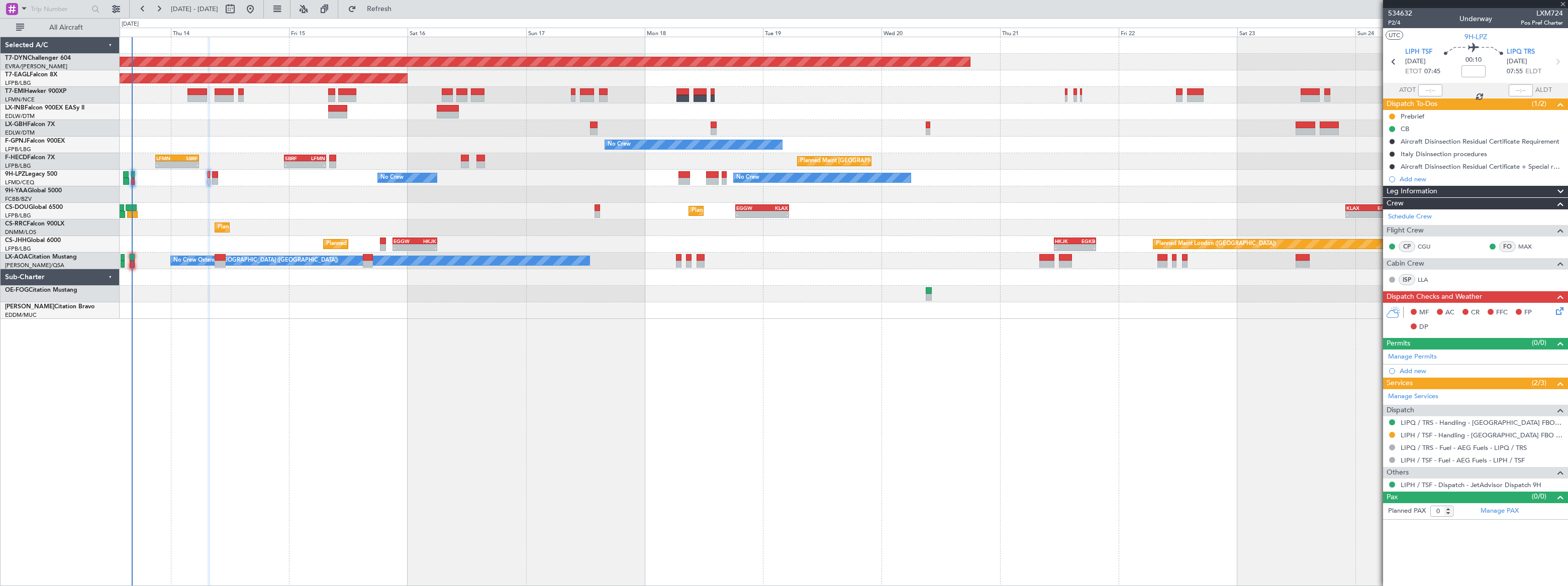
type input "-00:05"
type input "4"
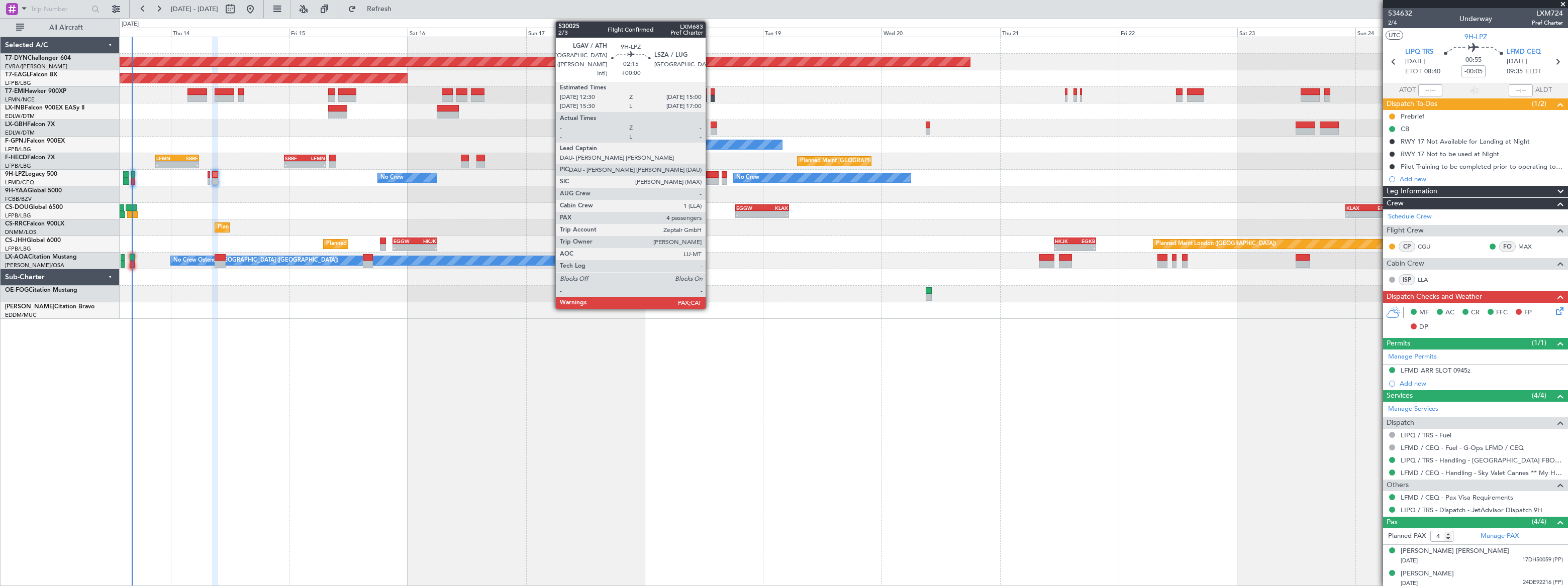
click at [710, 173] on div at bounding box center [713, 175] width 13 height 7
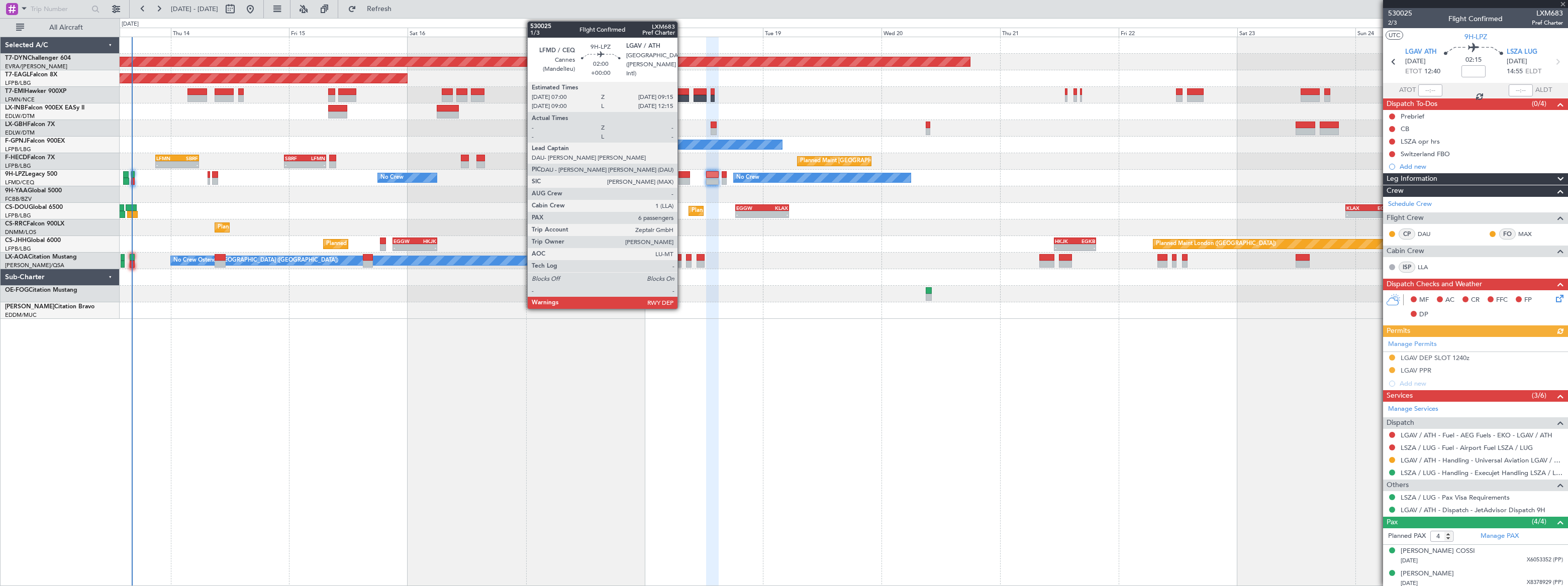
click at [682, 179] on div at bounding box center [684, 182] width 11 height 7
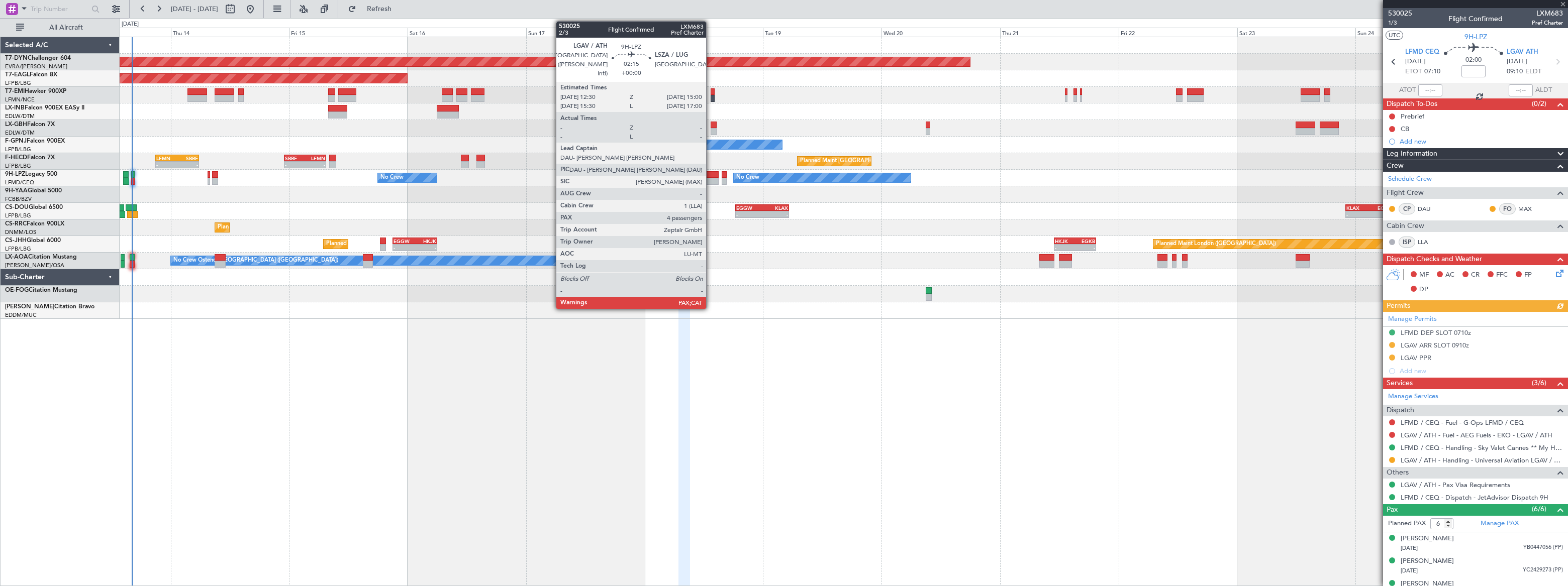
click at [711, 177] on div at bounding box center [713, 175] width 13 height 7
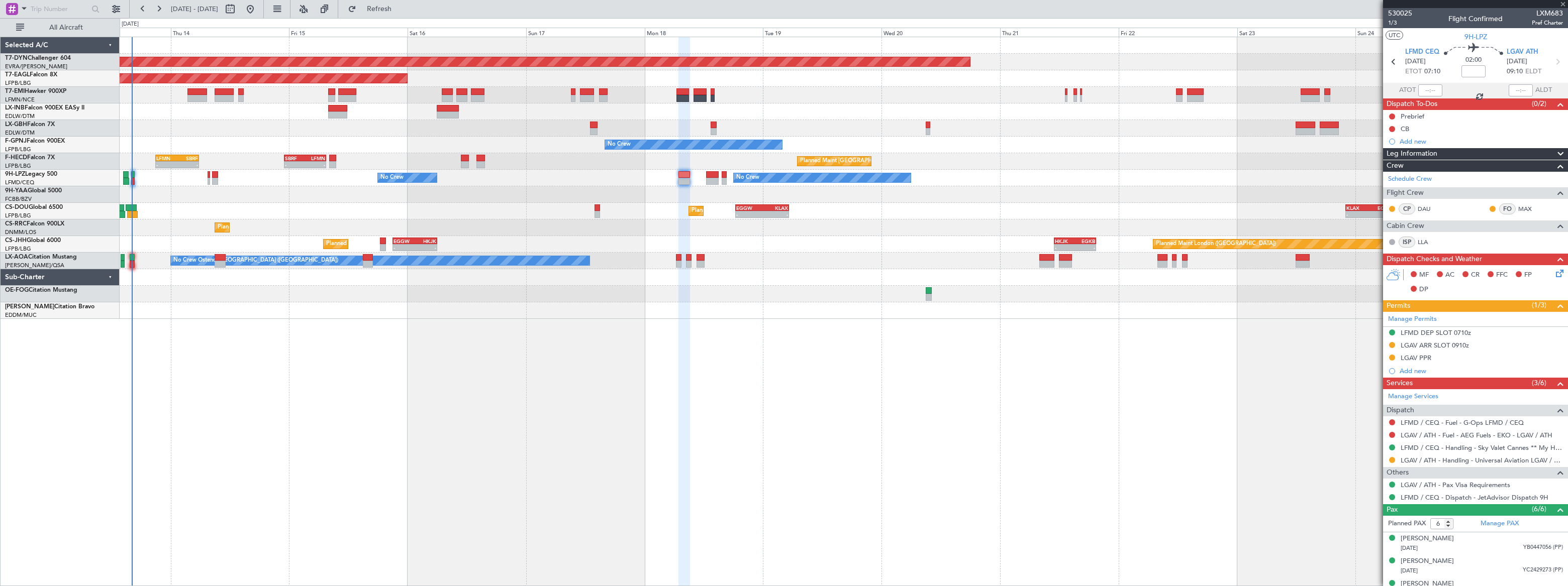
type input "4"
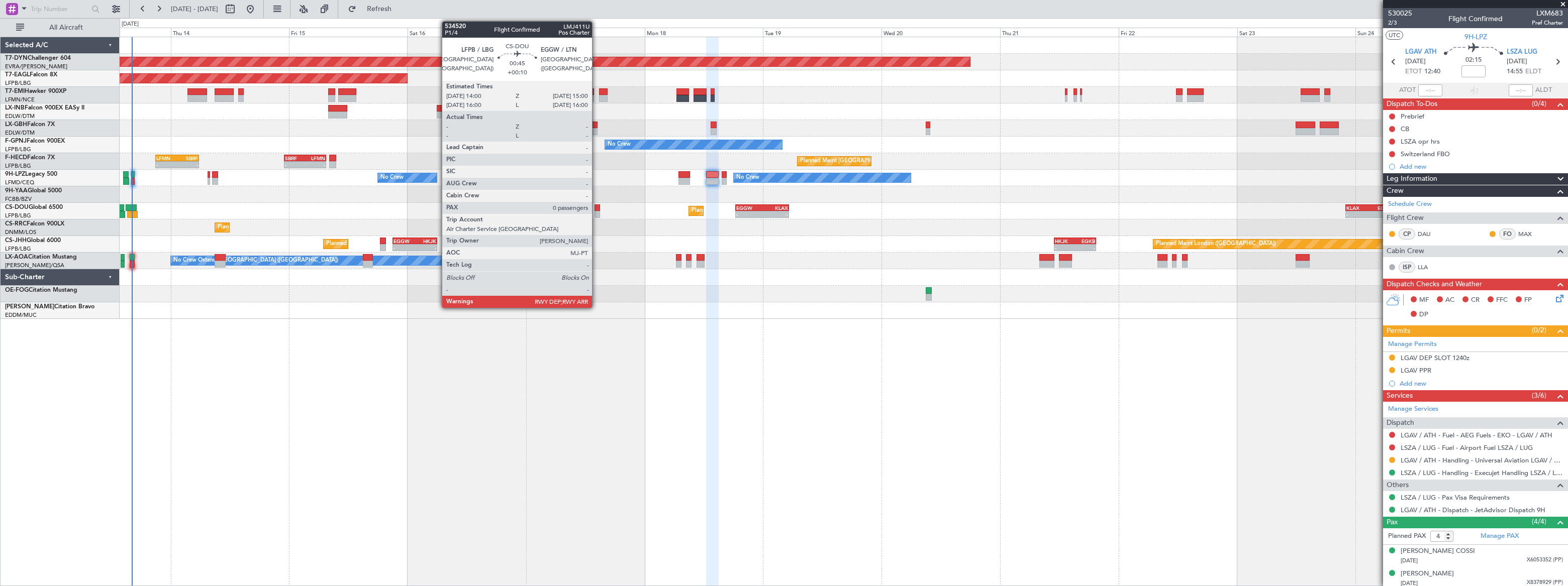
click at [596, 212] on div at bounding box center [597, 214] width 5 height 7
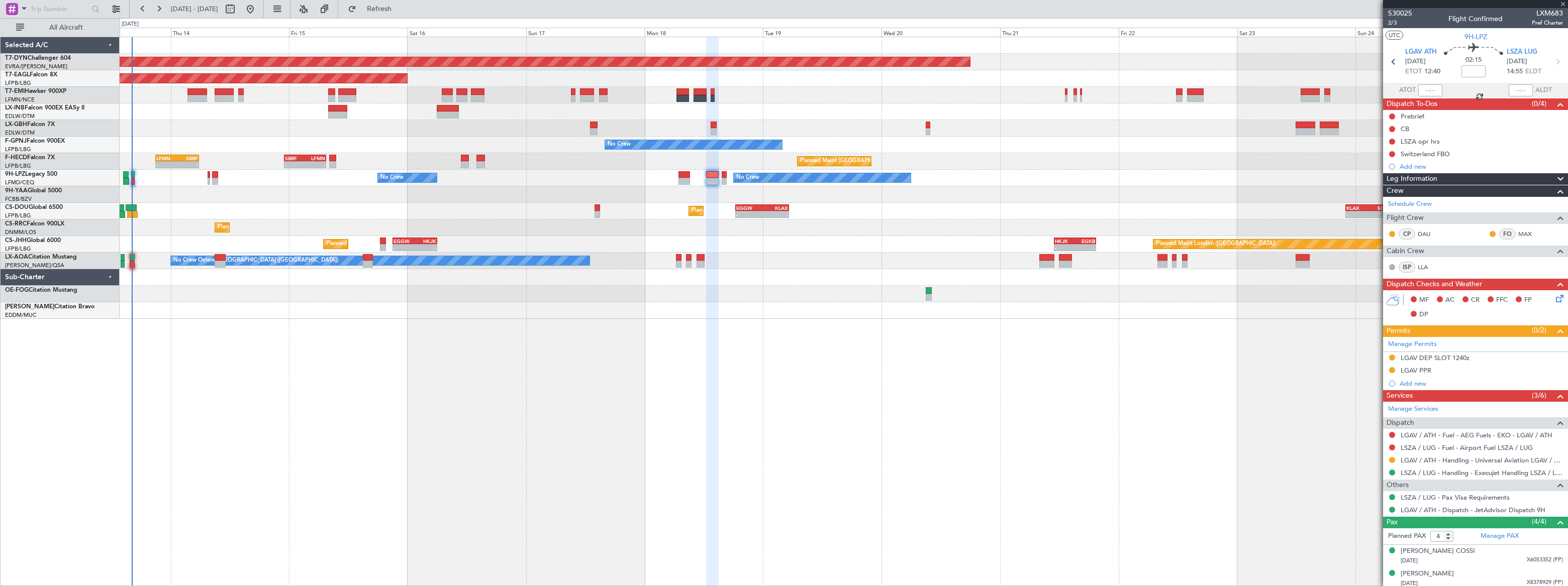
type input "+00:10"
type input "0"
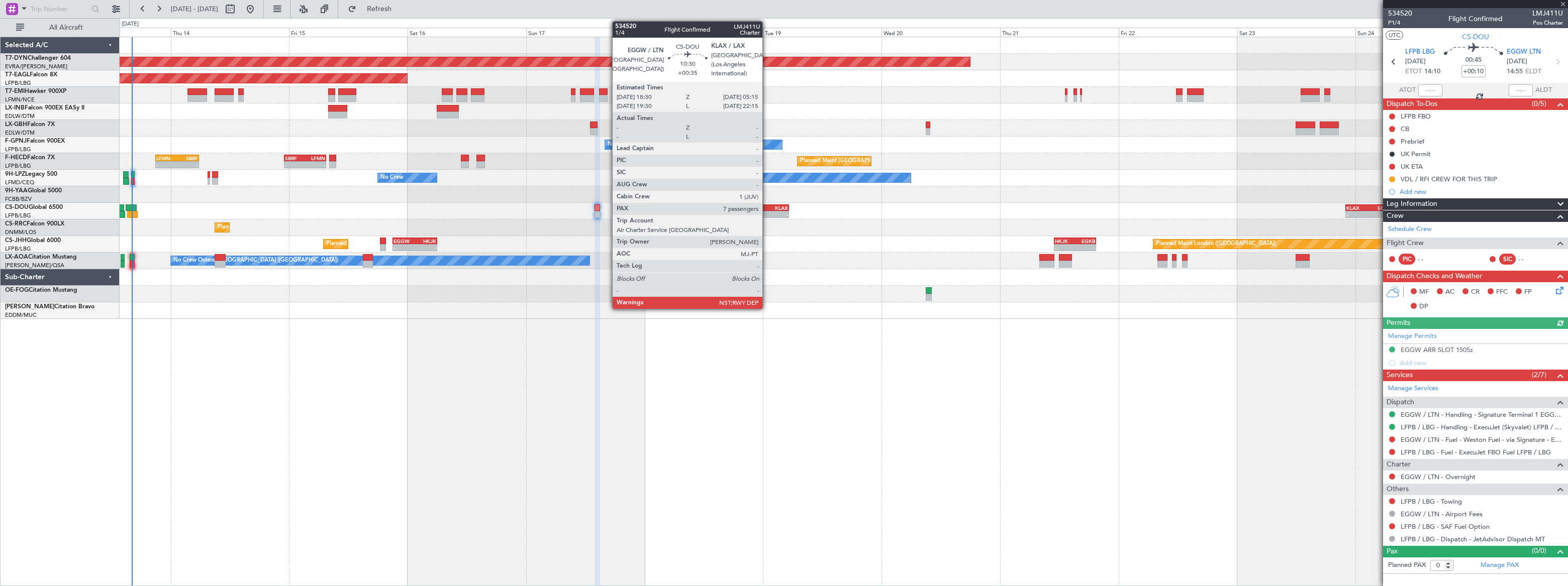
click at [767, 212] on div "-" at bounding box center [775, 214] width 26 height 6
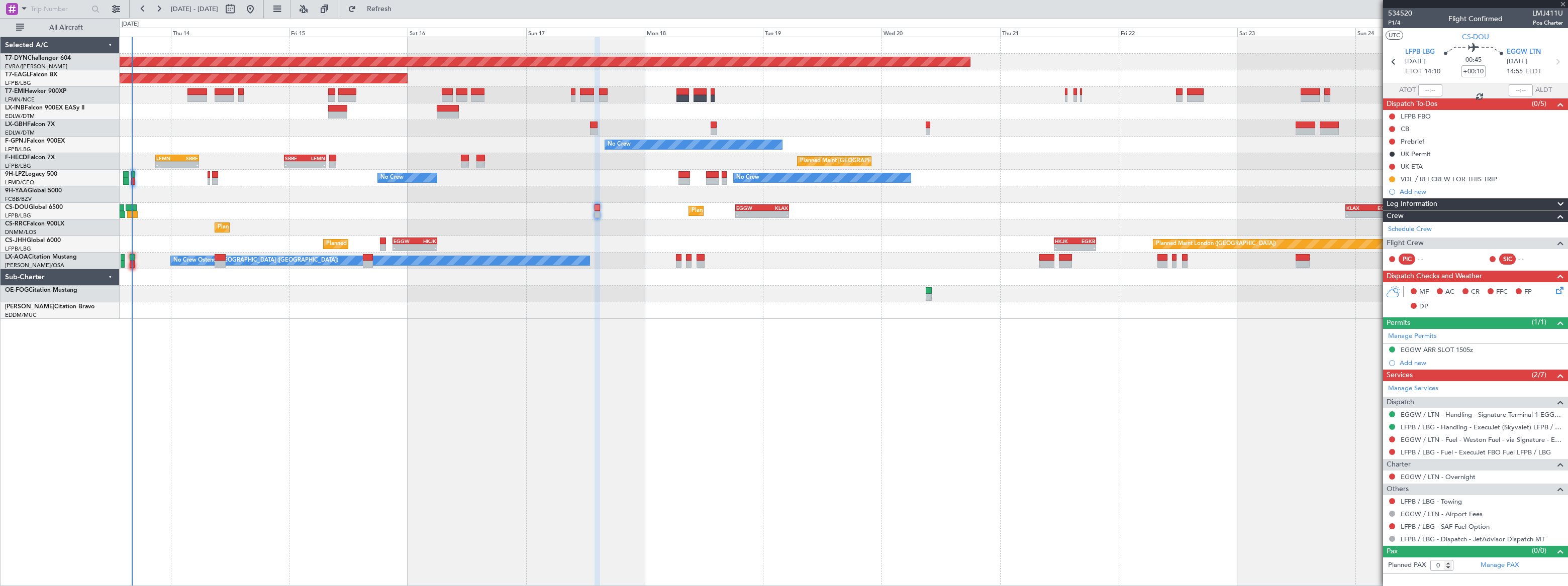
type input "+00:35"
type input "7"
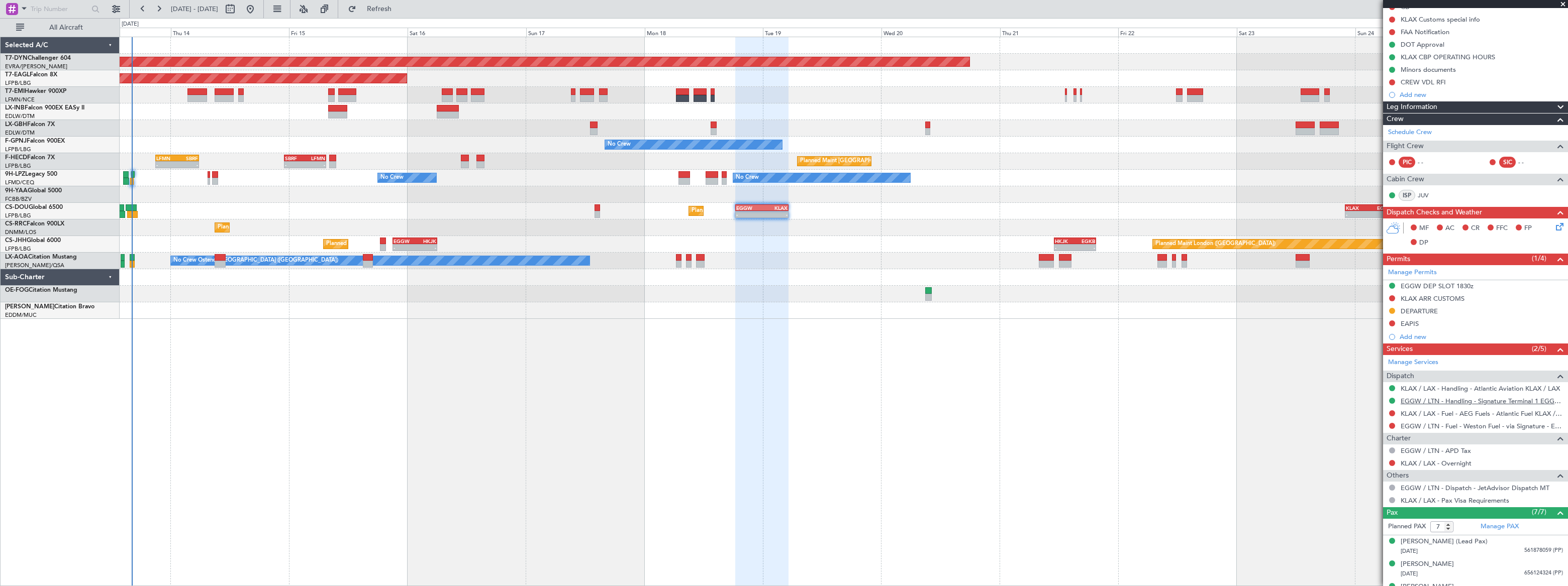
scroll to position [149, 0]
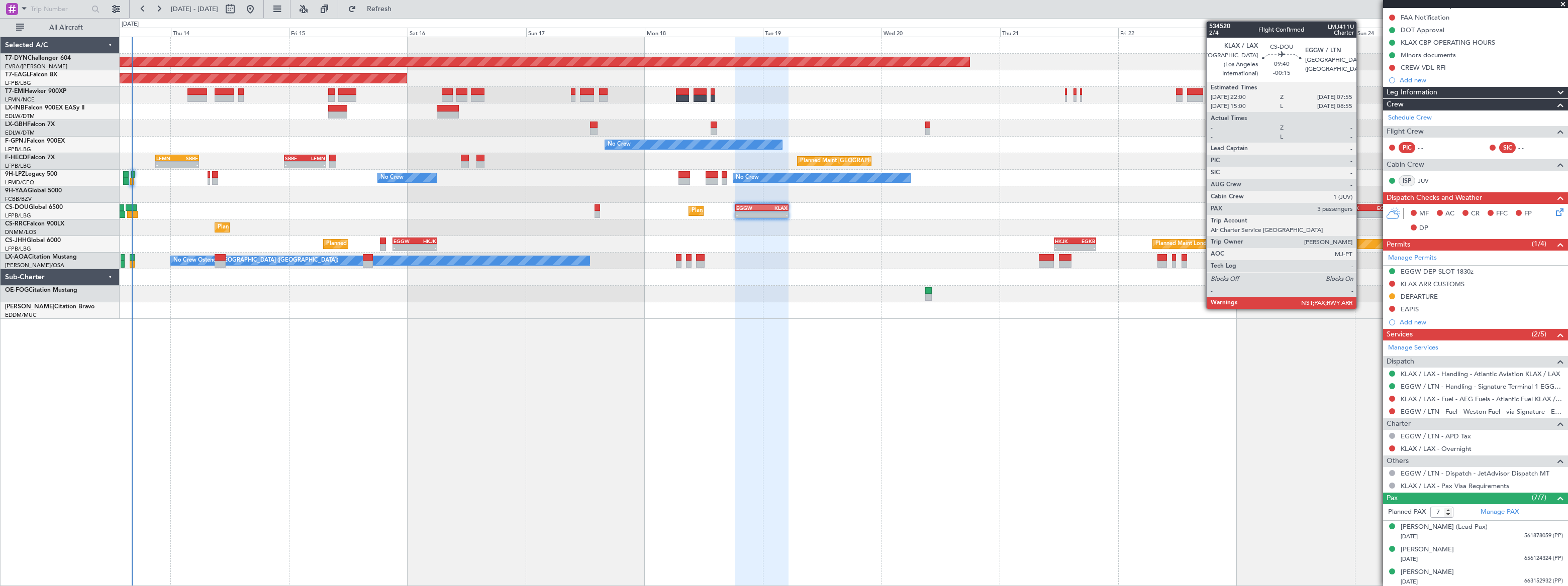
click at [1361, 209] on div "KLAX" at bounding box center [1357, 208] width 24 height 6
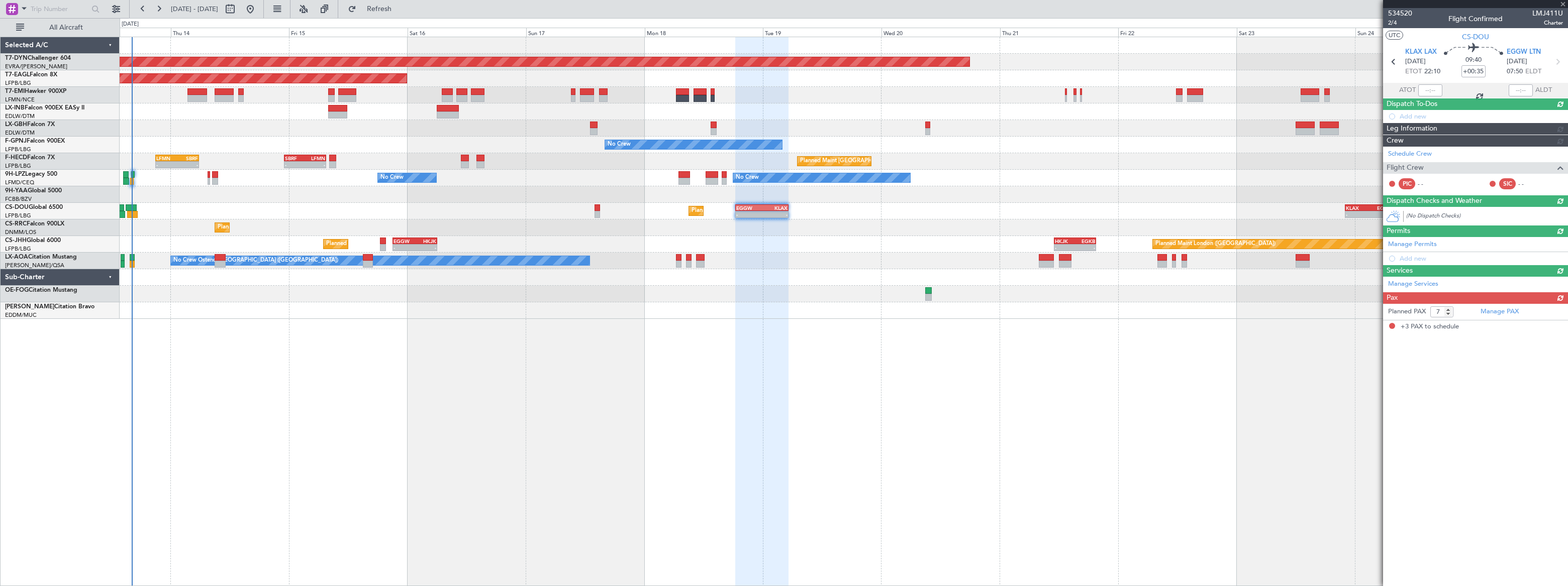
type input "-00:15"
type input "3"
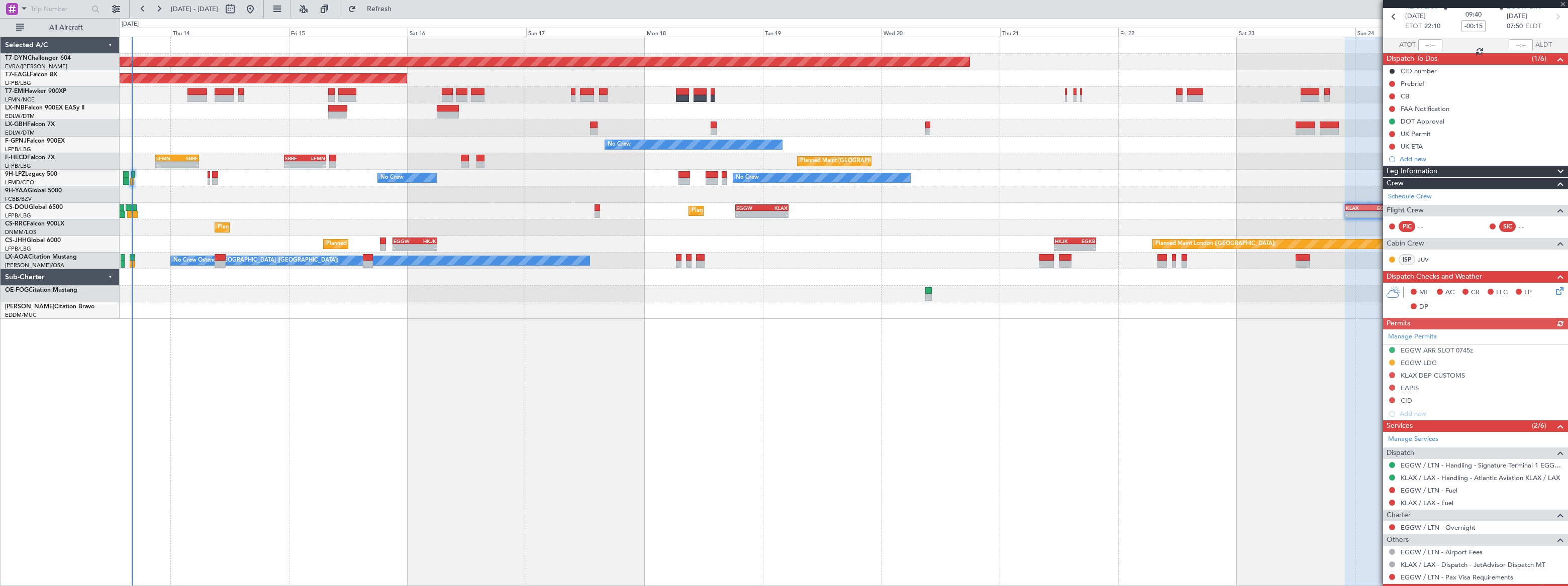
scroll to position [82, 0]
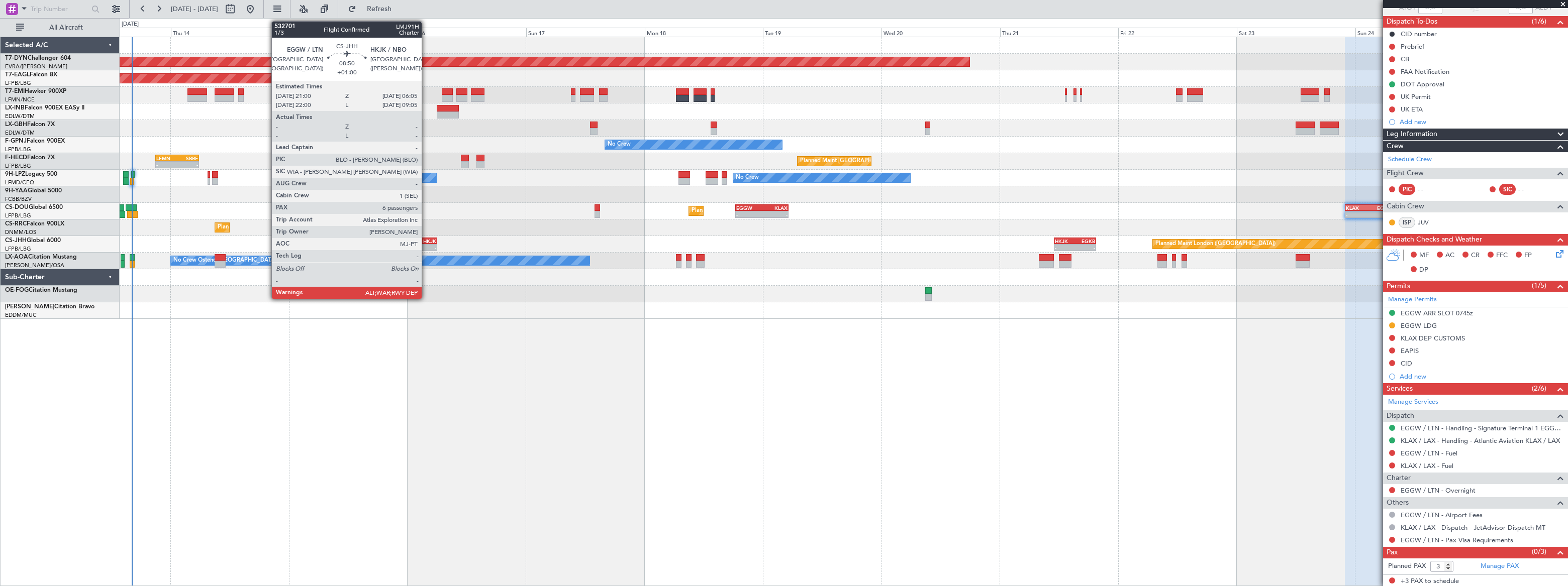
click at [426, 241] on div "HKJK" at bounding box center [425, 241] width 21 height 6
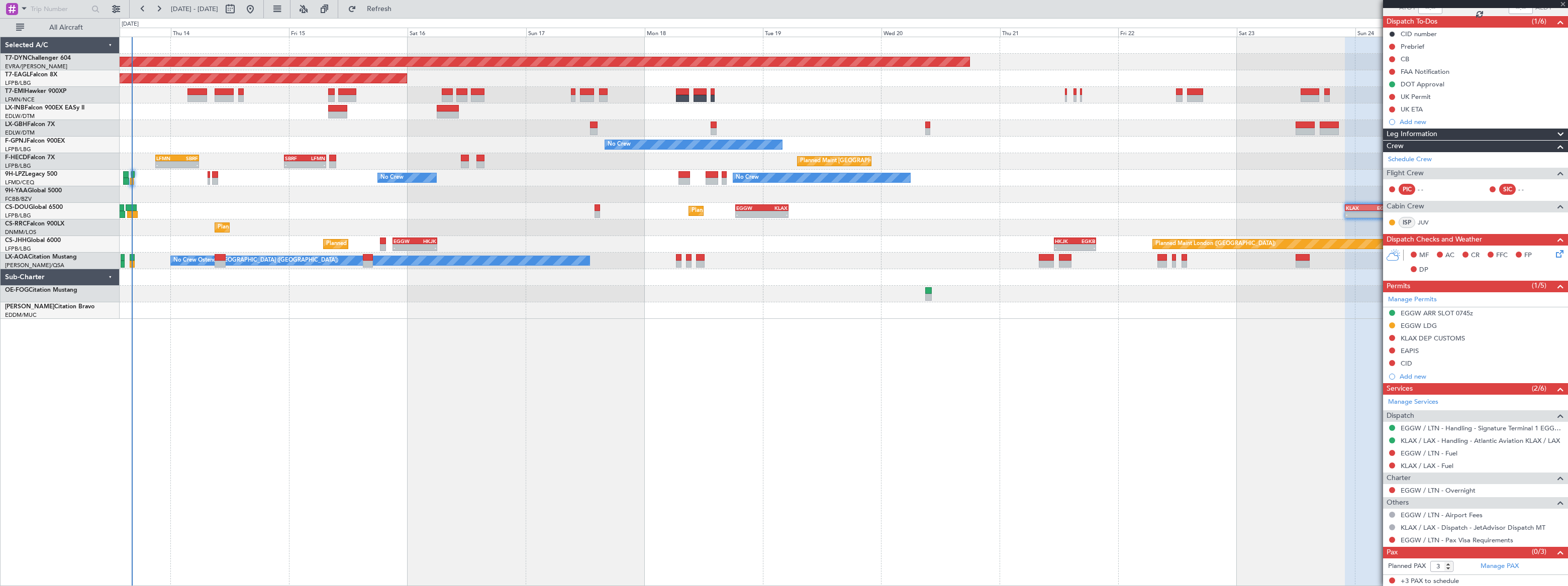
type input "+01:00"
type input "6"
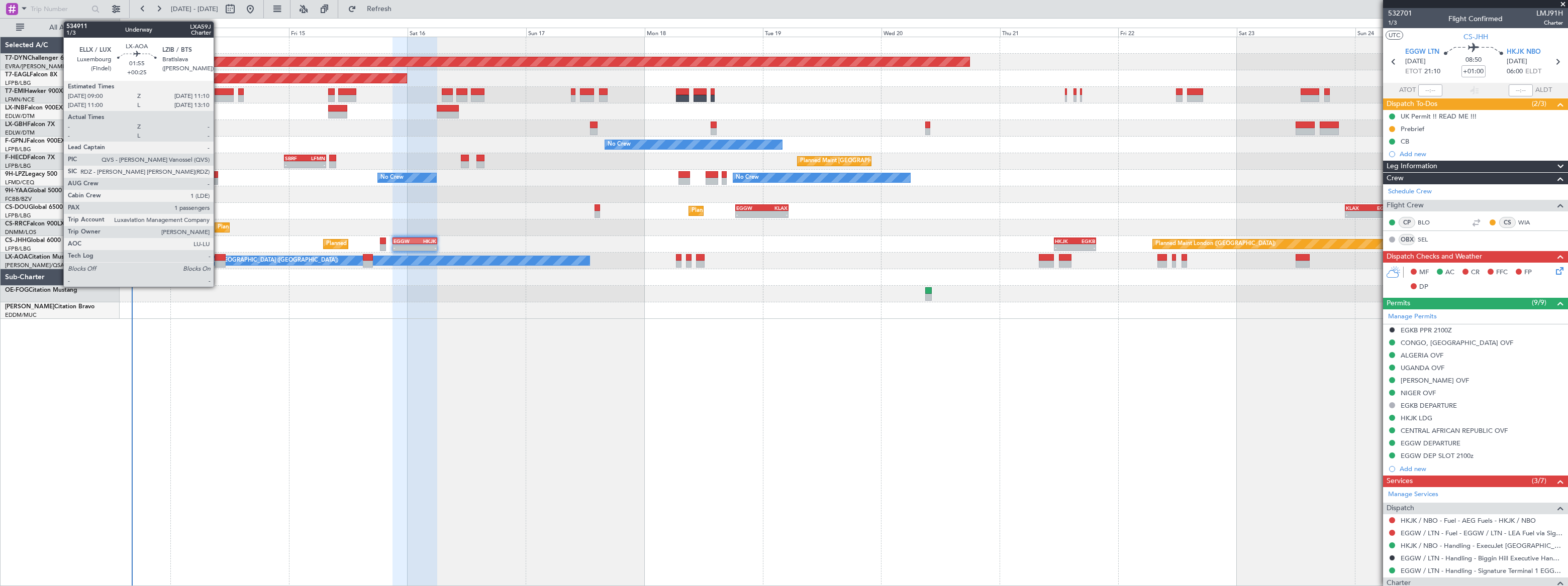
click at [218, 258] on div at bounding box center [220, 258] width 11 height 7
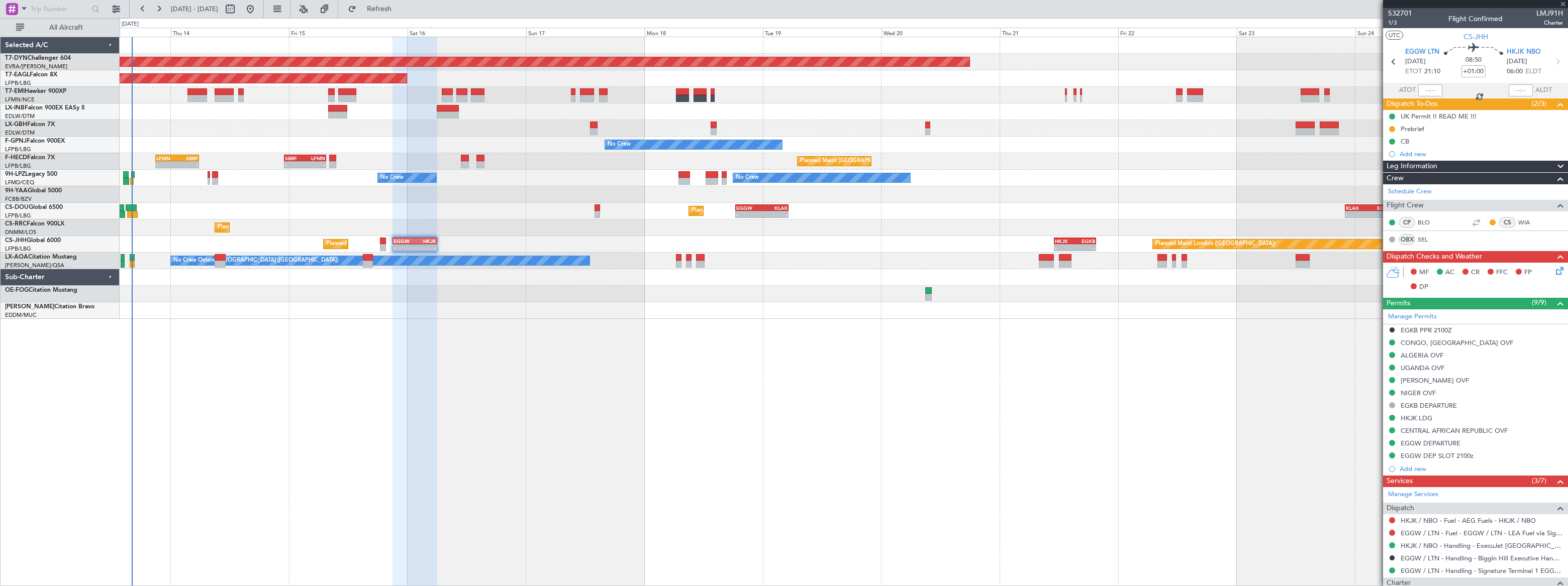
type input "+00:25"
type input "1"
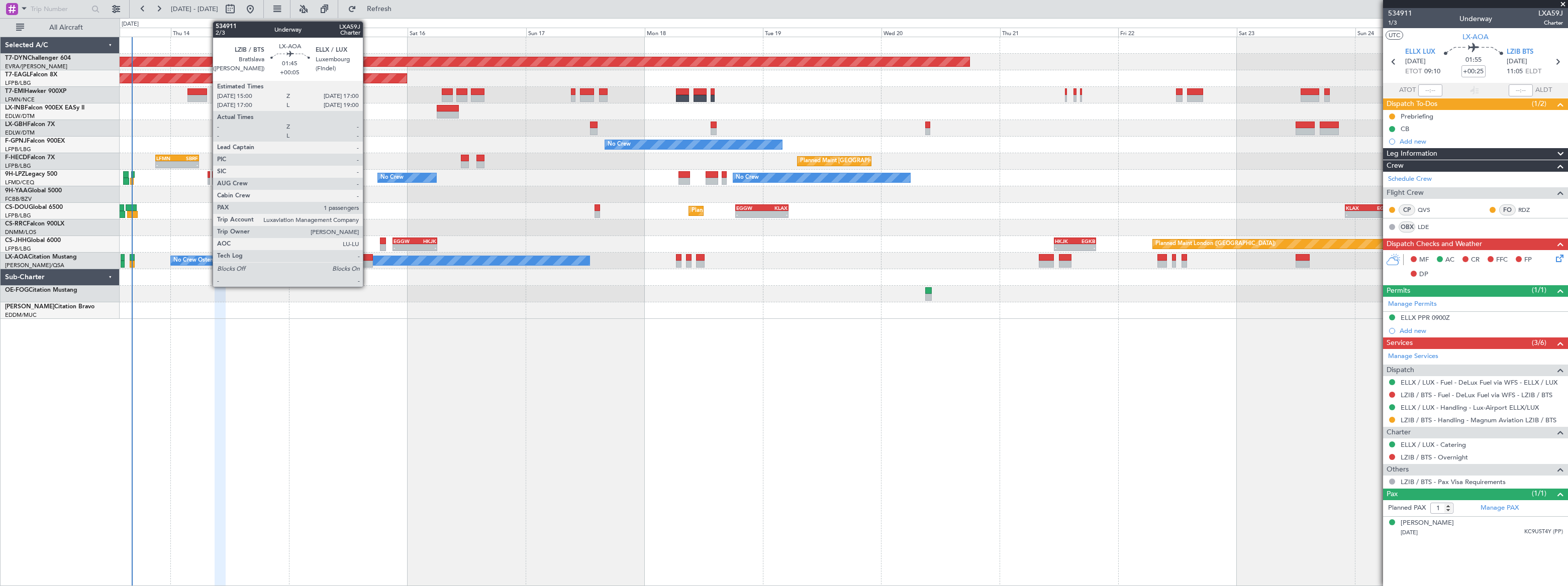
click at [367, 259] on div at bounding box center [368, 258] width 10 height 7
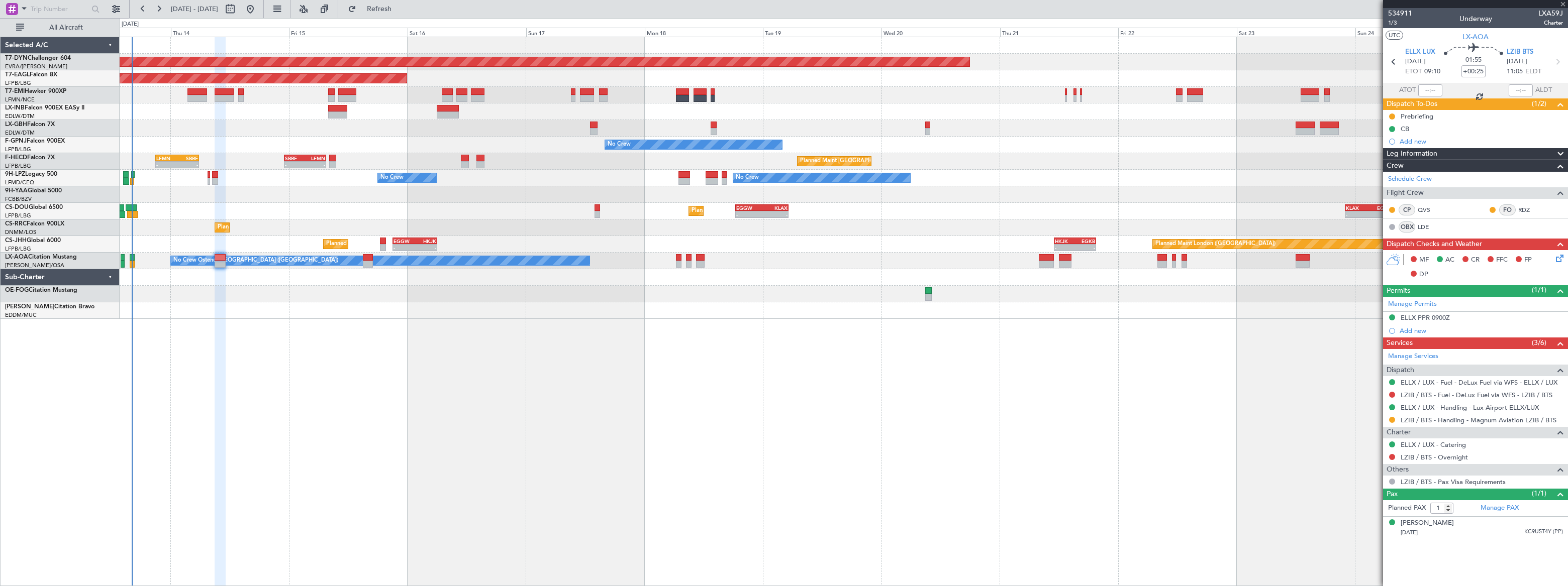
type input "+00:05"
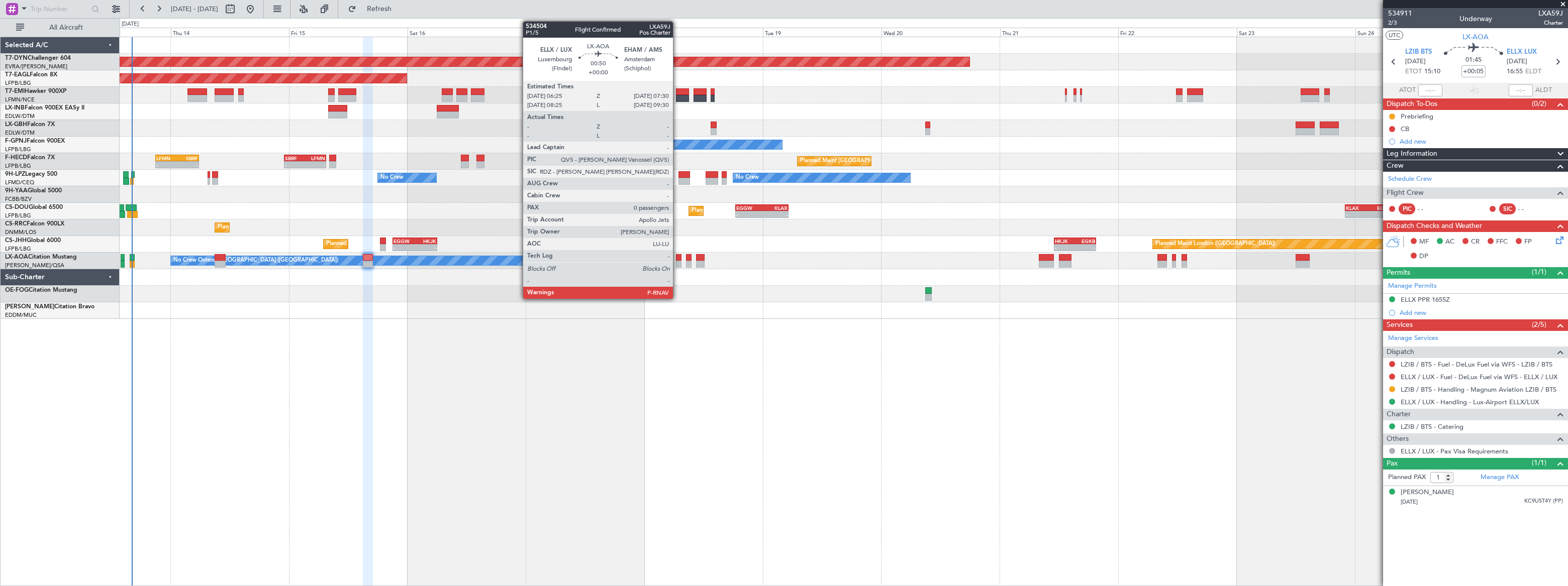
click at [678, 259] on div at bounding box center [679, 258] width 6 height 7
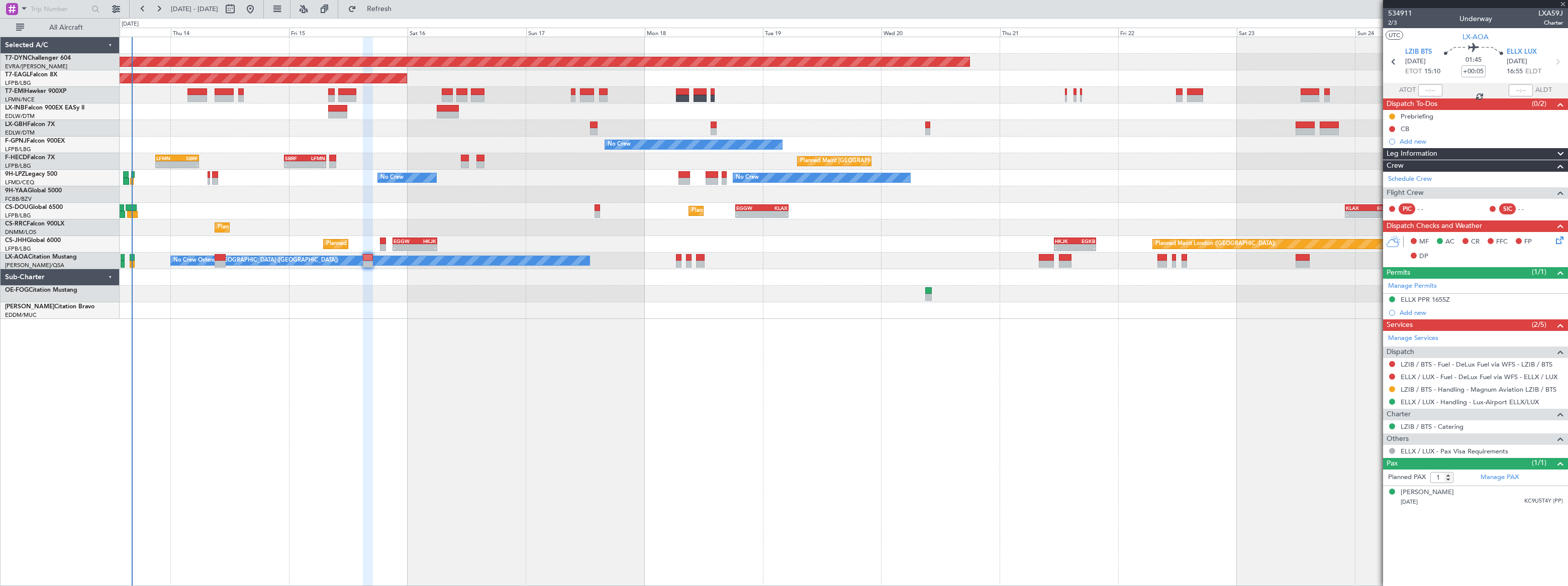
type input "0"
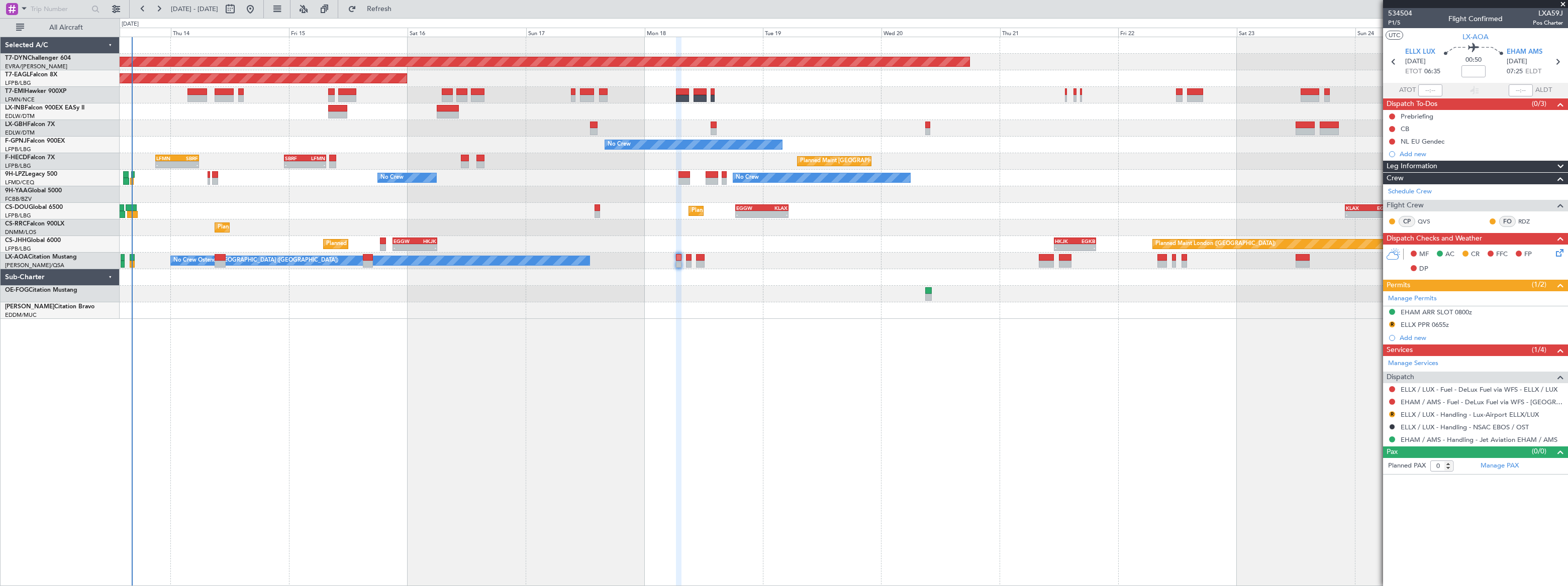
click at [1036, 270] on div at bounding box center [843, 277] width 1447 height 16
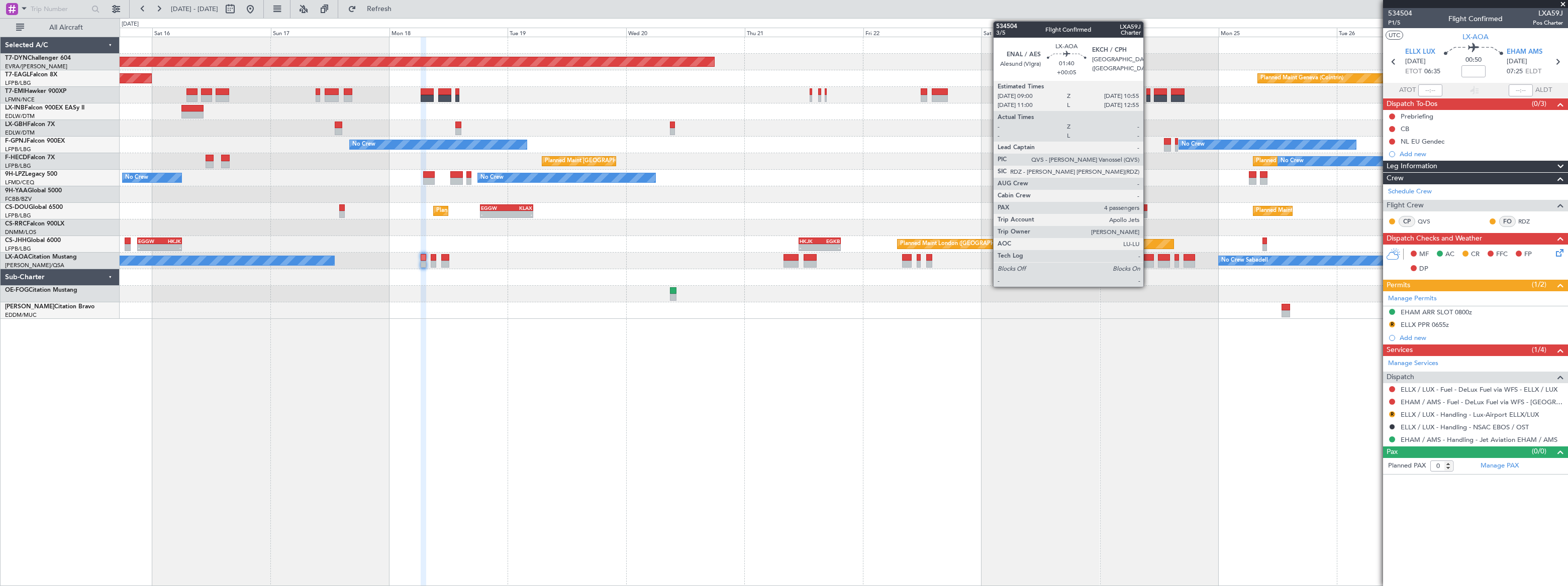
click at [1148, 259] on div at bounding box center [1148, 258] width 9 height 7
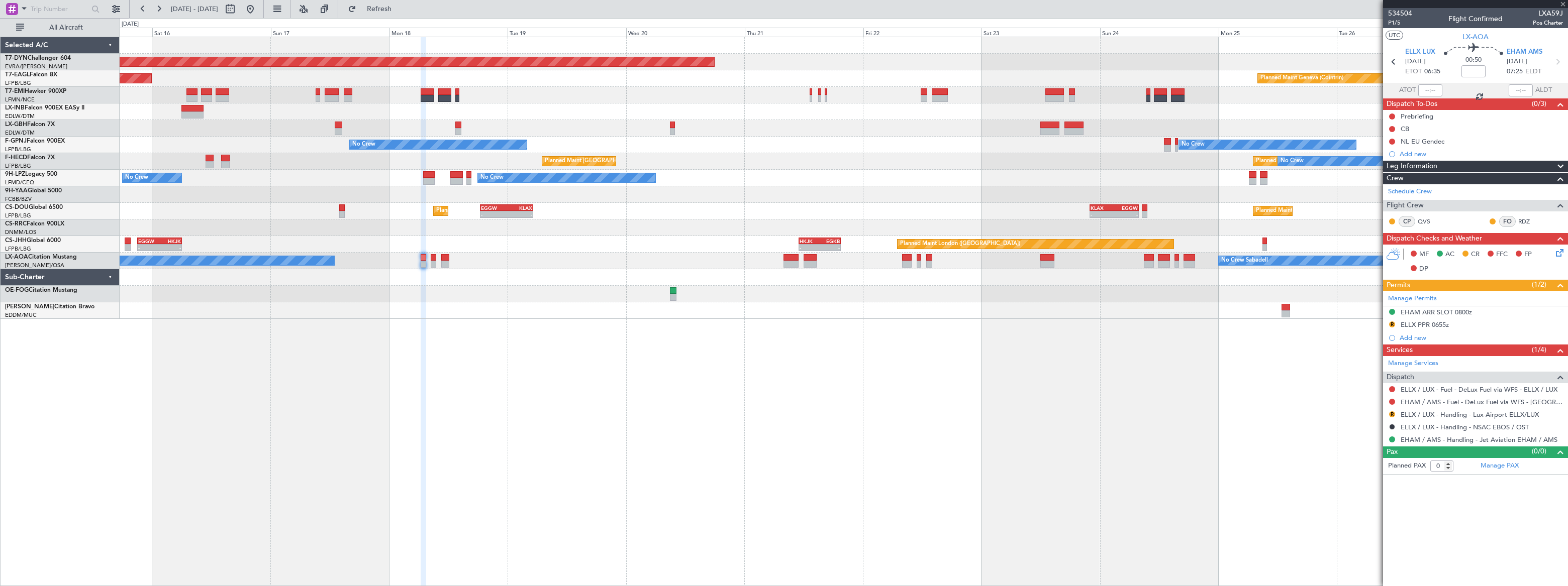
type input "+00:05"
type input "4"
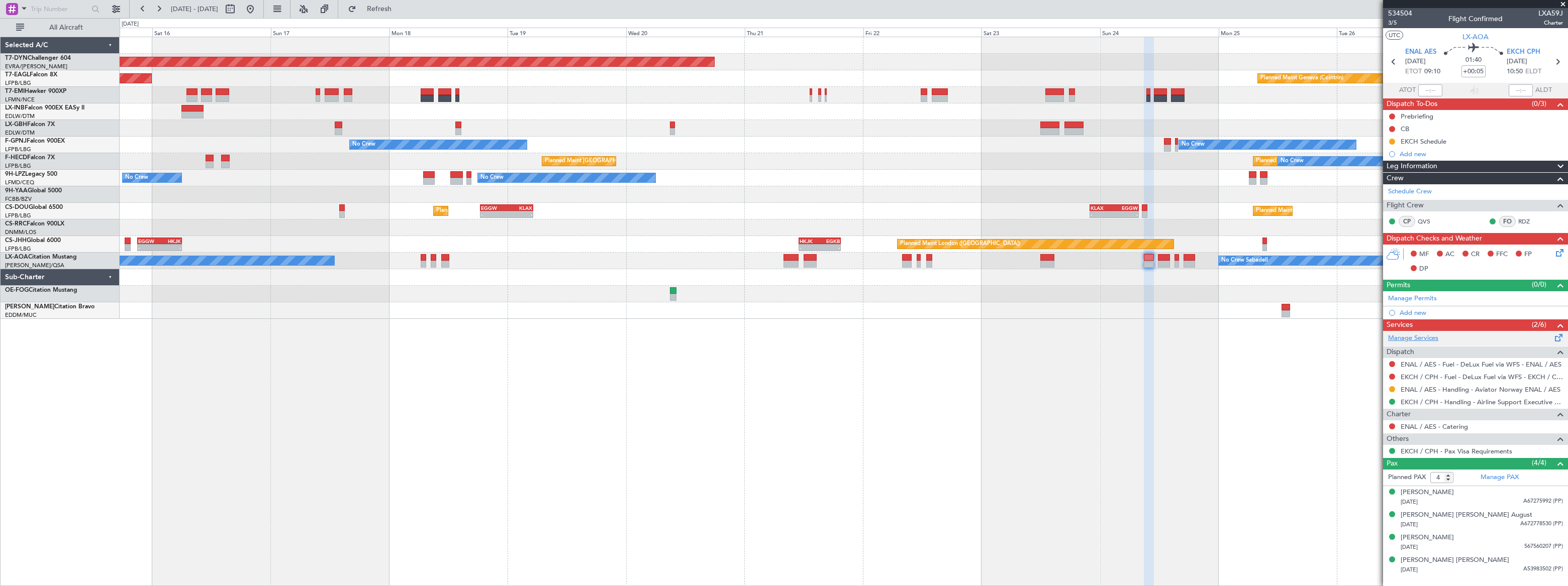
click at [1422, 339] on link "Manage Services" at bounding box center [1413, 339] width 50 height 10
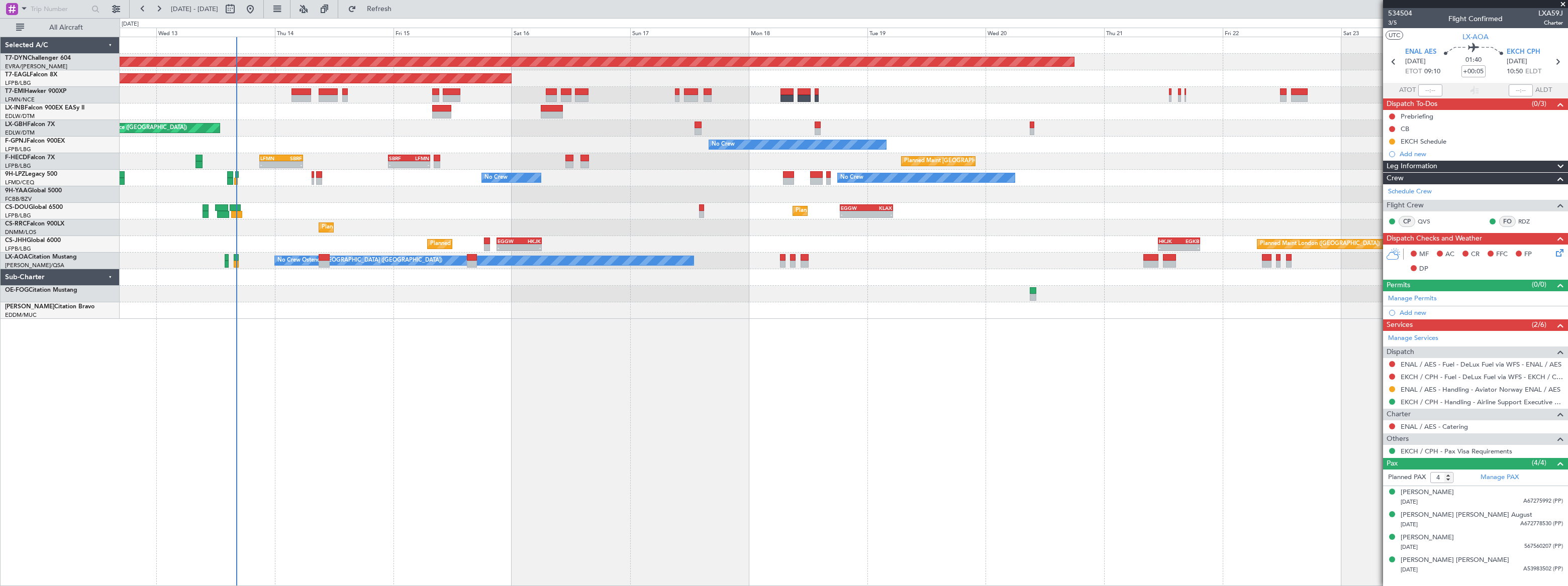
click at [647, 362] on div "Planned Maint [GEOGRAPHIC_DATA]-[GEOGRAPHIC_DATA] Planned Maint [US_STATE] ([GE…" at bounding box center [844, 311] width 1449 height 550
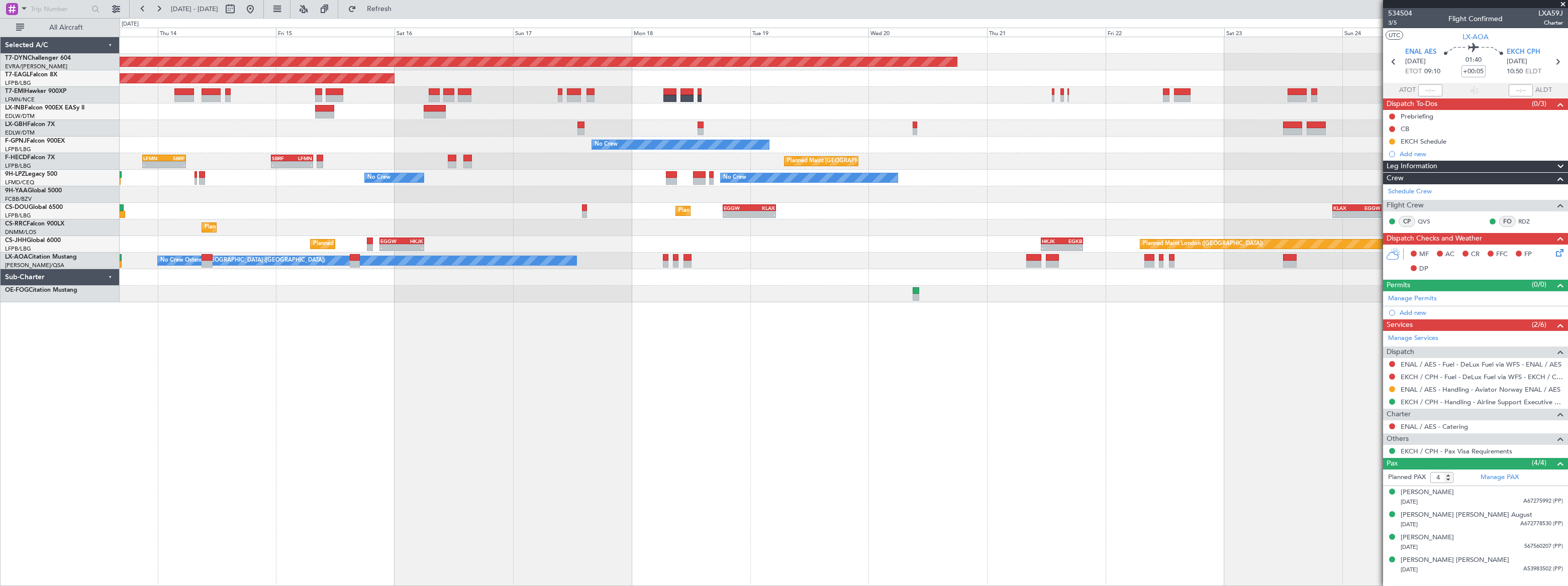
click at [808, 331] on div "Planned Maint [GEOGRAPHIC_DATA]-[GEOGRAPHIC_DATA] Planned Maint [US_STATE] ([GE…" at bounding box center [844, 311] width 1449 height 550
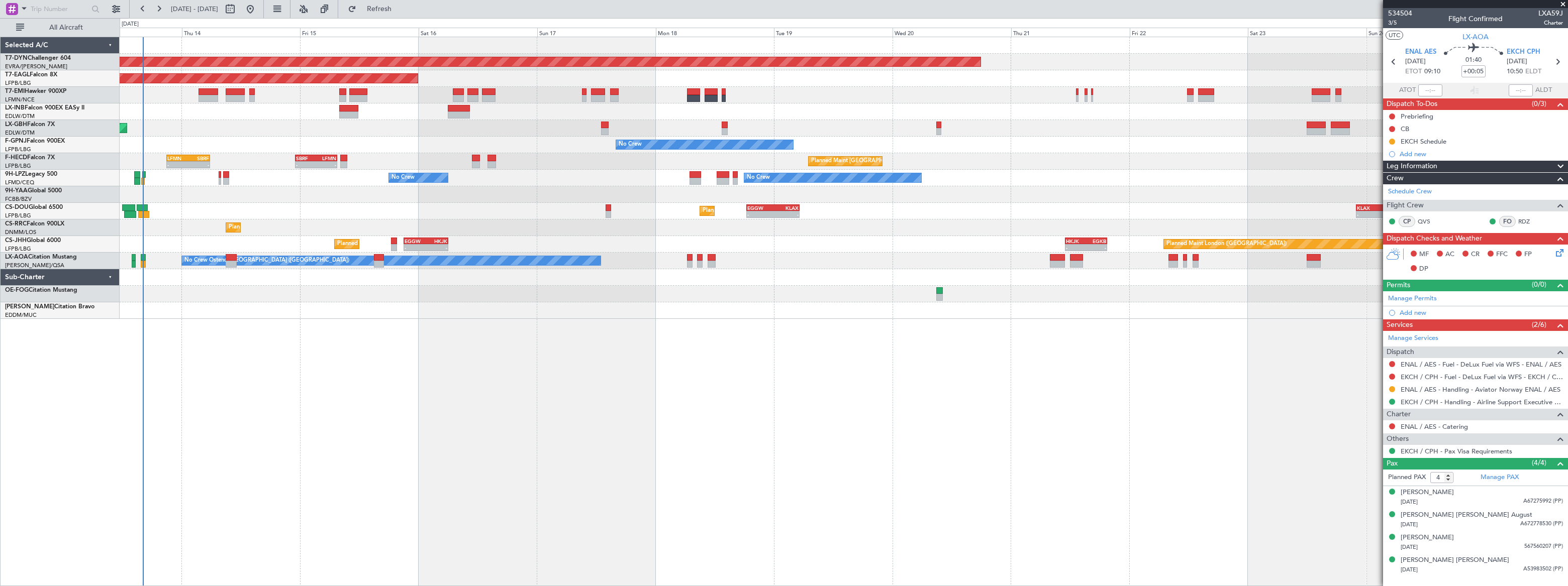
click at [843, 347] on div "Planned Maint [GEOGRAPHIC_DATA]-[GEOGRAPHIC_DATA] Planned Maint [US_STATE] ([GE…" at bounding box center [843, 311] width 1448 height 550
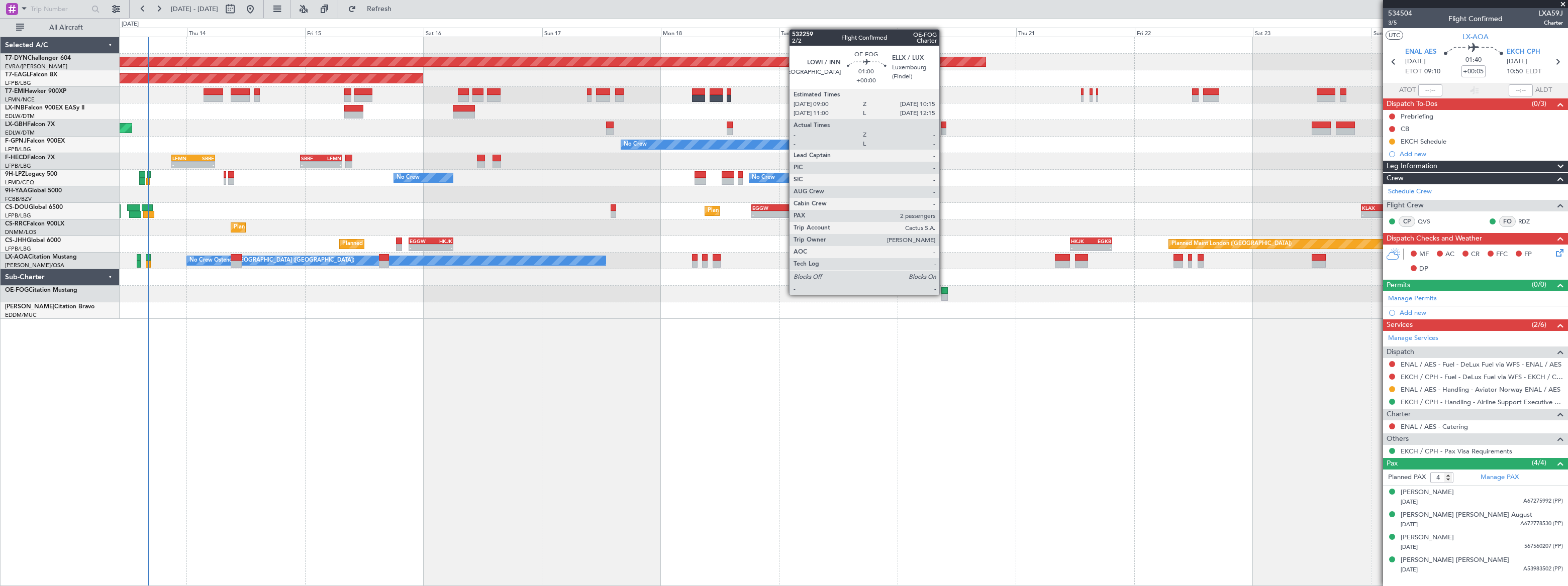
click at [943, 293] on div at bounding box center [945, 291] width 6 height 7
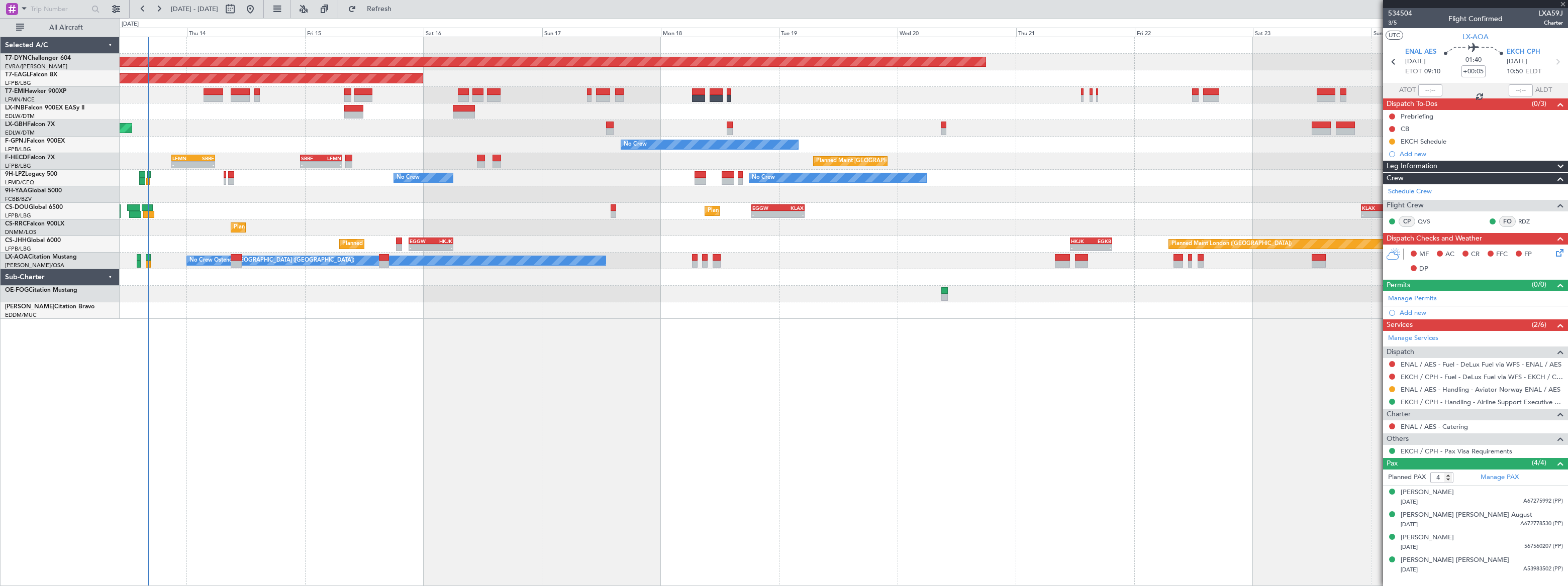
type input "2"
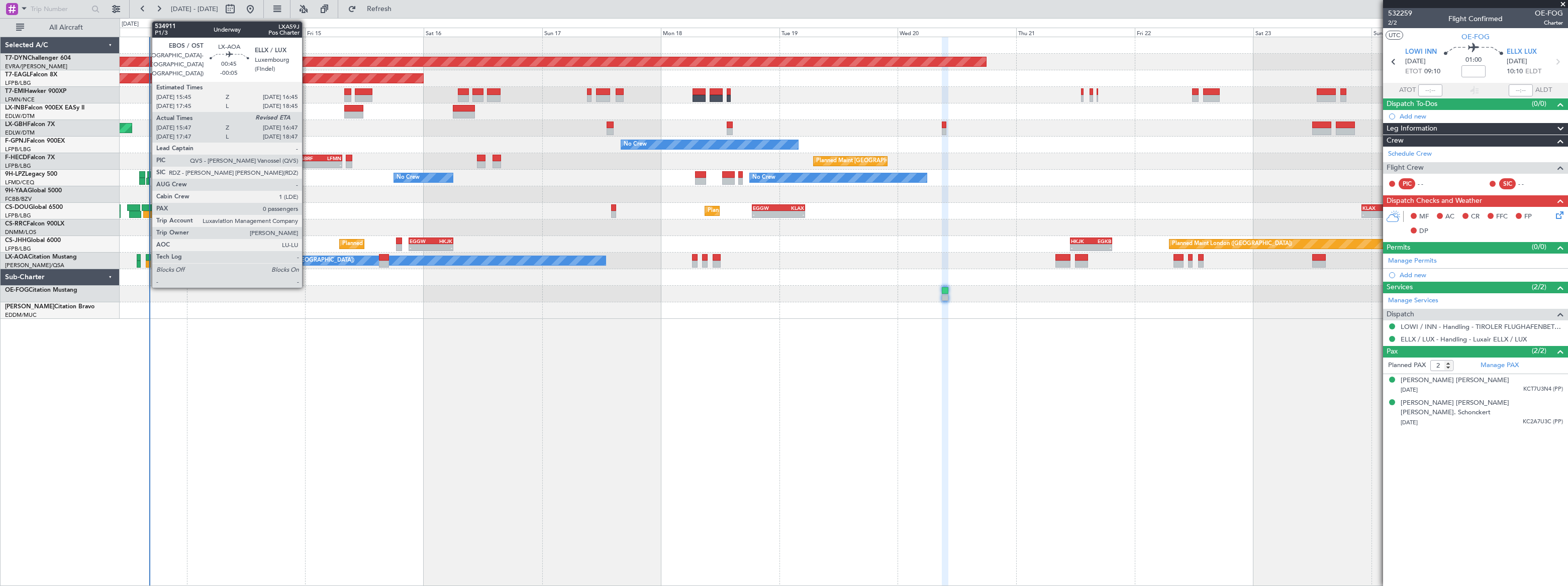
click at [147, 257] on div at bounding box center [148, 258] width 5 height 7
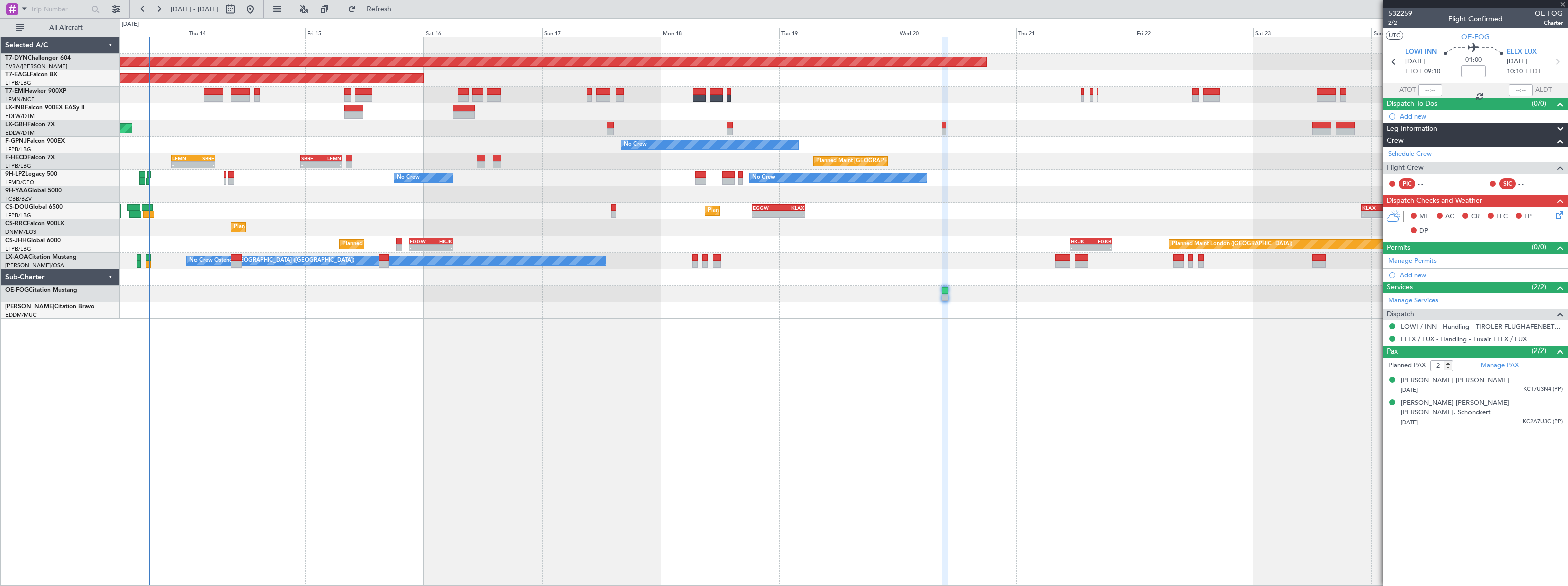
type input "-00:05"
type input "15:57"
type input "0"
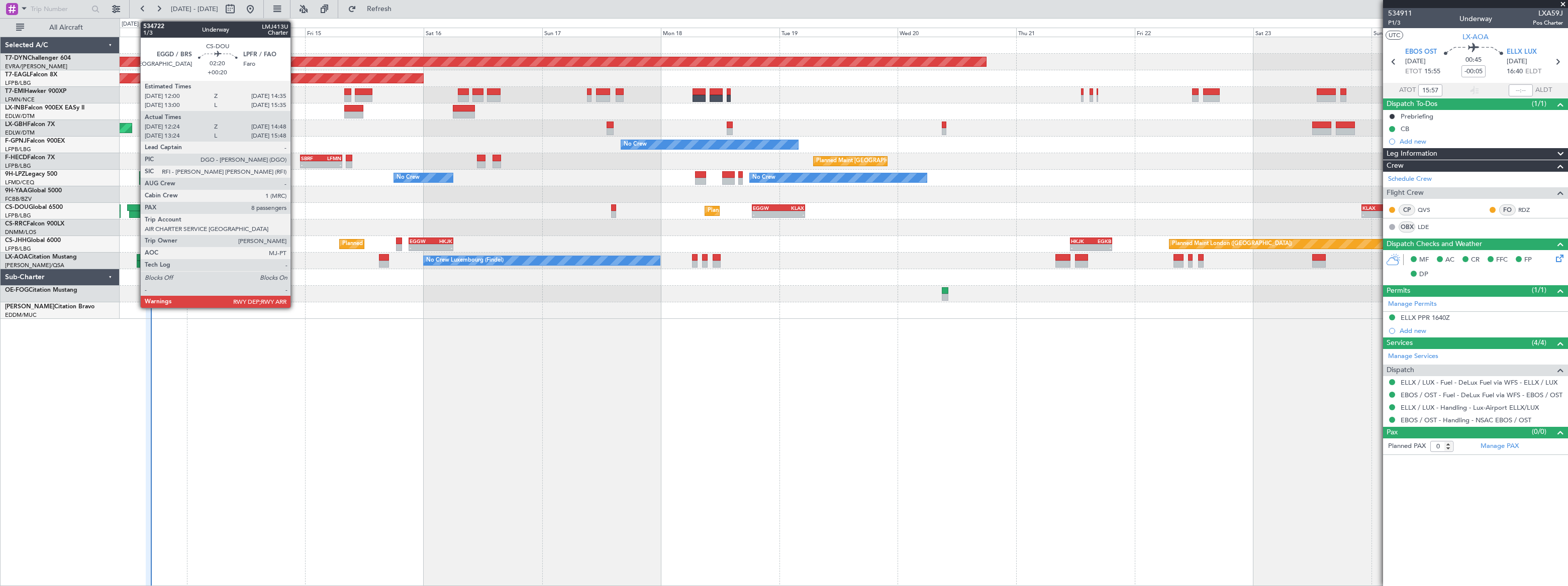
click at [135, 207] on div at bounding box center [134, 208] width 13 height 7
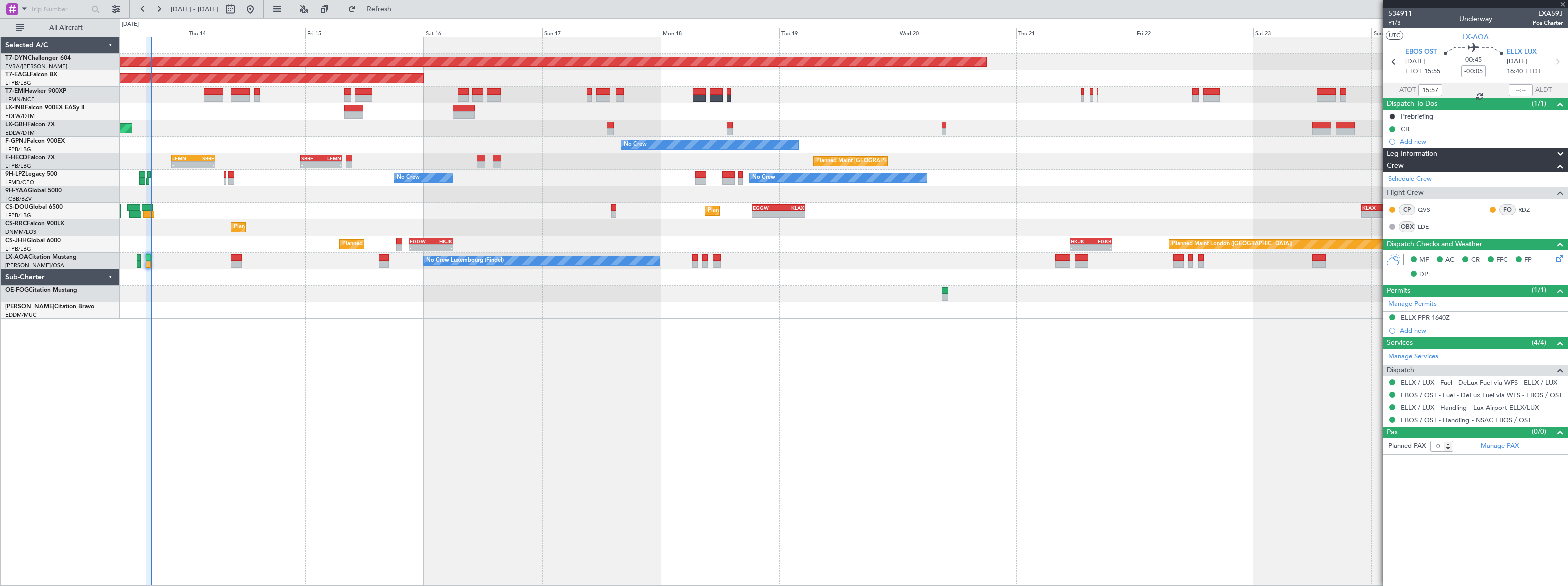
type input "+00:20"
type input "12:34"
type input "14:43"
type input "8"
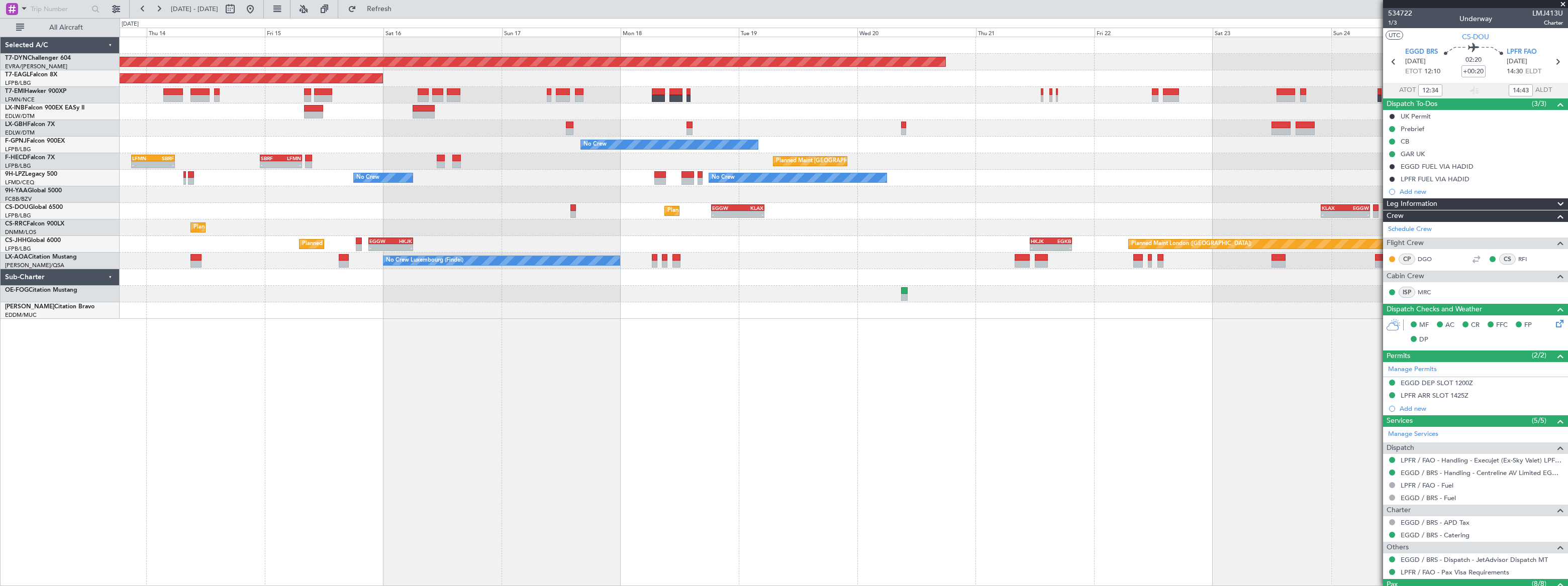
click at [1163, 125] on div "Planned Maint Nice ([GEOGRAPHIC_DATA])" at bounding box center [843, 128] width 1447 height 16
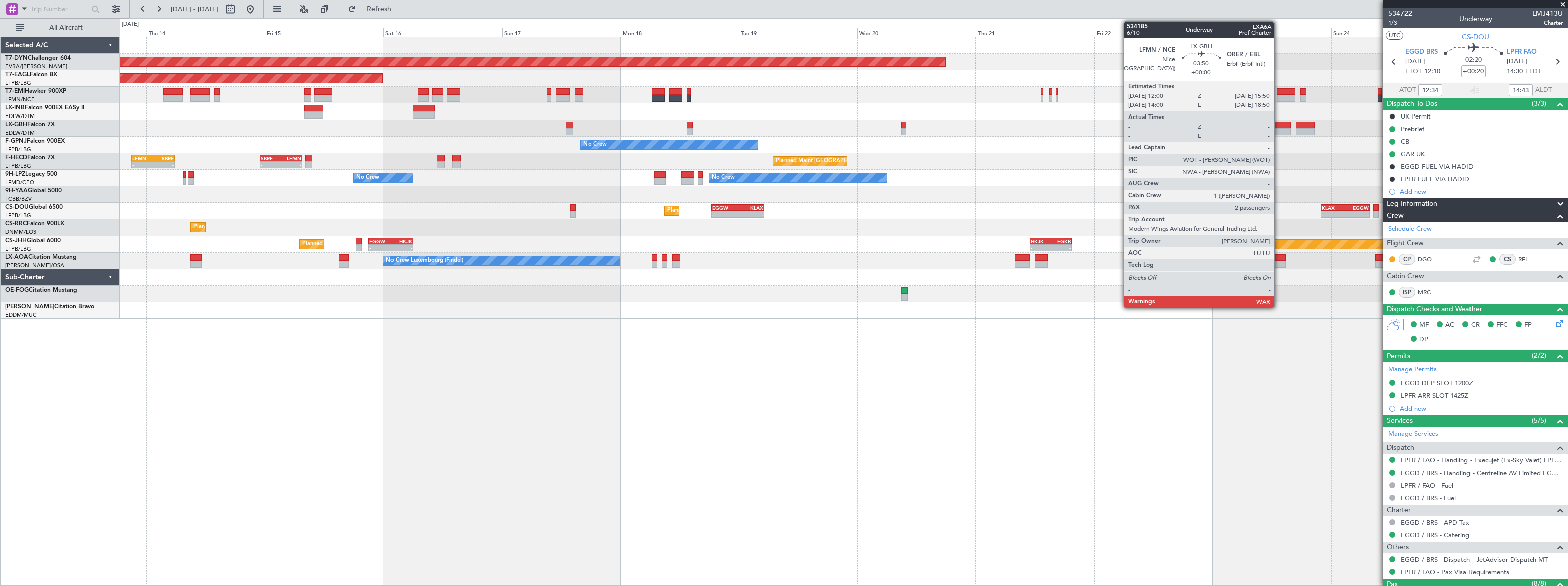
click at [1278, 127] on div at bounding box center [1281, 125] width 19 height 7
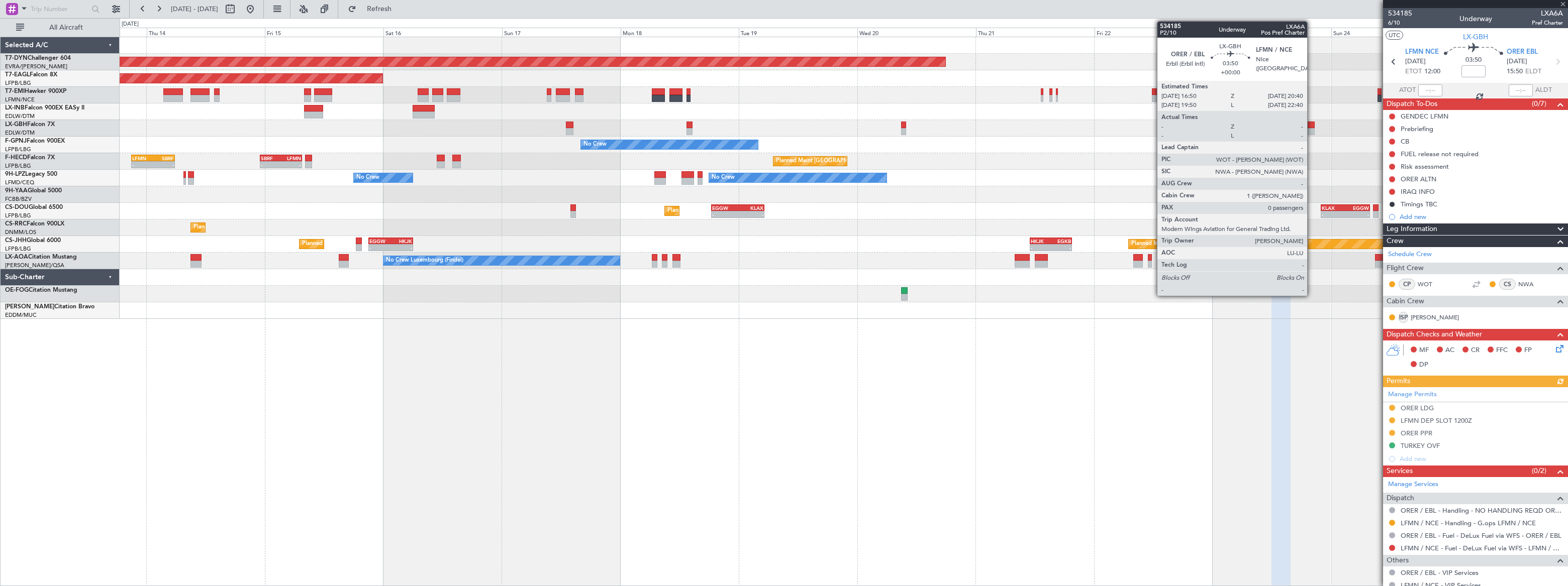
click at [1312, 125] on div at bounding box center [1305, 125] width 19 height 7
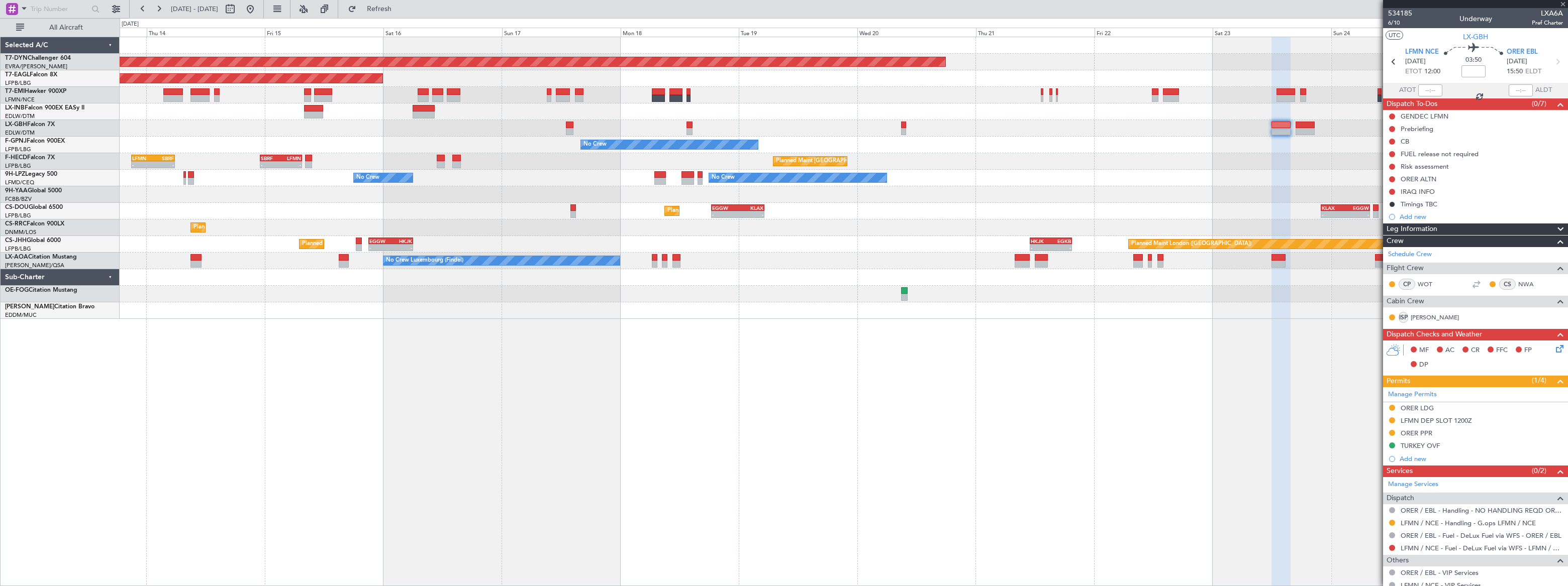
type input "0"
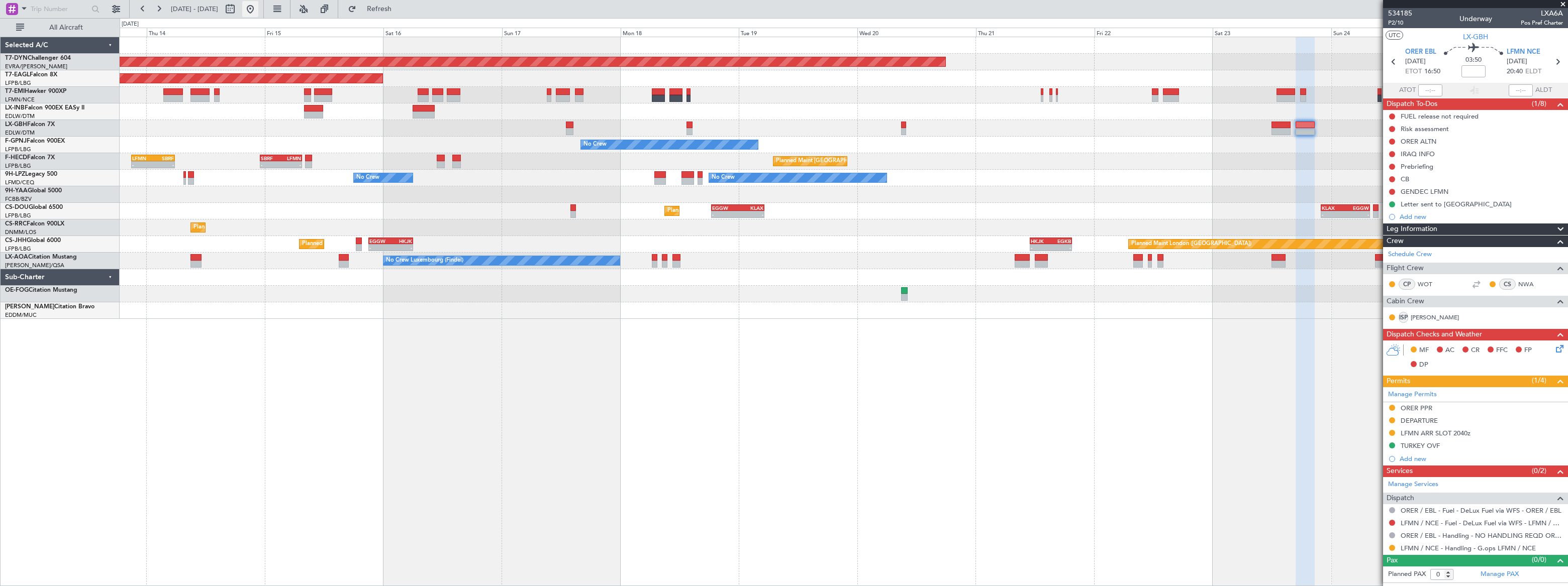
click at [258, 11] on button at bounding box center [250, 9] width 16 height 16
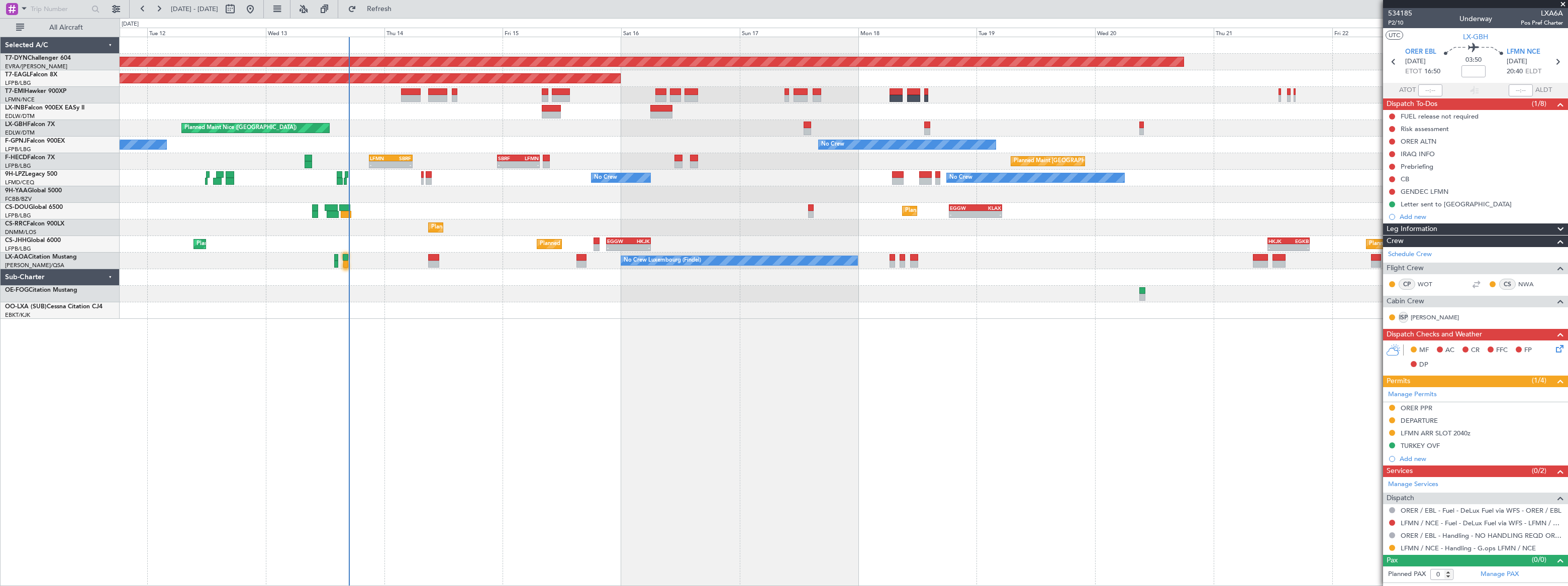
click at [320, 307] on div "Planned Maint [GEOGRAPHIC_DATA]-[GEOGRAPHIC_DATA] Planned Maint [US_STATE] ([GE…" at bounding box center [844, 311] width 1449 height 550
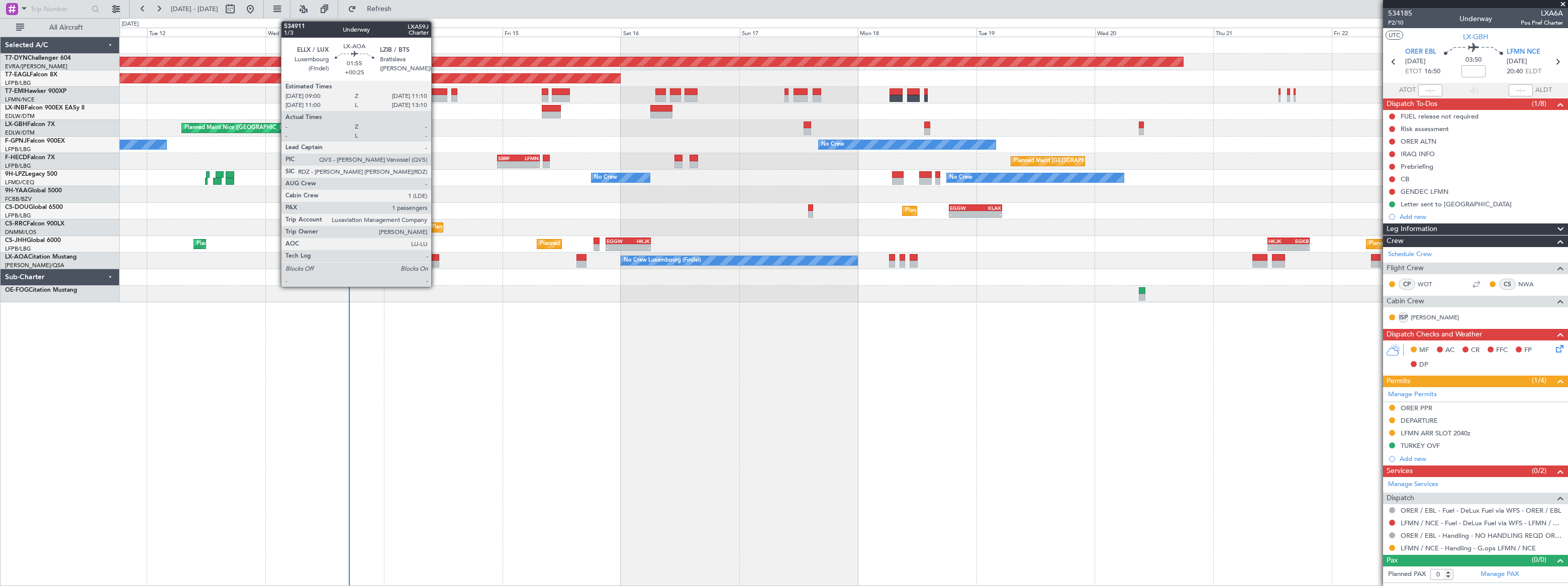
click at [435, 261] on div at bounding box center [433, 264] width 11 height 7
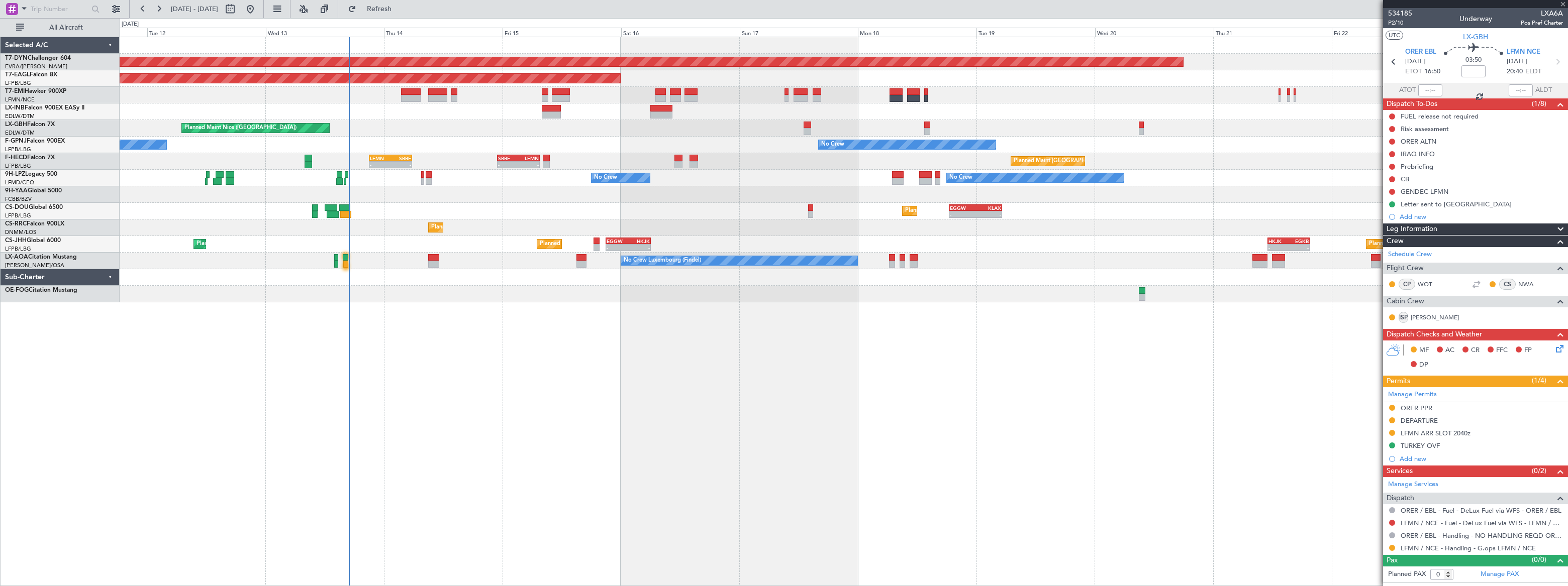
type input "+00:25"
type input "1"
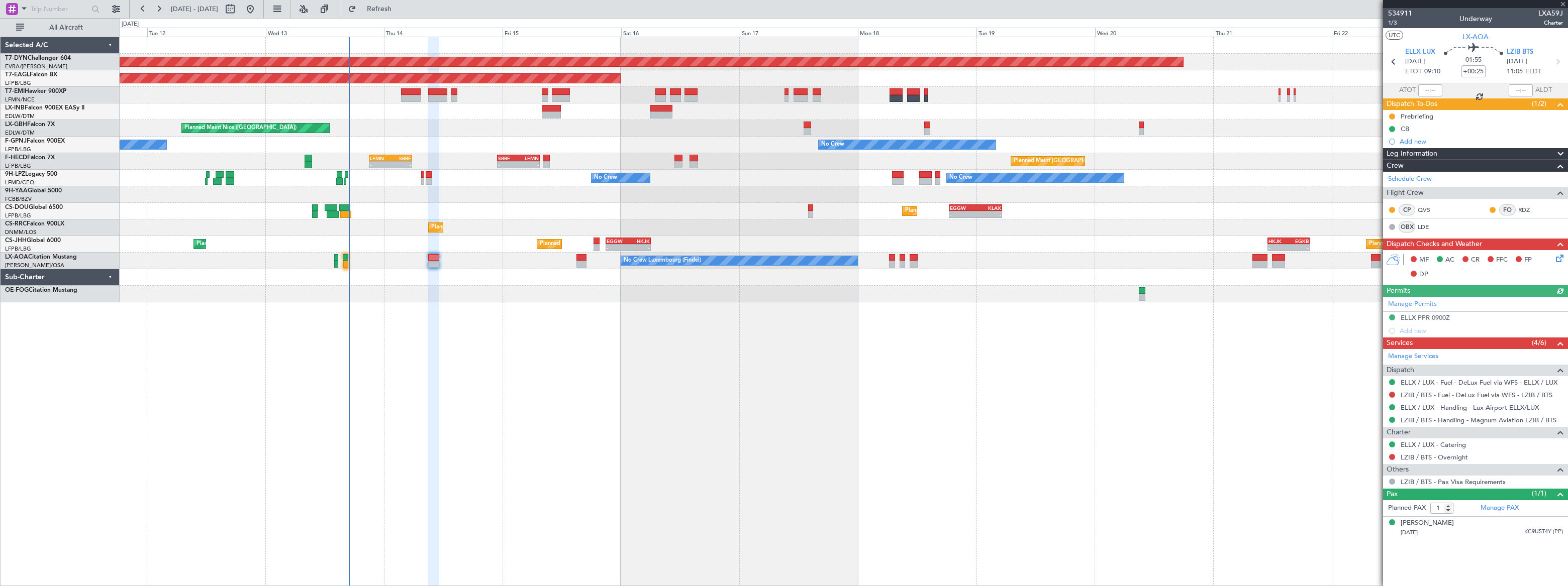
click at [576, 260] on div "No Crew Luxembourg (Findel) No Crew Sabadell No Crew Ostend-[GEOGRAPHIC_DATA] (…" at bounding box center [843, 261] width 1447 height 16
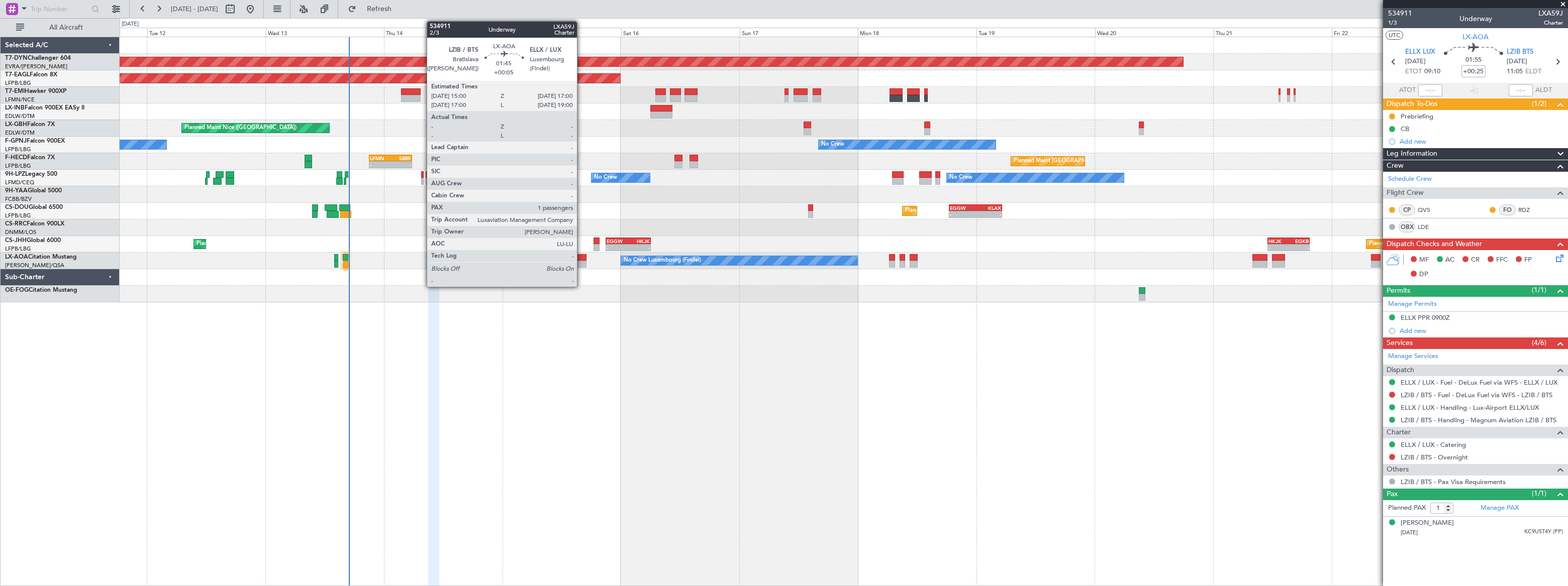
click at [582, 262] on div at bounding box center [581, 264] width 10 height 7
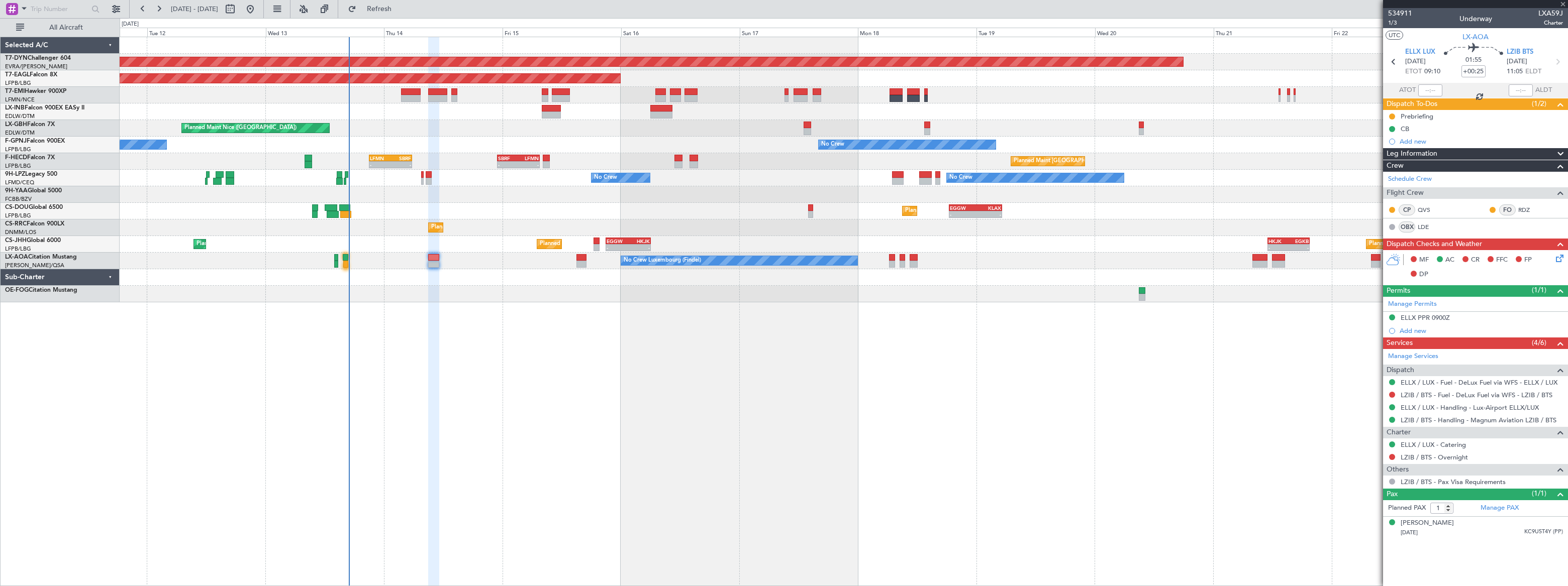
type input "+00:05"
